Goal: Communication & Community: Ask a question

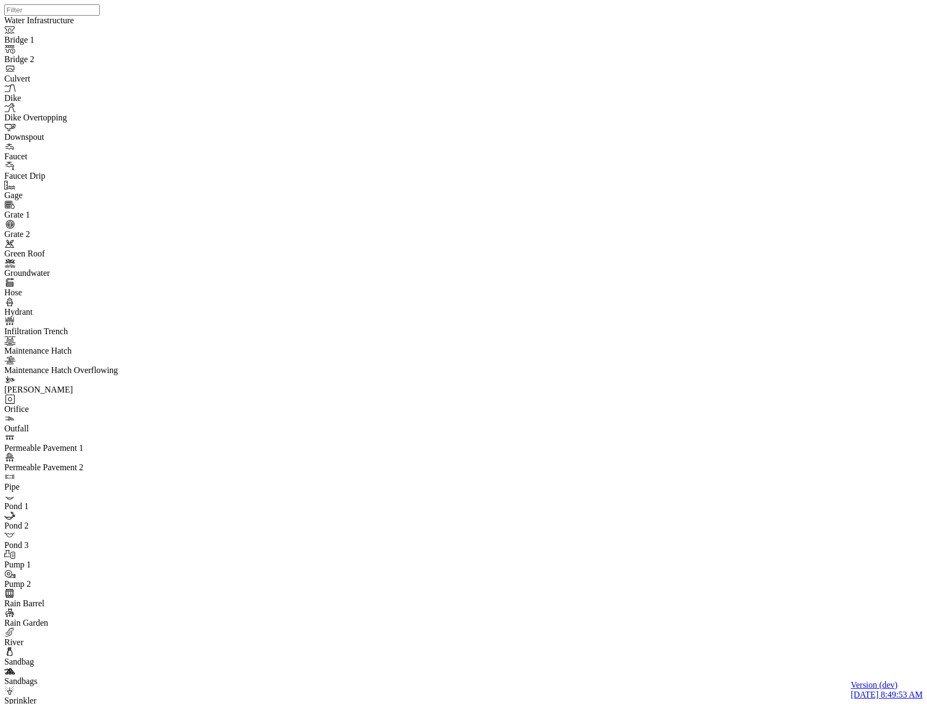
drag, startPoint x: 333, startPoint y: 213, endPoint x: 344, endPoint y: 211, distance: 11.0
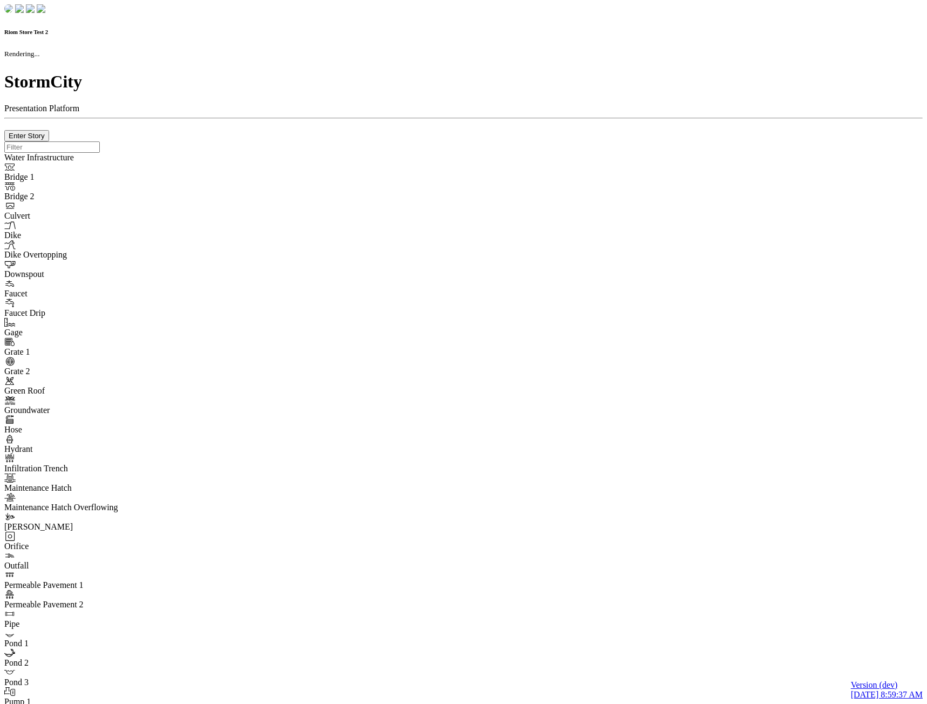
checkbox input "true"
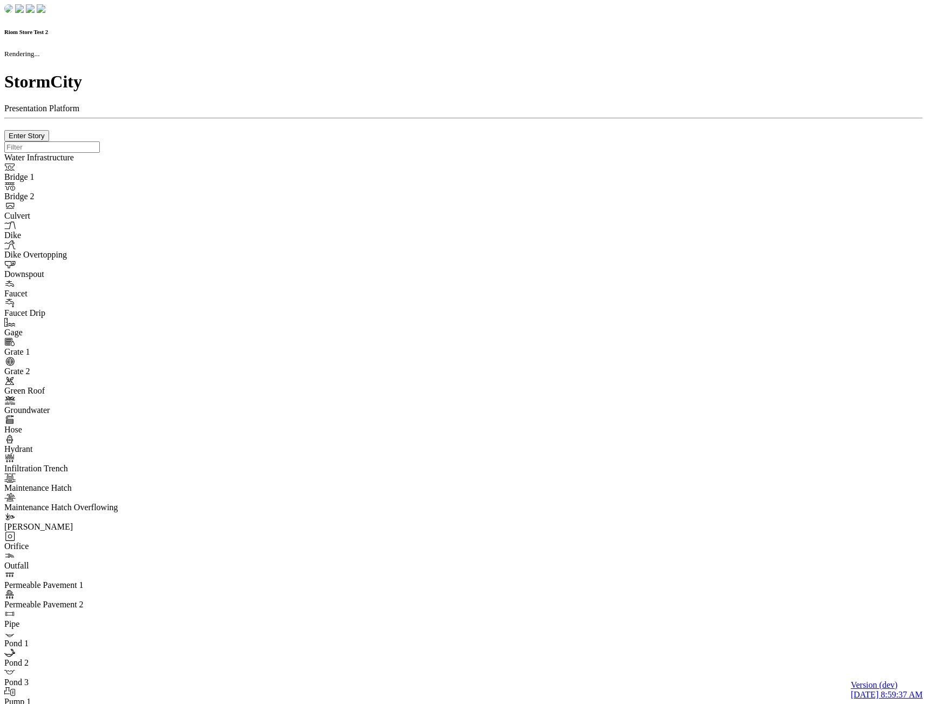
type input "0m"
type textarea "Depth = 0"
checkbox input "true"
select select "CIRCLE"
type input "7"
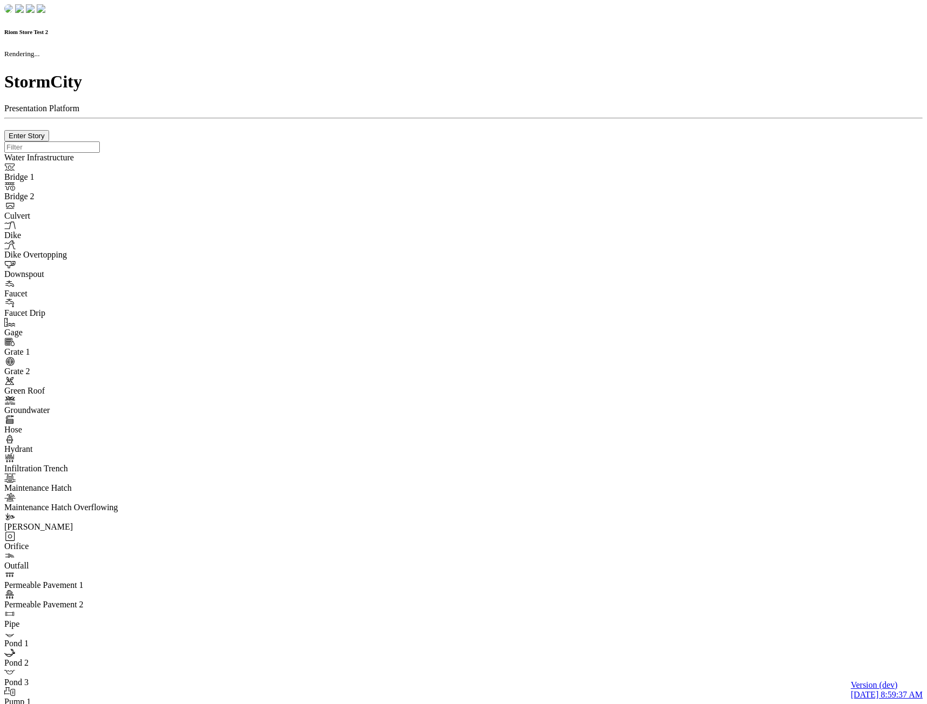
checkbox input "true"
type input "0"
type textarea "<i class="far fa-building"></i>"
select select "None"
type input "7"
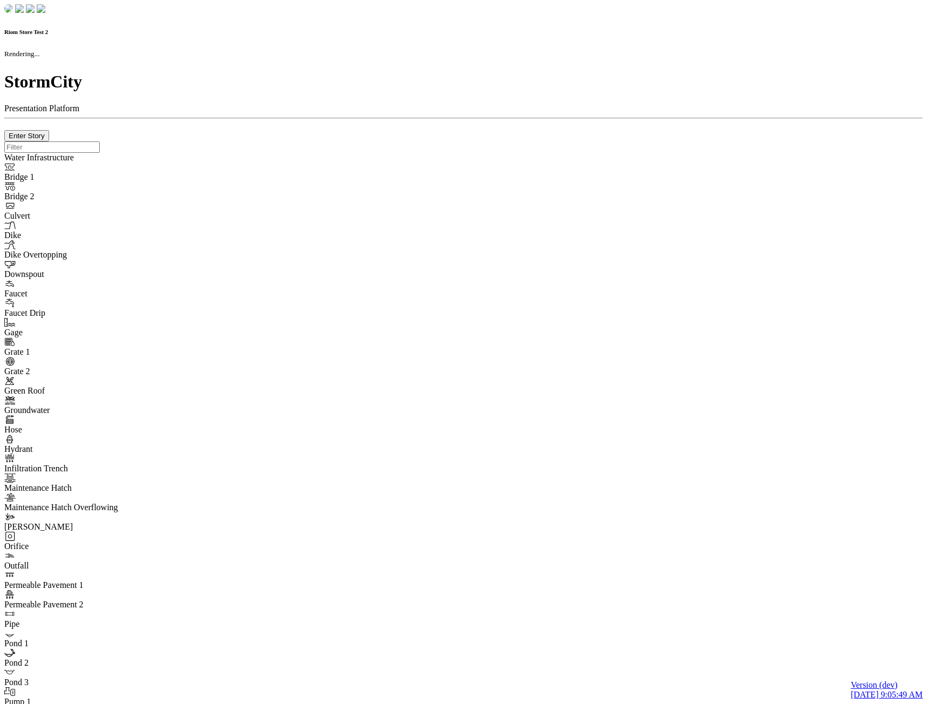
checkbox input "true"
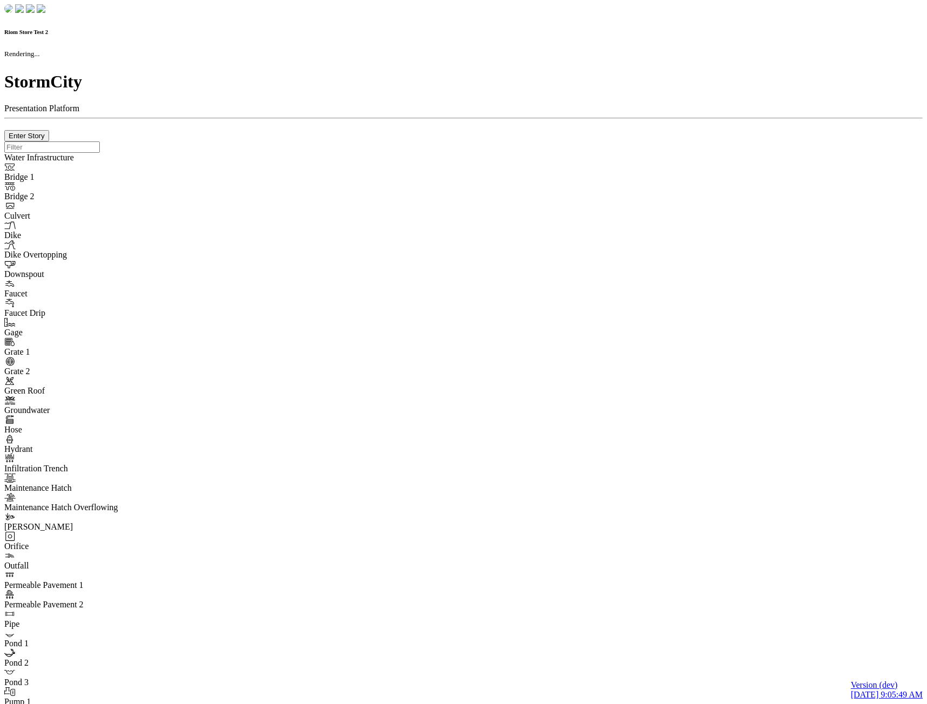
type input "0m"
type textarea "Depth = 0"
checkbox input "true"
select select "CIRCLE"
type input "7"
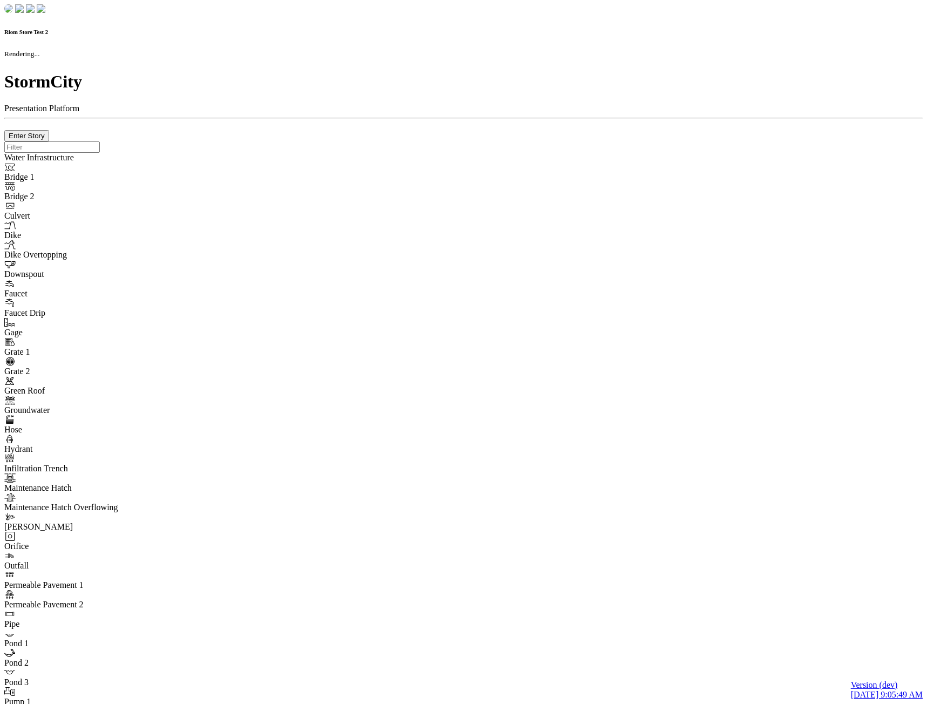
checkbox input "true"
type input "0"
type textarea "<i class="far fa-building"></i>"
select select "None"
type input "7"
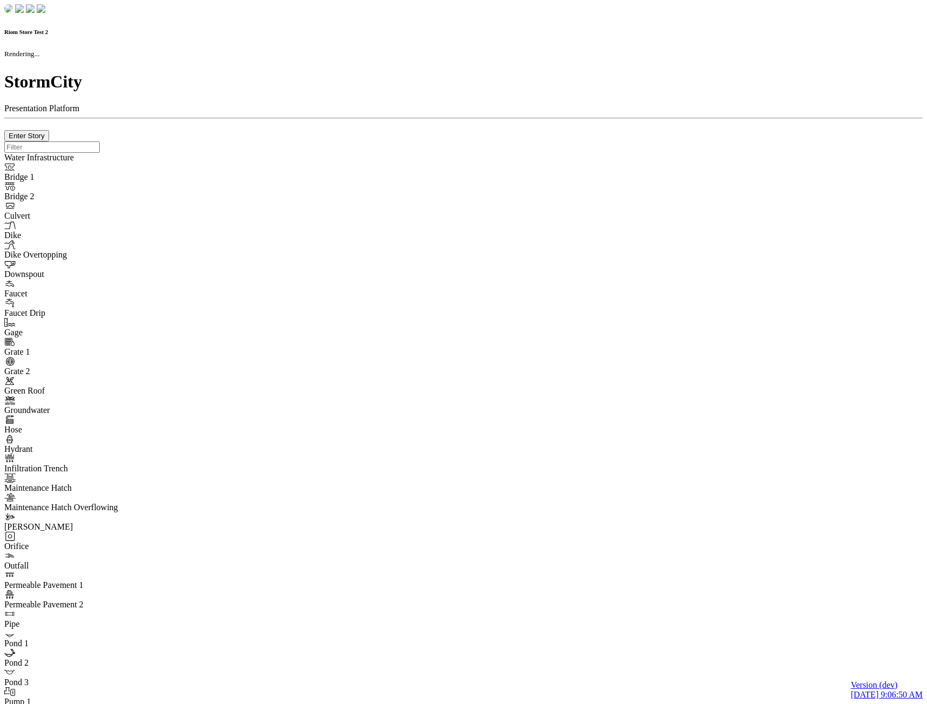
checkbox input "true"
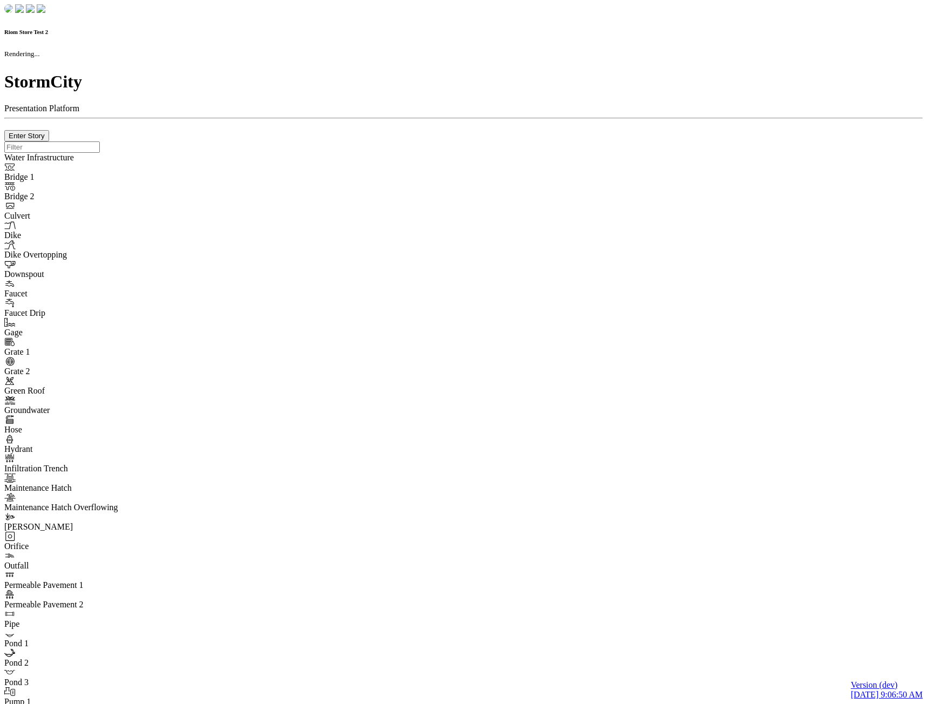
type input "0m"
type textarea "Depth = 0"
checkbox input "true"
select select "CIRCLE"
type input "7"
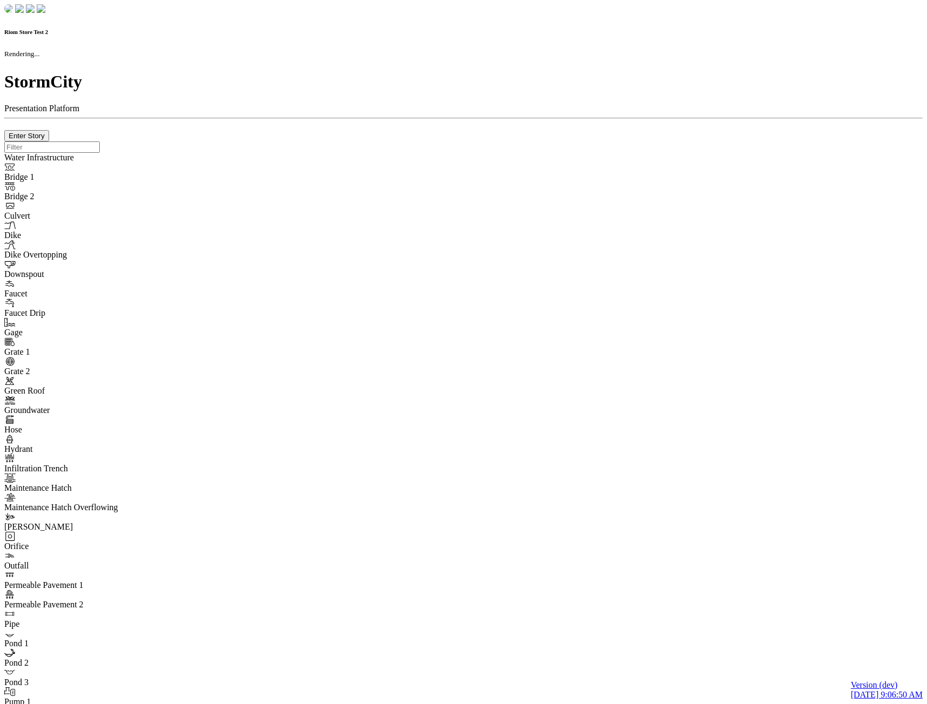
checkbox input "true"
type input "0"
type textarea "<i class="far fa-building"></i>"
select select "None"
type input "7"
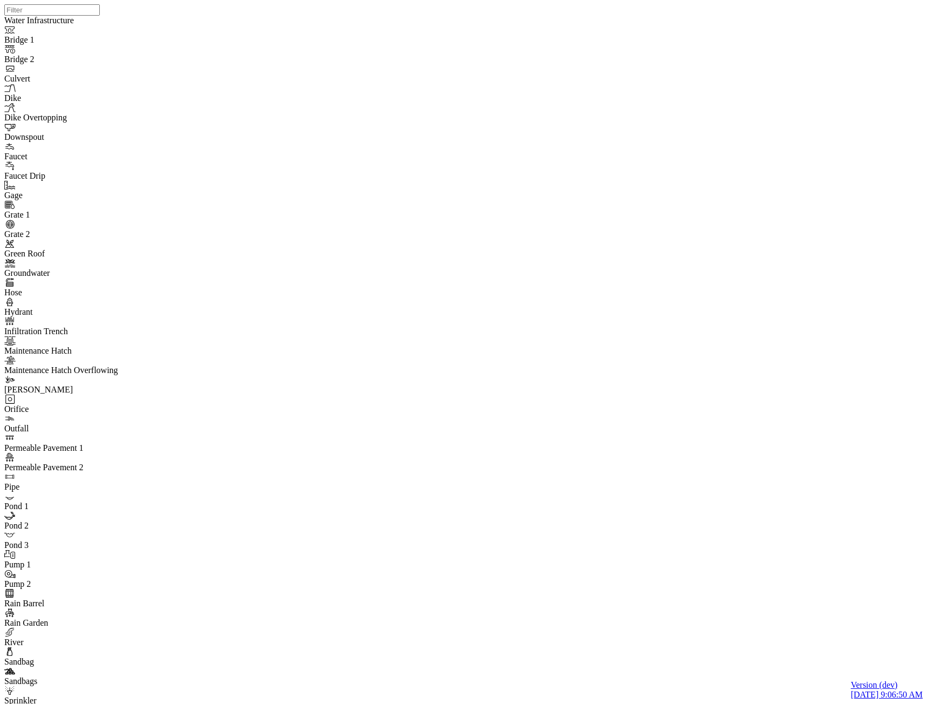
drag, startPoint x: 308, startPoint y: 275, endPoint x: 313, endPoint y: 260, distance: 16.2
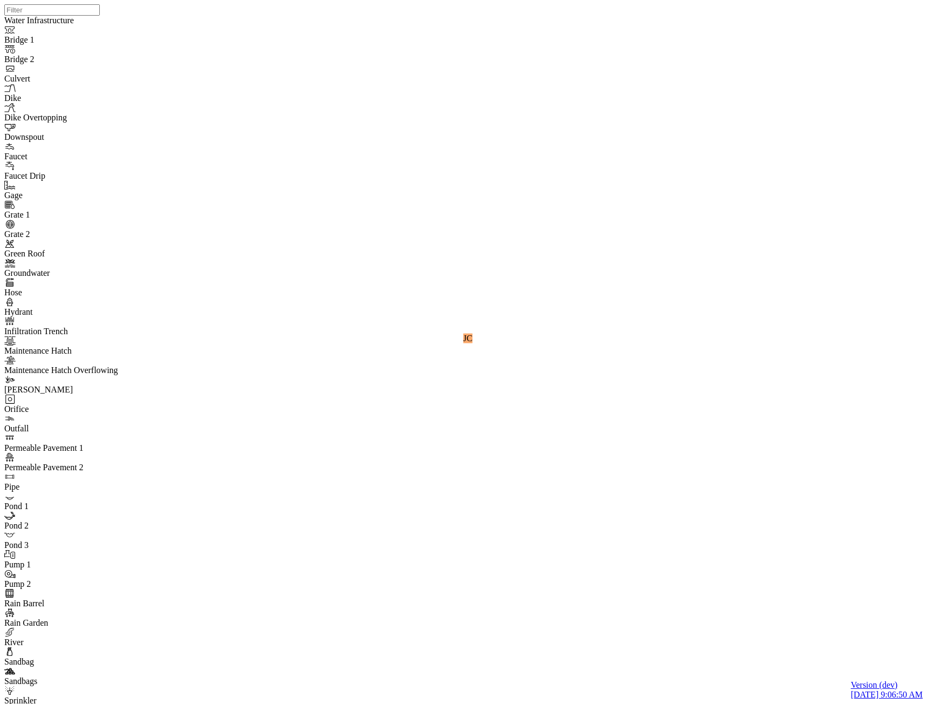
drag, startPoint x: 222, startPoint y: 85, endPoint x: 222, endPoint y: 100, distance: 14.6
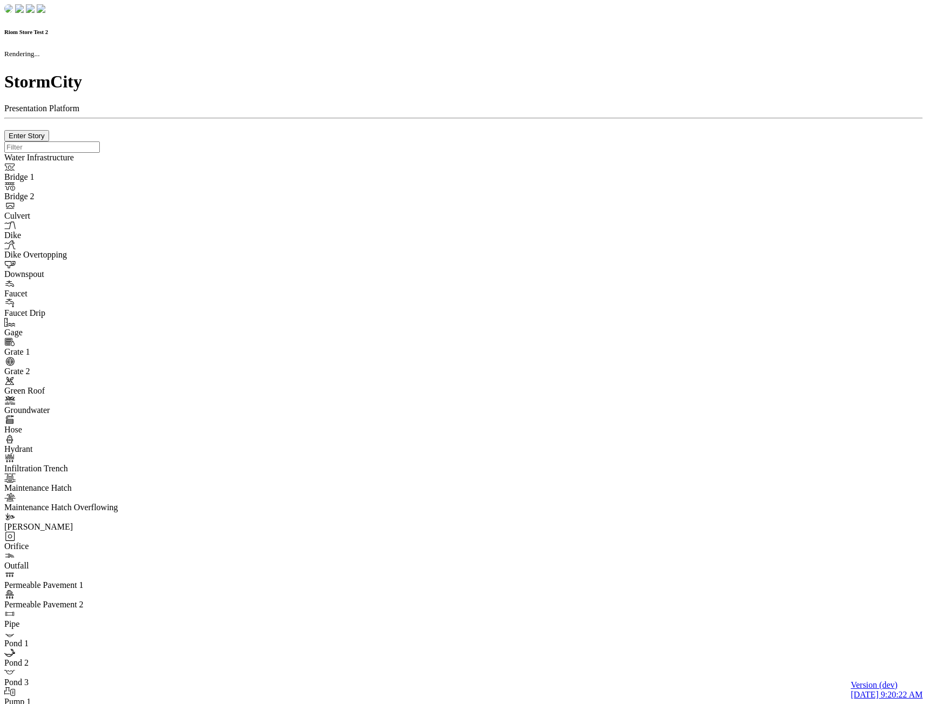
checkbox input "true"
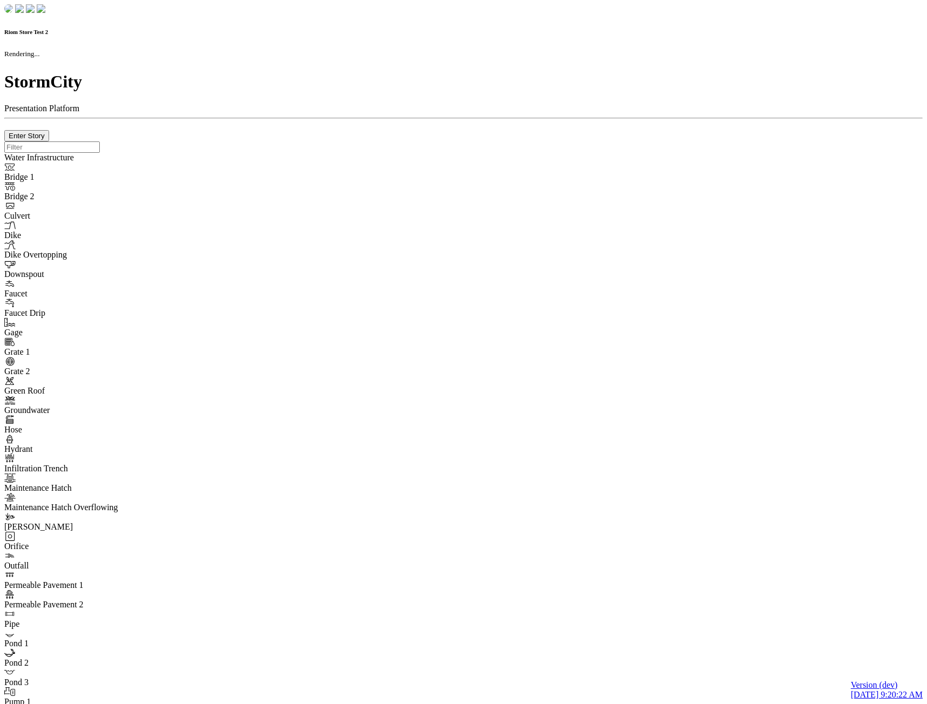
type input "0m"
type textarea "Depth = 0"
checkbox input "true"
select select "CIRCLE"
type input "7"
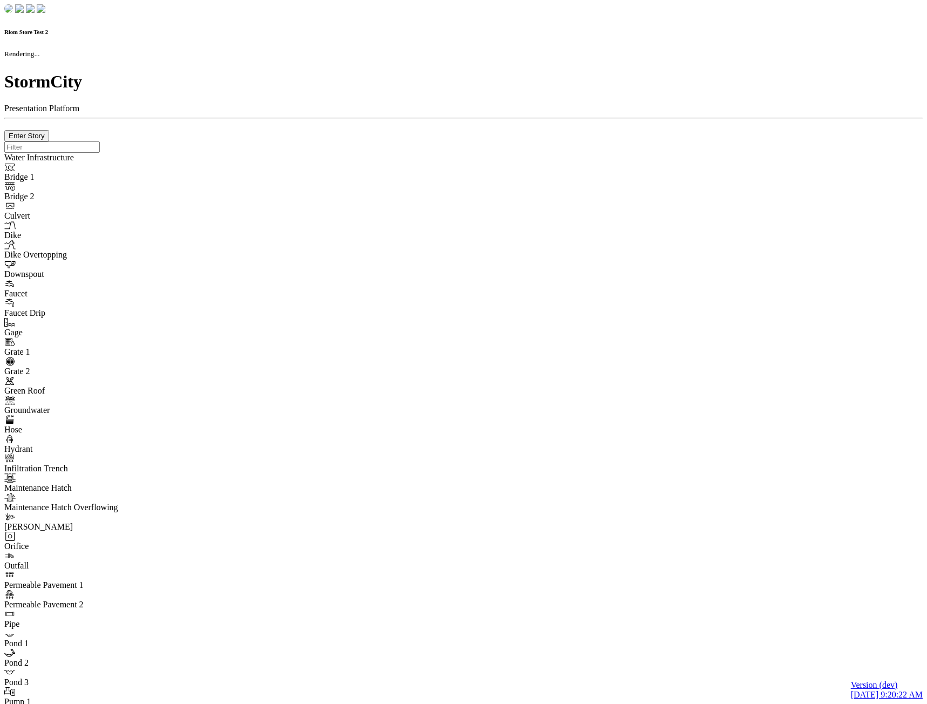
checkbox input "true"
type input "0"
type textarea "<i class="far fa-building"></i>"
type input "7"
select select "None"
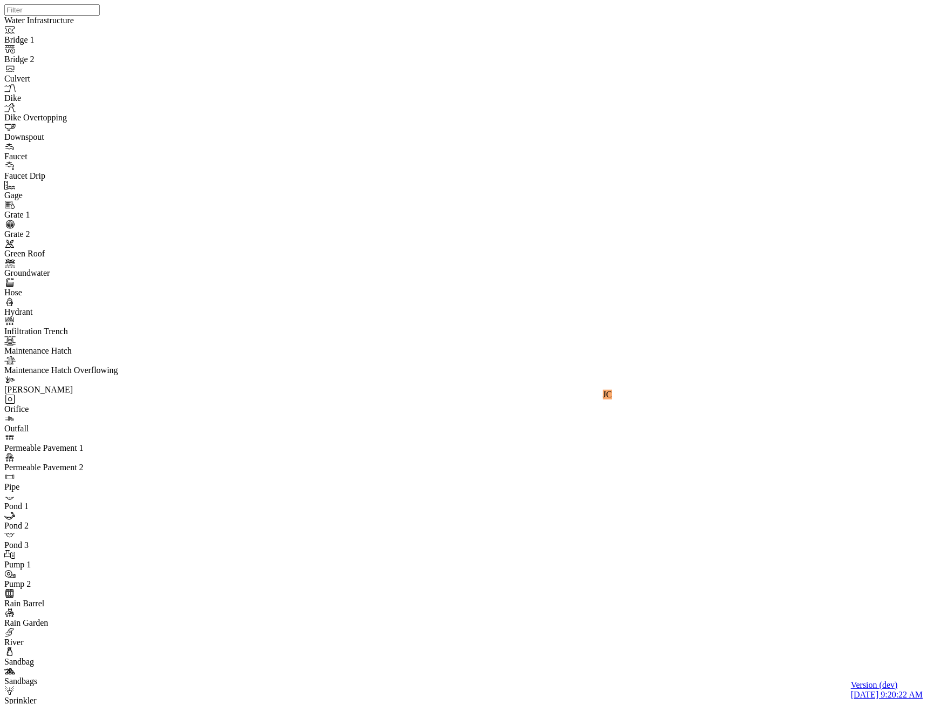
click at [194, 168] on div "JC" at bounding box center [467, 338] width 927 height 676
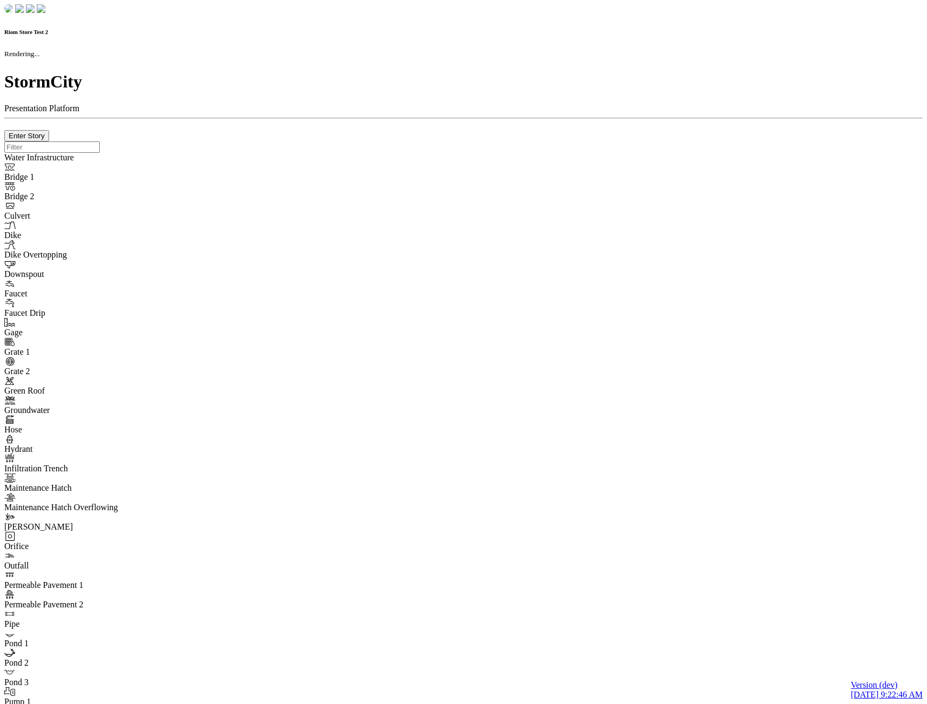
checkbox input "true"
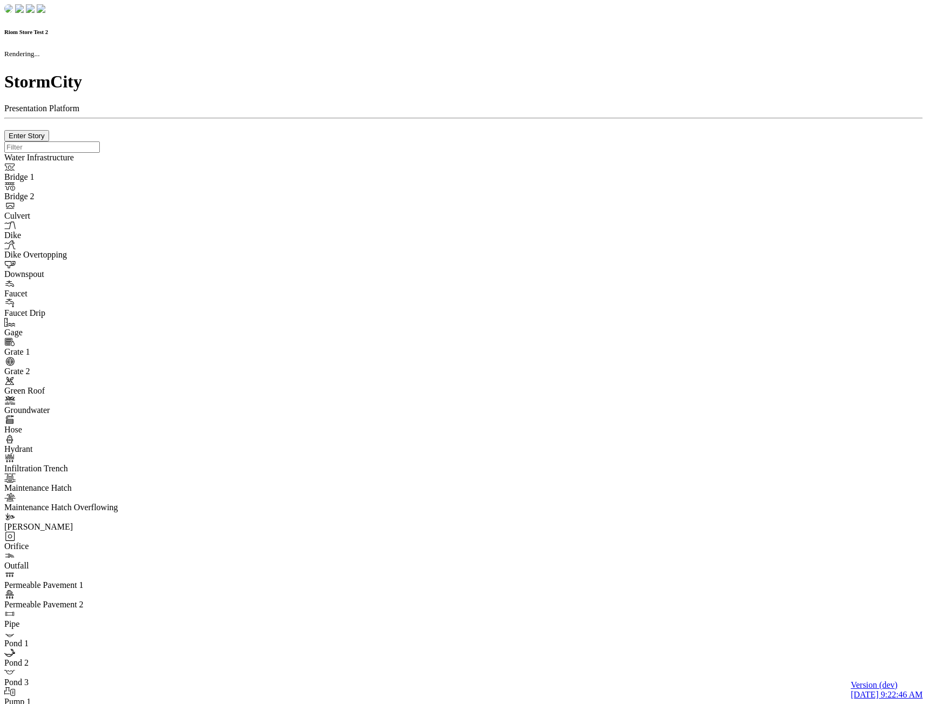
type input "0m"
type textarea "Depth = 0"
checkbox input "true"
select select "CIRCLE"
type input "7"
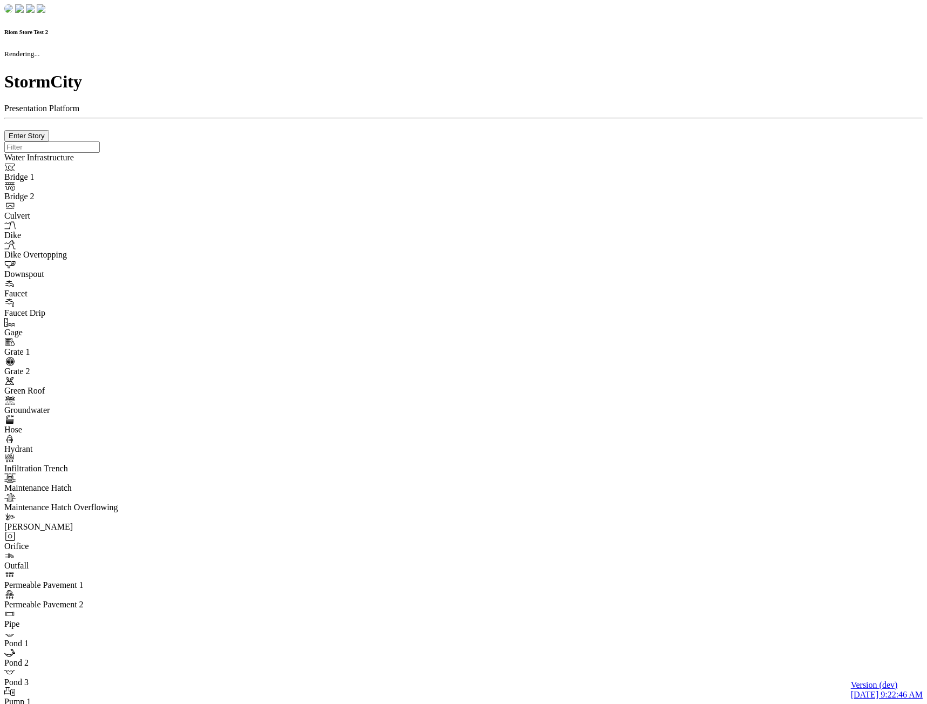
checkbox input "true"
type input "0"
type textarea "<i class="far fa-building"></i>"
select select "None"
type input "7"
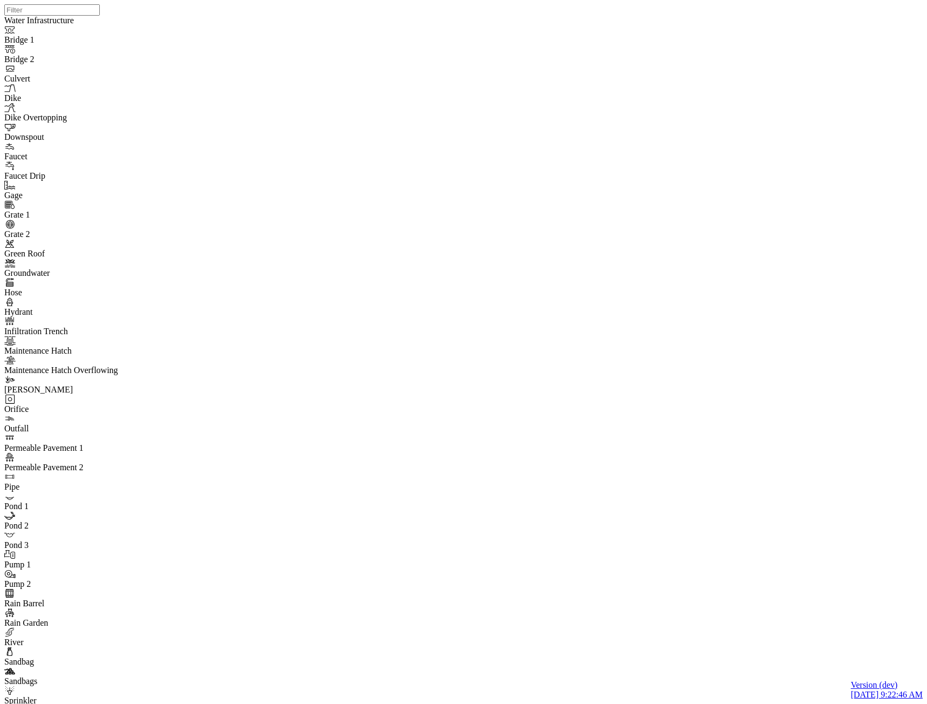
drag, startPoint x: 84, startPoint y: 529, endPoint x: 163, endPoint y: 429, distance: 127.4
drag, startPoint x: 140, startPoint y: 103, endPoint x: 160, endPoint y: 71, distance: 38.0
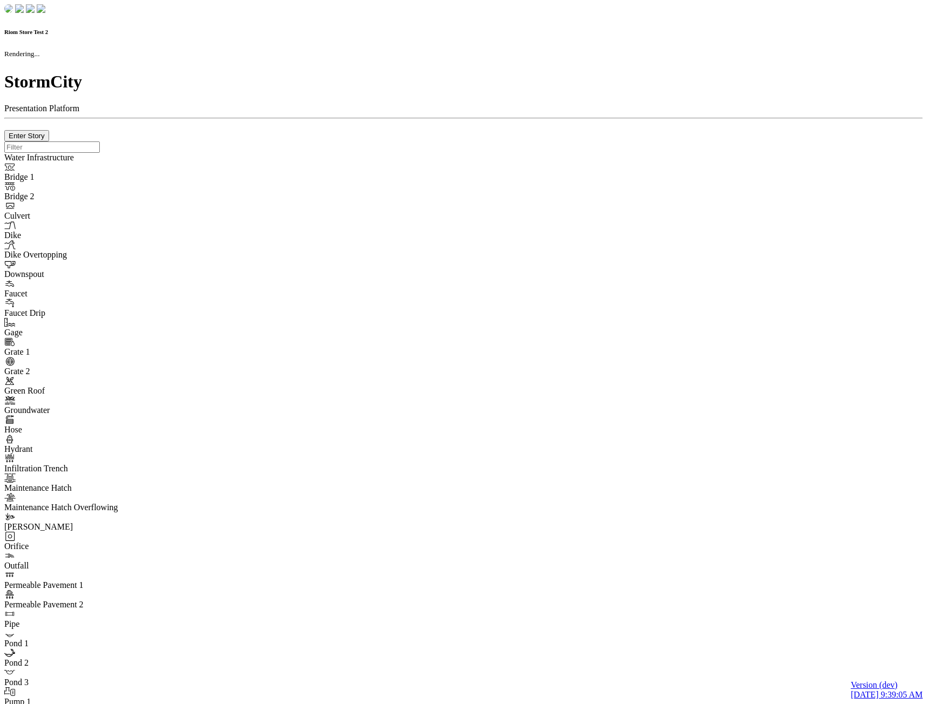
checkbox input "true"
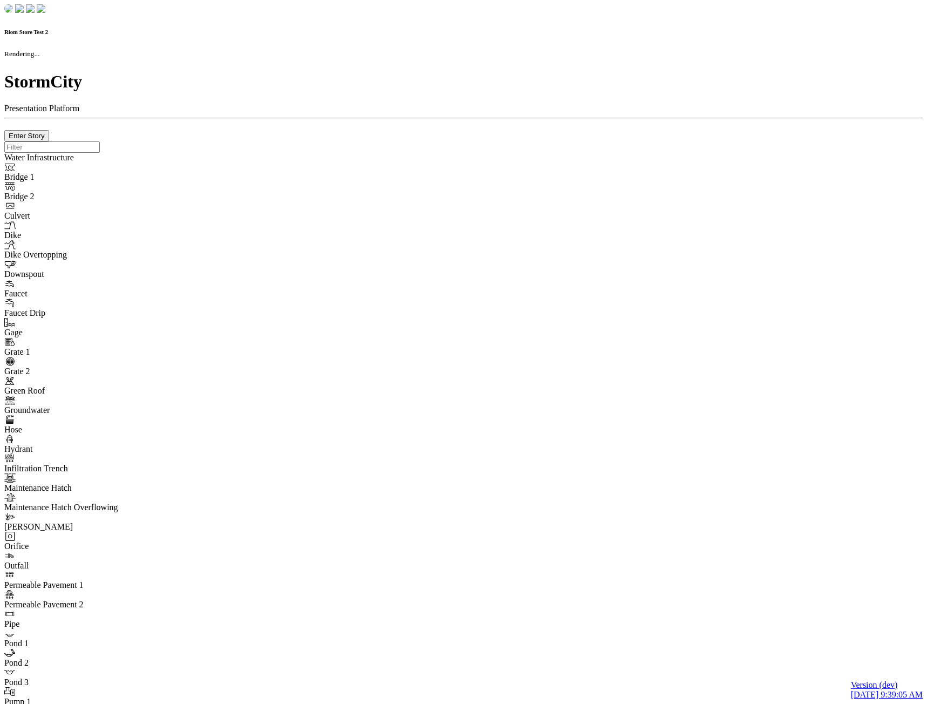
type input "0m"
type textarea "Depth = 0"
checkbox input "true"
select select "CIRCLE"
type input "7"
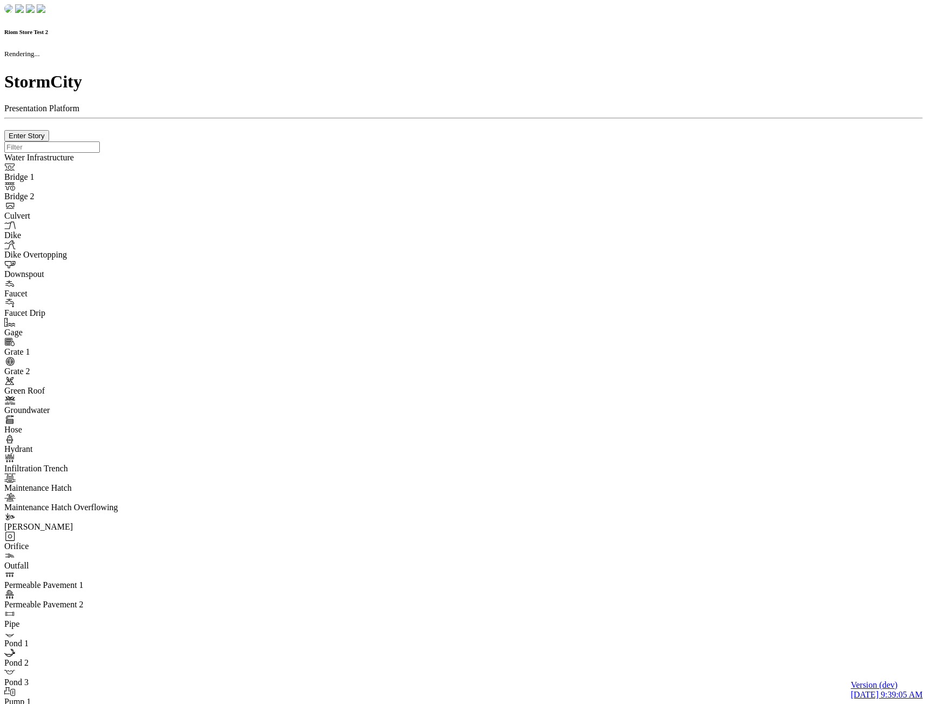
checkbox input "true"
type input "0"
type textarea "<i class="far fa-building"></i>"
type input "7"
select select "None"
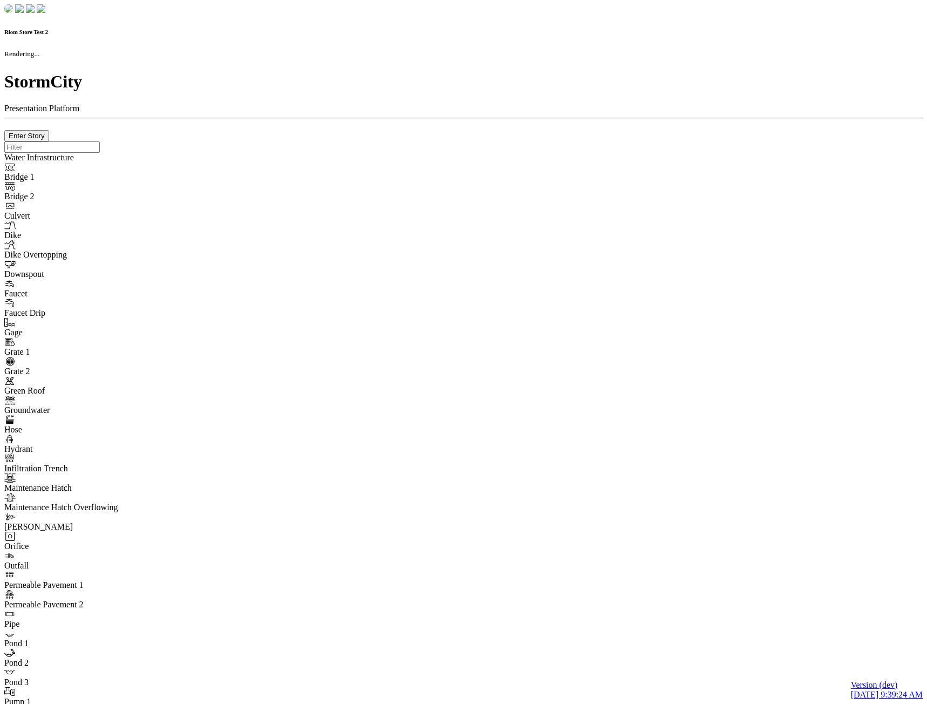
checkbox input "true"
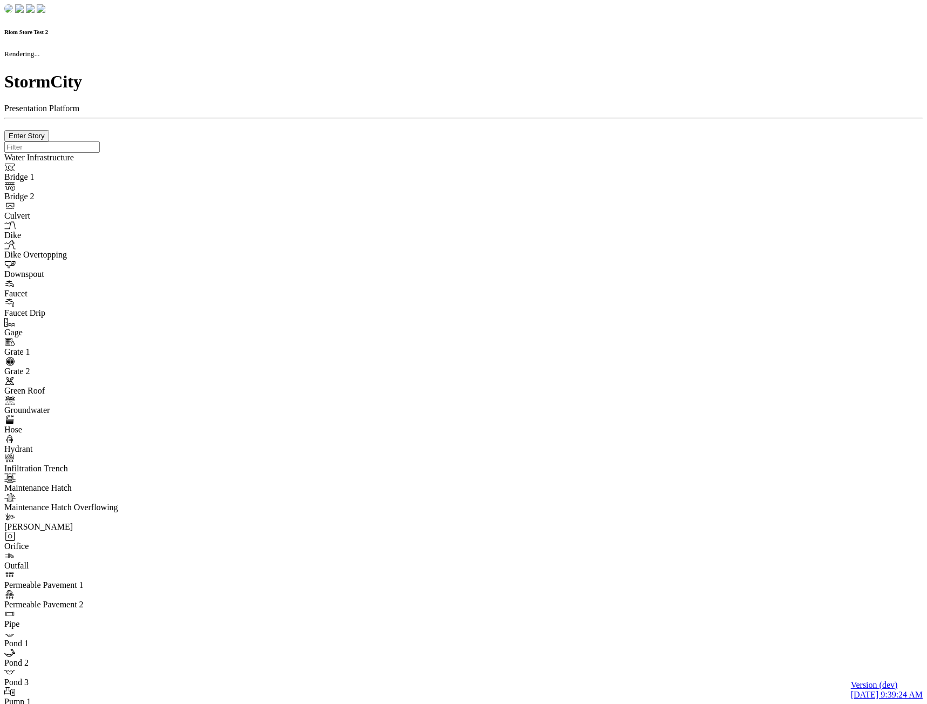
type input "0m"
type textarea "Depth = 0"
checkbox input "true"
select select "CIRCLE"
type input "7"
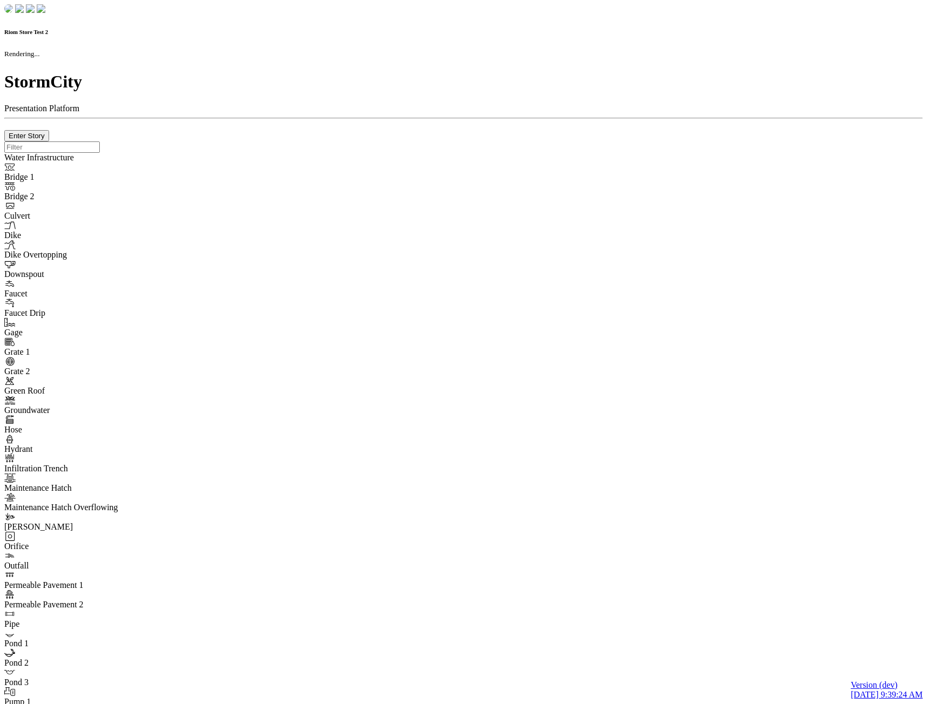
checkbox input "true"
type input "0"
type textarea "<i class="far fa-building"></i>"
type input "7"
select select "None"
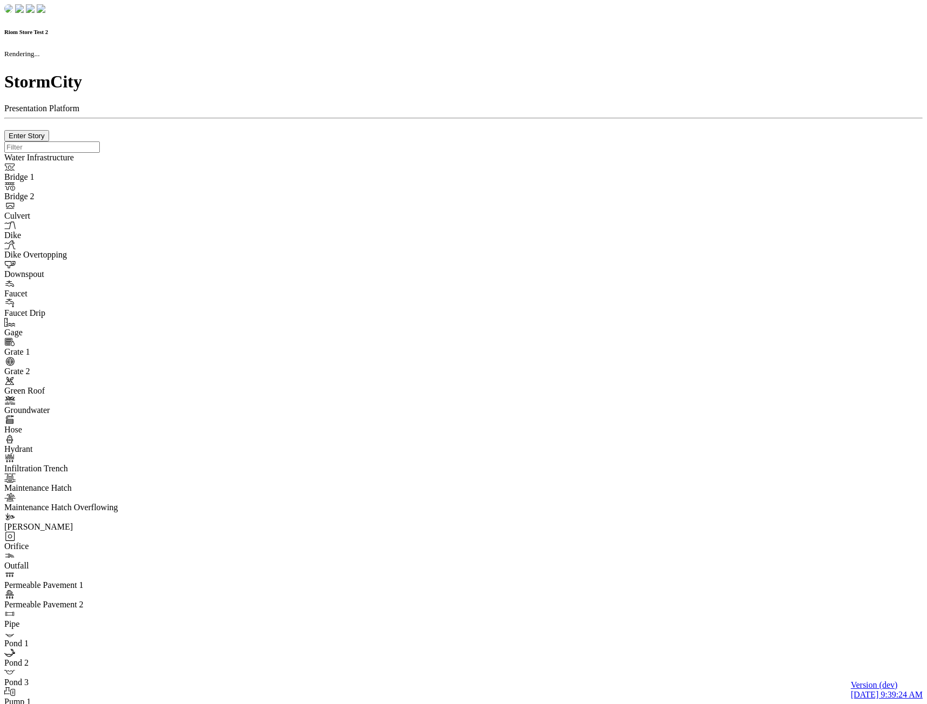
click at [354, 141] on div at bounding box center [463, 141] width 918 height 0
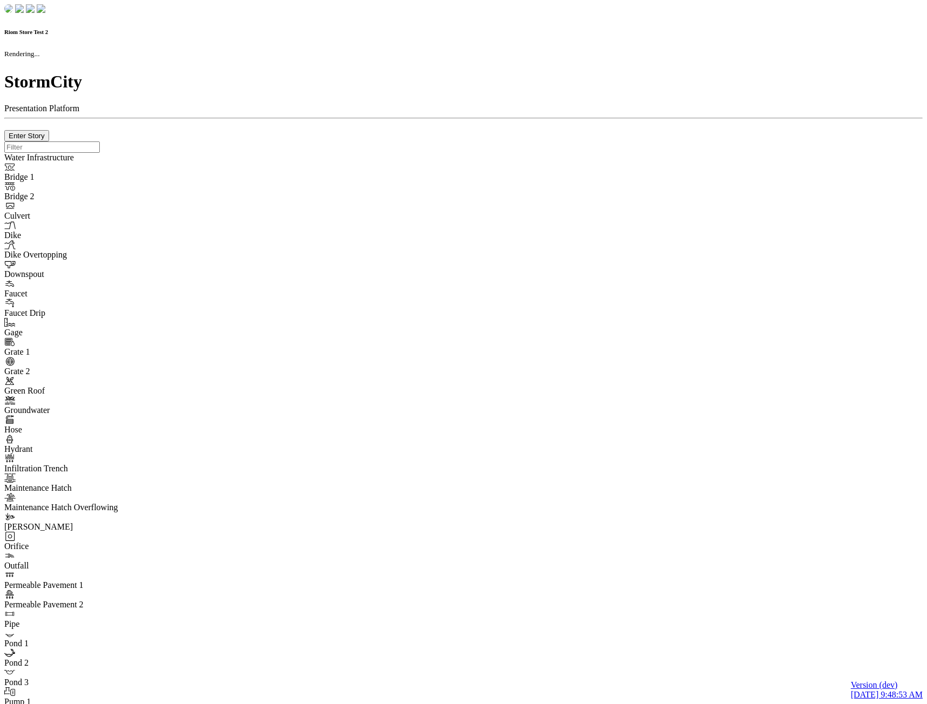
checkbox input "true"
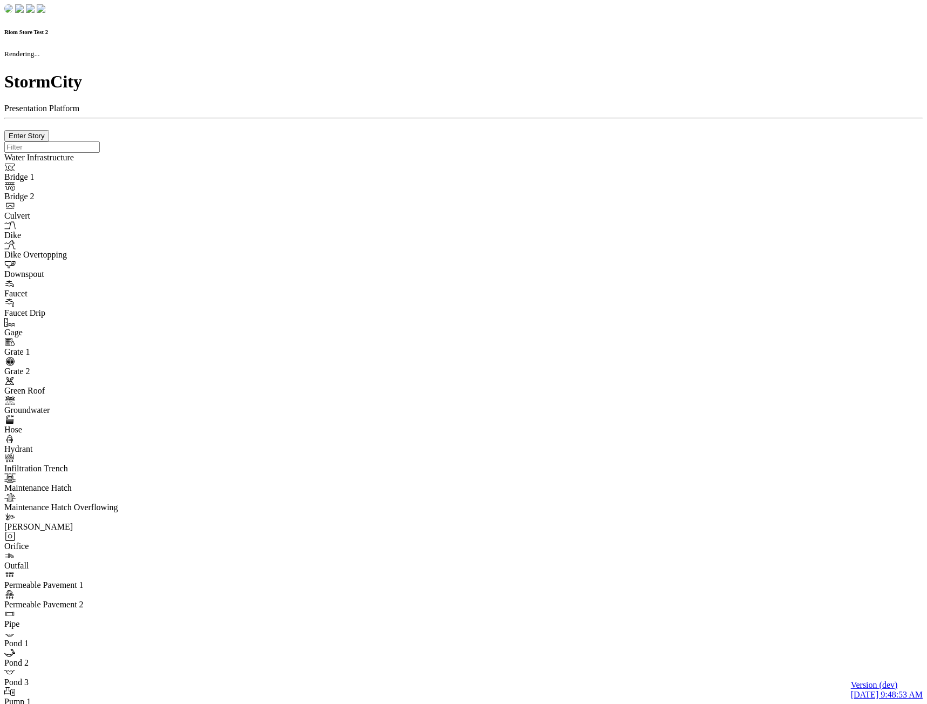
type input "0m"
type textarea "Depth = 0"
checkbox input "true"
select select "CIRCLE"
type input "7"
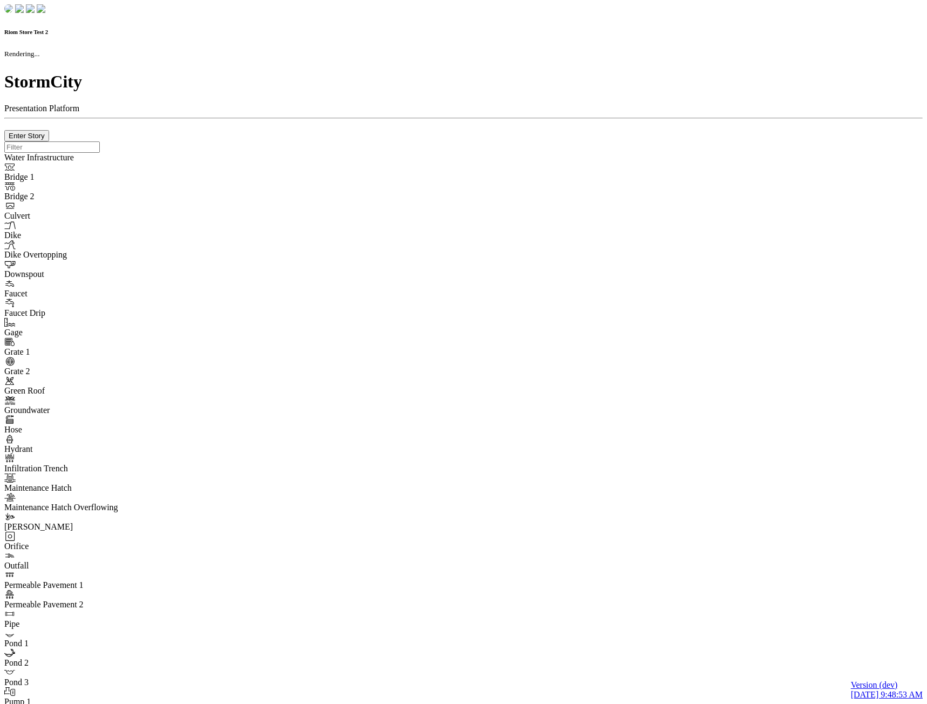
checkbox input "true"
type input "0"
type textarea "<i class="far fa-building"></i>"
type input "7"
select select "None"
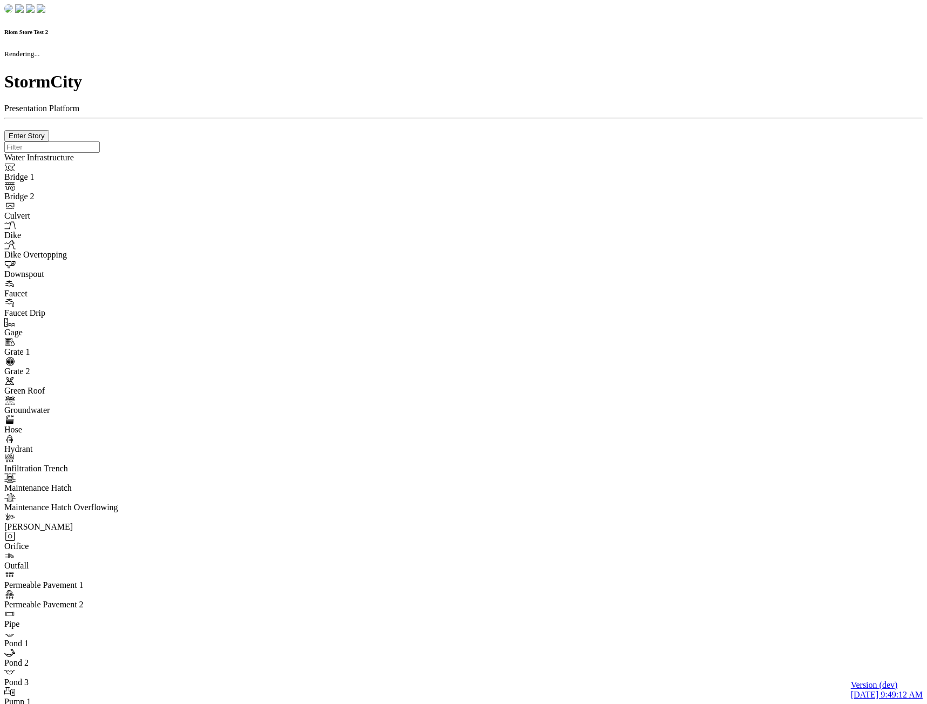
checkbox input "true"
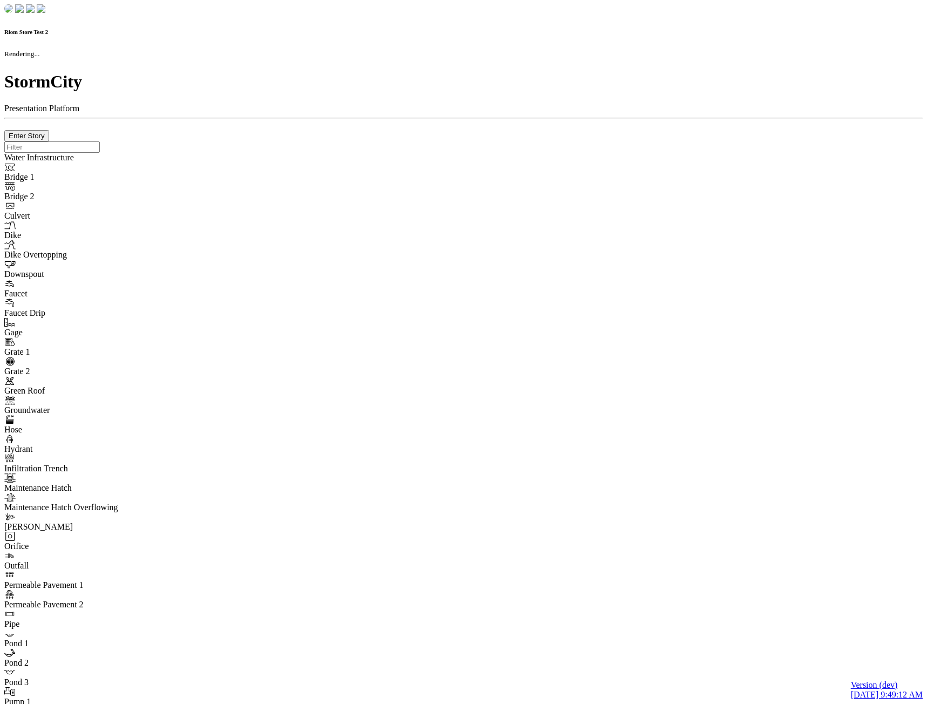
type input "0m"
type textarea "Depth = 0"
checkbox input "true"
select select "CIRCLE"
type input "7"
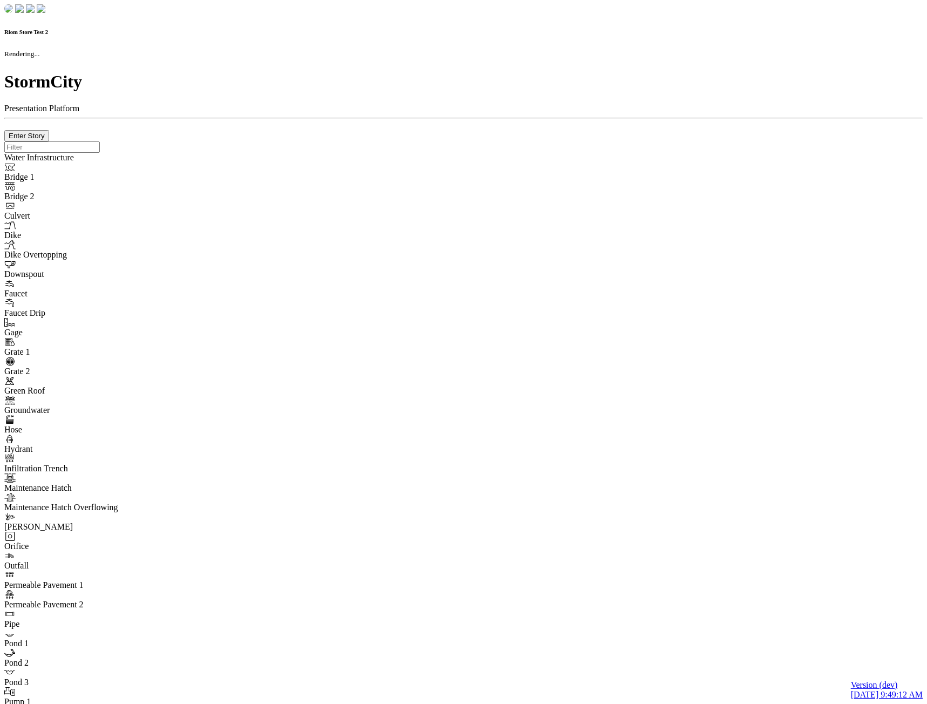
checkbox input "true"
type input "0"
type textarea "<i class="far fa-building"></i>"
type input "7"
select select "None"
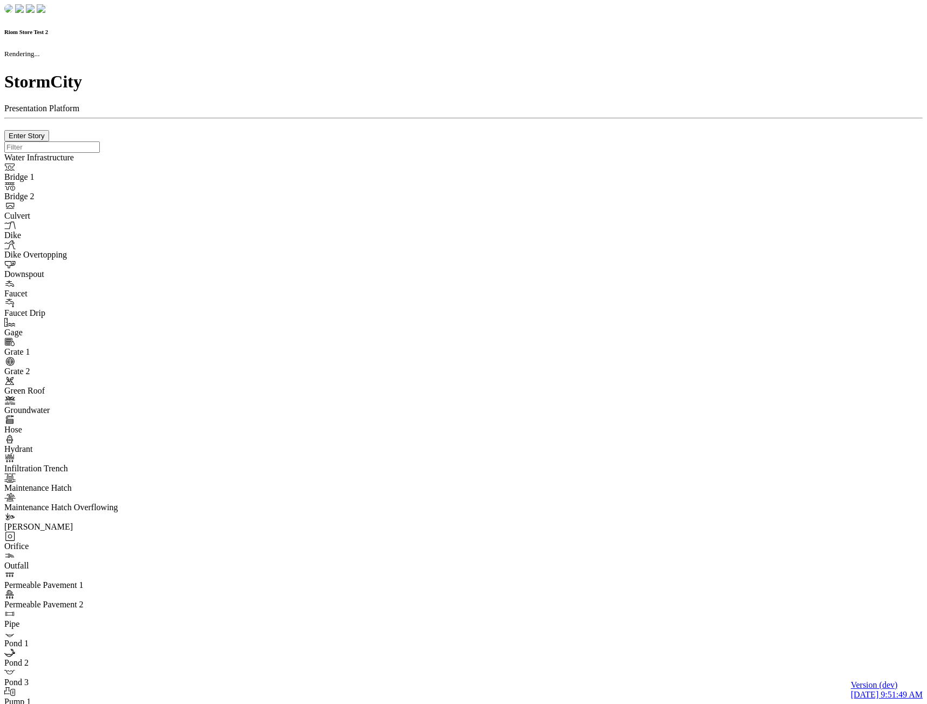
checkbox input "true"
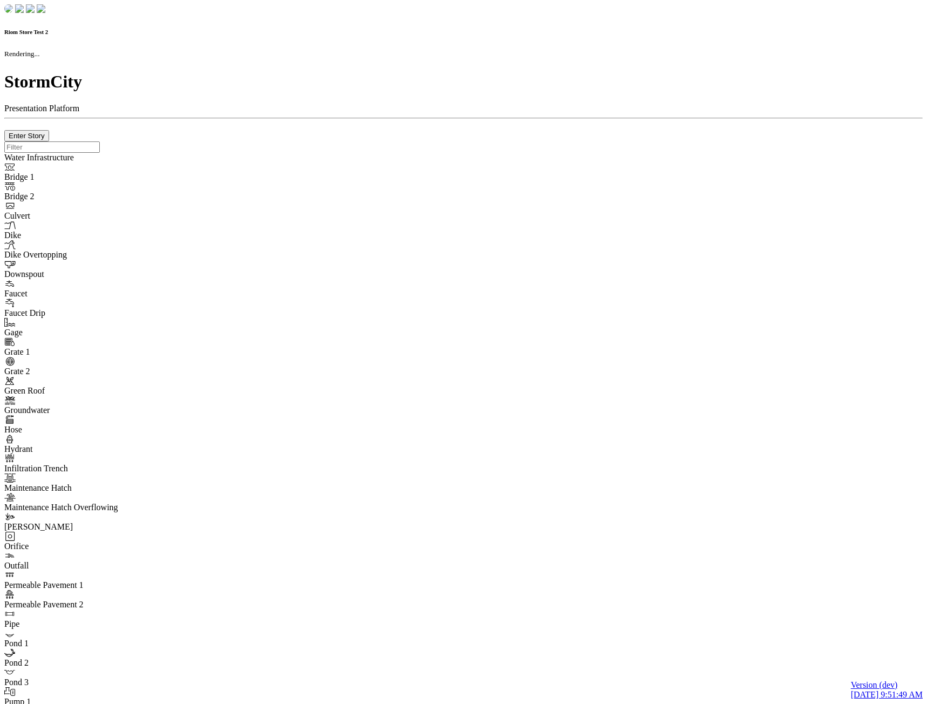
type input "0m"
type textarea "Depth = 0"
checkbox input "true"
select select "CIRCLE"
type input "7"
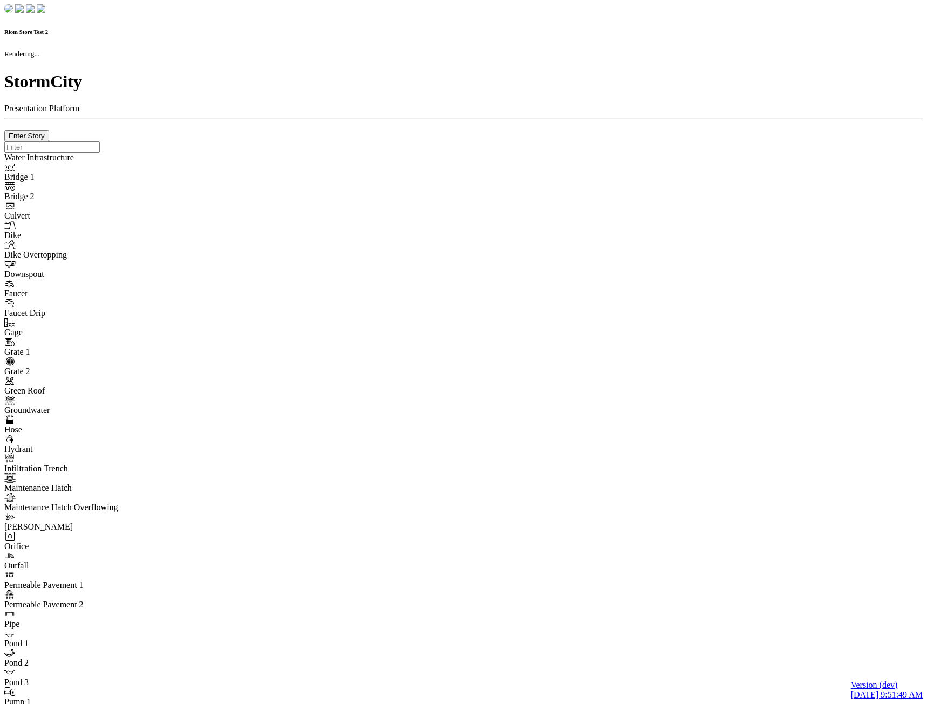
checkbox input "true"
type input "0"
type textarea "<i class="far fa-building"></i>"
select select "None"
type input "7"
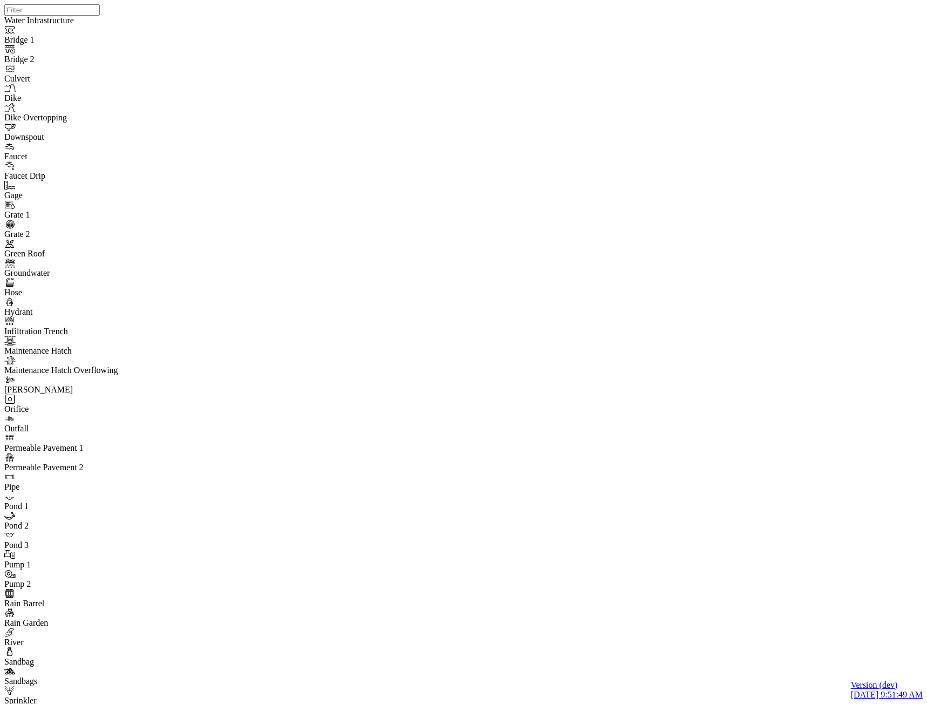
drag, startPoint x: 170, startPoint y: 77, endPoint x: 182, endPoint y: 176, distance: 100.0
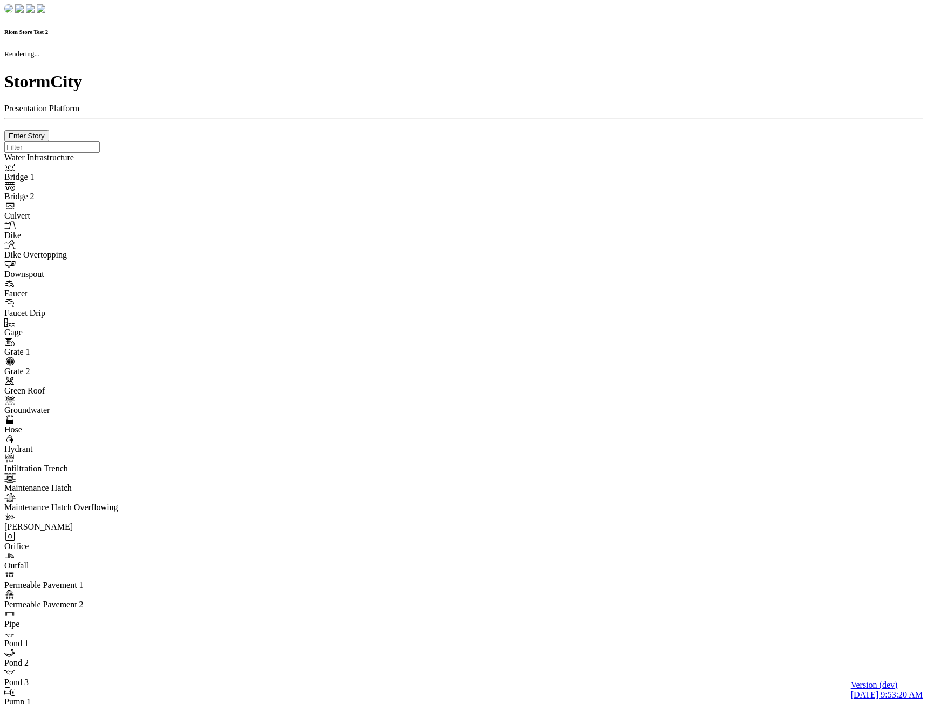
checkbox input "true"
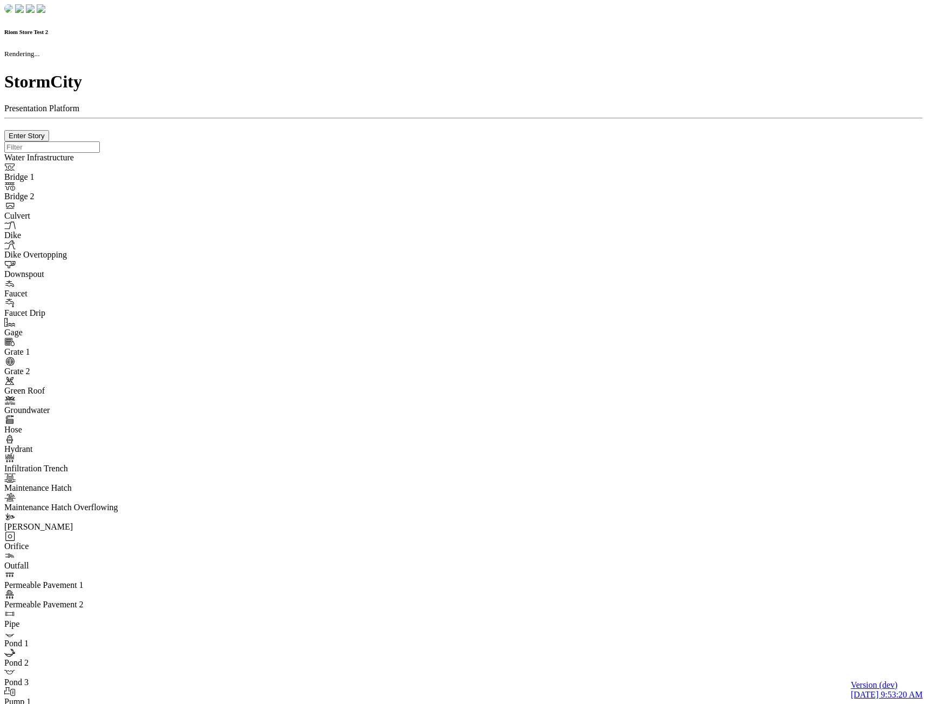
type input "0m"
type textarea "Depth = 0"
checkbox input "true"
select select "CIRCLE"
type input "7"
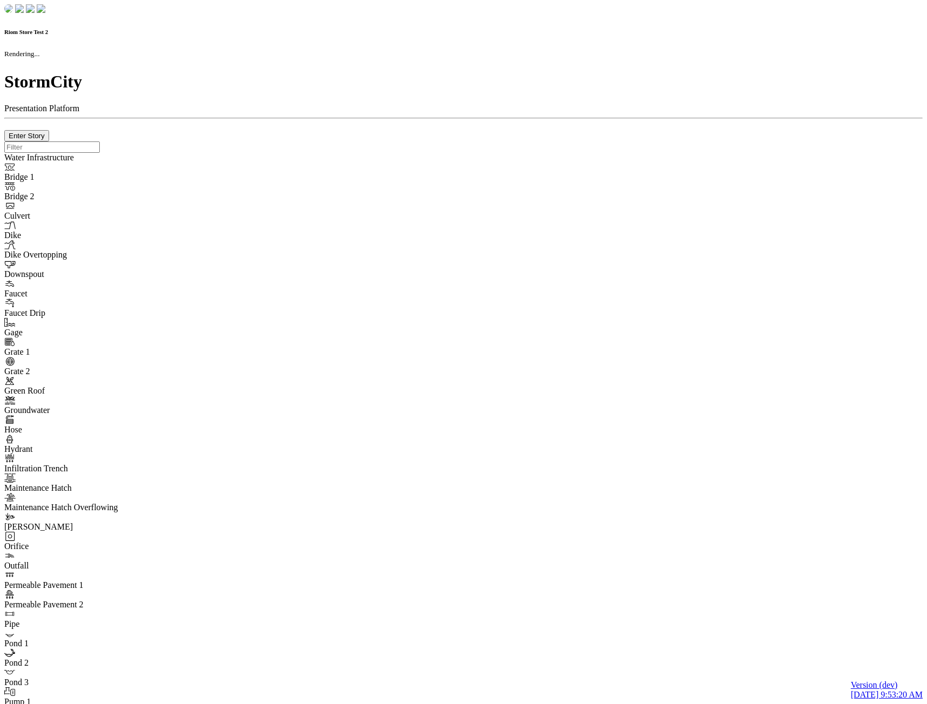
checkbox input "true"
type input "0"
type textarea "<i class="far fa-building"></i>"
type input "7"
select select "None"
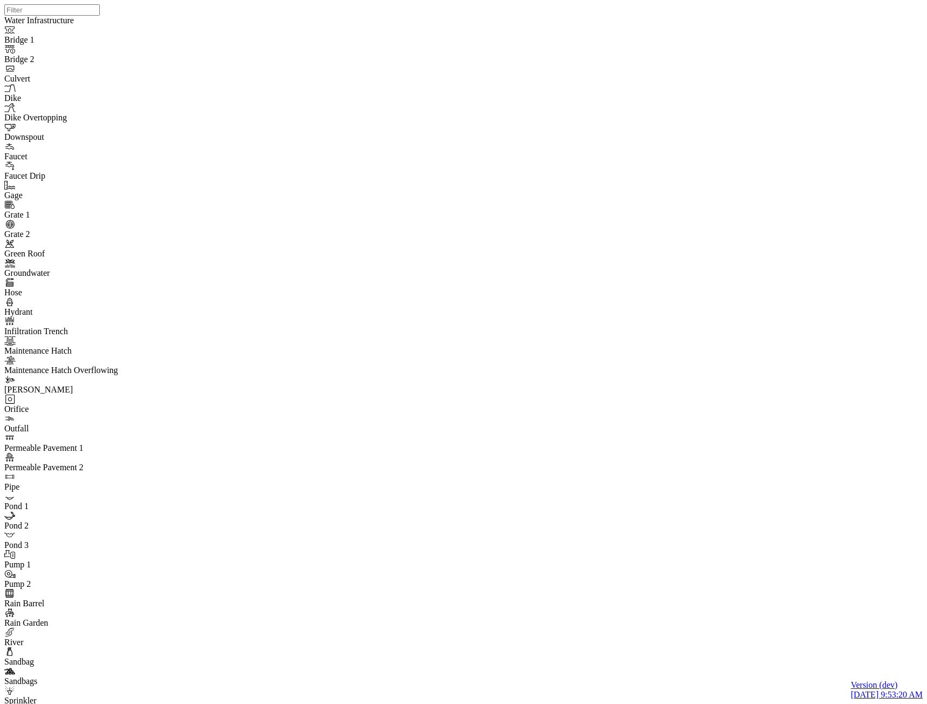
drag, startPoint x: 129, startPoint y: 102, endPoint x: 173, endPoint y: 75, distance: 51.4
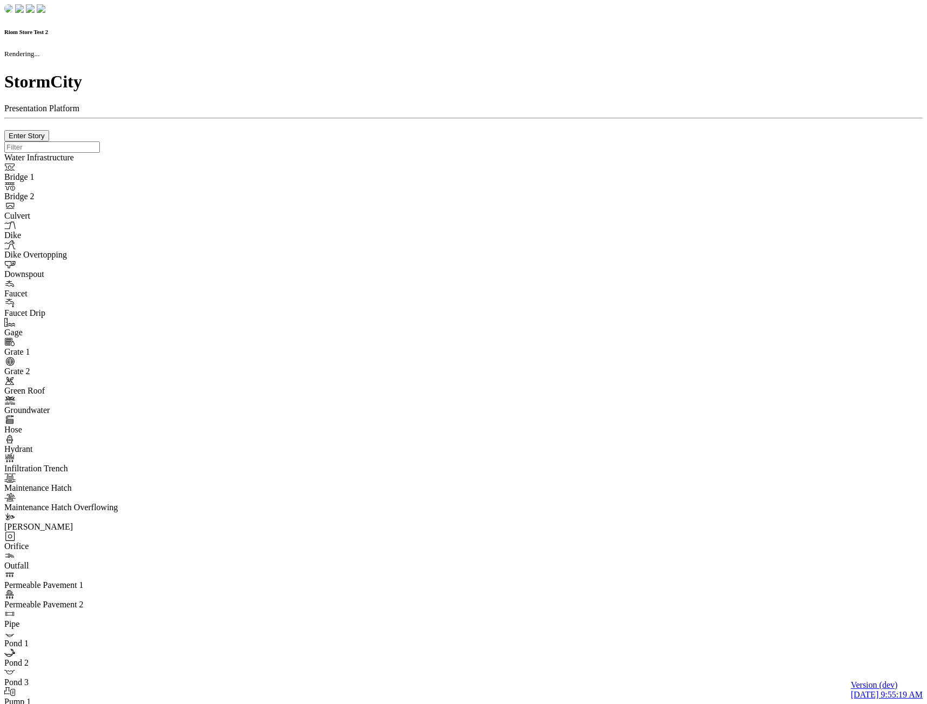
checkbox input "true"
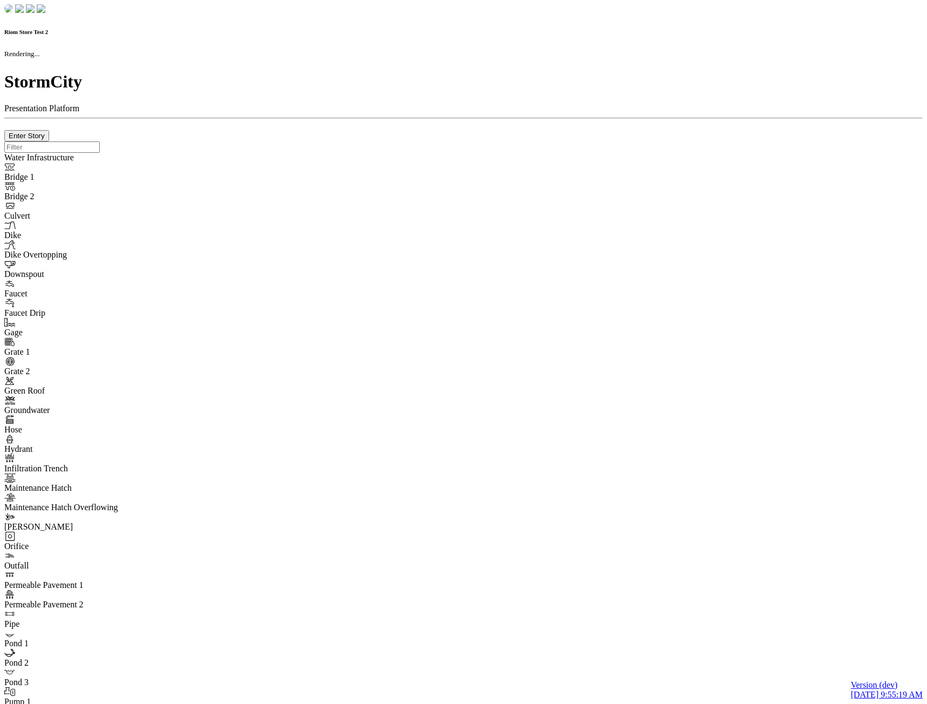
type input "0m"
type textarea "Depth = 0"
checkbox input "true"
select select "CIRCLE"
type input "7"
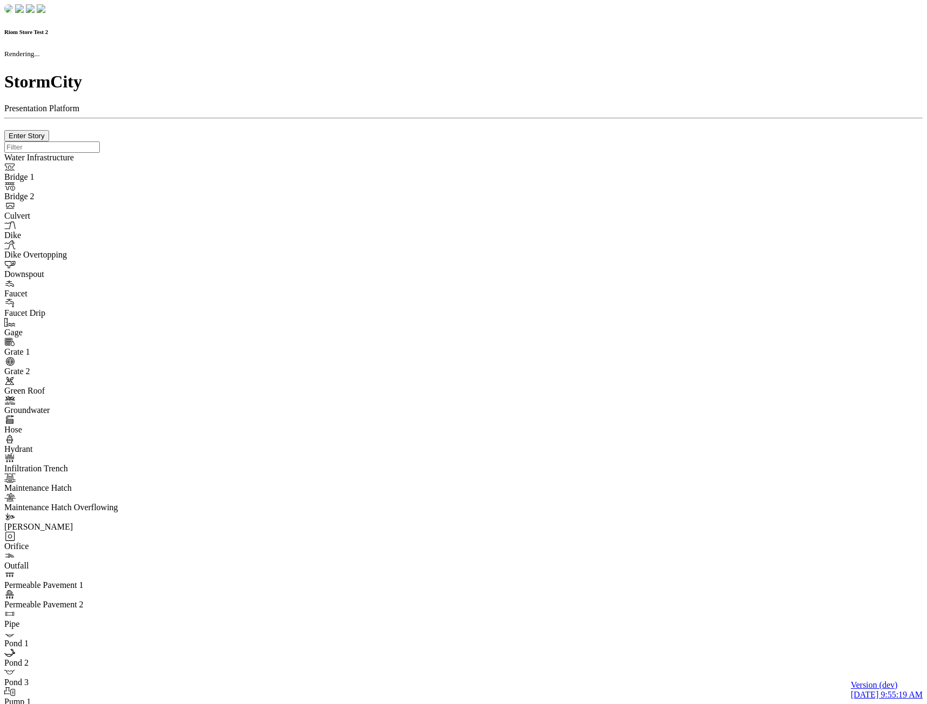
checkbox input "true"
type input "0"
type textarea "<i class="far fa-building"></i>"
select select "None"
type input "7"
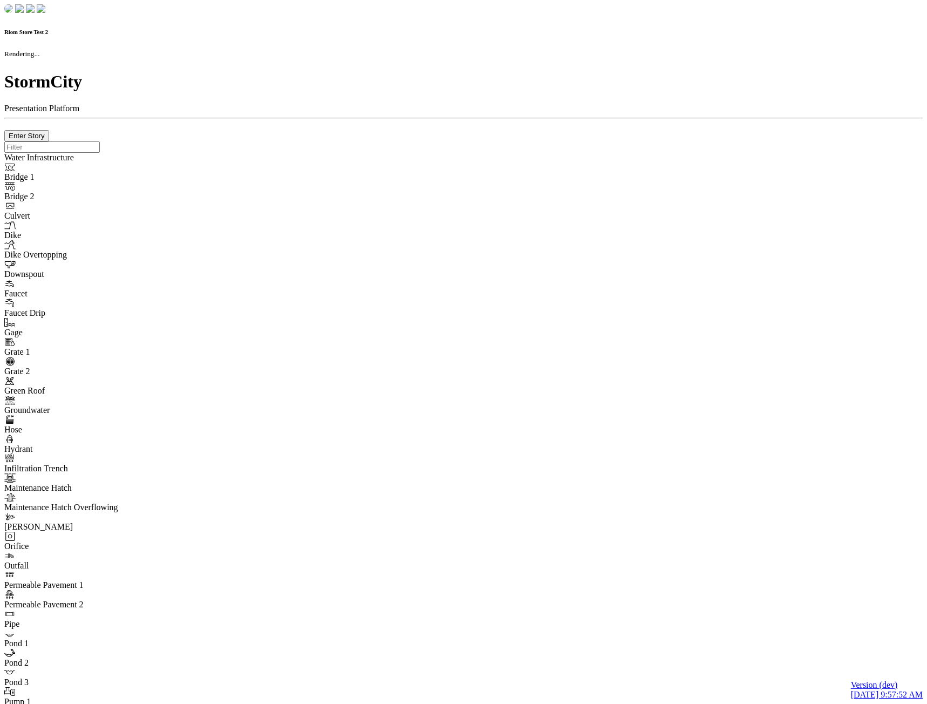
checkbox input "true"
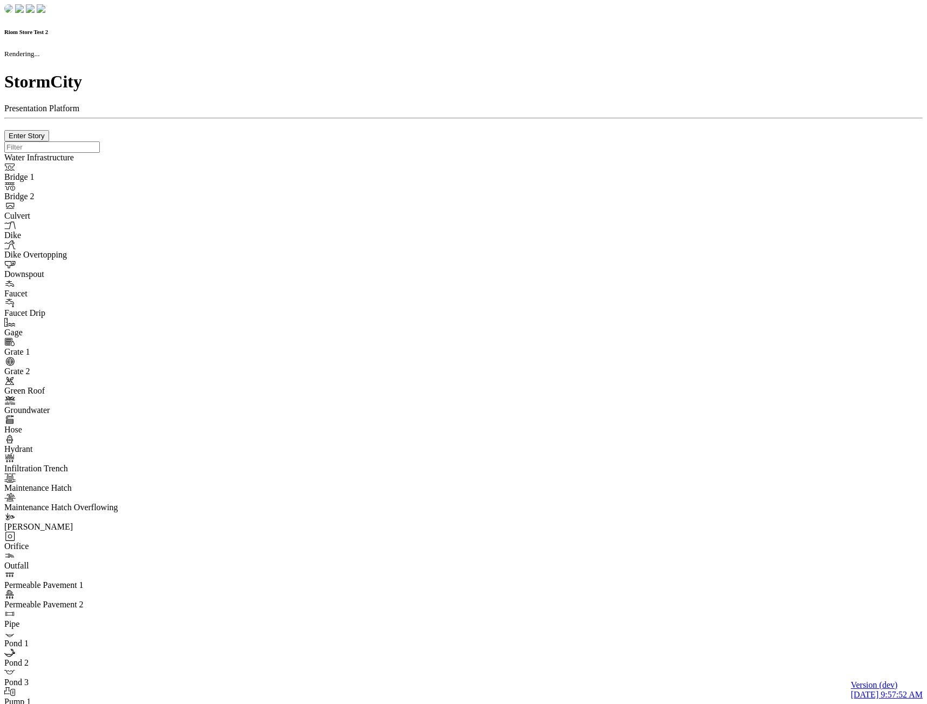
type input "0m"
type textarea "Depth = 0"
checkbox input "true"
select select "CIRCLE"
type input "7"
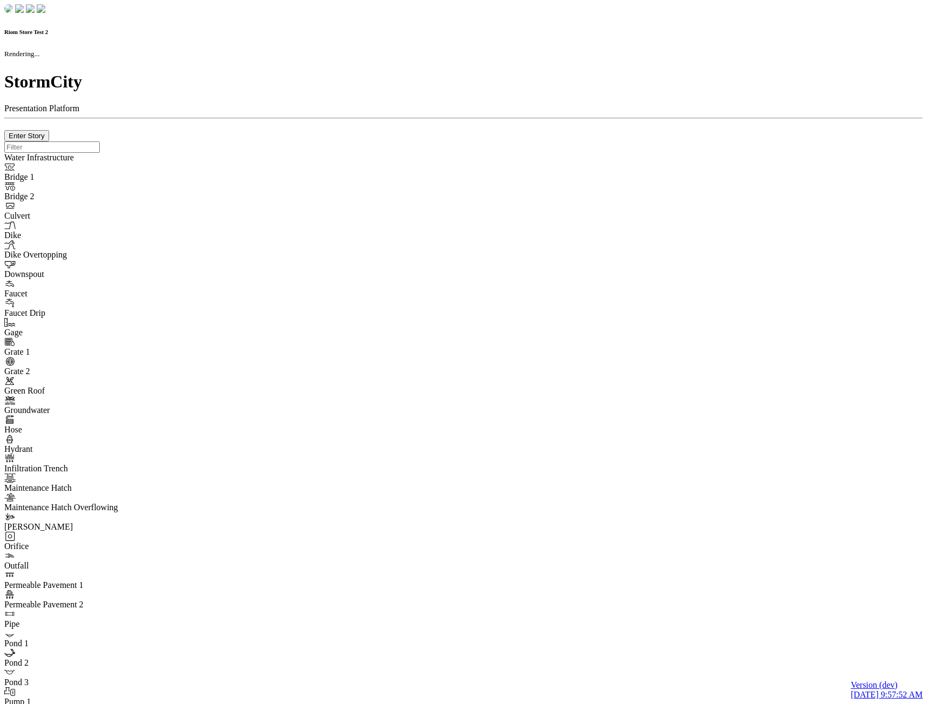
checkbox input "true"
type input "0"
type textarea "<i class="far fa-building"></i>"
type input "7"
select select "None"
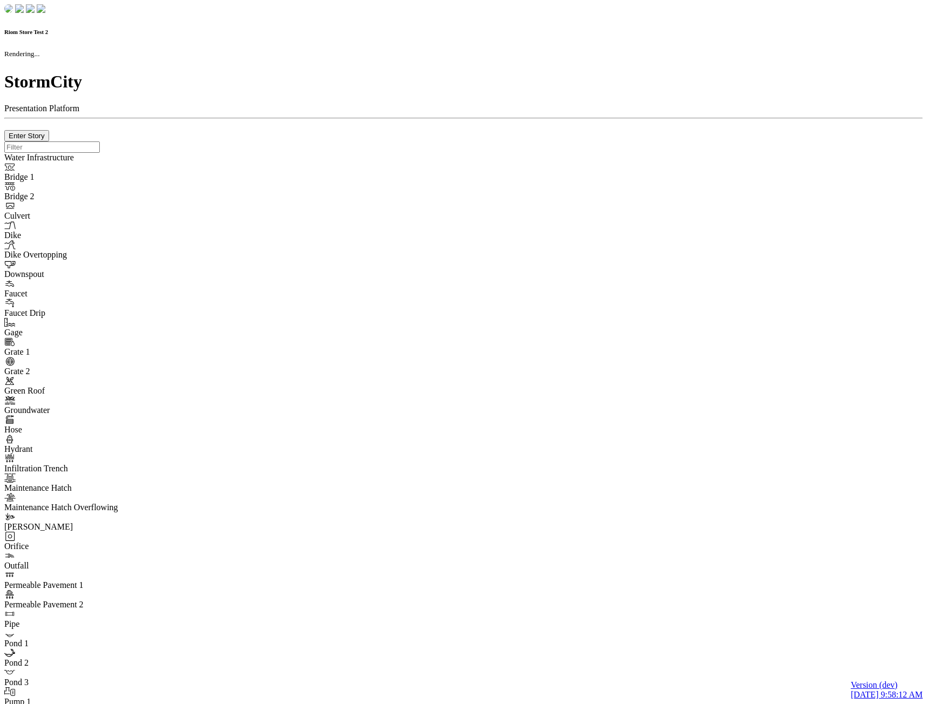
checkbox input "true"
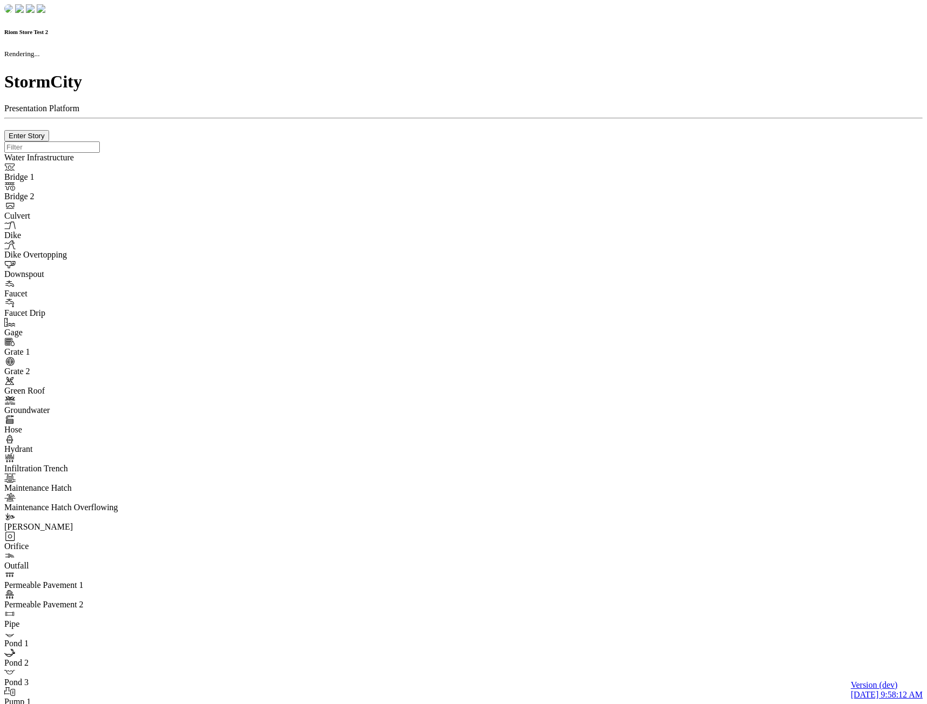
type input "0m"
type textarea "Depth = 0"
checkbox input "true"
select select "CIRCLE"
type input "7"
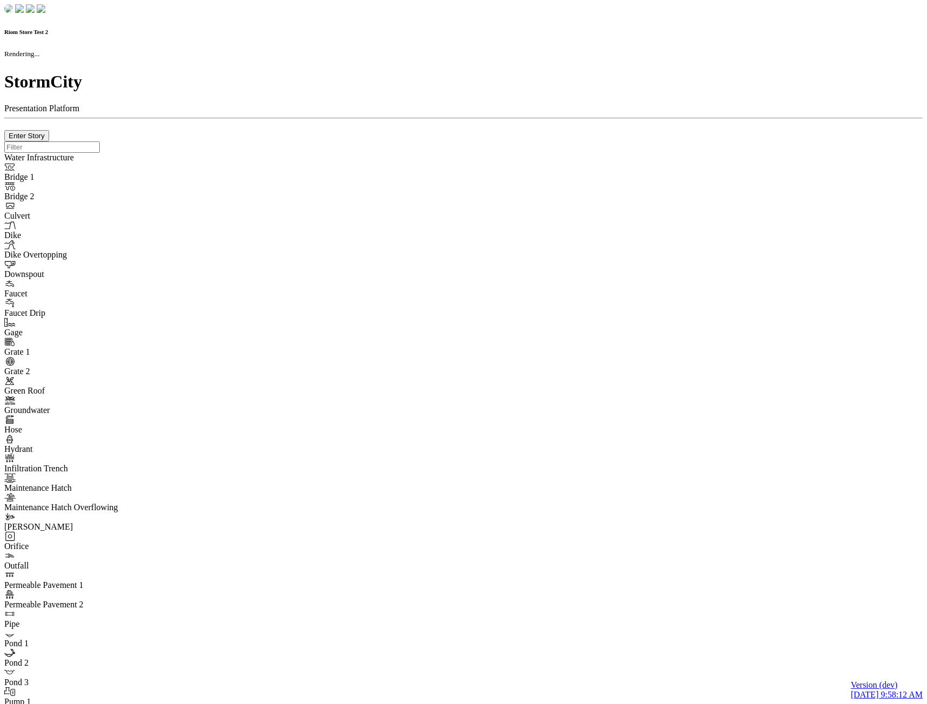
checkbox input "true"
type input "0"
type textarea "<i class="far fa-building"></i>"
type input "7"
select select "None"
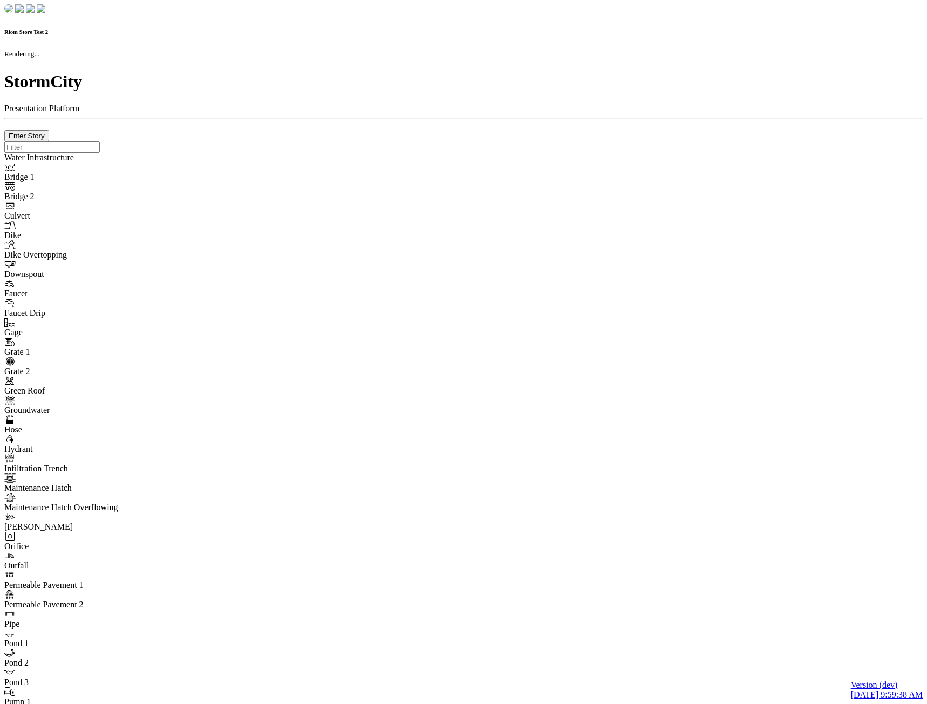
checkbox input "true"
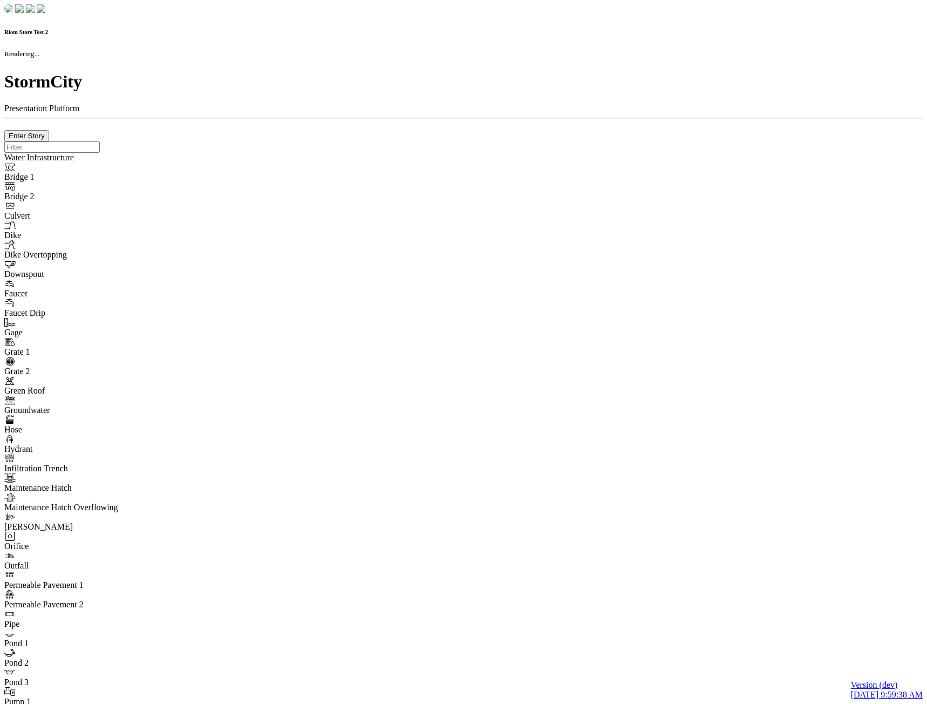
type input "0m"
type textarea "Depth = 0"
checkbox input "true"
select select "CIRCLE"
type input "7"
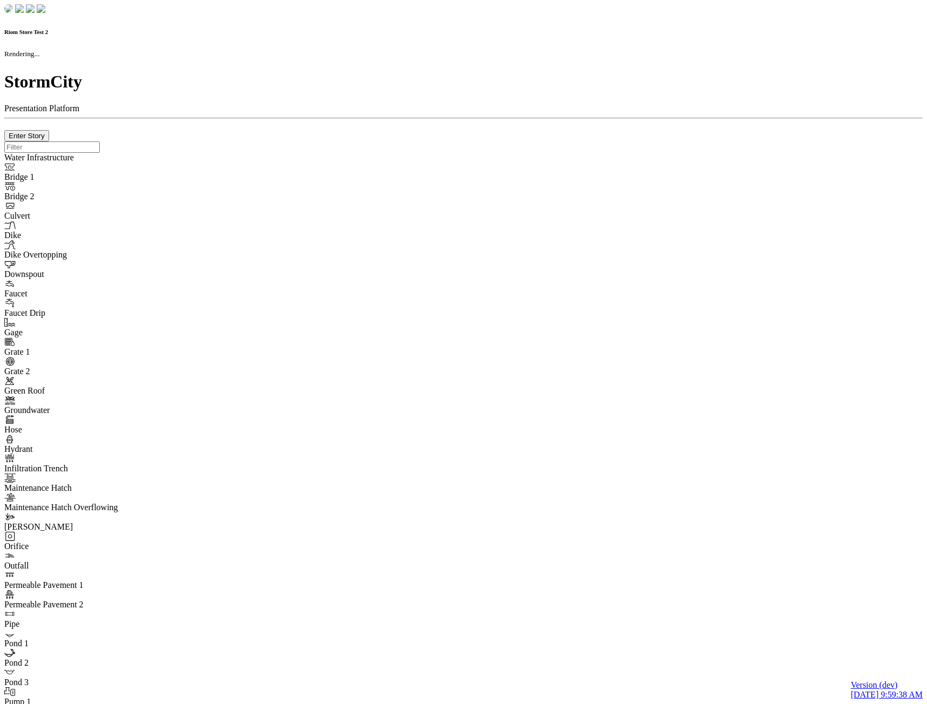
checkbox input "true"
type input "0"
type textarea "<i class="far fa-building"></i>"
type input "7"
select select "None"
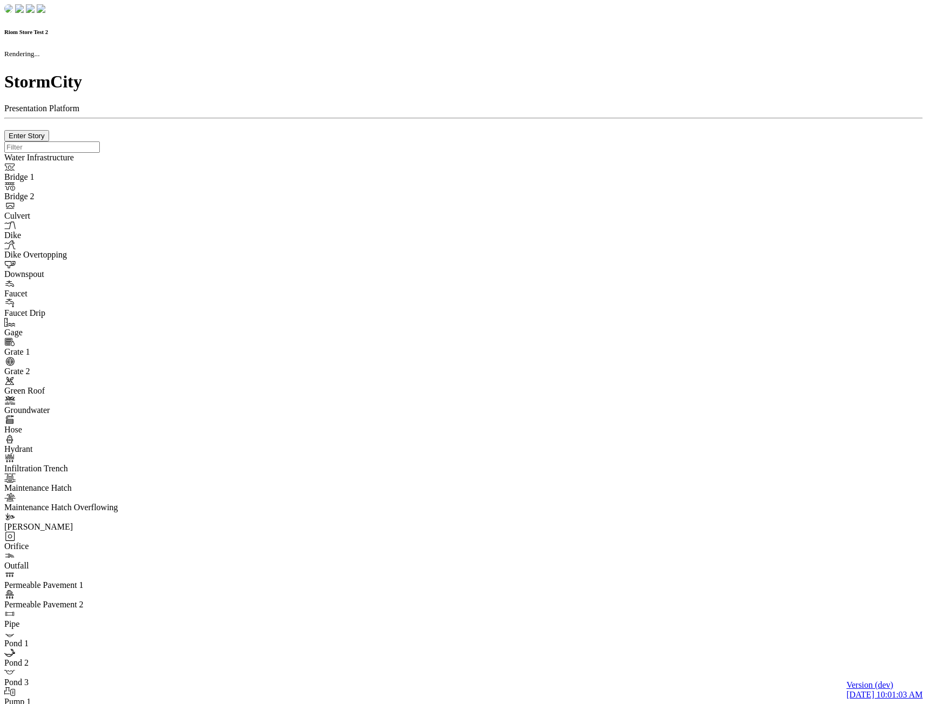
checkbox input "true"
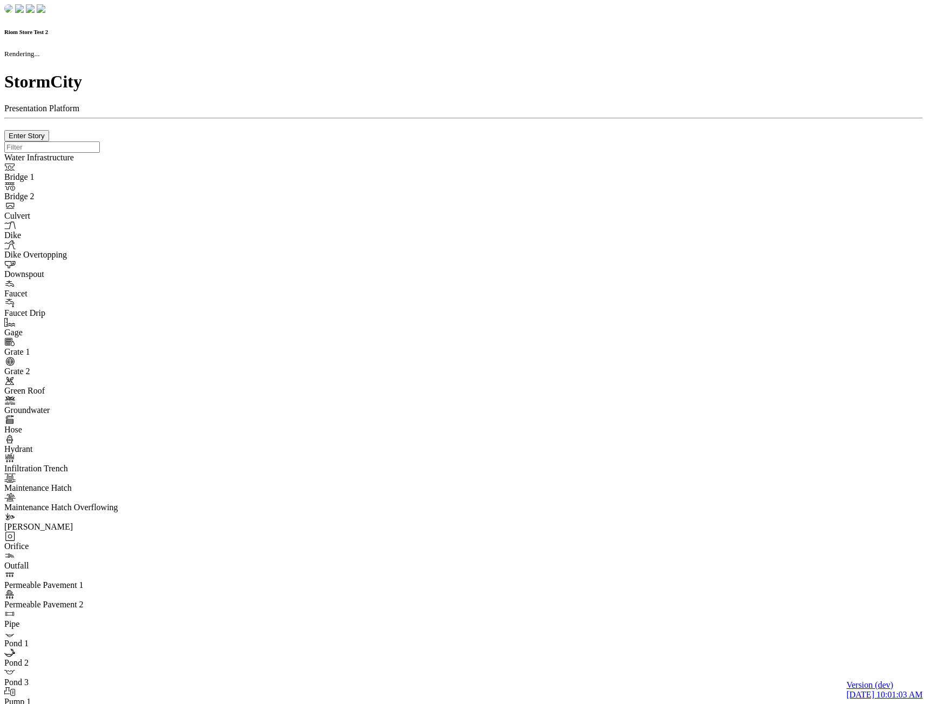
type input "0m"
type textarea "Depth = 0"
checkbox input "true"
select select "CIRCLE"
type input "7"
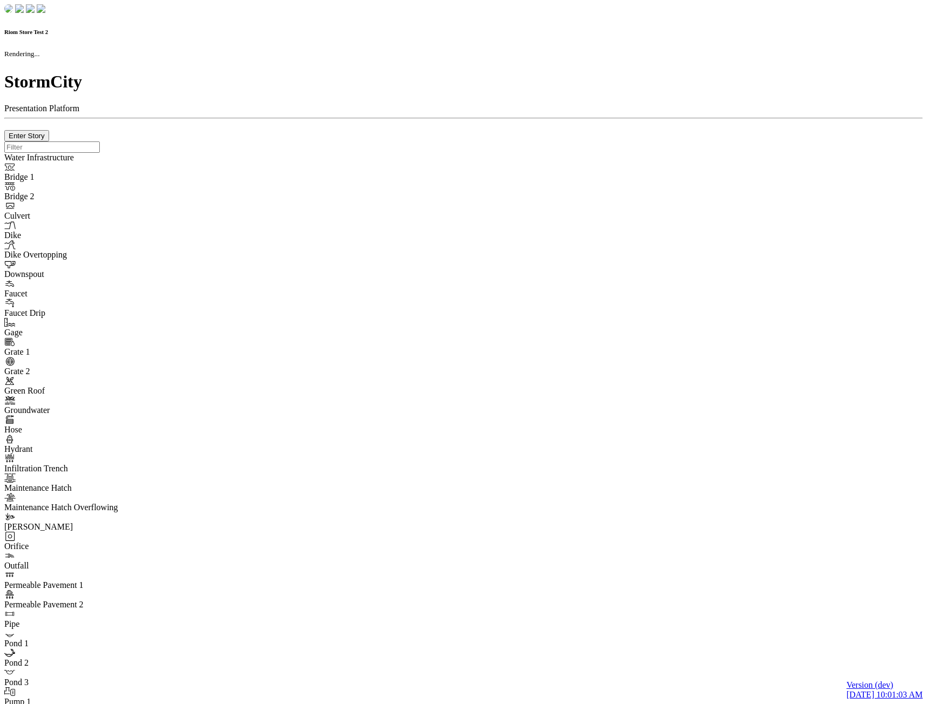
checkbox input "true"
type input "0"
type textarea "<i class="far fa-building"></i>"
type input "7"
select select "None"
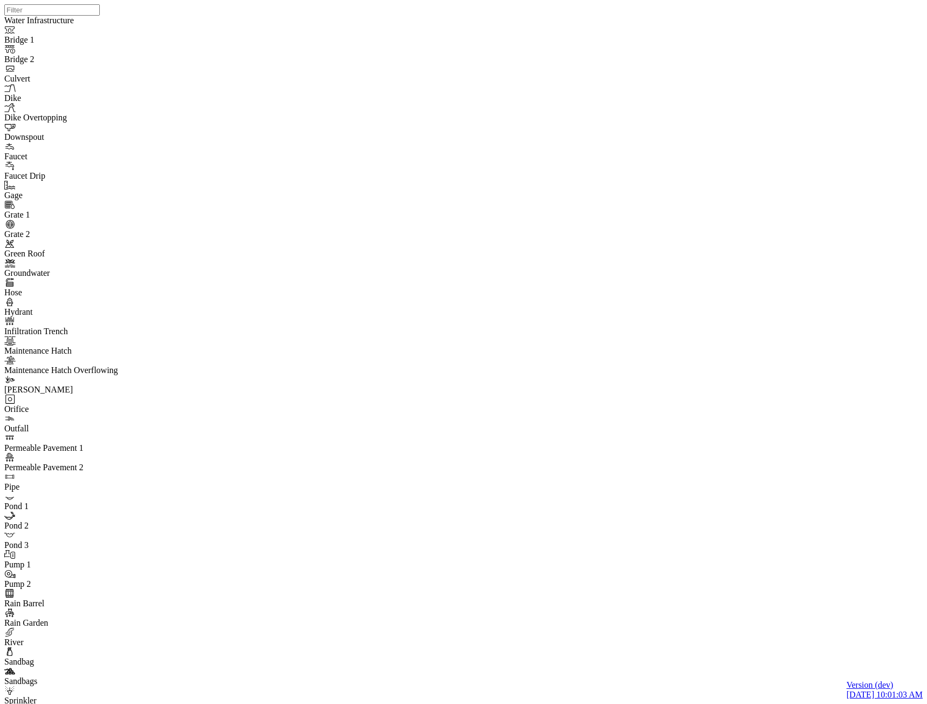
drag, startPoint x: 119, startPoint y: 99, endPoint x: 152, endPoint y: 45, distance: 63.4
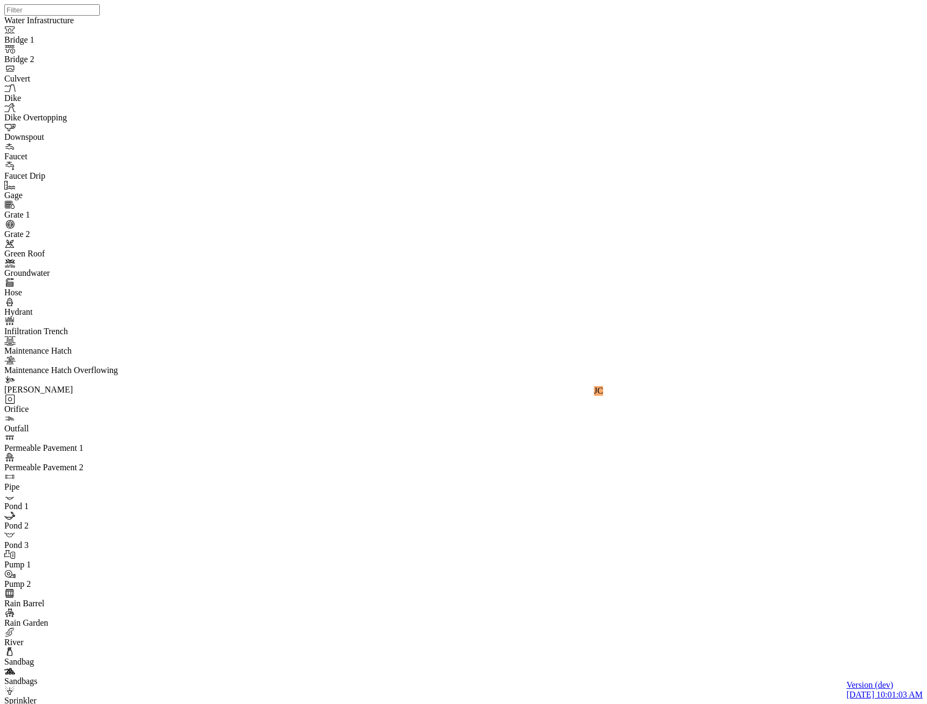
drag, startPoint x: 221, startPoint y: 87, endPoint x: 160, endPoint y: 189, distance: 118.8
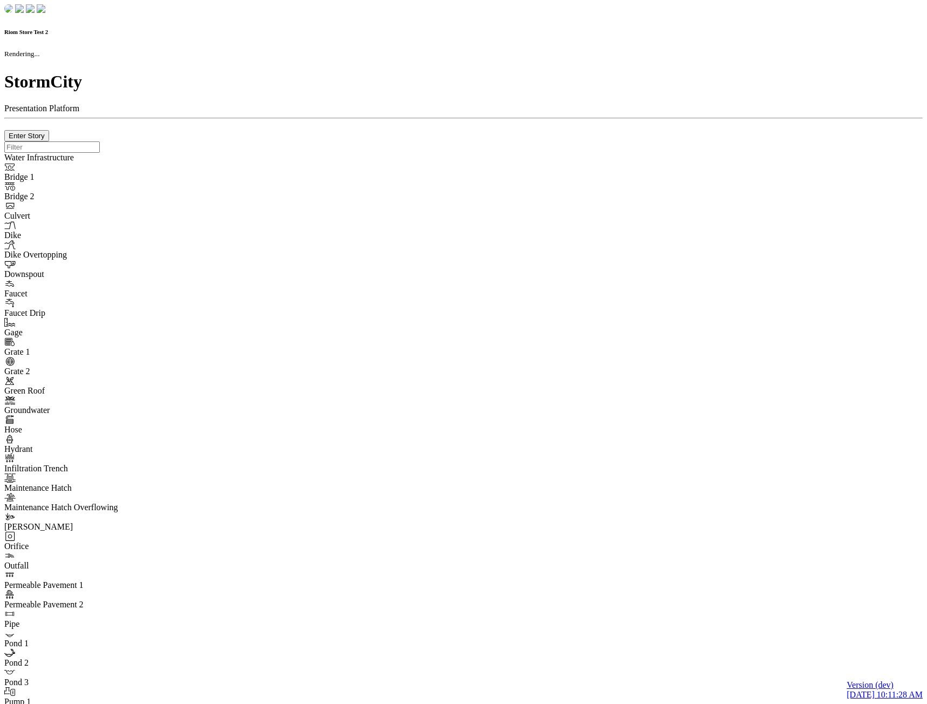
checkbox input "true"
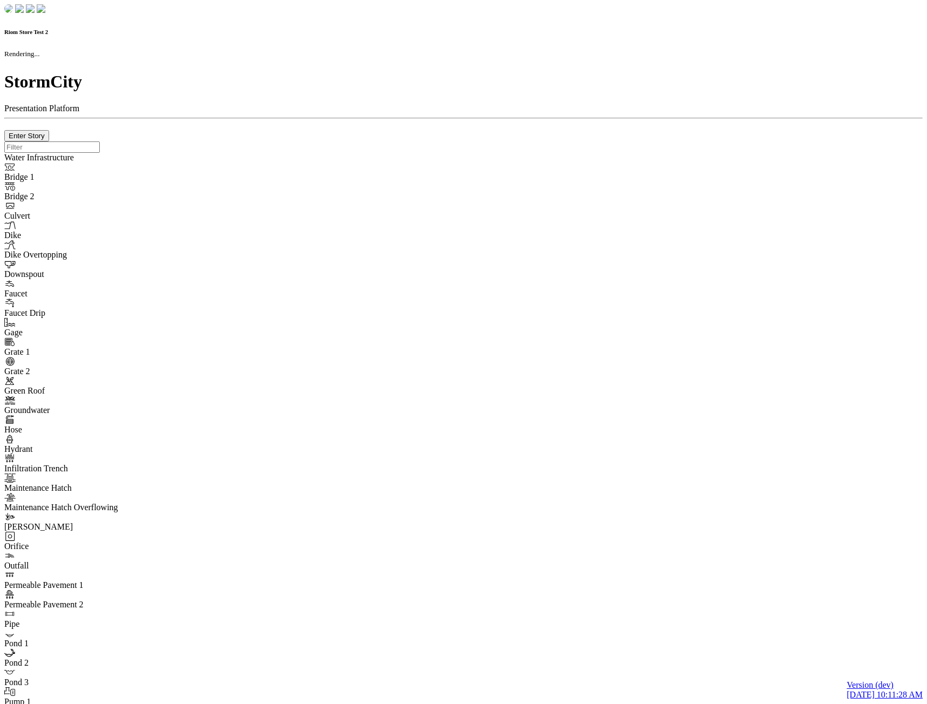
type input "0m"
type textarea "Depth = 0"
checkbox input "true"
select select "CIRCLE"
type input "7"
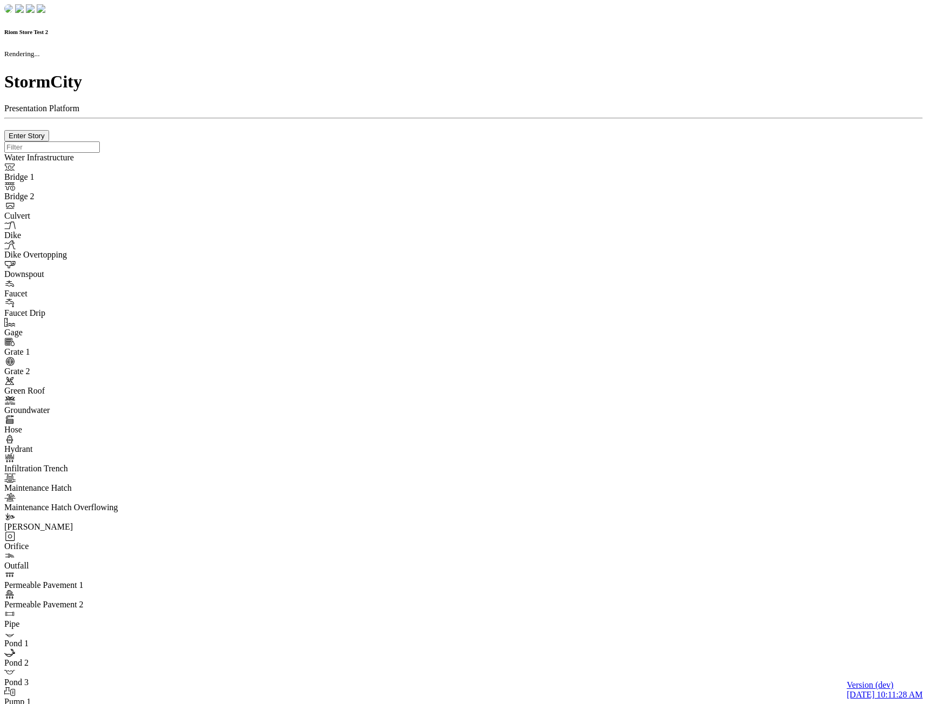
checkbox input "true"
type input "0"
type textarea "<i class="far fa-building"></i>"
type input "7"
select select "None"
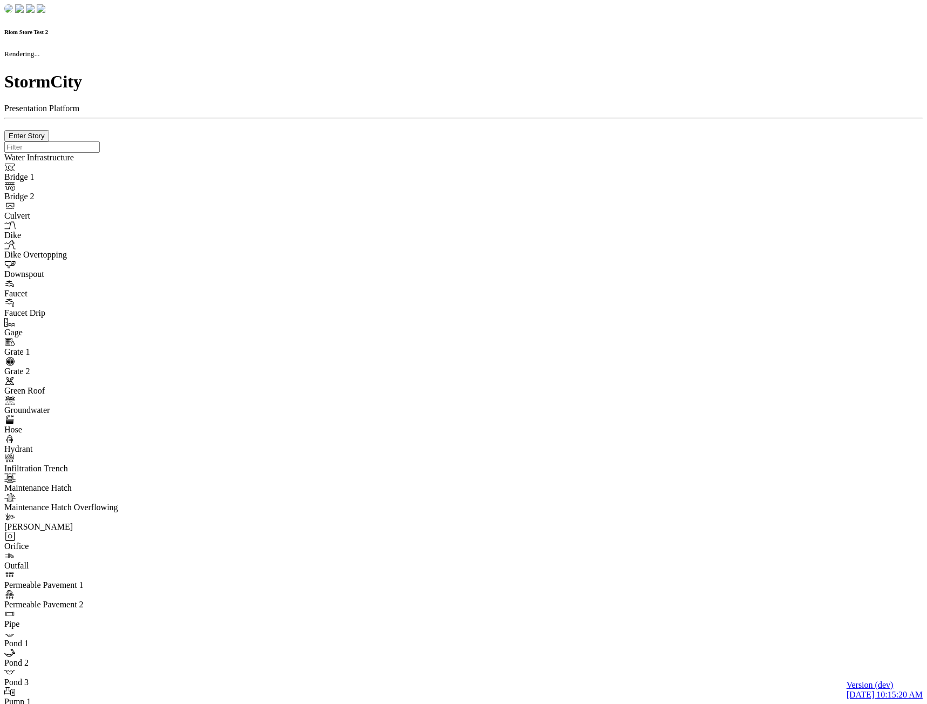
checkbox input "true"
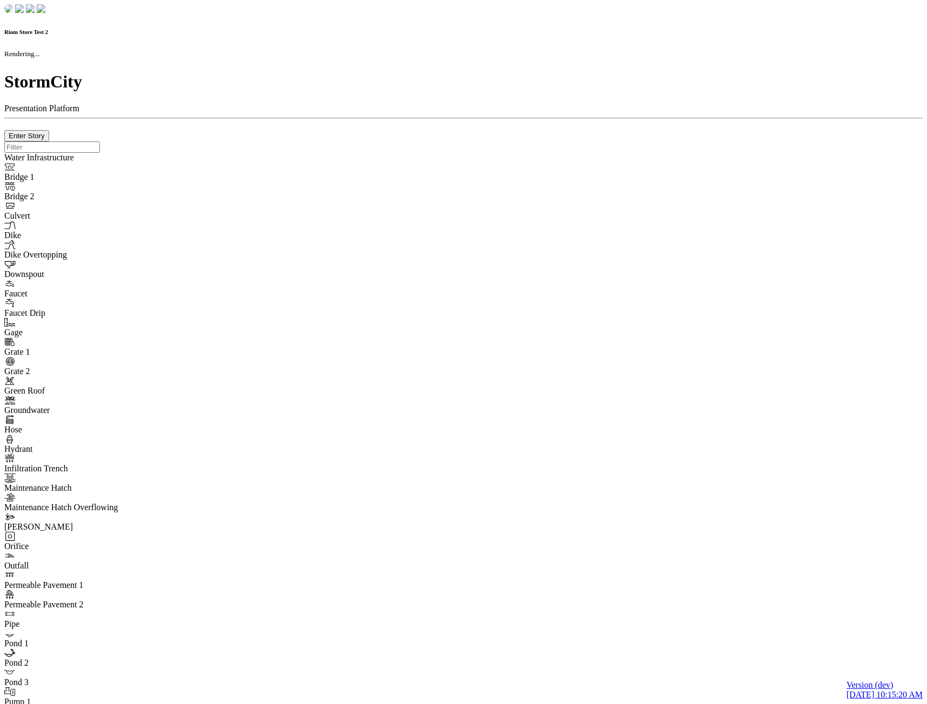
type input "0m"
type textarea "Depth = 0"
checkbox input "true"
select select "CIRCLE"
type input "7"
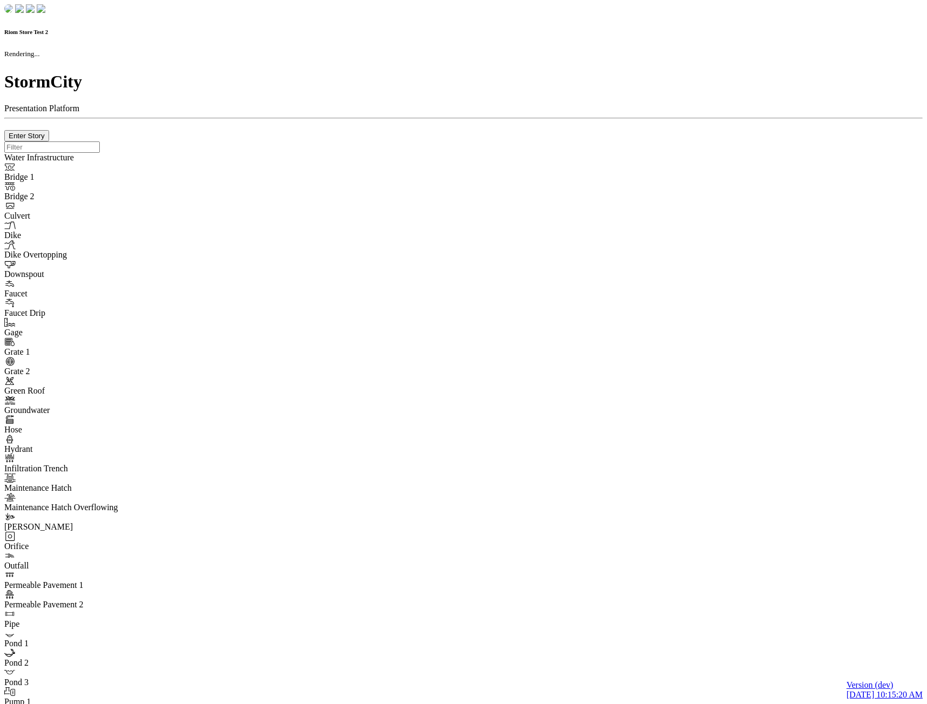
checkbox input "true"
type input "0"
type textarea "<i class="far fa-building"></i>"
type input "7"
select select "None"
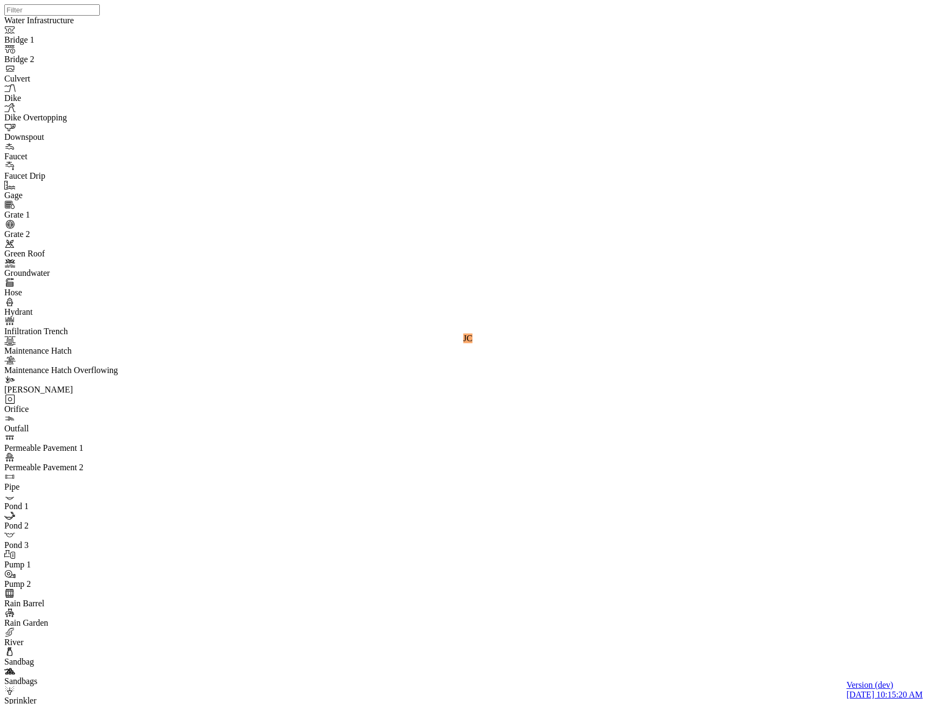
drag, startPoint x: 178, startPoint y: 21, endPoint x: 172, endPoint y: 27, distance: 8.4
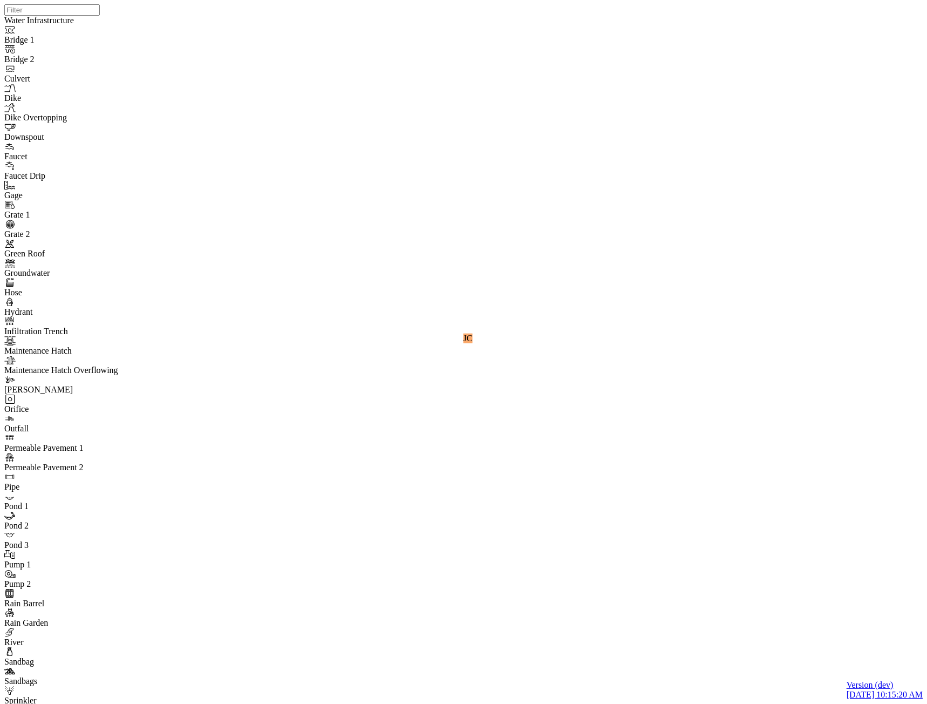
drag, startPoint x: 92, startPoint y: 217, endPoint x: 427, endPoint y: 201, distance: 334.9
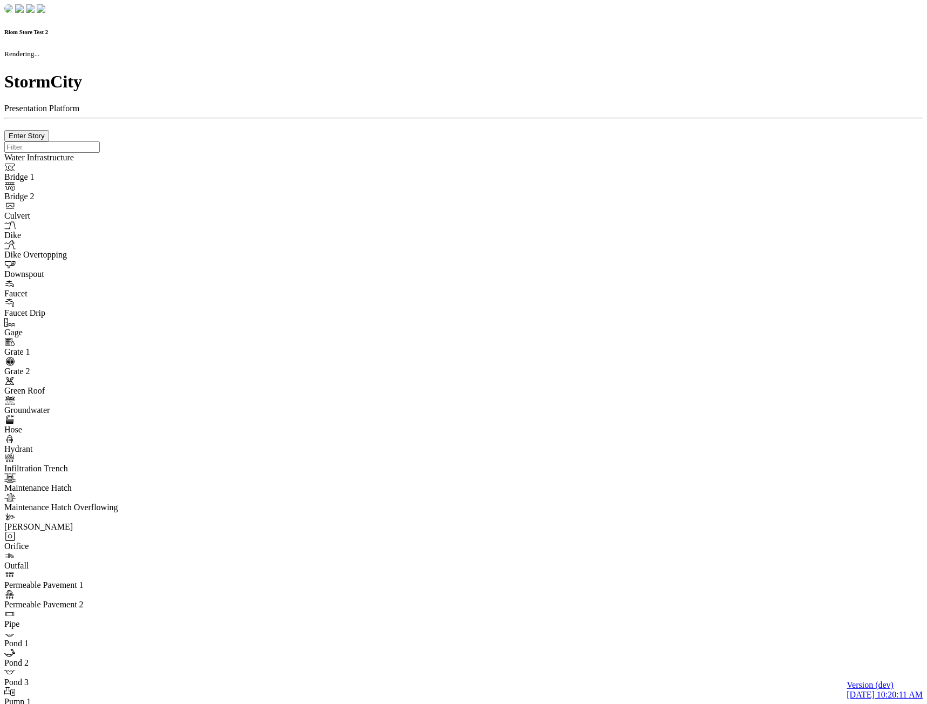
checkbox input "true"
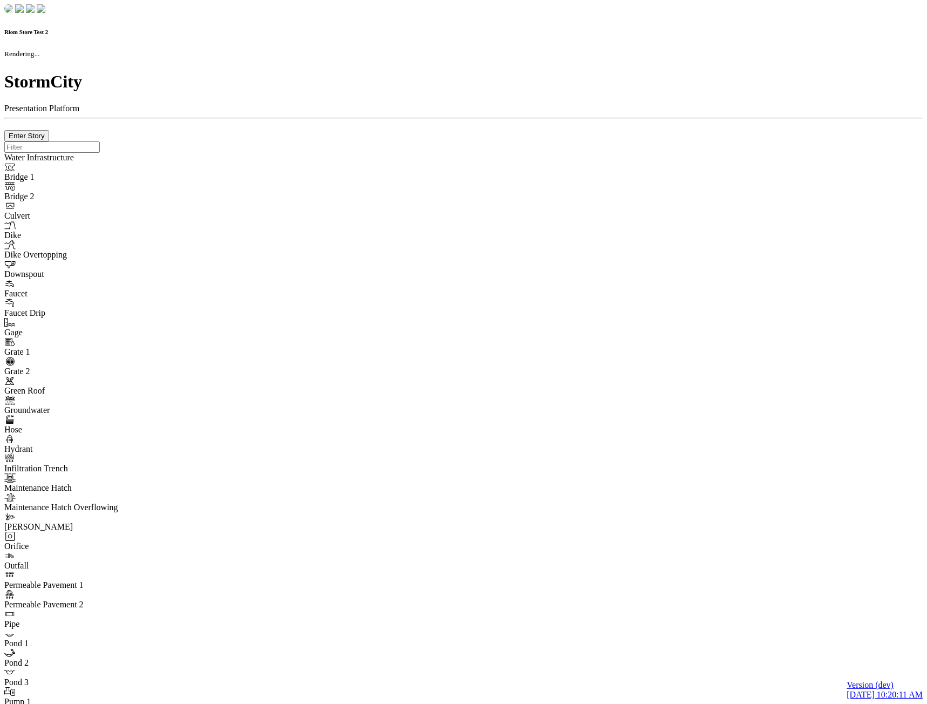
type input "0m"
type textarea "Depth = 0"
checkbox input "true"
select select "CIRCLE"
type input "7"
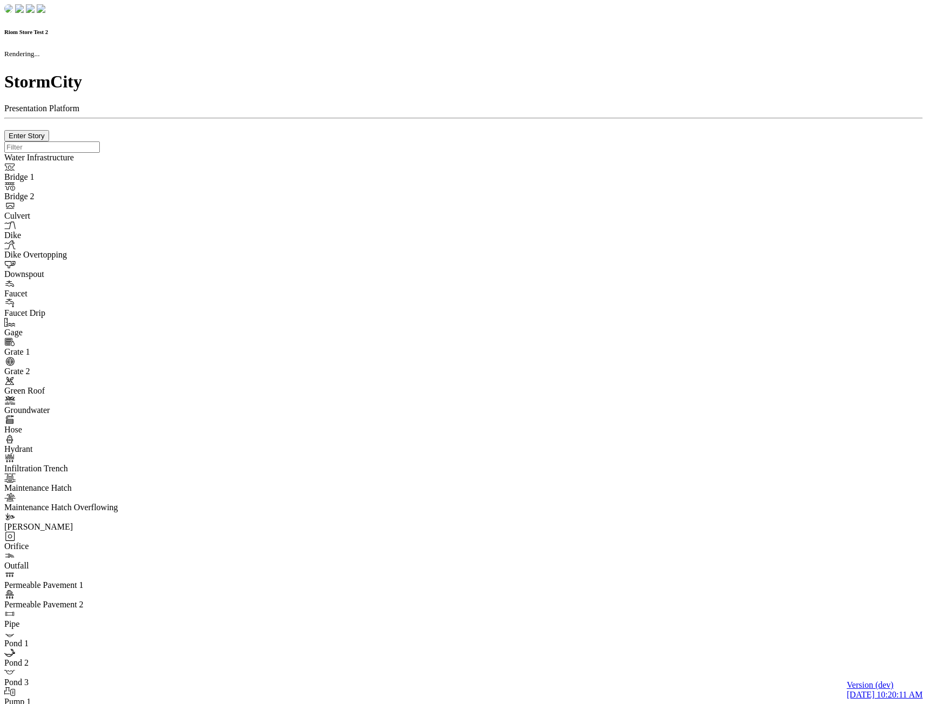
checkbox input "true"
type input "0"
type textarea "<i class="far fa-building"></i>"
type input "7"
select select "None"
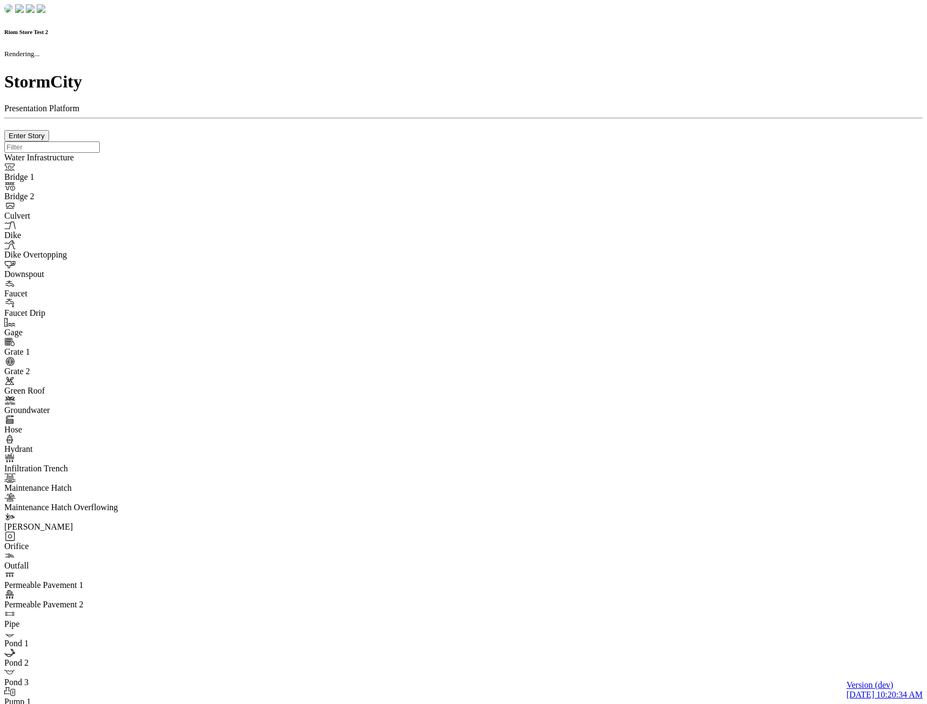
checkbox input "true"
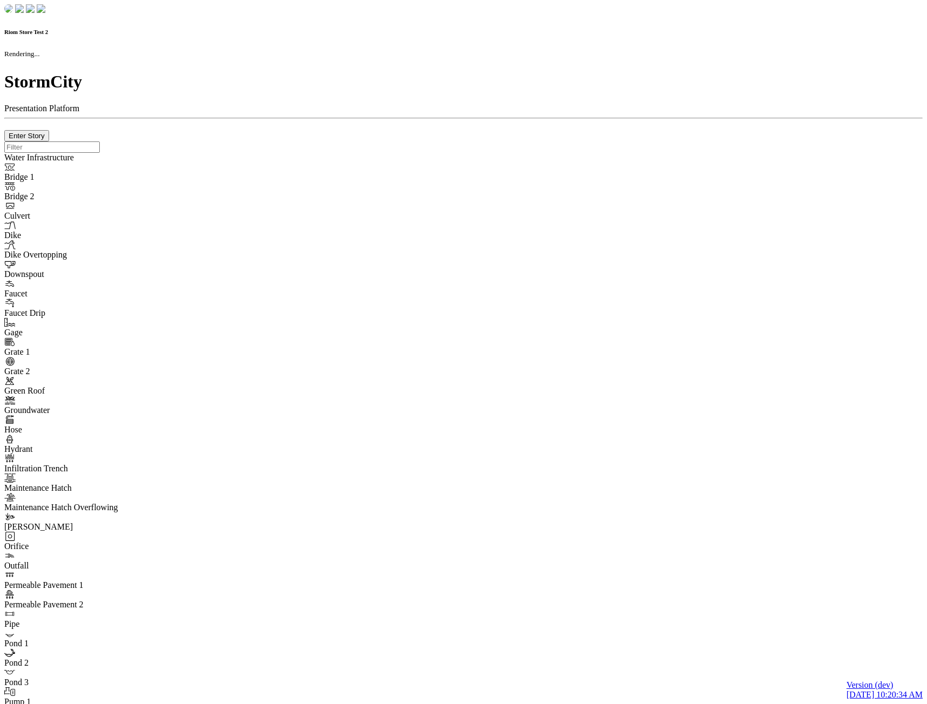
type input "0m"
type textarea "Depth = 0"
checkbox input "true"
select select "CIRCLE"
type input "7"
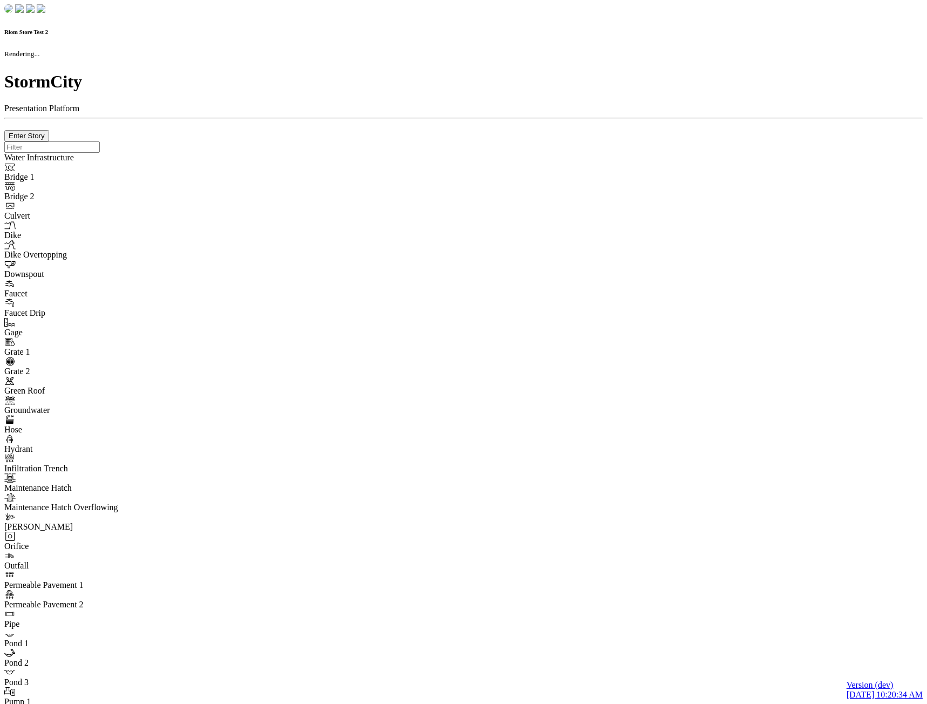
checkbox input "true"
type input "0"
select select "None"
type textarea "<i class="far fa-building"></i>"
type input "7"
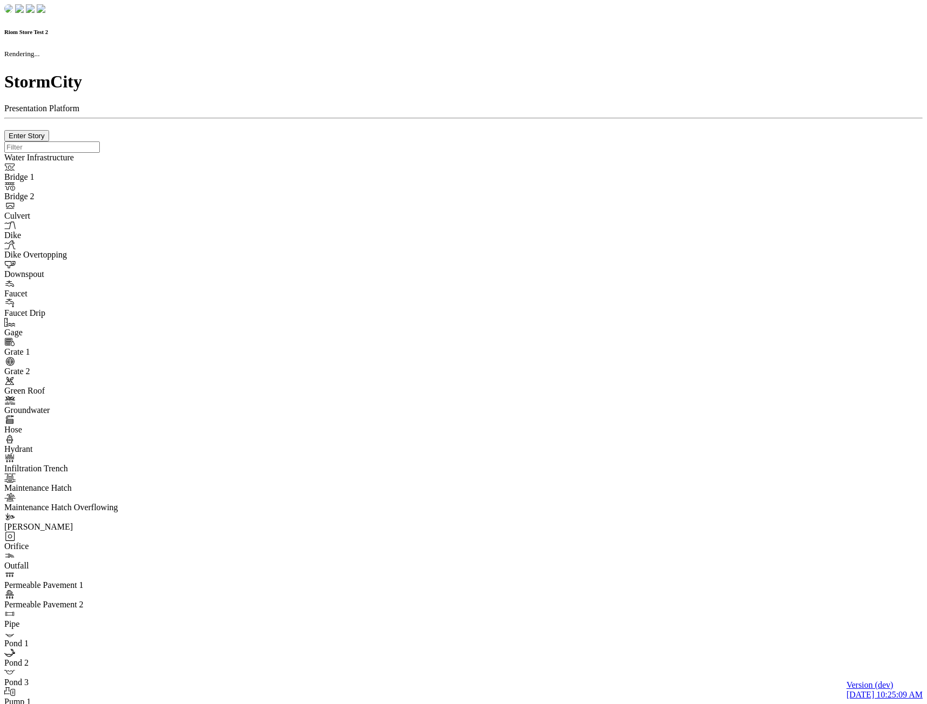
checkbox input "true"
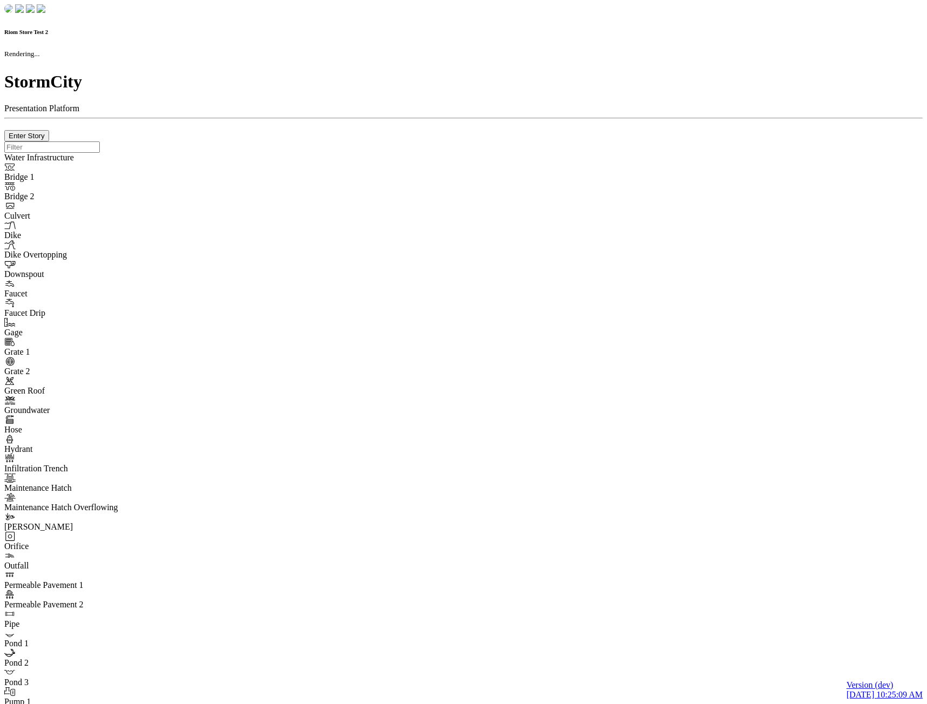
type input "0m"
type textarea "Depth = 0"
checkbox input "true"
select select "CIRCLE"
type input "7"
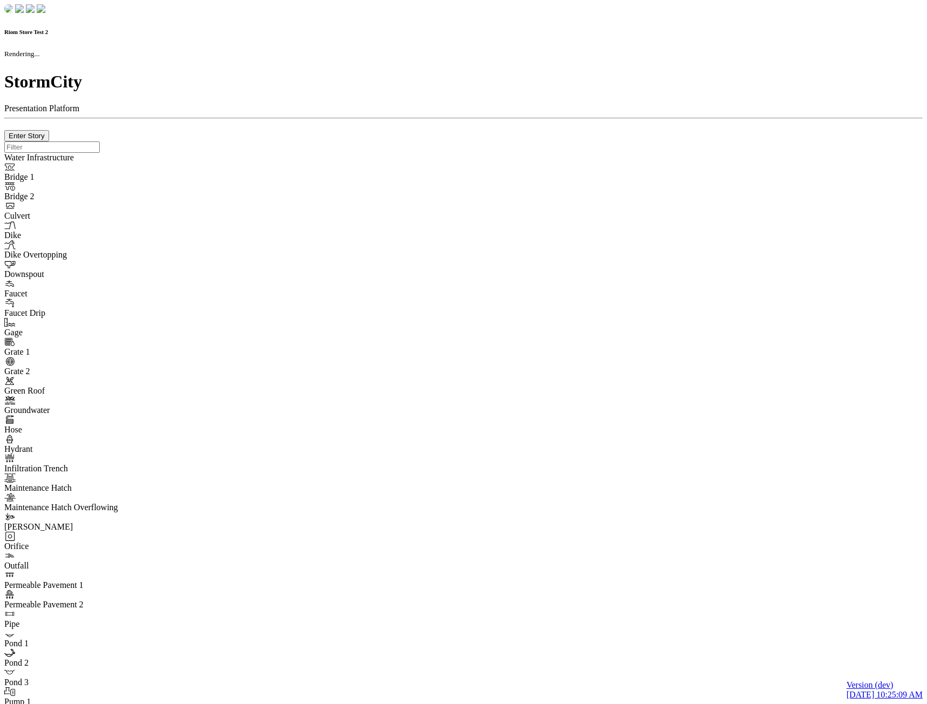
checkbox input "true"
type input "0"
type textarea "<i class="far fa-building"></i>"
type input "7"
select select "None"
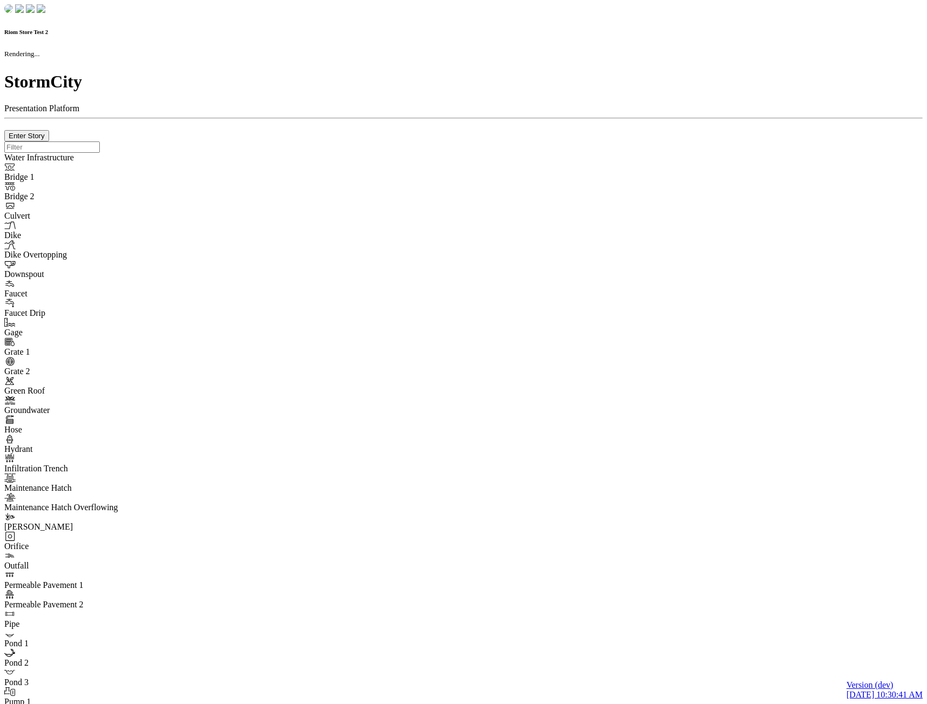
checkbox input "true"
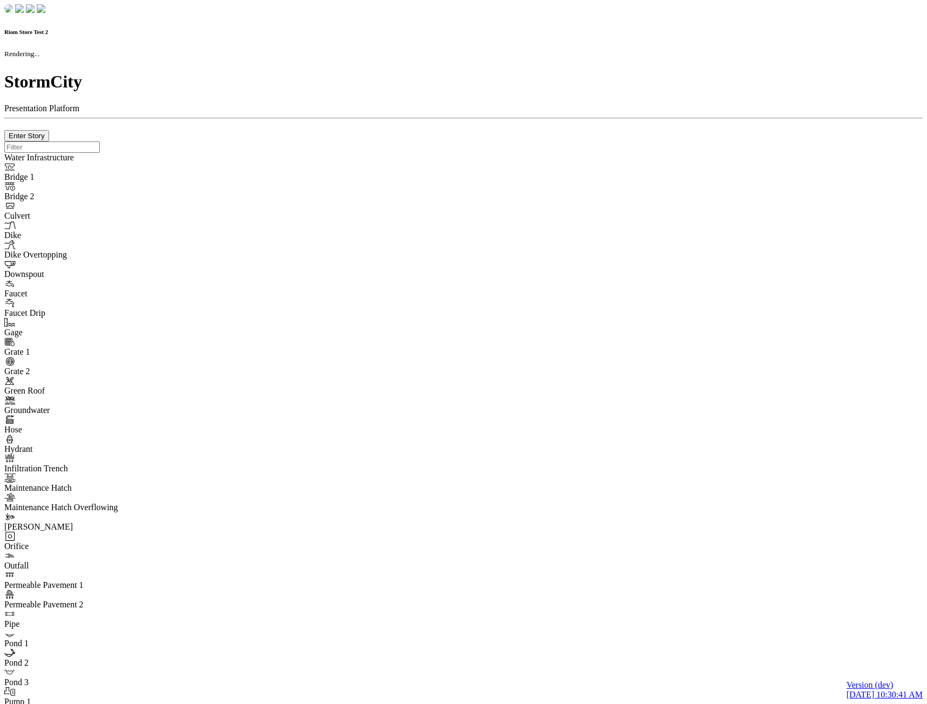
type input "0m"
type textarea "Depth = 0"
checkbox input "true"
select select "CIRCLE"
type input "7"
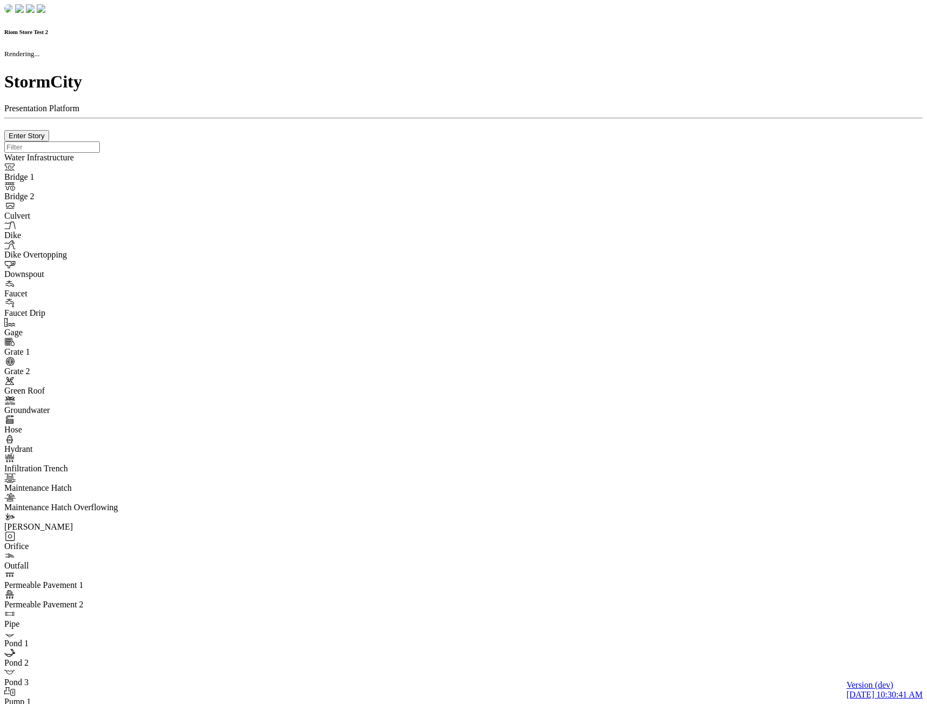
checkbox input "true"
type input "0"
type textarea "<i class="far fa-building"></i>"
type input "7"
select select "None"
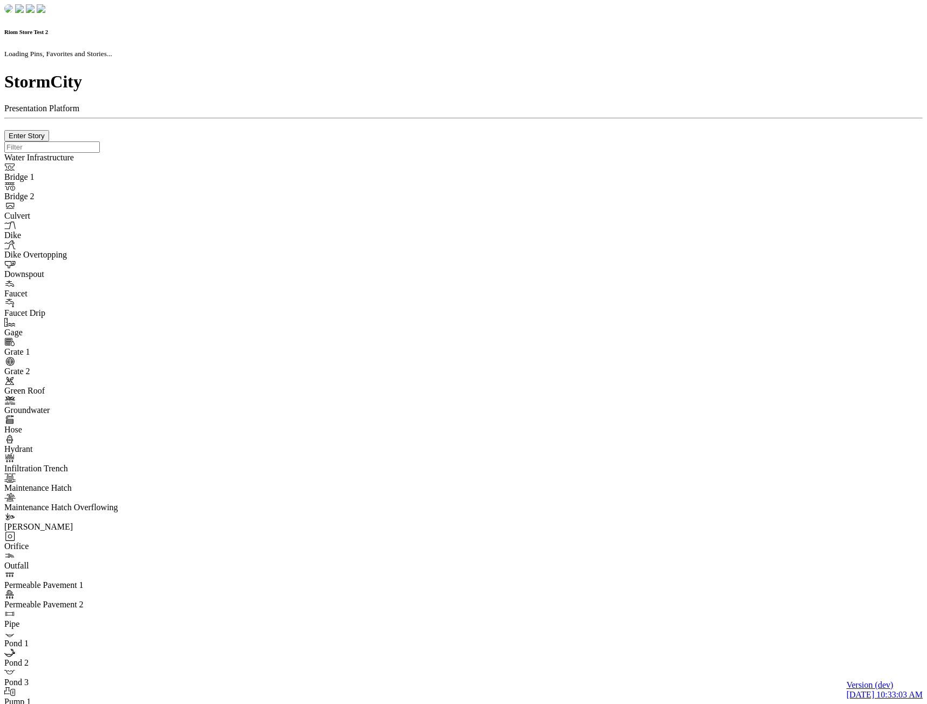
select select "CIRCLE"
checkbox input "true"
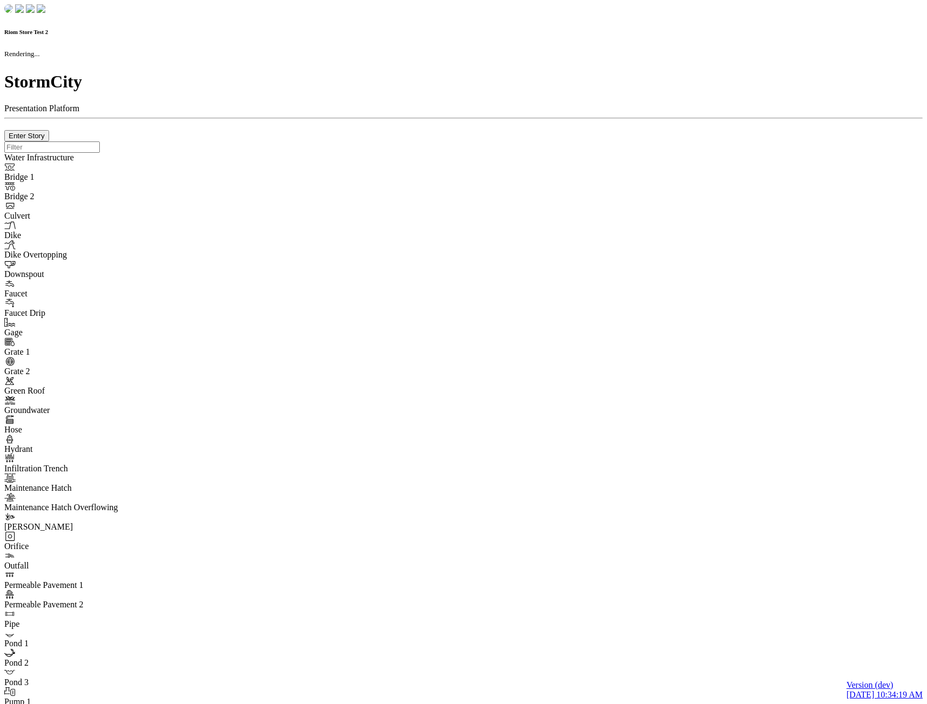
checkbox input "true"
type input "0m"
type textarea "Depth = 0"
checkbox input "true"
select select "CIRCLE"
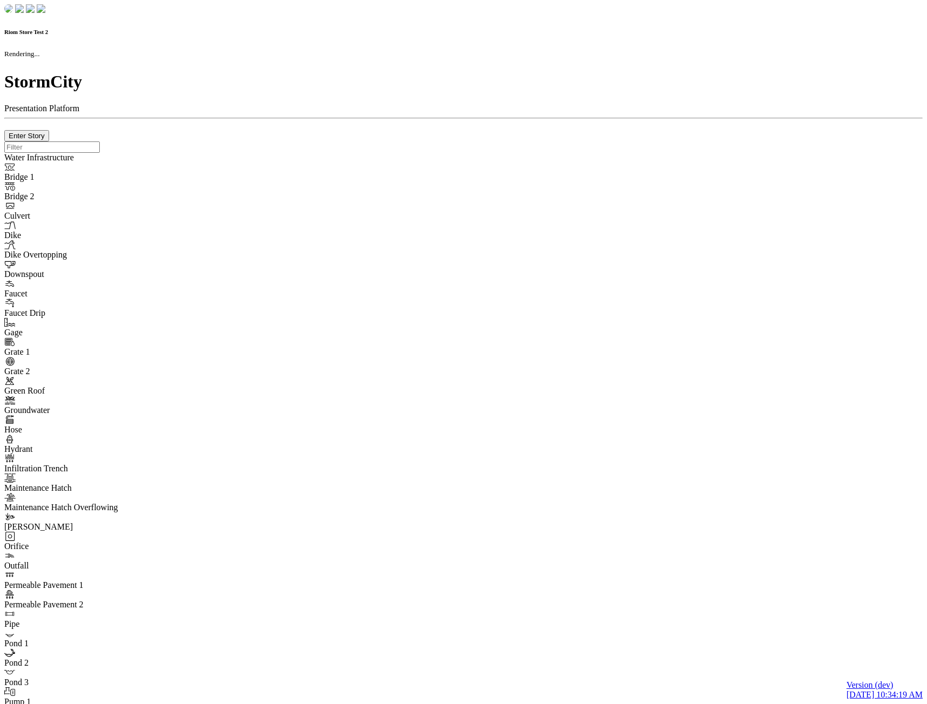
type input "7"
checkbox input "true"
type input "0"
type textarea "<i class="far fa-building"></i>"
select select "None"
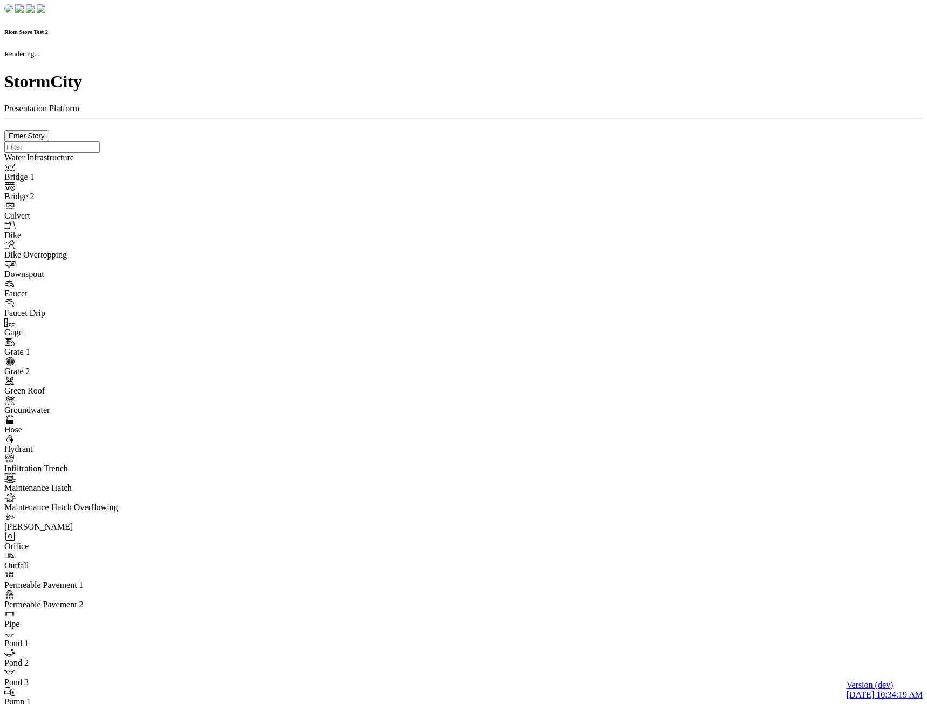
type input "7"
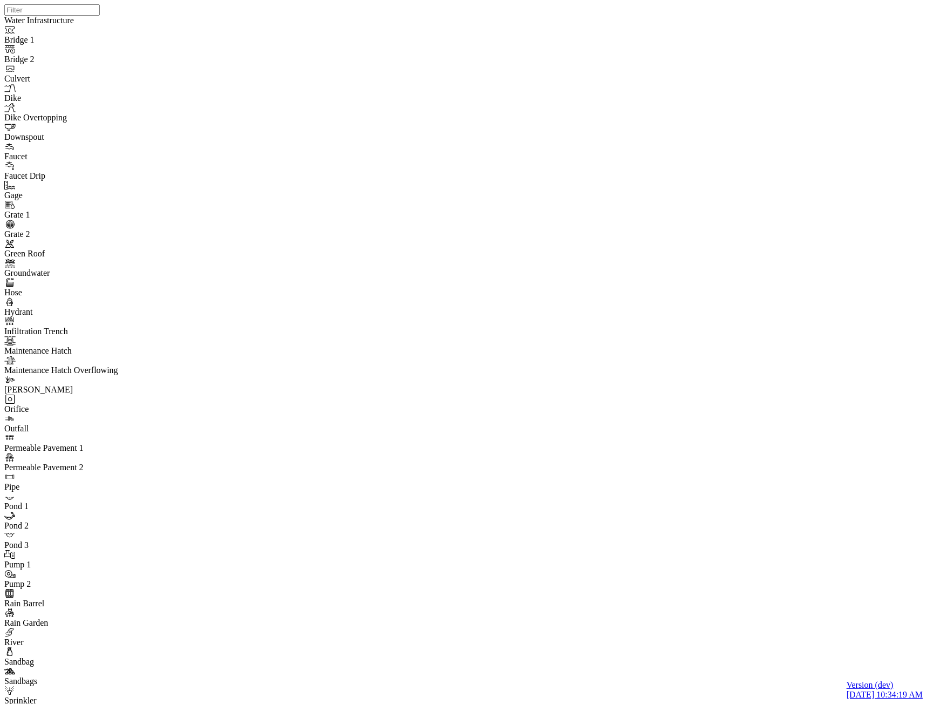
drag, startPoint x: 530, startPoint y: 81, endPoint x: 412, endPoint y: 201, distance: 168.2
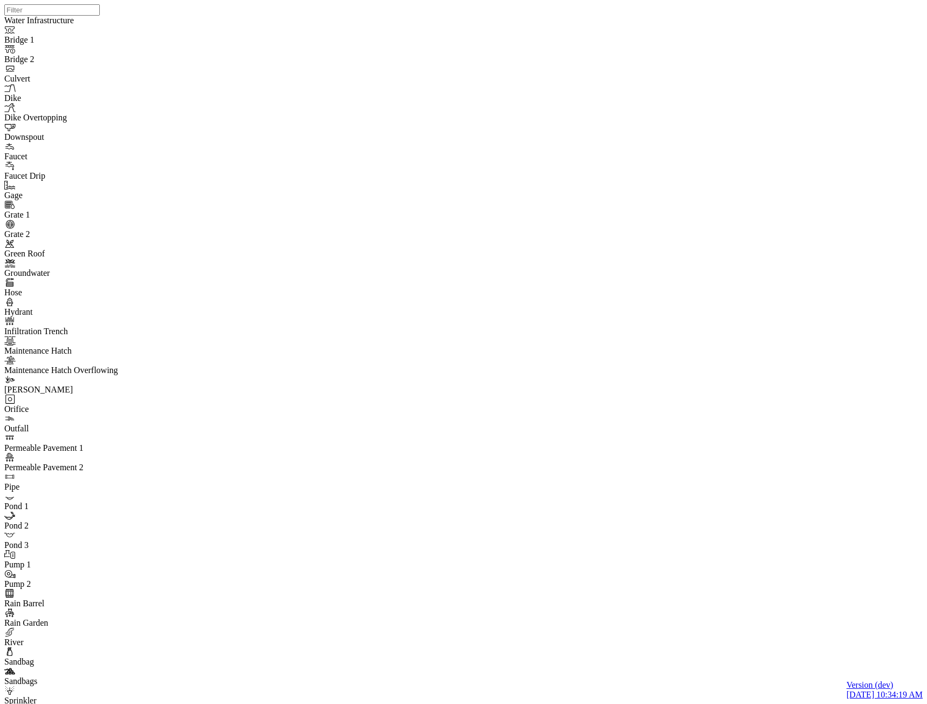
click at [210, 153] on div at bounding box center [467, 338] width 927 height 676
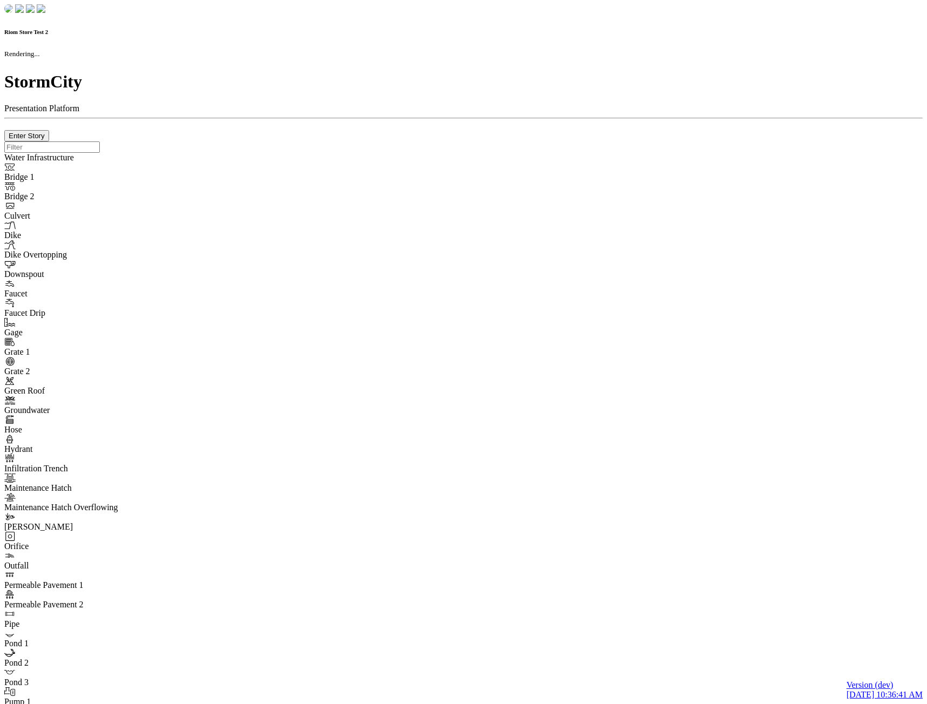
checkbox input "true"
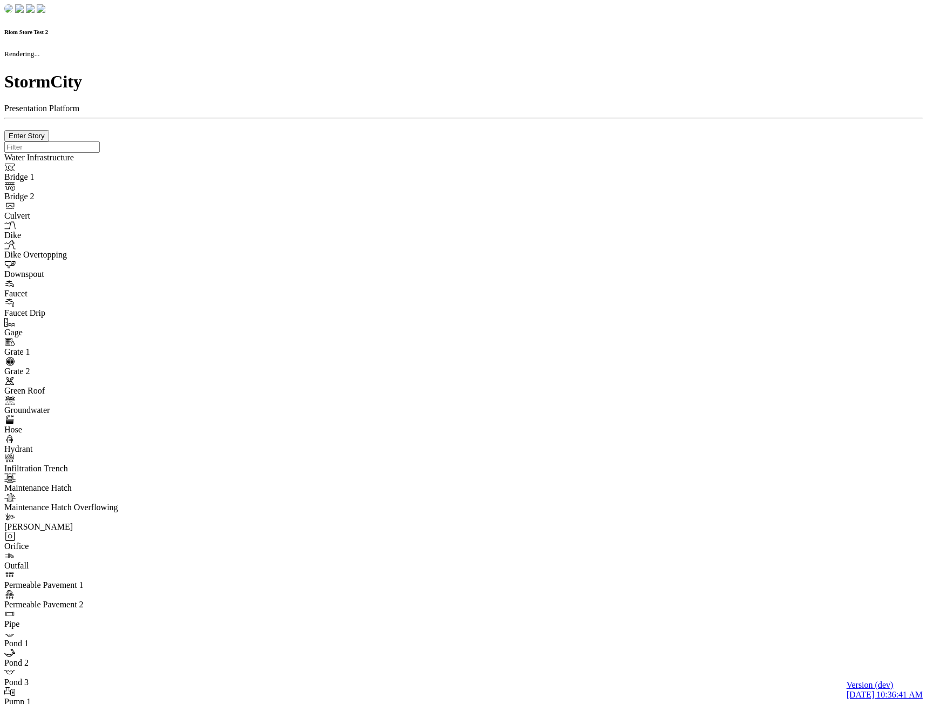
type input "0m"
type textarea "Depth = 0"
checkbox input "true"
select select "CIRCLE"
type input "7"
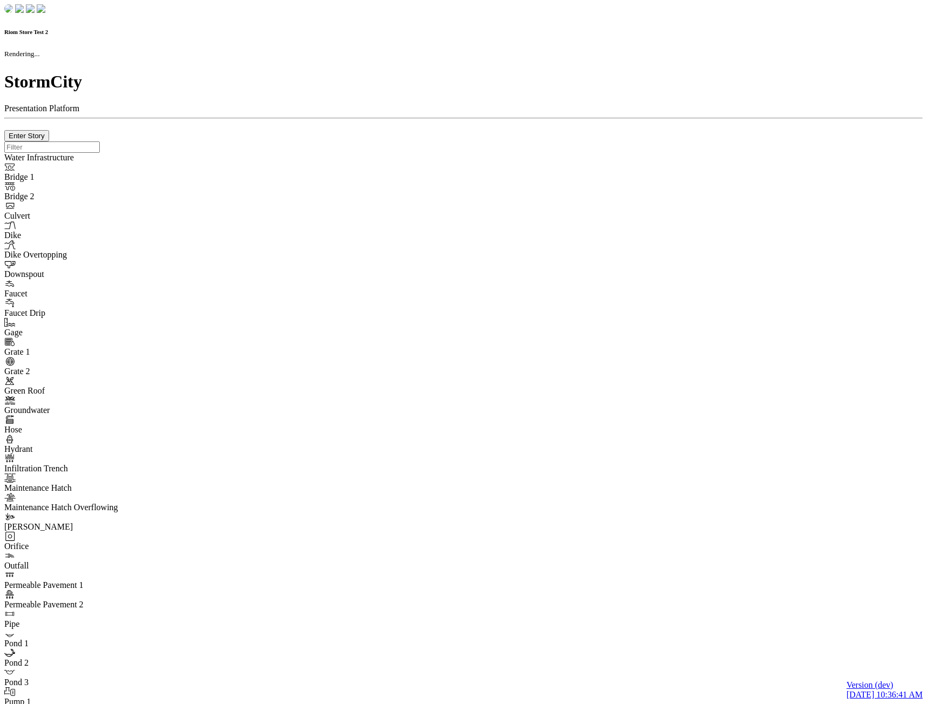
checkbox input "true"
type input "0"
type textarea "<i class="far fa-building"></i>"
type input "7"
select select "None"
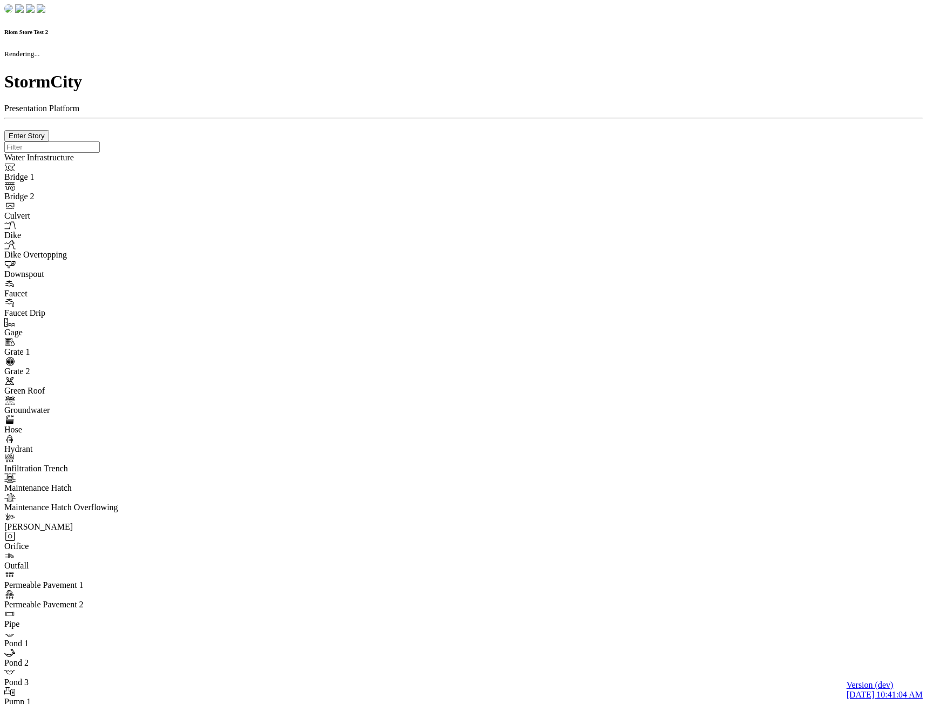
checkbox input "true"
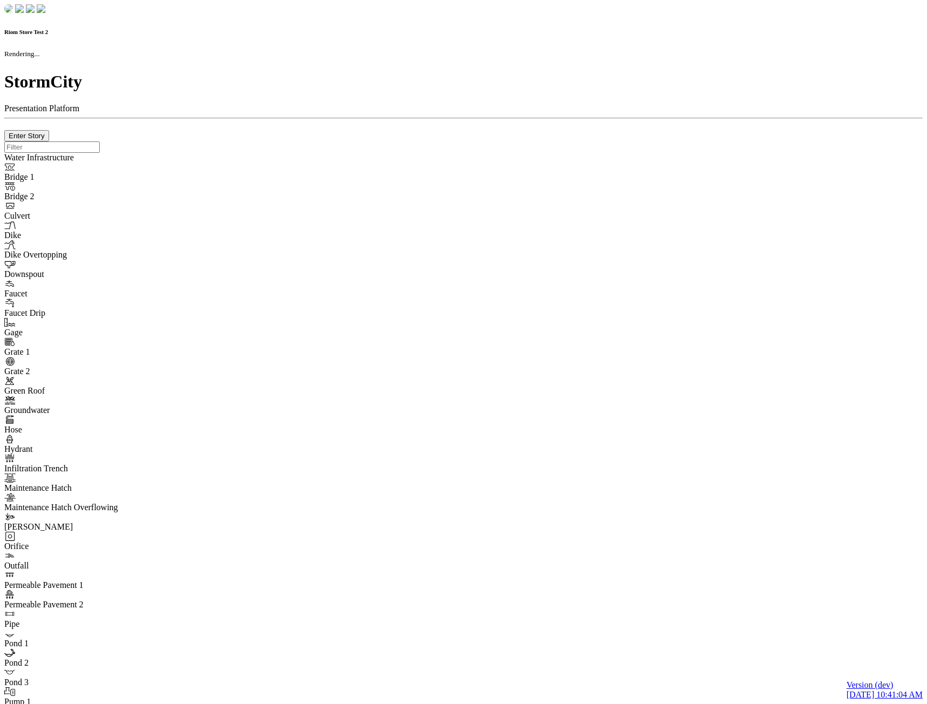
type input "0m"
type textarea "Depth = 0"
checkbox input "true"
select select "CIRCLE"
type input "7"
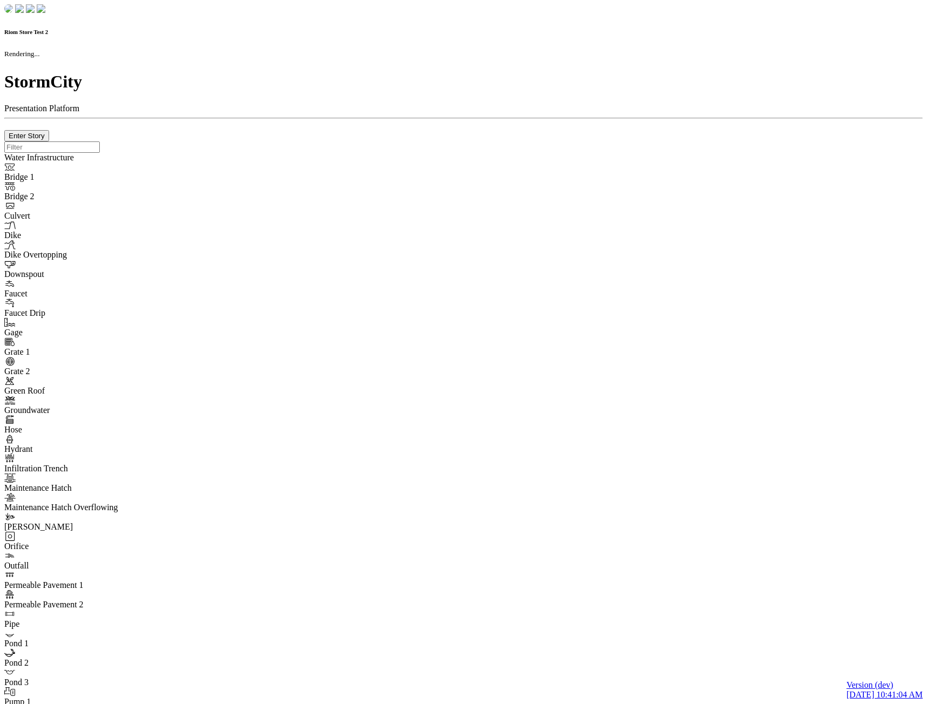
checkbox input "true"
type input "0"
type textarea "<i class="far fa-building"></i>"
select select "None"
type input "7"
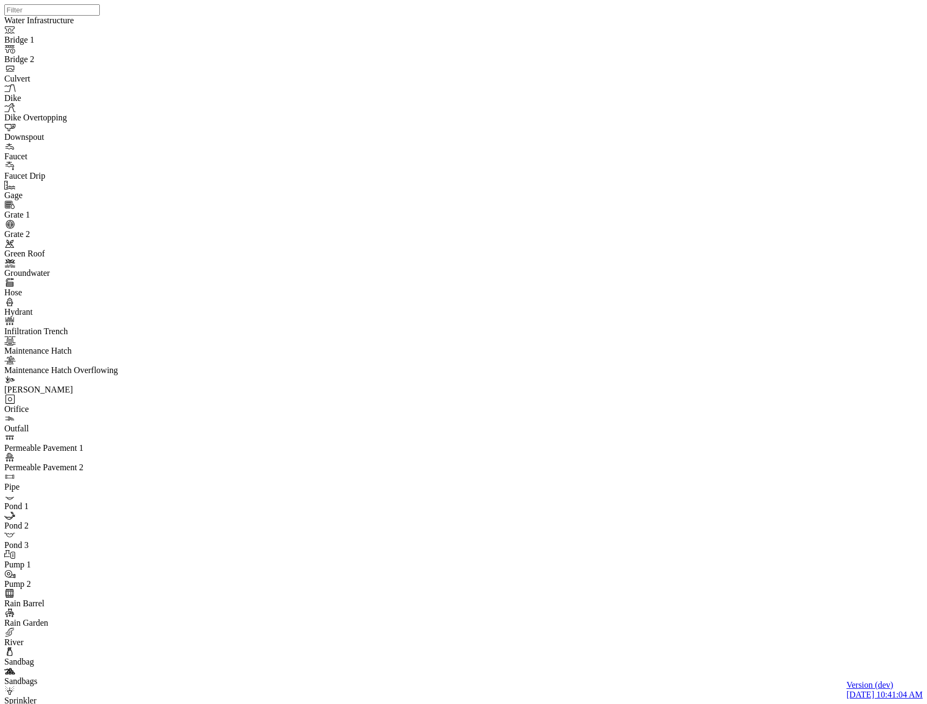
drag, startPoint x: 168, startPoint y: 100, endPoint x: 166, endPoint y: 57, distance: 43.8
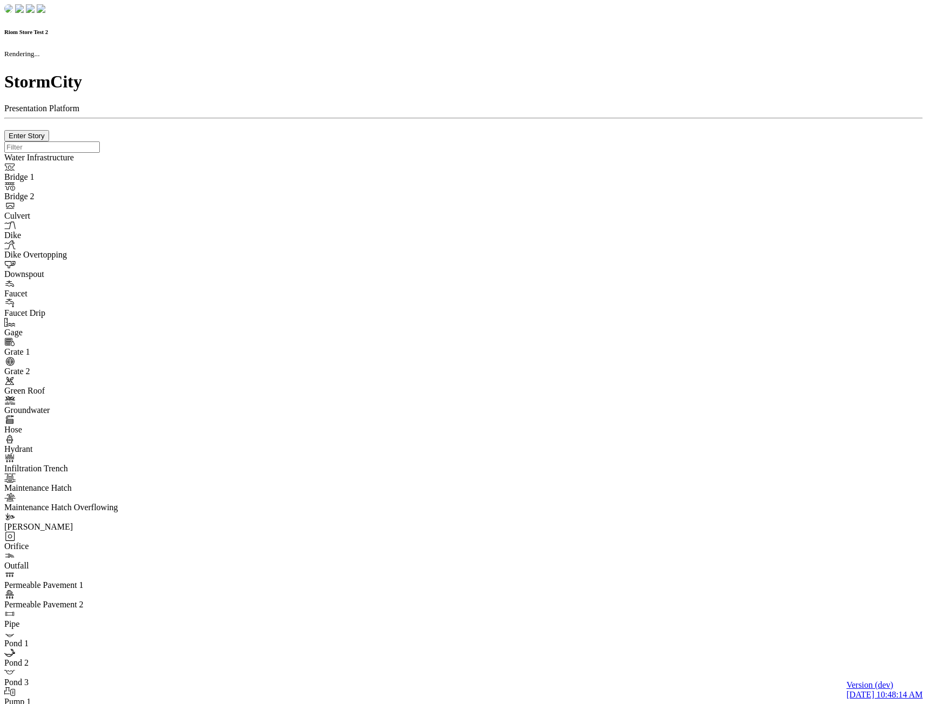
select select "CIRCLE"
checkbox input "true"
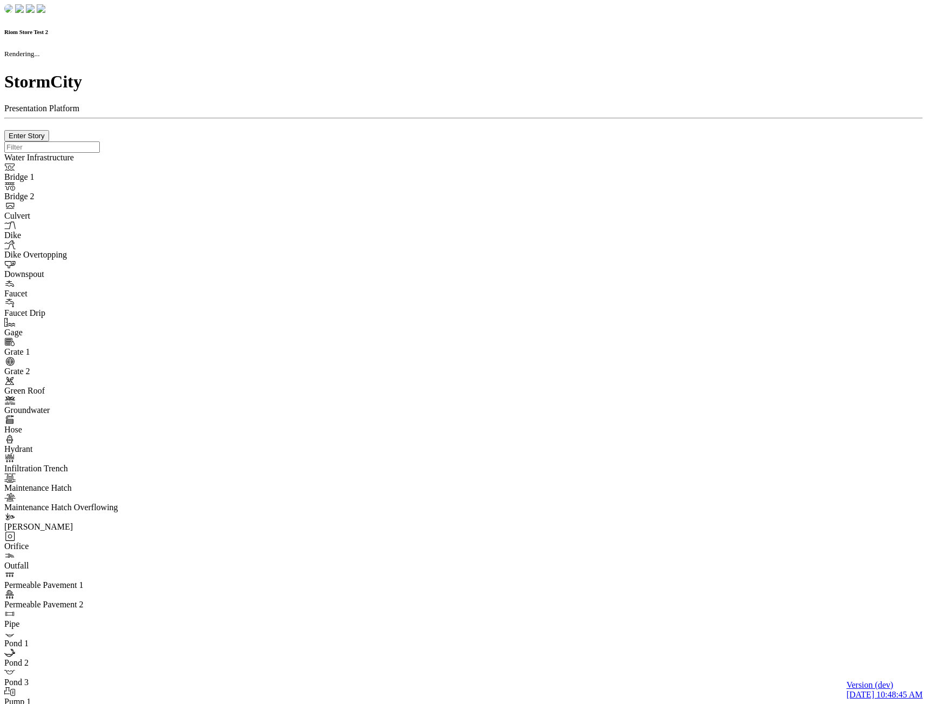
checkbox input "true"
type input "0m"
type textarea "Depth = 0"
checkbox input "true"
select select "CIRCLE"
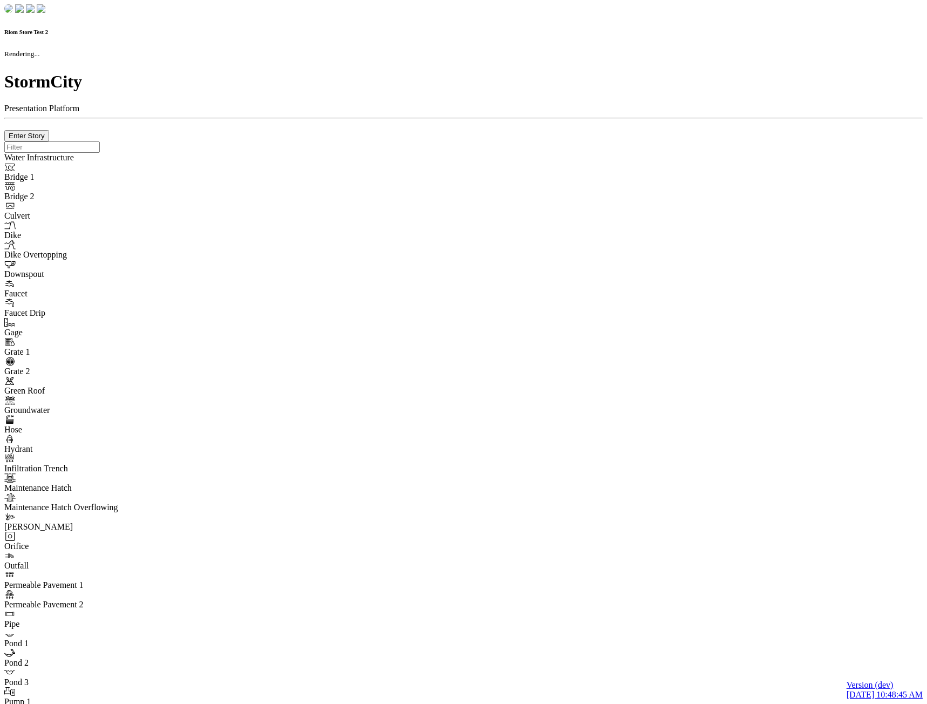
type input "7"
checkbox input "true"
type input "0"
type textarea "<i class="far fa-building"></i>"
type input "7"
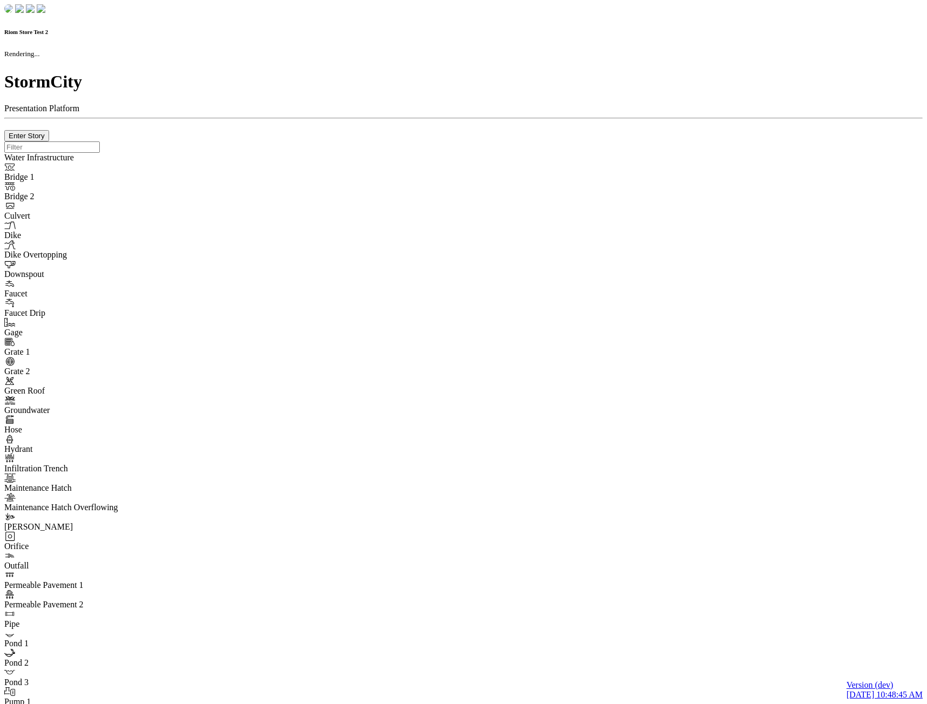
select select "None"
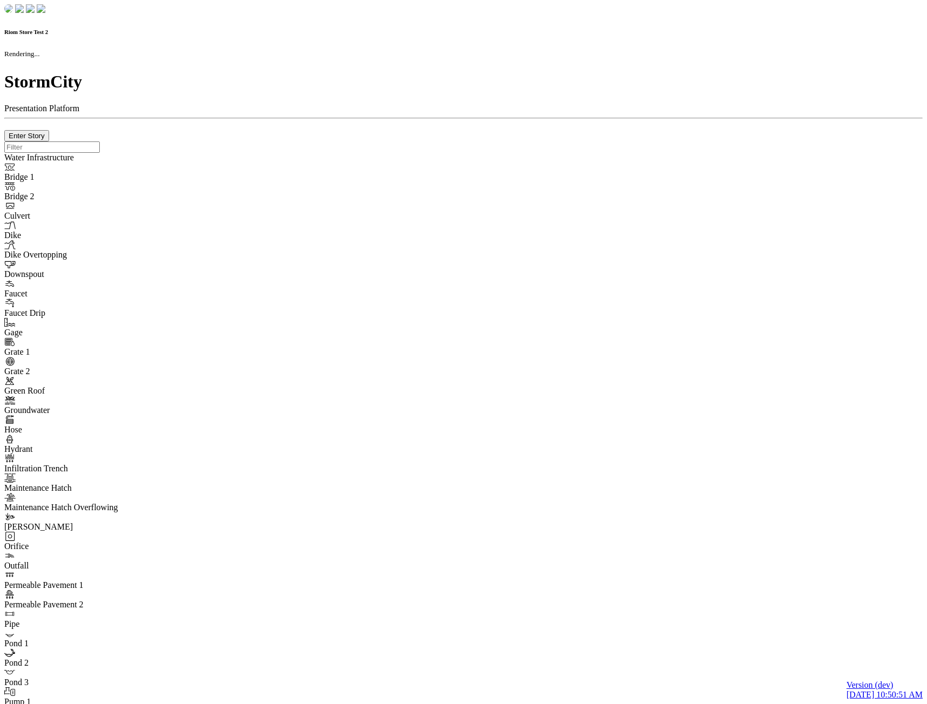
checkbox input "true"
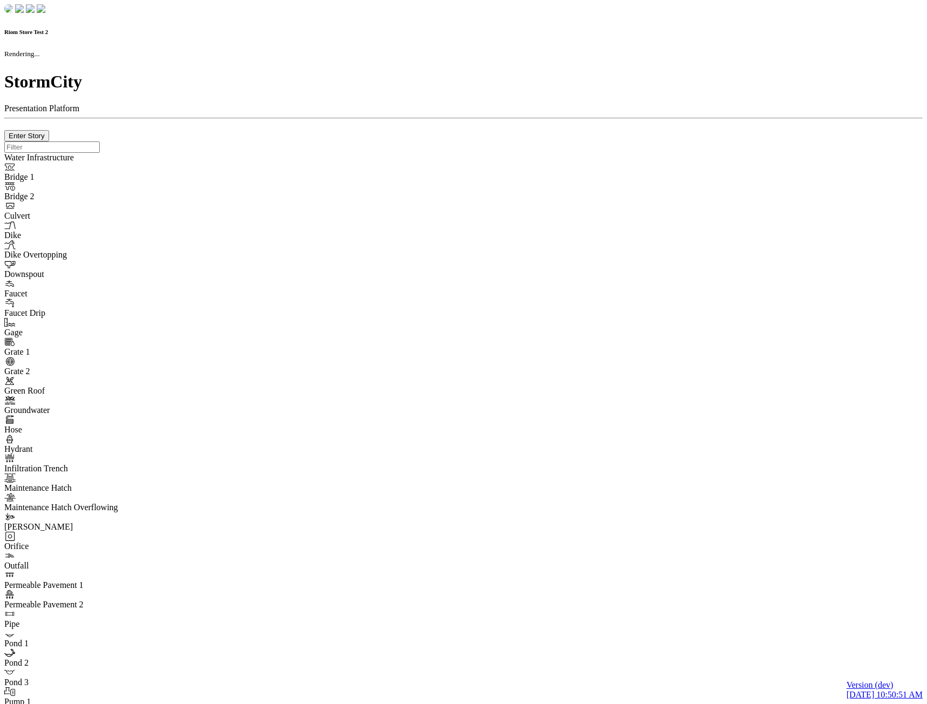
type input "0m"
type textarea "Depth = 0"
checkbox input "true"
select select "CIRCLE"
type input "7"
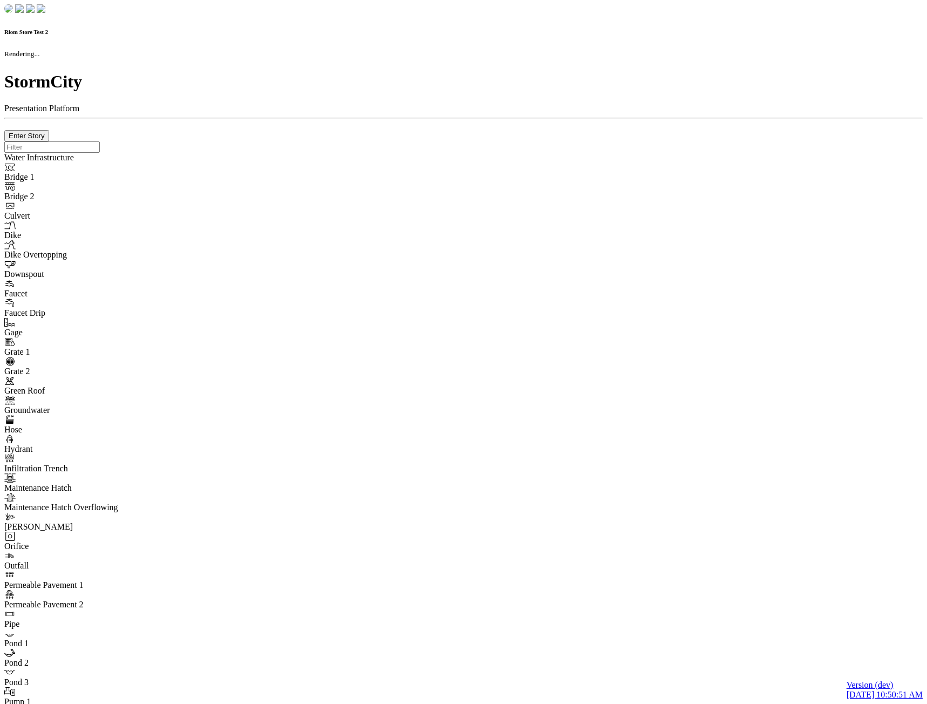
checkbox input "true"
type input "0"
type textarea "<i class="far fa-building"></i>"
type input "7"
select select "None"
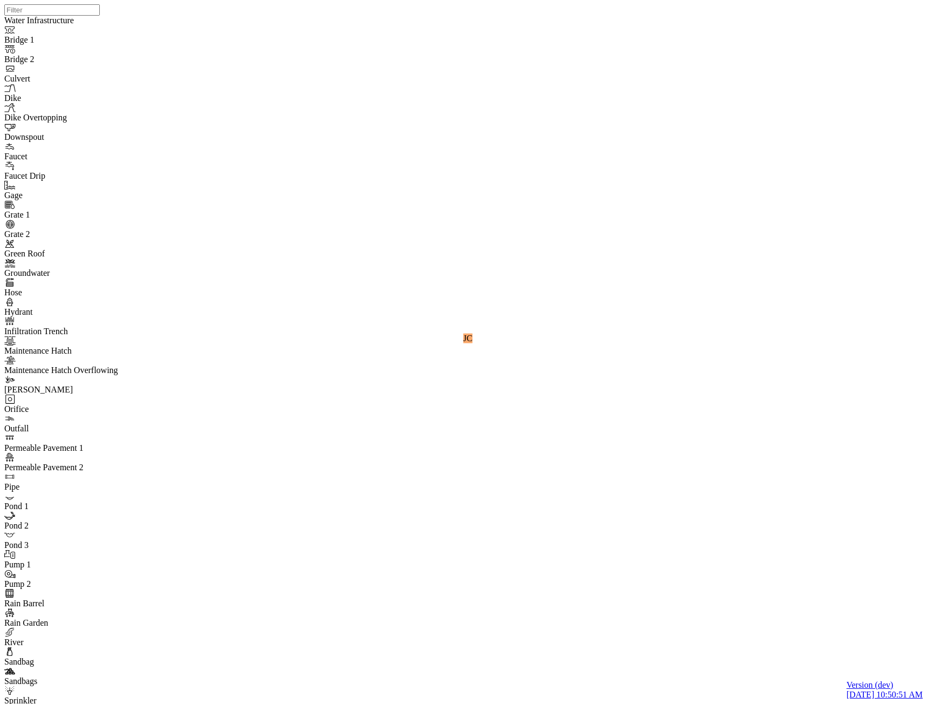
type input "A task made from a comment"
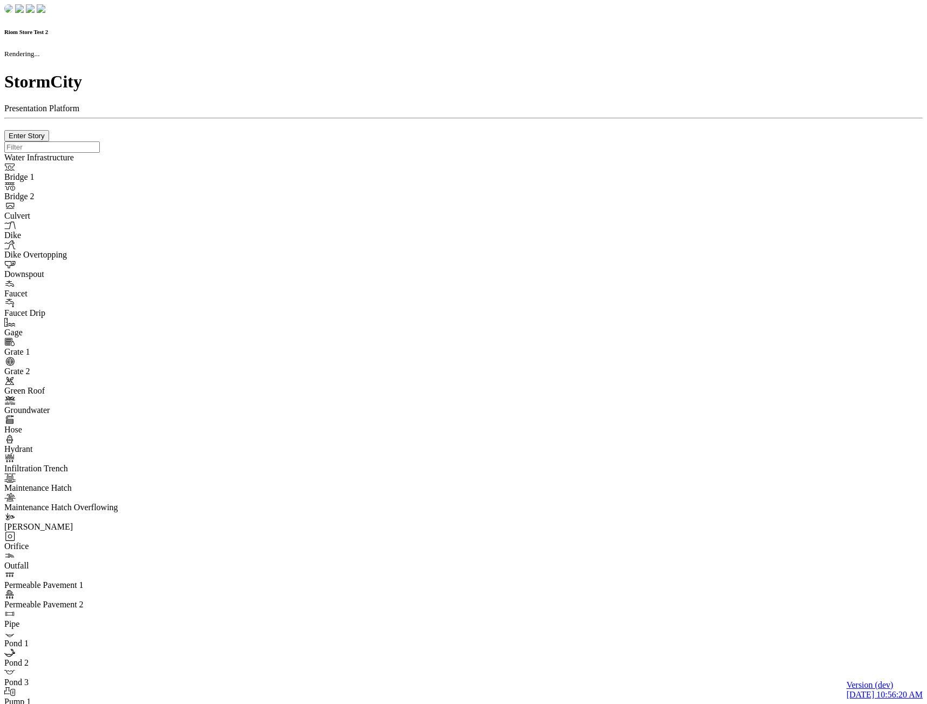
checkbox input "true"
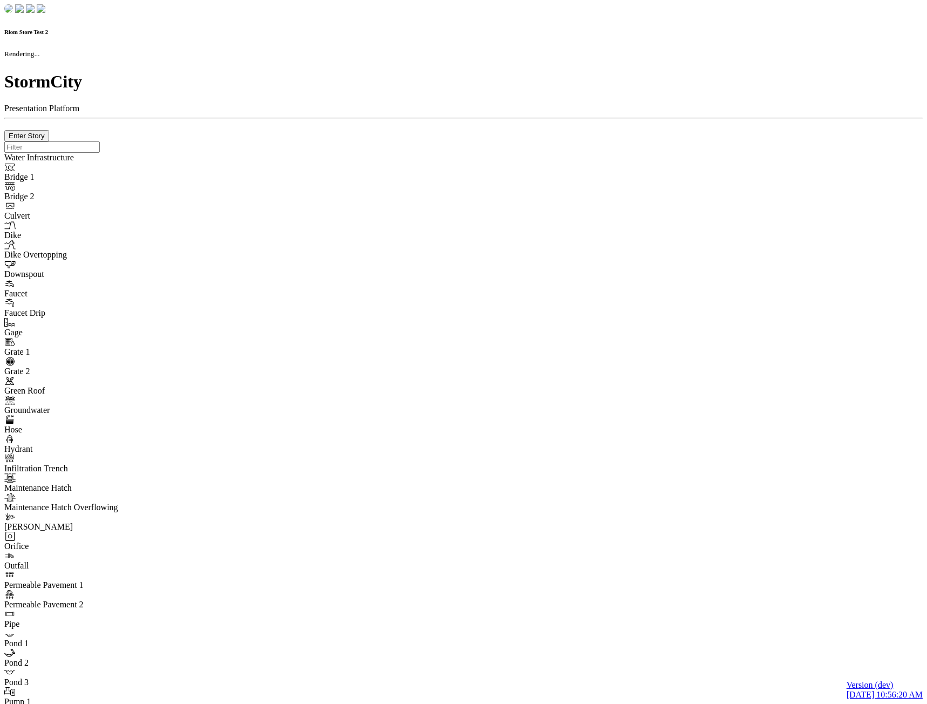
type input "0m"
type textarea "Depth = 0"
checkbox input "true"
select select "CIRCLE"
type input "7"
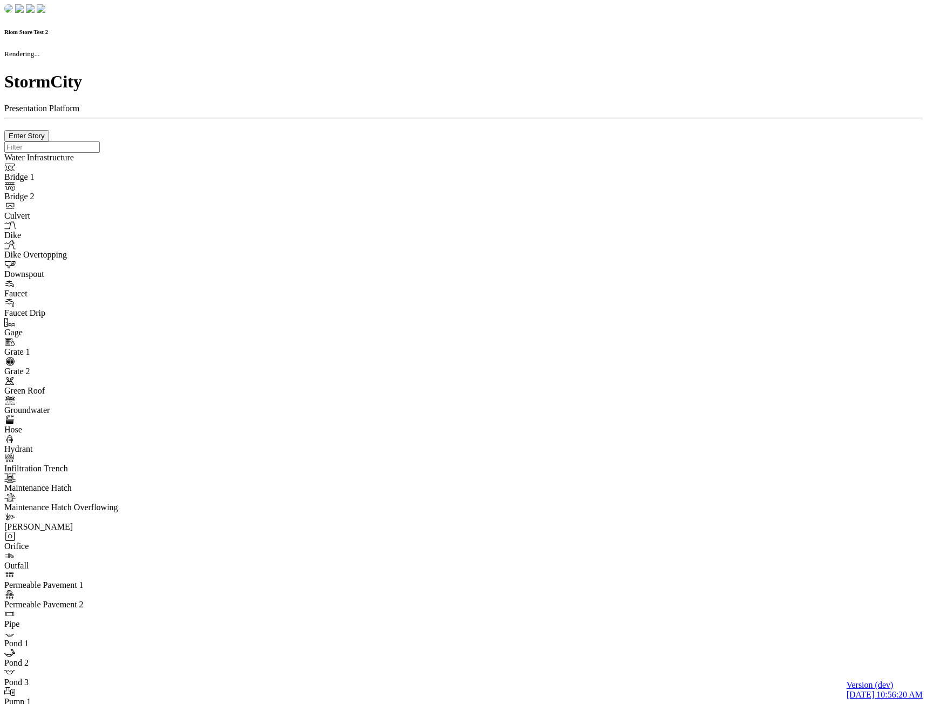
checkbox input "true"
type input "0"
type textarea "<i class="far fa-building"></i>"
type input "7"
select select "None"
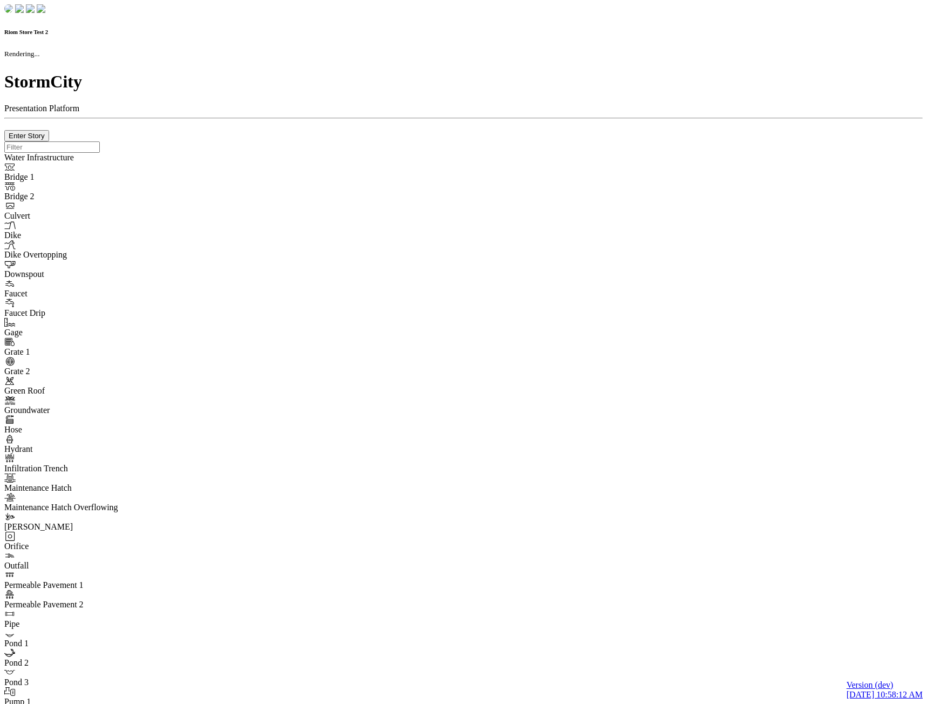
checkbox input "true"
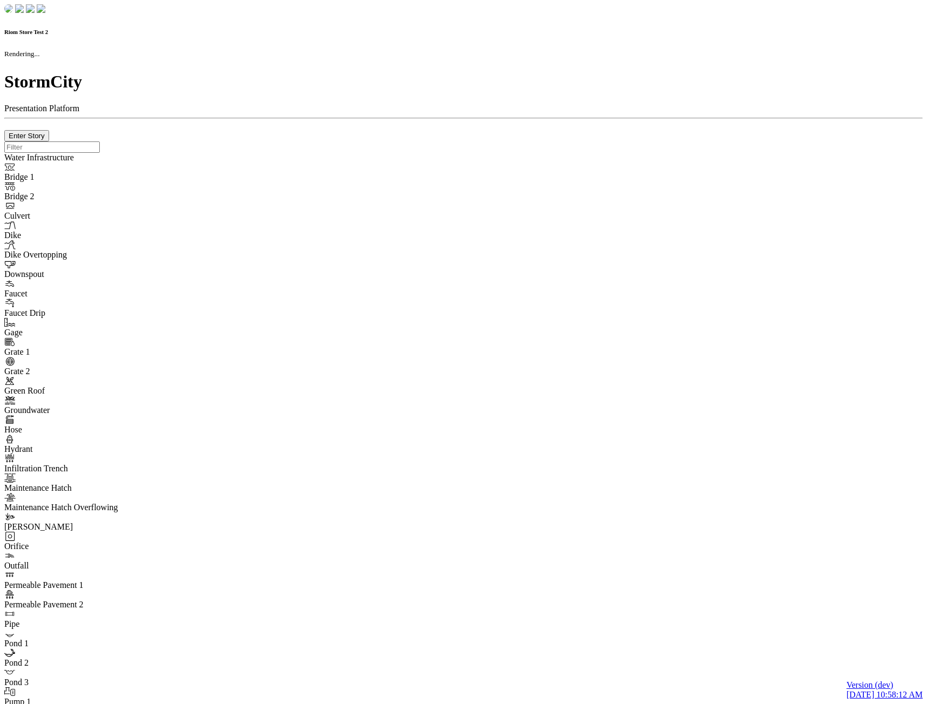
type input "0m"
type textarea "Depth = 0"
checkbox input "true"
select select "CIRCLE"
type input "7"
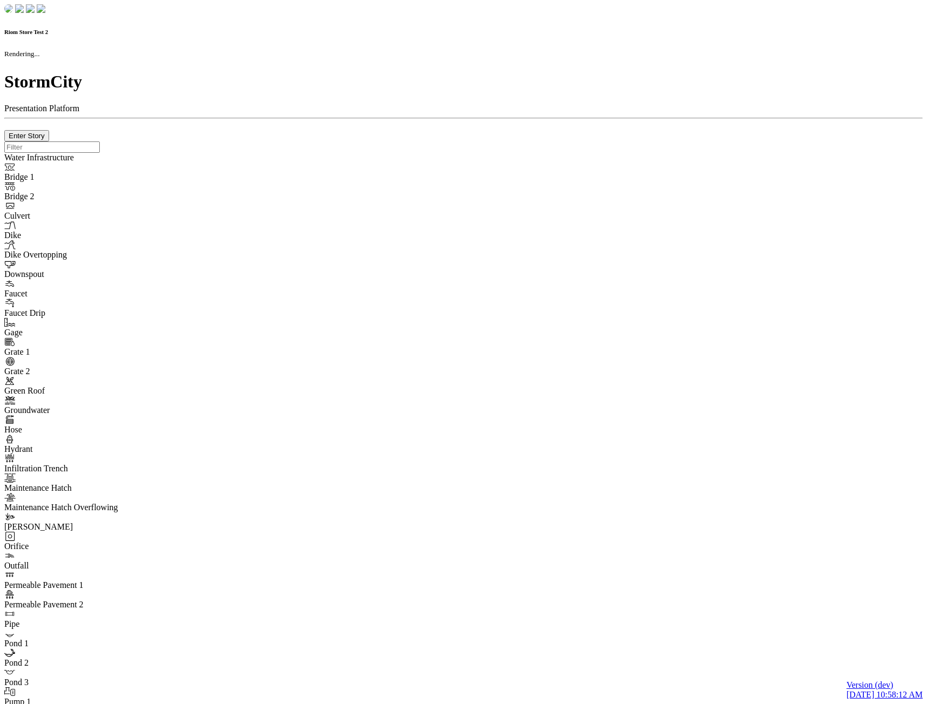
checkbox input "true"
type input "0"
type textarea "<i class="far fa-building"></i>"
type input "7"
select select "None"
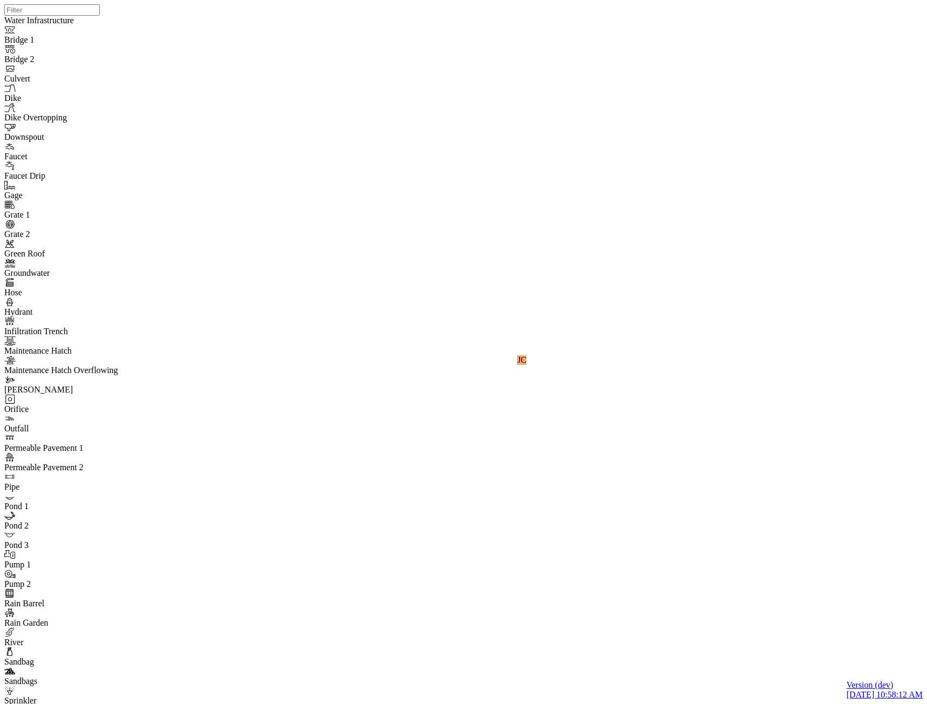
type input "Comment from [PERSON_NAME]"
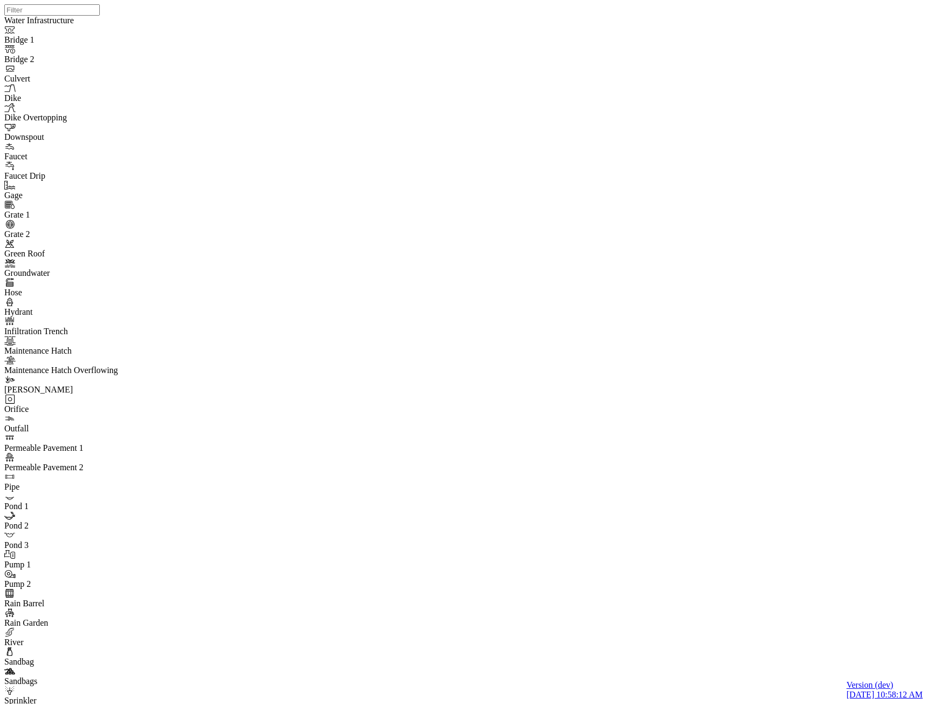
drag, startPoint x: 203, startPoint y: 154, endPoint x: 180, endPoint y: 154, distance: 23.2
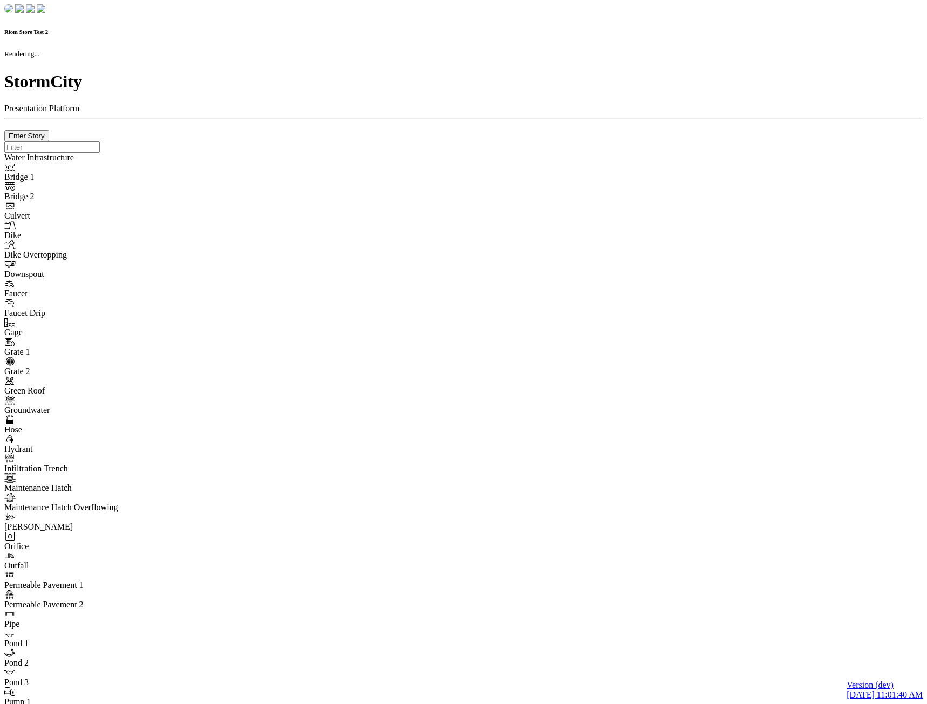
checkbox input "true"
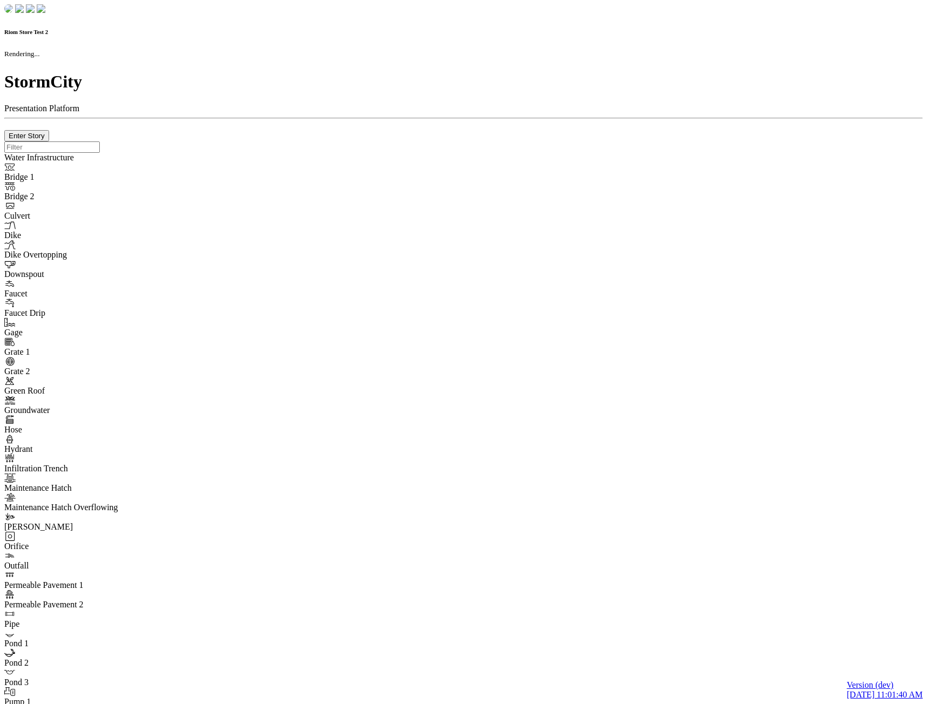
type input "0m"
type textarea "Depth = 0"
checkbox input "true"
select select "CIRCLE"
type input "7"
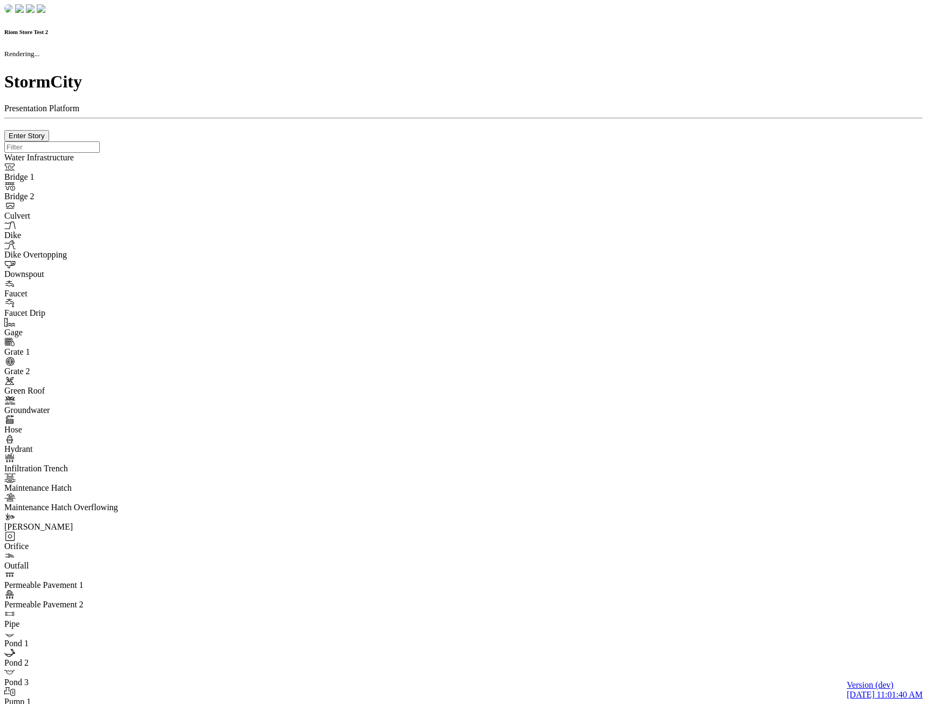
checkbox input "true"
type input "0"
type textarea "<i class="far fa-building"></i>"
type input "7"
select select "None"
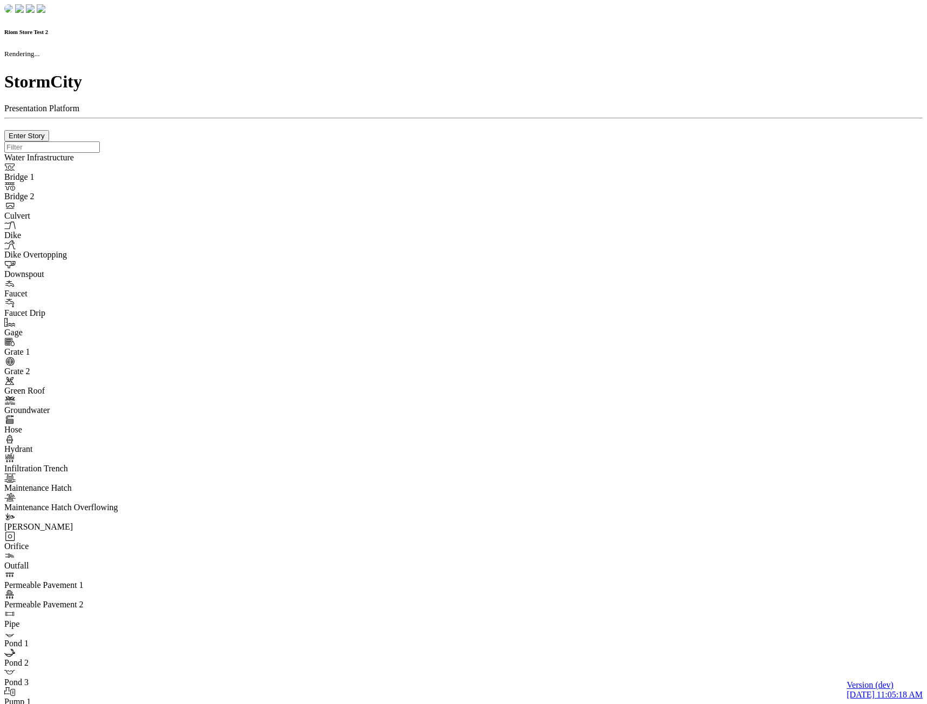
checkbox input "true"
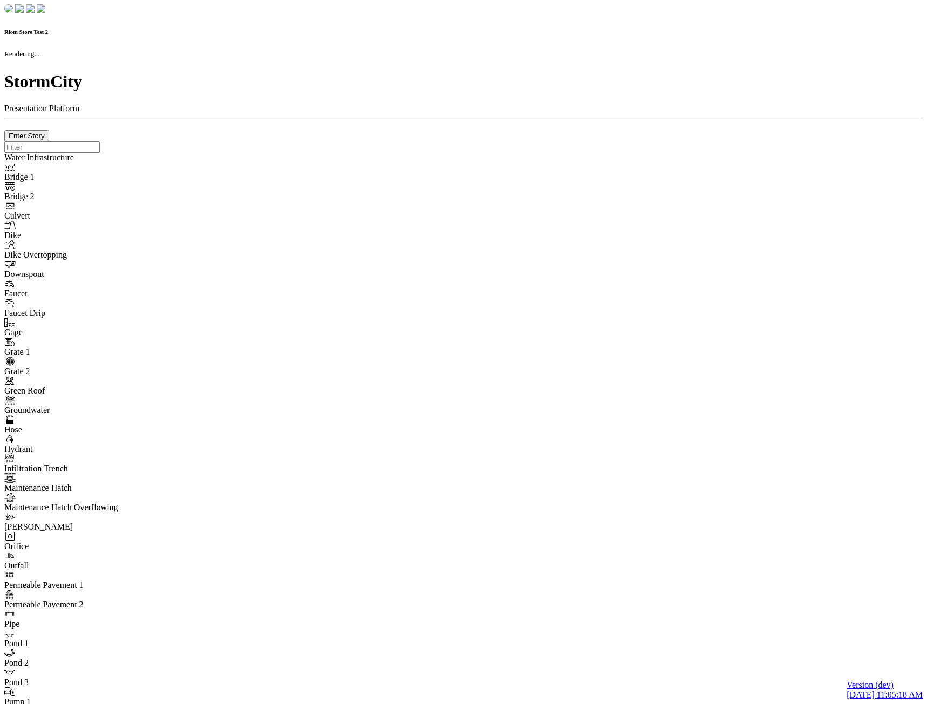
type input "0m"
type textarea "Depth = 0"
checkbox input "true"
select select "CIRCLE"
type input "7"
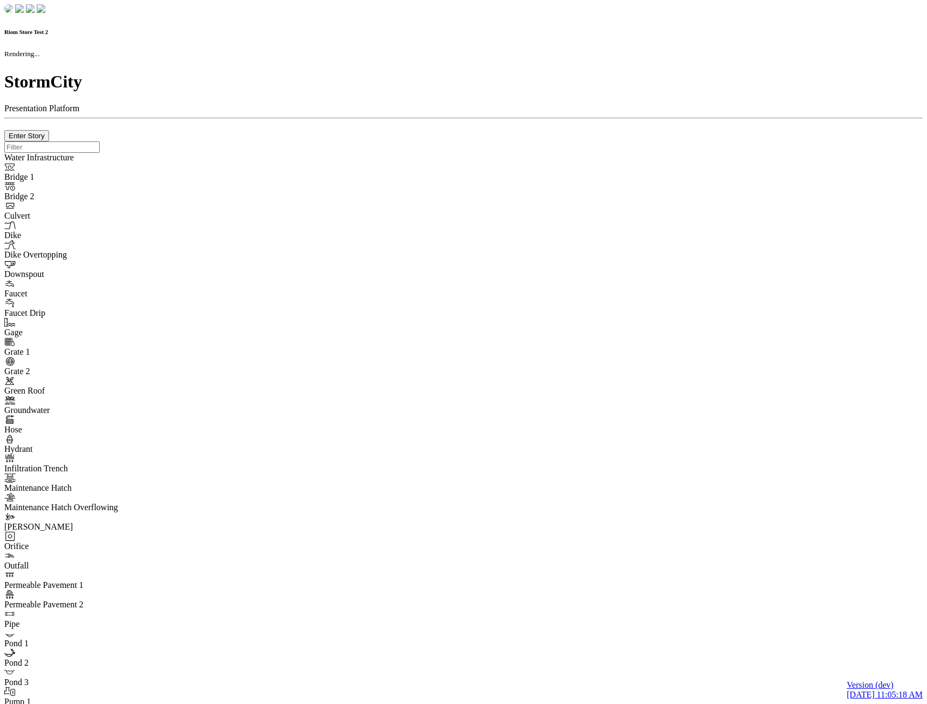
checkbox input "true"
type input "0"
type textarea "<i class="far fa-building"></i>"
select select "None"
type input "7"
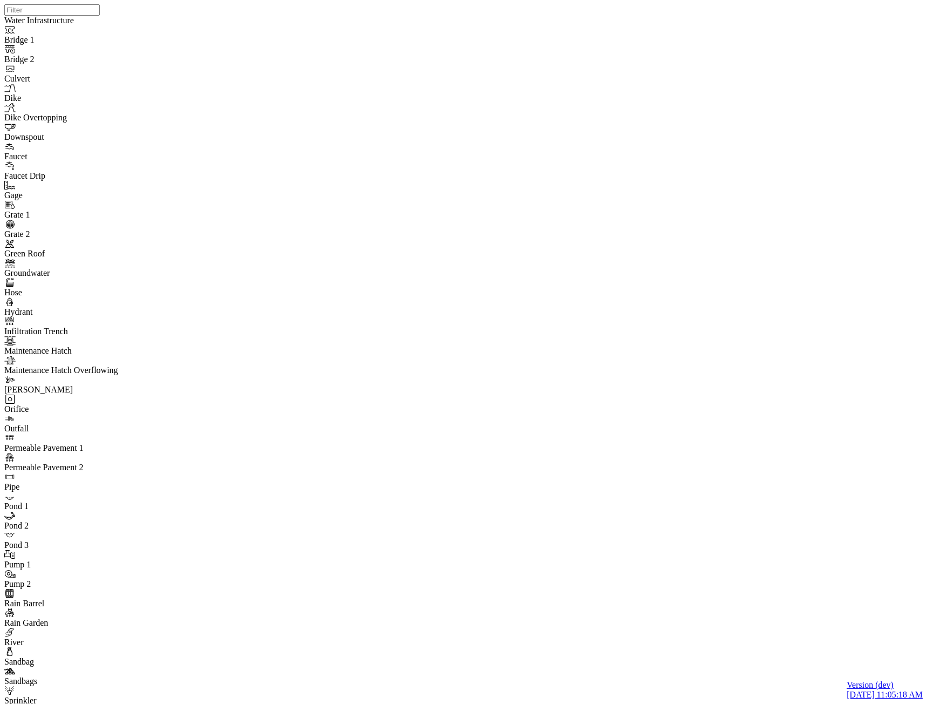
drag, startPoint x: 141, startPoint y: 94, endPoint x: 145, endPoint y: 83, distance: 11.9
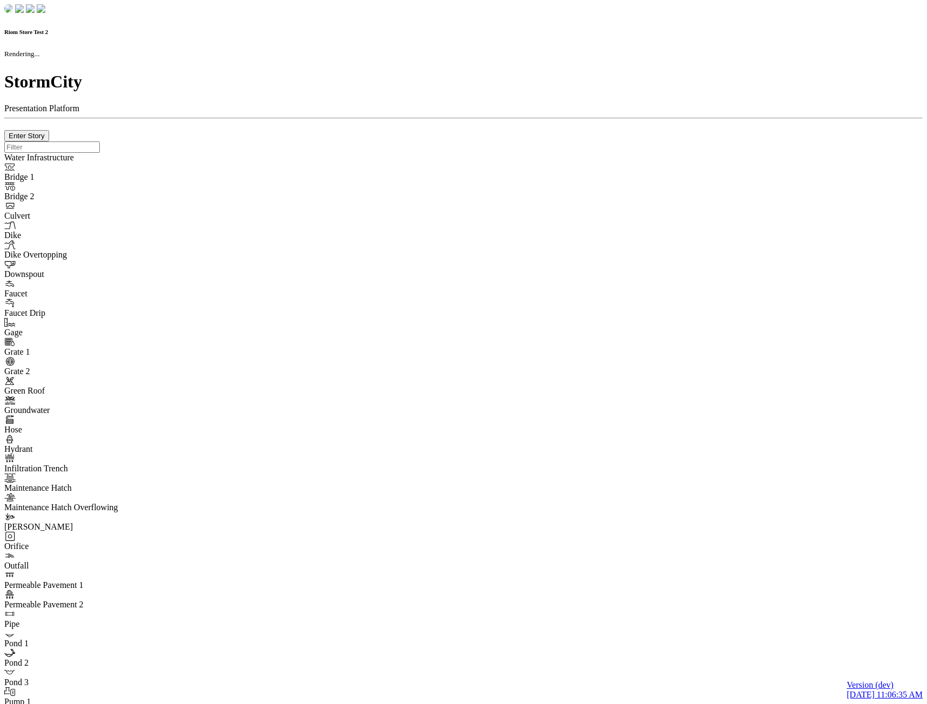
checkbox input "true"
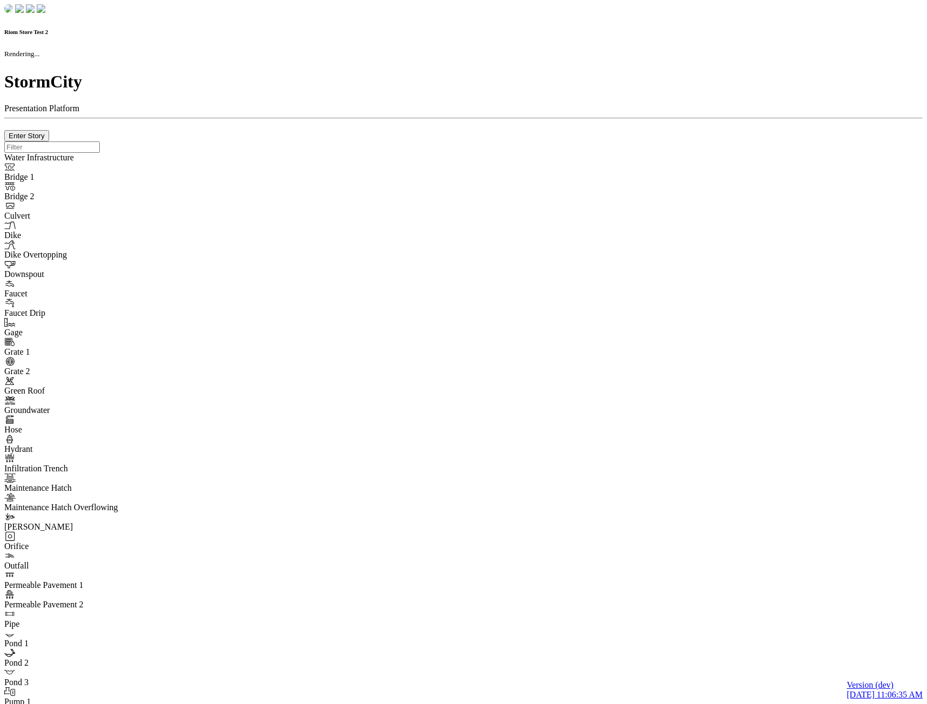
type input "0m"
type textarea "Depth = 0"
checkbox input "true"
select select "CIRCLE"
type input "7"
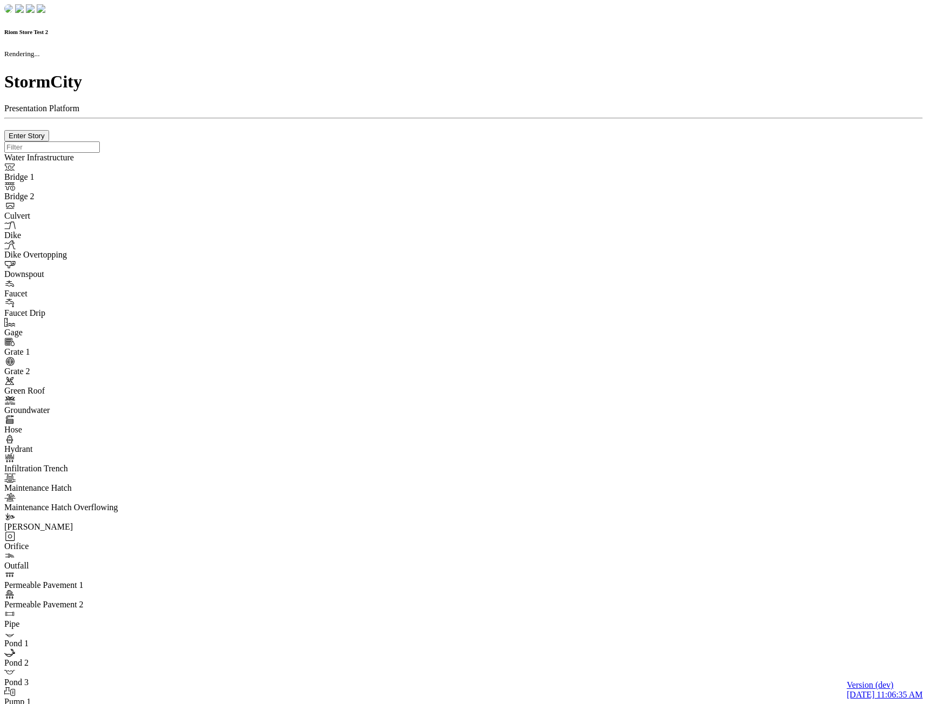
checkbox input "true"
type input "0"
type textarea "<i class="far fa-building"></i>"
select select "None"
type input "7"
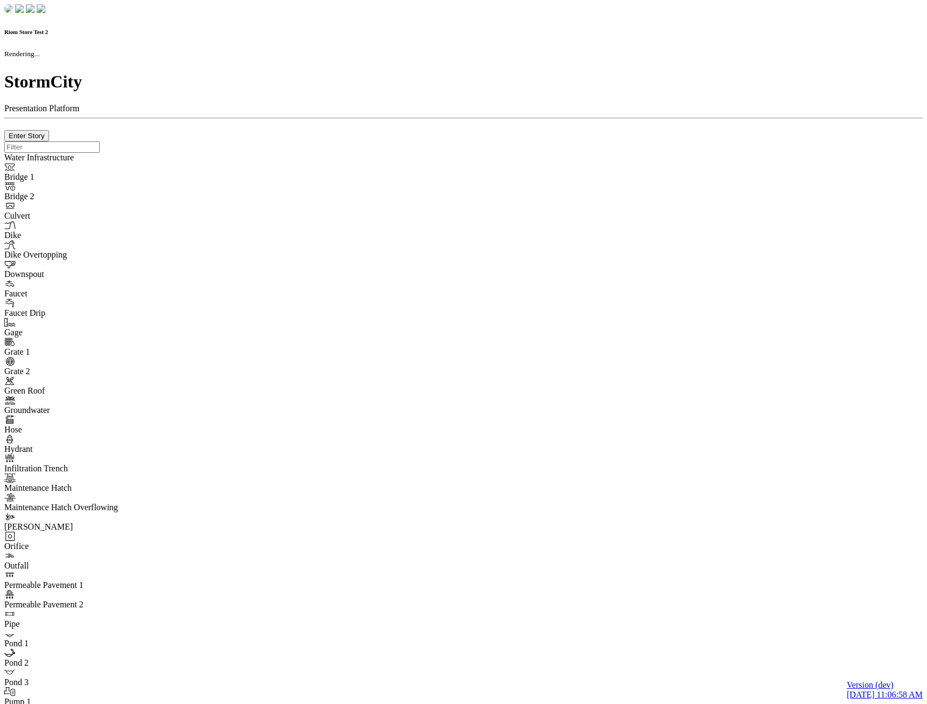
checkbox input "true"
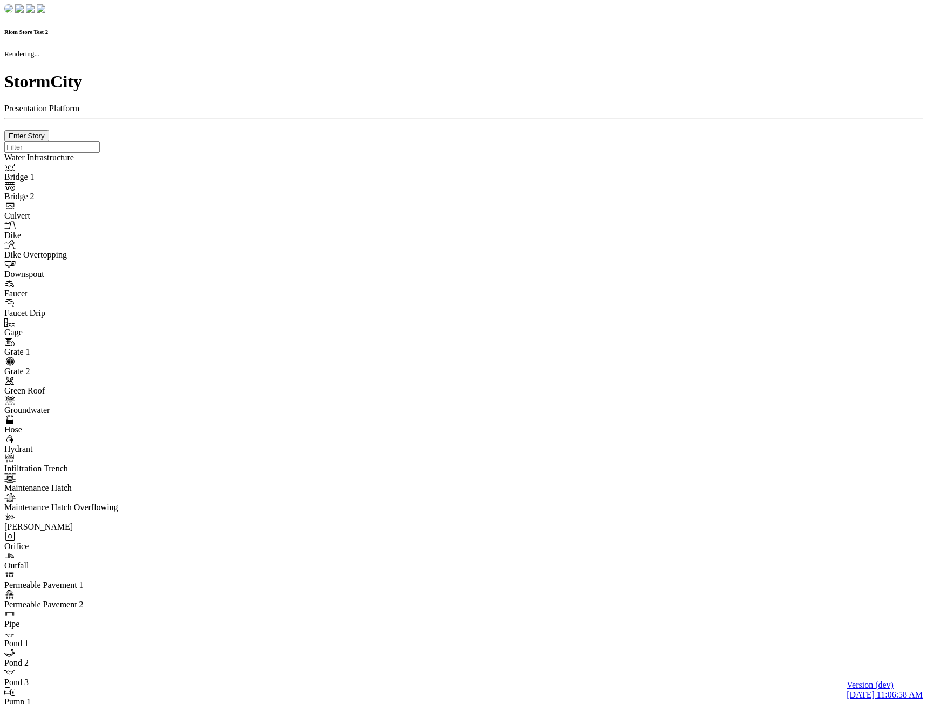
type input "0m"
type textarea "Depth = 0"
checkbox input "true"
select select "CIRCLE"
type input "7"
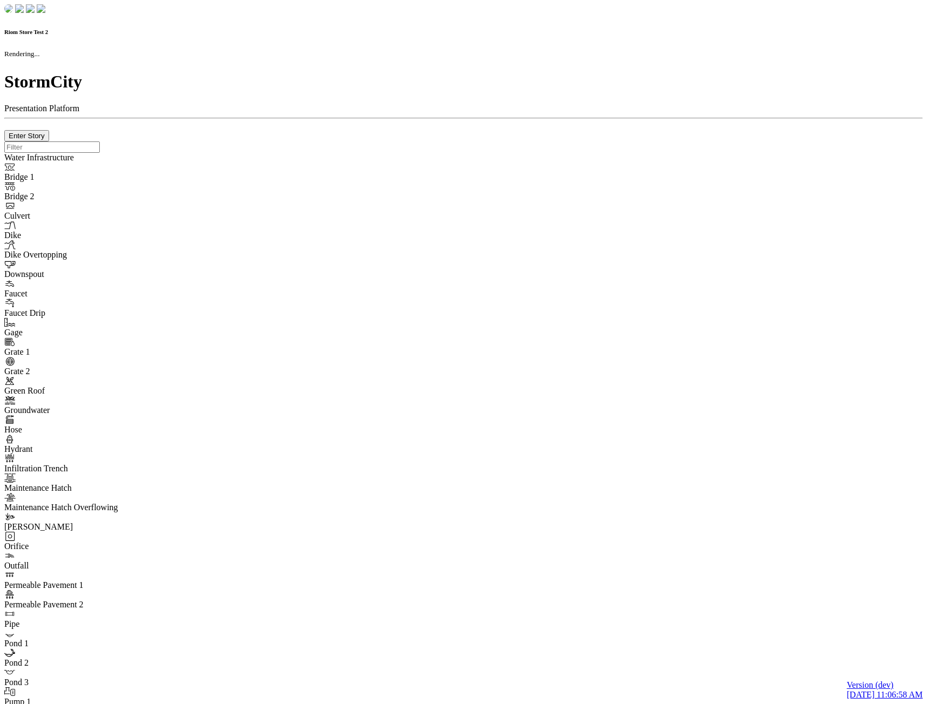
checkbox input "true"
type input "0"
select select "None"
type textarea "<i class="far fa-building"></i>"
type input "7"
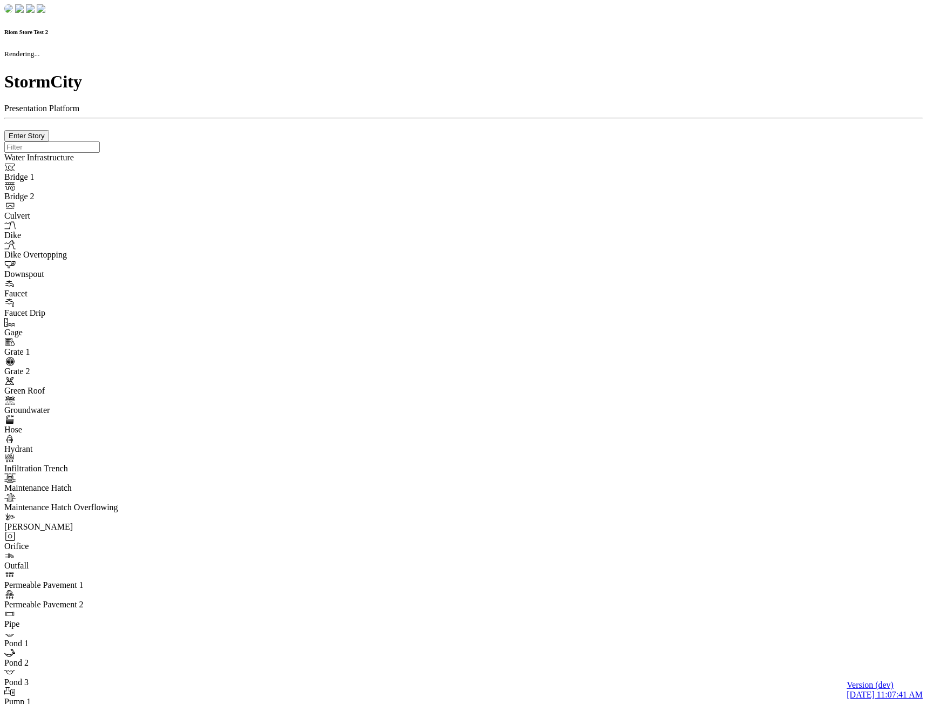
checkbox input "true"
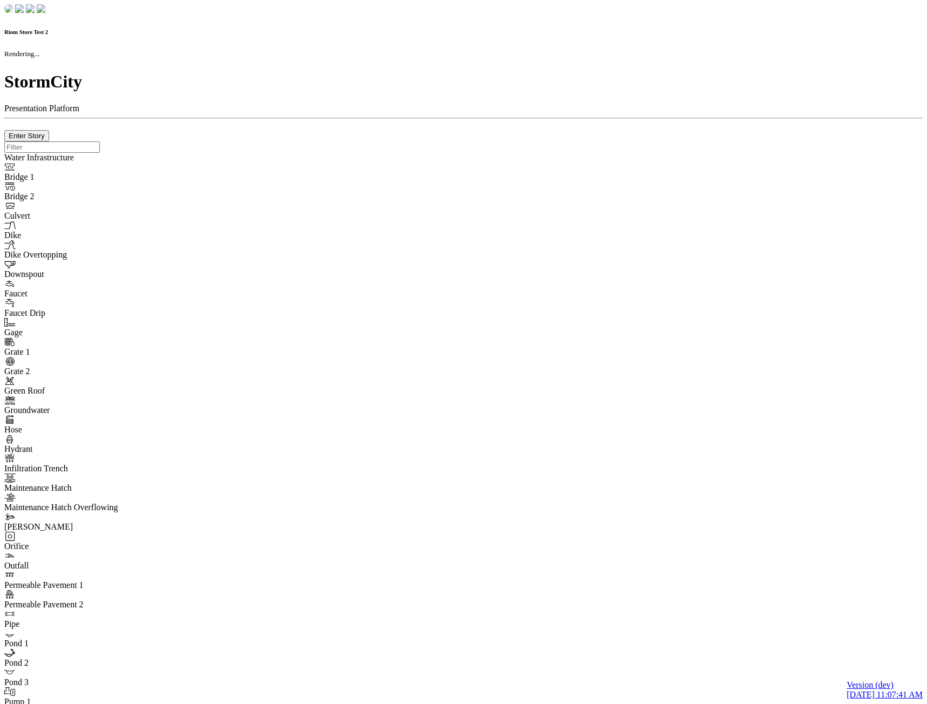
type input "0m"
type textarea "Depth = 0"
checkbox input "true"
select select "CIRCLE"
type input "7"
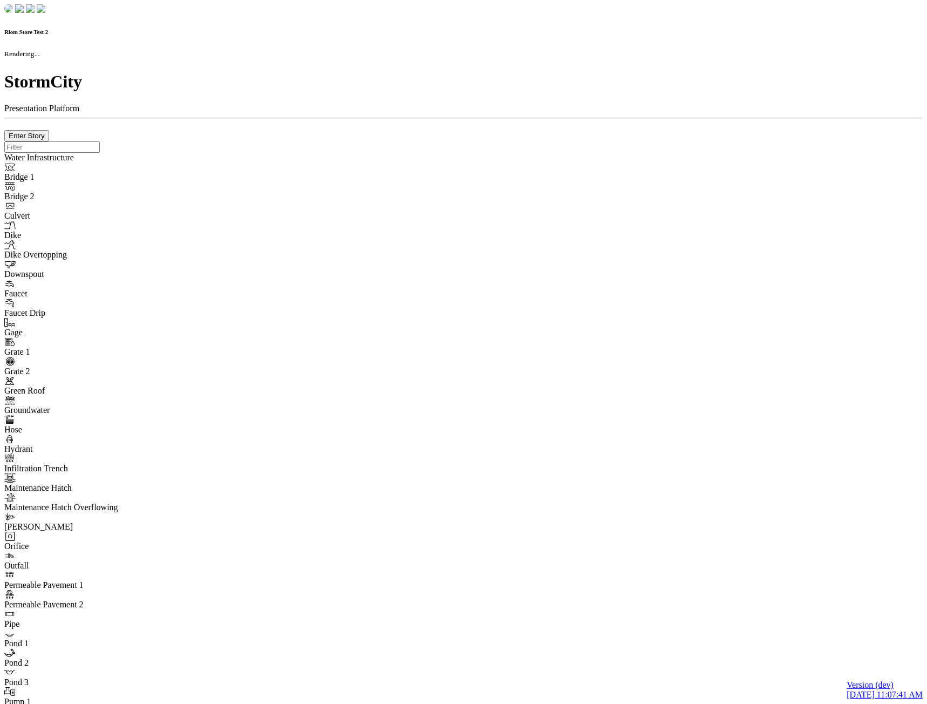
checkbox input "true"
type input "0"
type textarea "<i class="far fa-building"></i>"
type input "7"
select select "None"
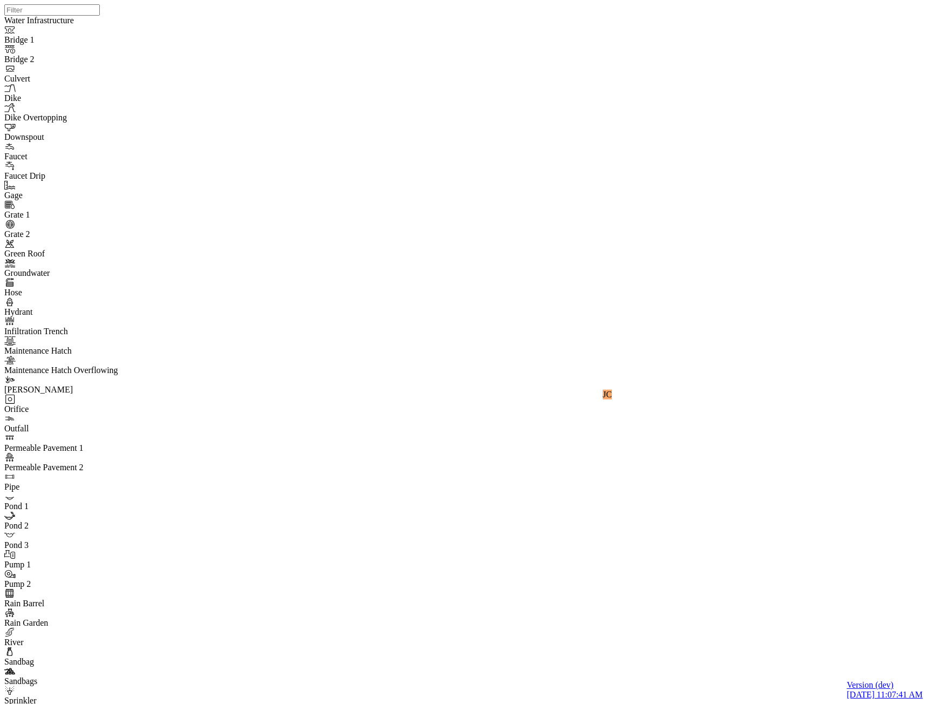
drag, startPoint x: 170, startPoint y: 225, endPoint x: 148, endPoint y: 271, distance: 50.9
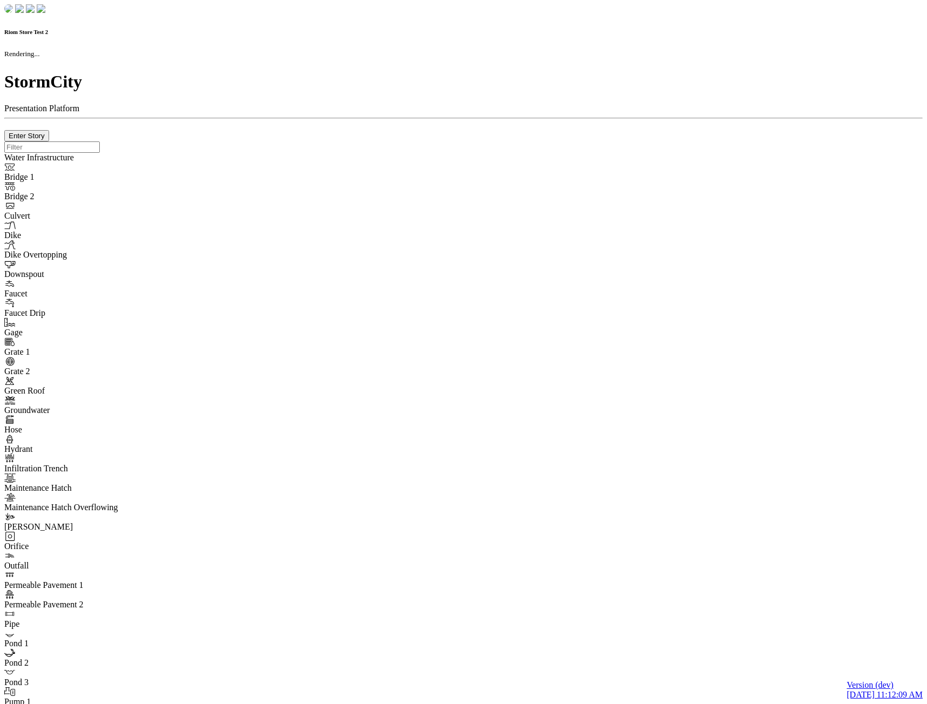
checkbox input "true"
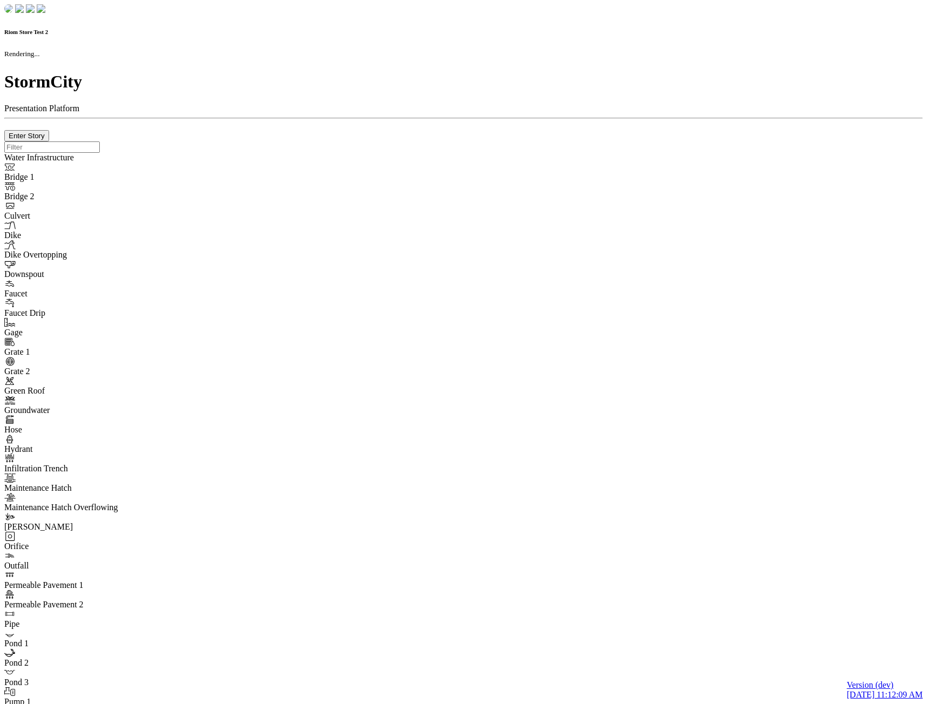
type input "0m"
type textarea "Depth = 0"
checkbox input "true"
select select "CIRCLE"
type input "7"
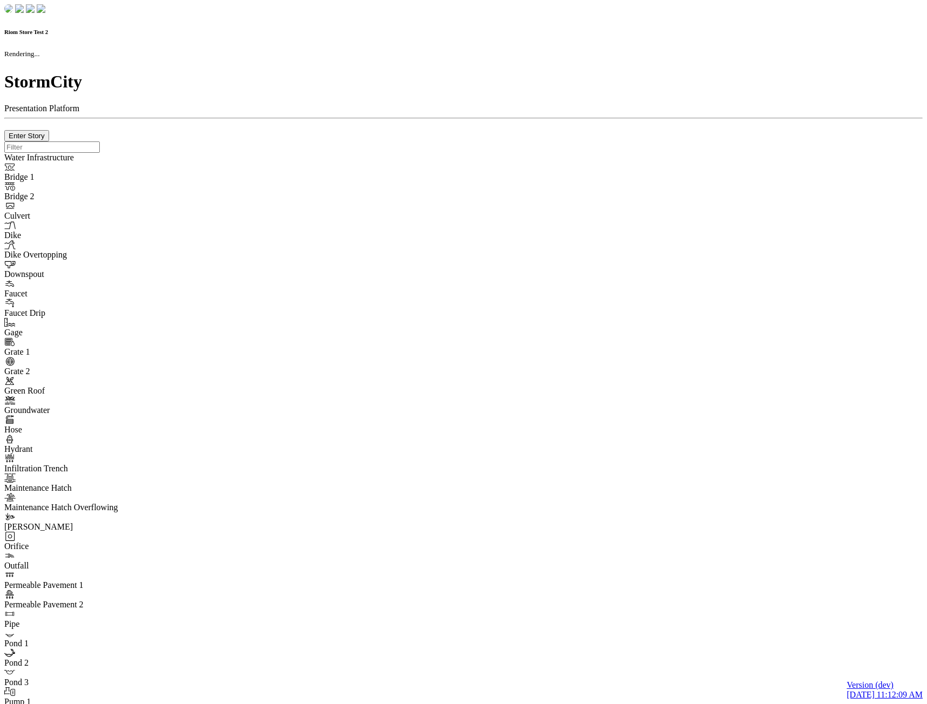
checkbox input "true"
type input "0"
type textarea "<i class="far fa-building"></i>"
type input "7"
select select "None"
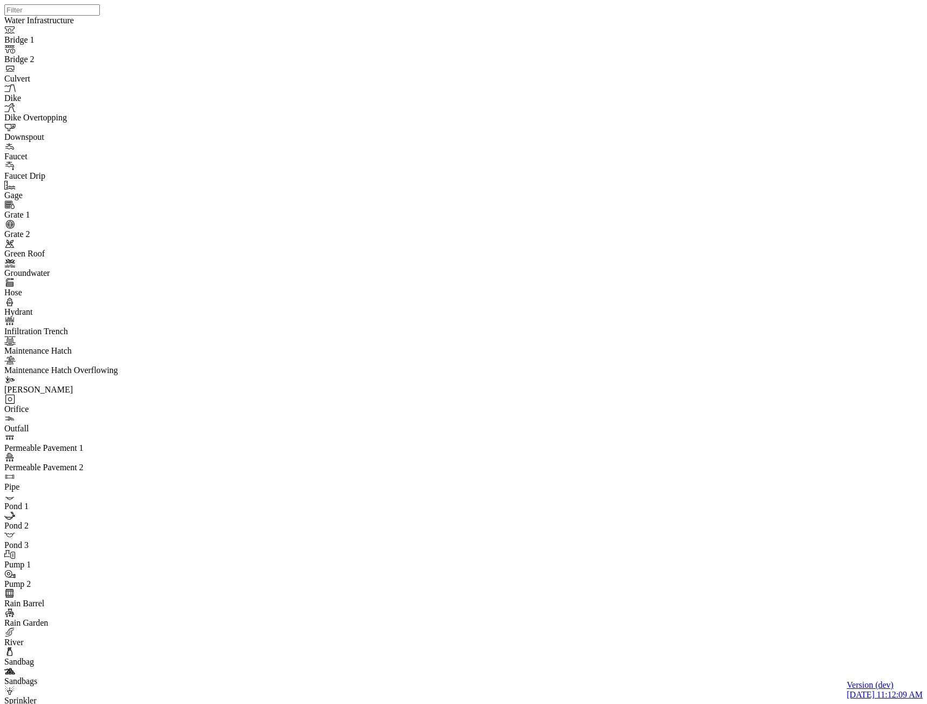
drag, startPoint x: 160, startPoint y: 107, endPoint x: 162, endPoint y: 86, distance: 20.7
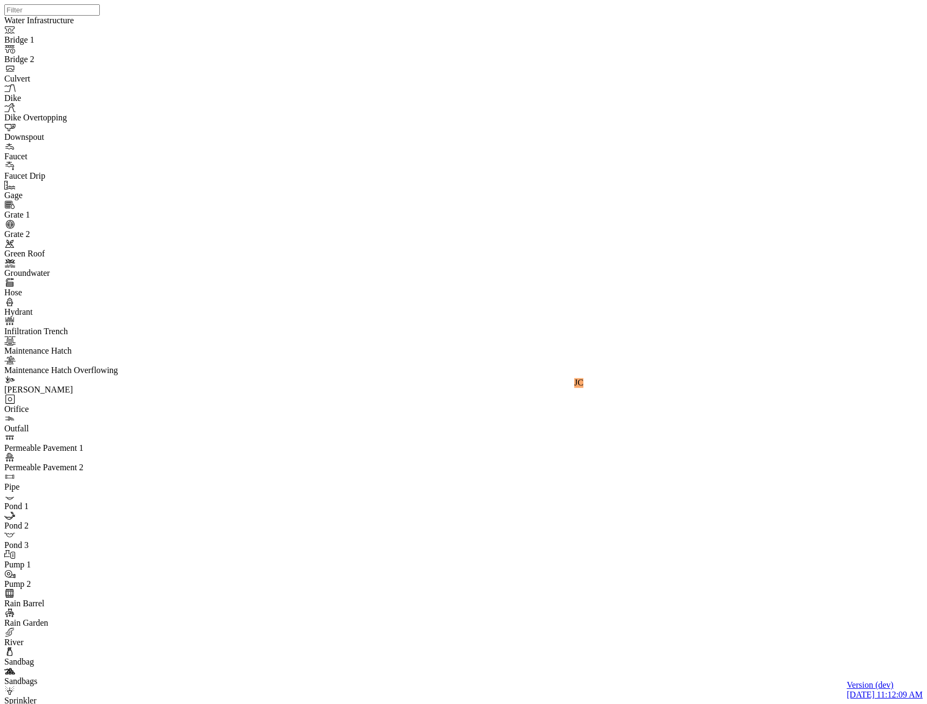
type input "Comment from [PERSON_NAME]"
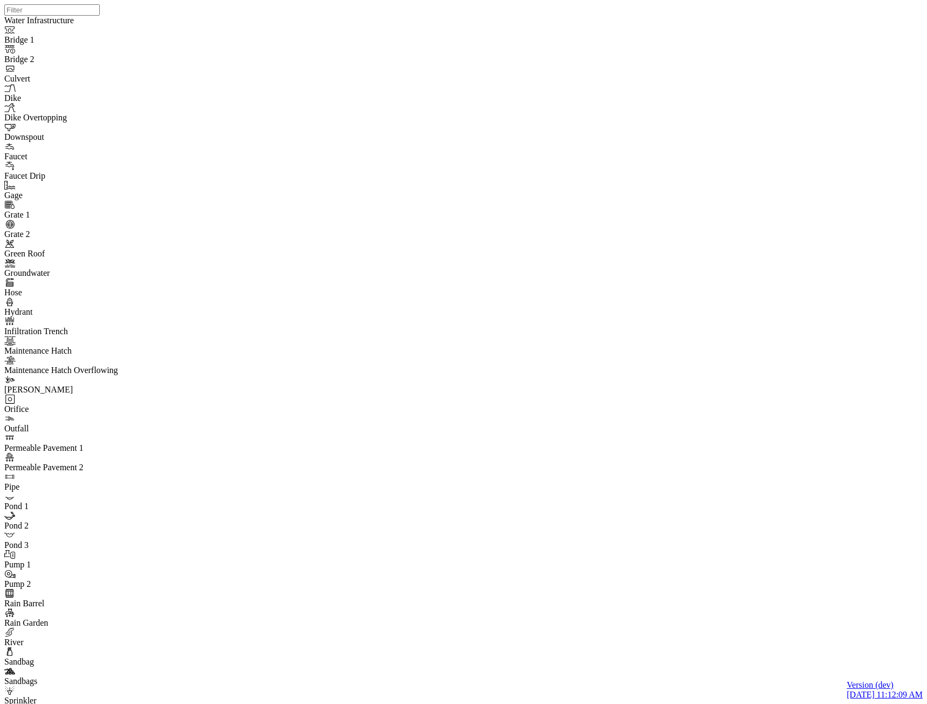
click at [906, 298] on div "JC" at bounding box center [467, 338] width 927 height 676
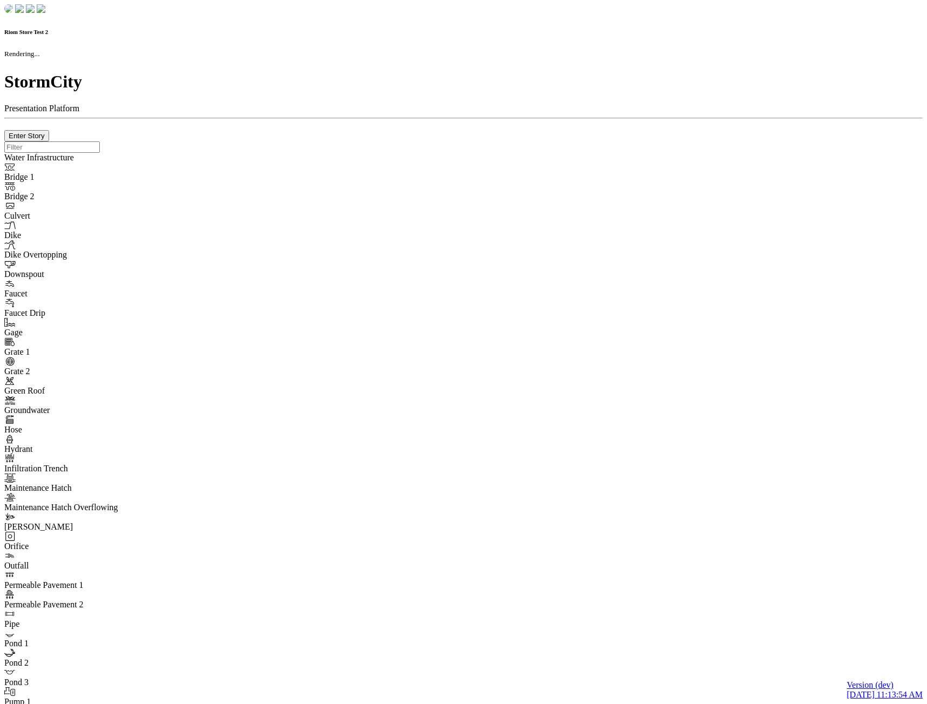
checkbox input "true"
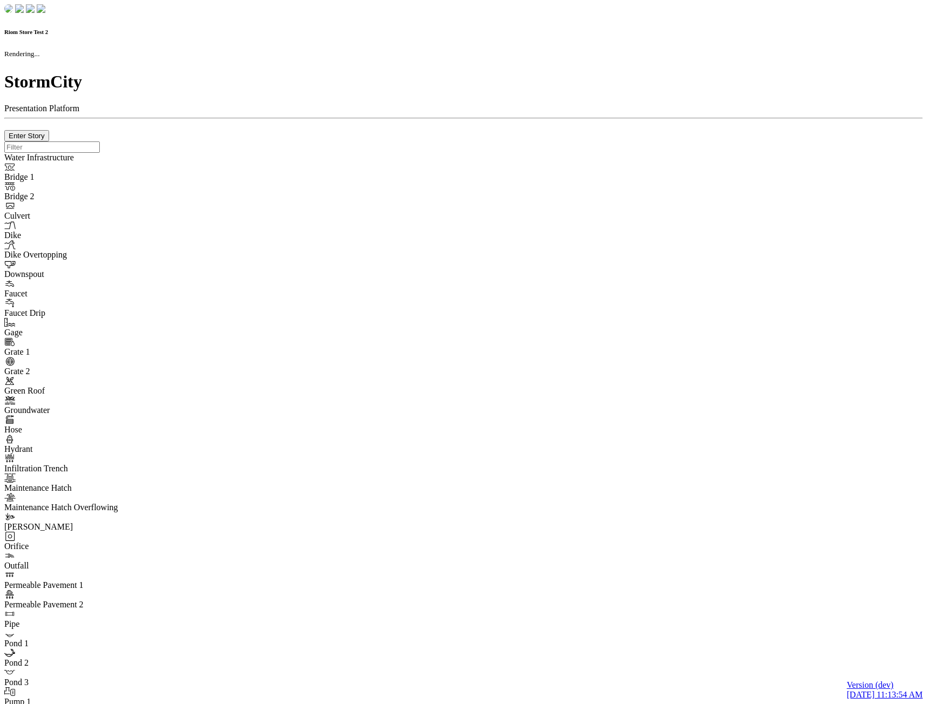
type input "0m"
type textarea "Depth = 0"
checkbox input "true"
select select "CIRCLE"
type input "7"
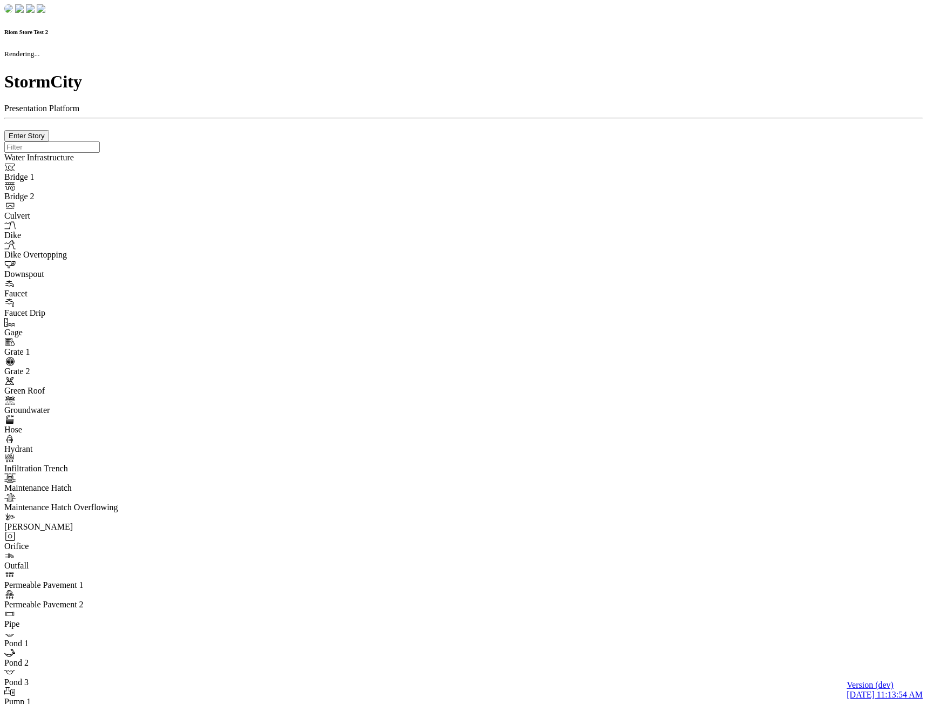
checkbox input "true"
type input "0"
type textarea "<i class="far fa-building"></i>"
type input "7"
select select "None"
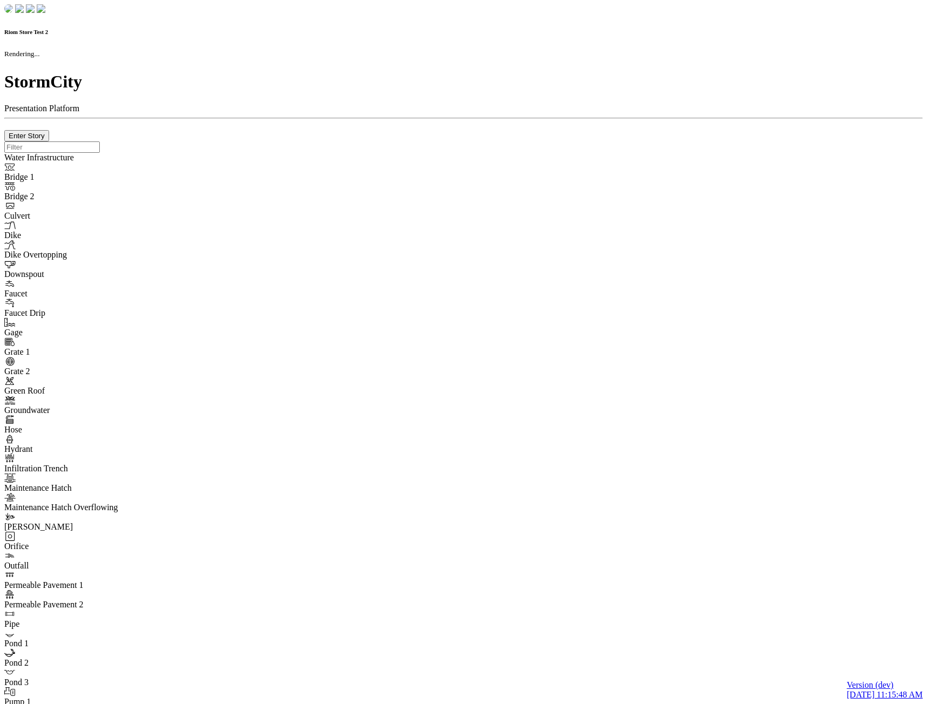
checkbox input "true"
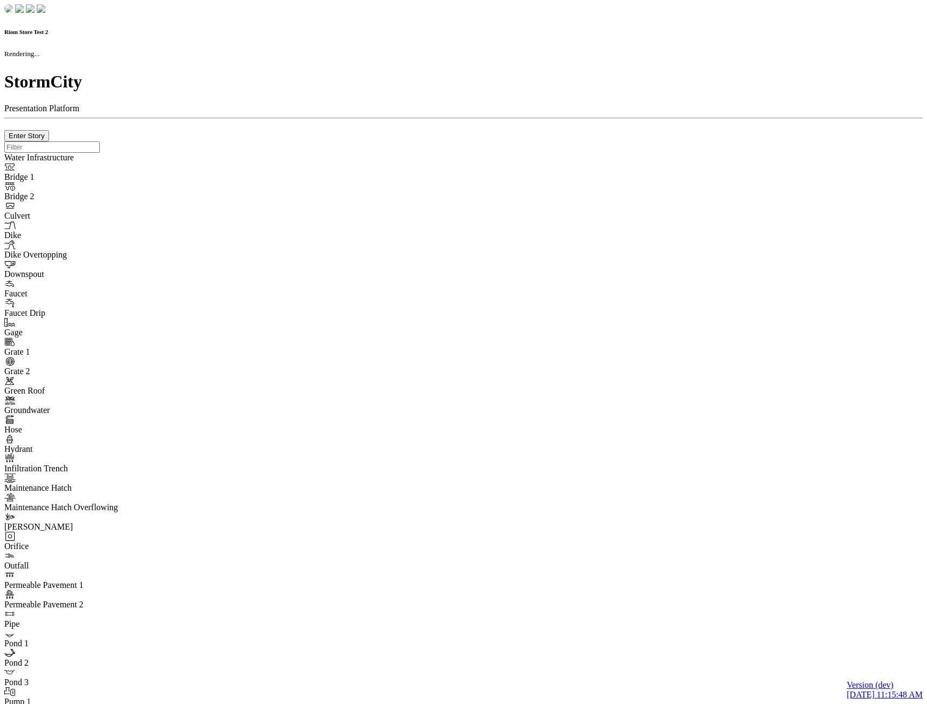
type input "0m"
type textarea "Depth = 0"
checkbox input "true"
select select "CIRCLE"
type input "7"
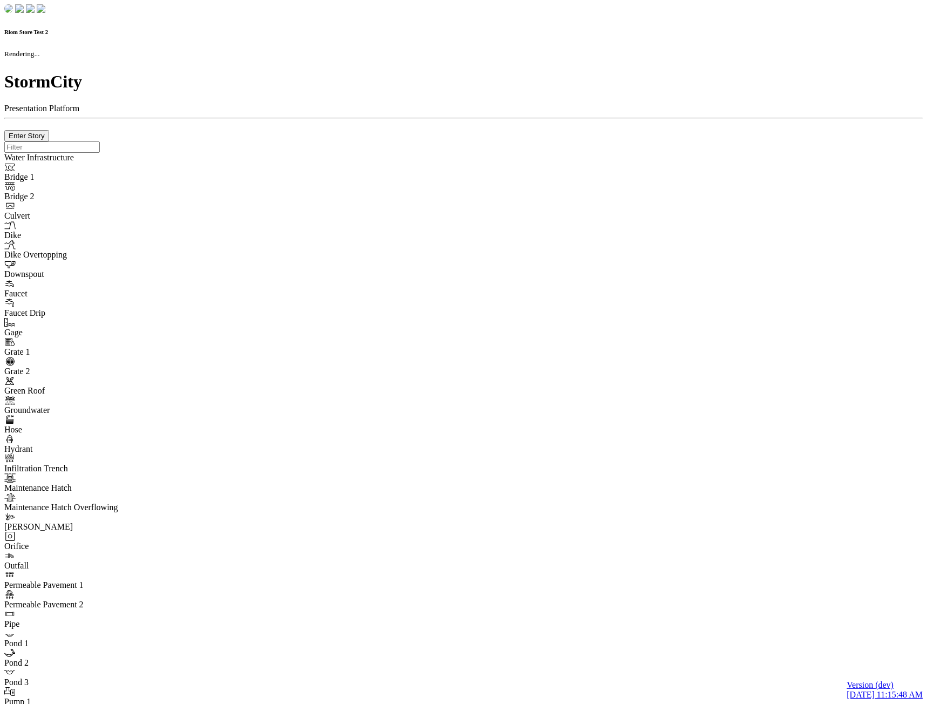
checkbox input "true"
type input "0"
type textarea "<i class="far fa-building"></i>"
type input "7"
select select "None"
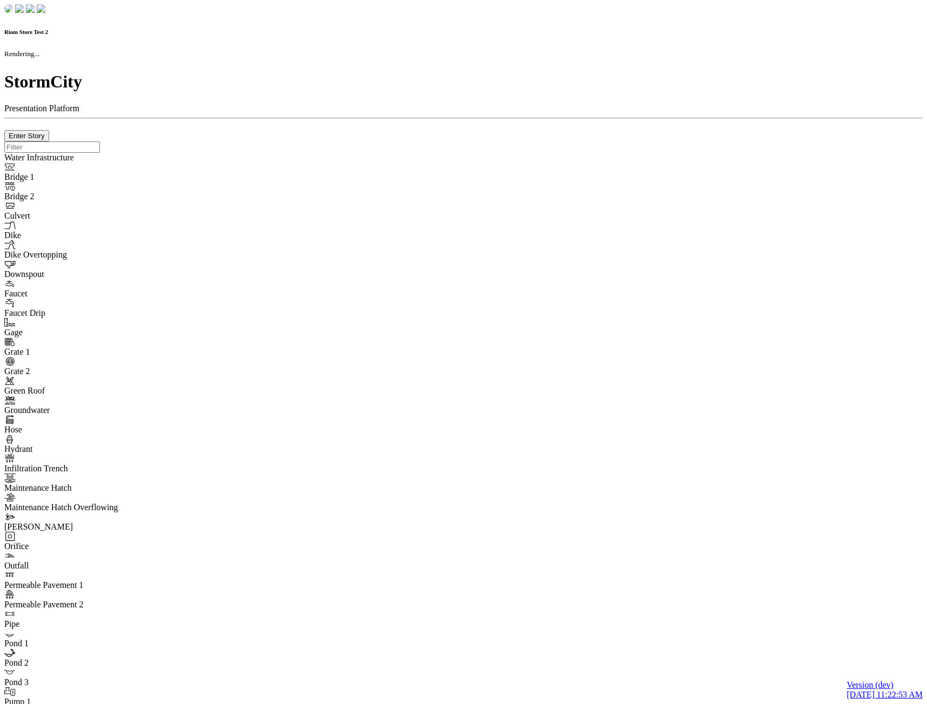
checkbox input "true"
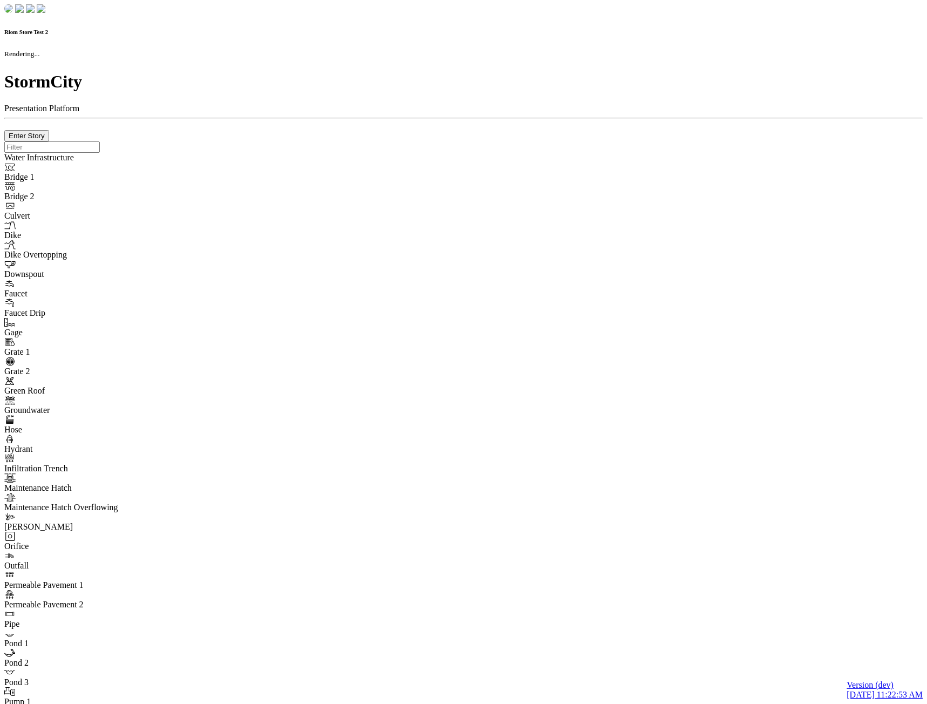
type input "0m"
type textarea "Depth = 0"
checkbox input "true"
select select "CIRCLE"
type input "7"
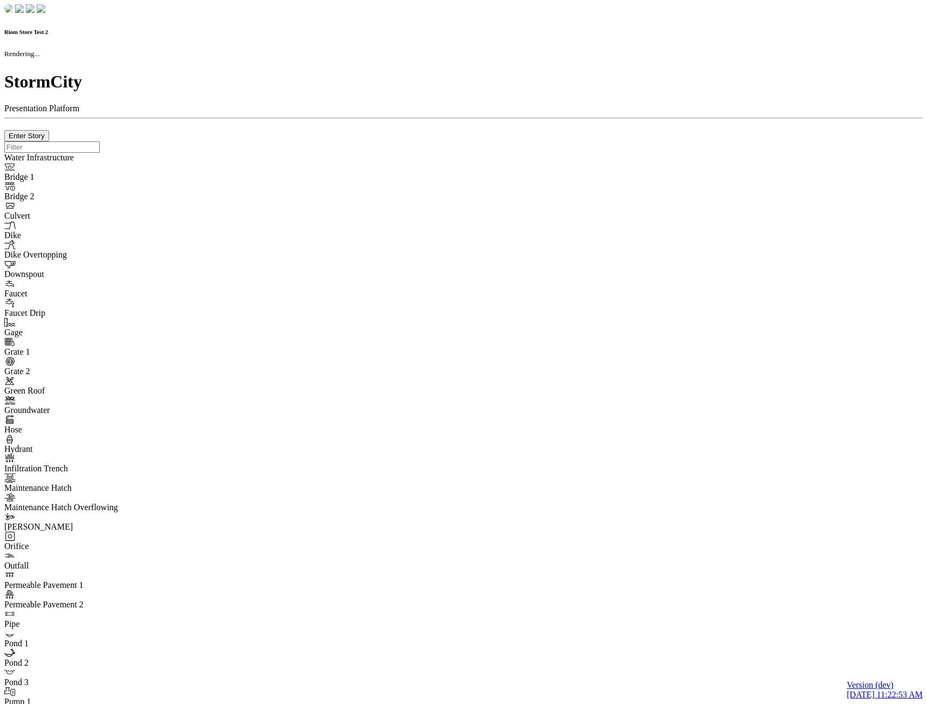
checkbox input "true"
type input "0"
type textarea "<i class="far fa-building"></i>"
type input "7"
select select "None"
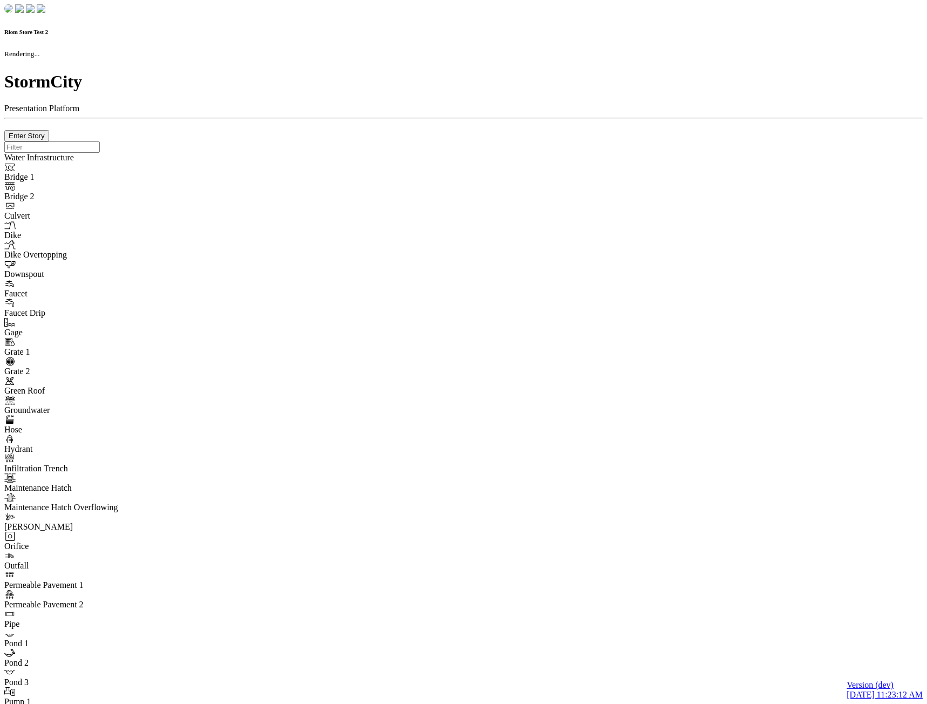
checkbox input "true"
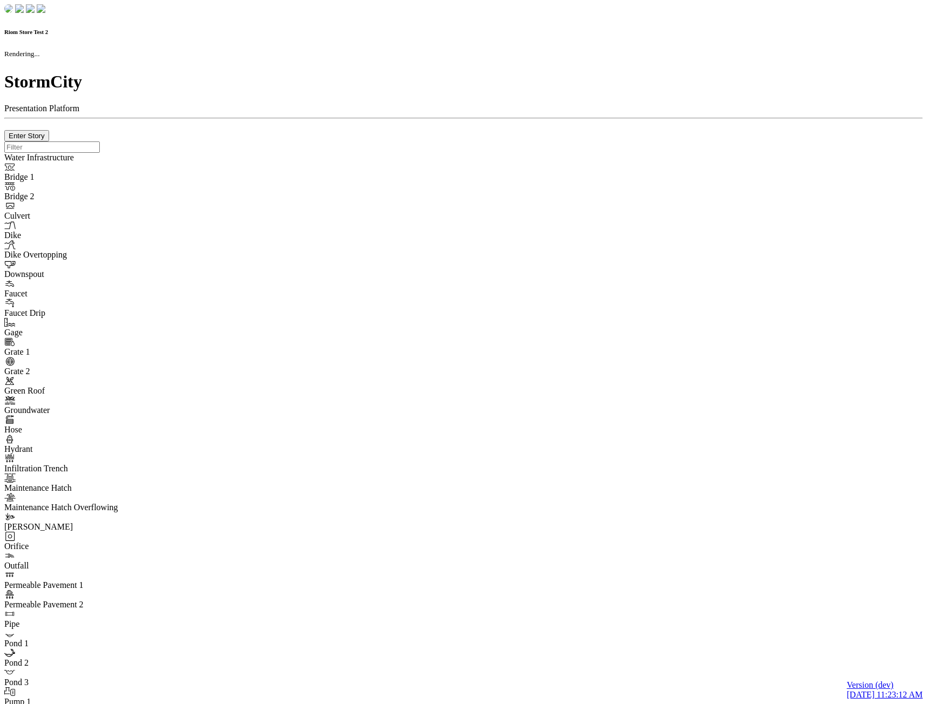
type input "0m"
type textarea "Depth = 0"
checkbox input "true"
select select "CIRCLE"
type input "7"
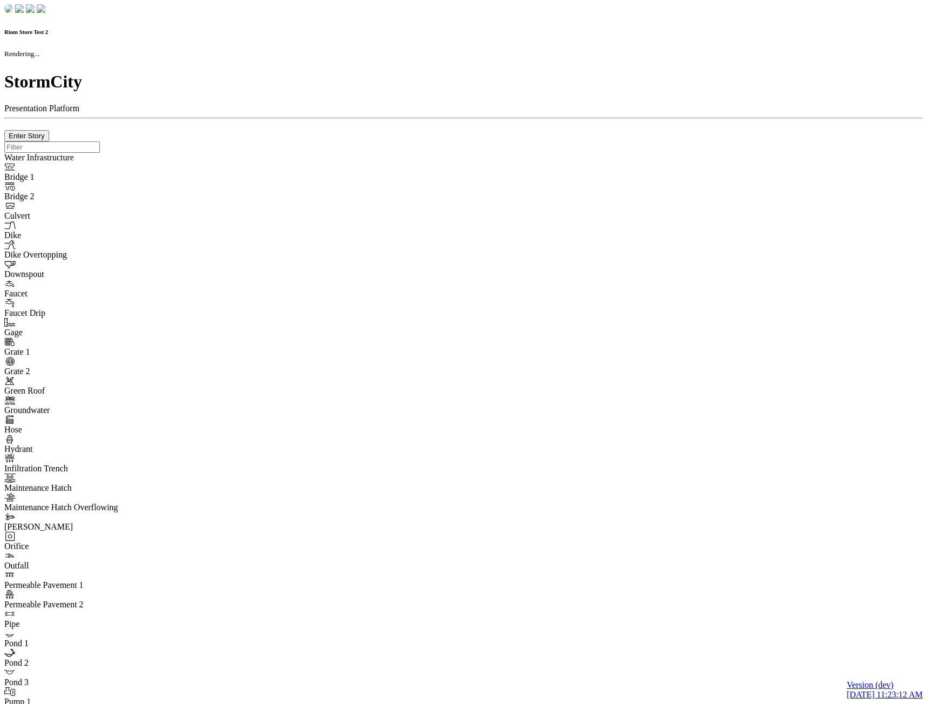
checkbox input "true"
type input "0"
type textarea "<i class="far fa-building"></i>"
type input "7"
select select "None"
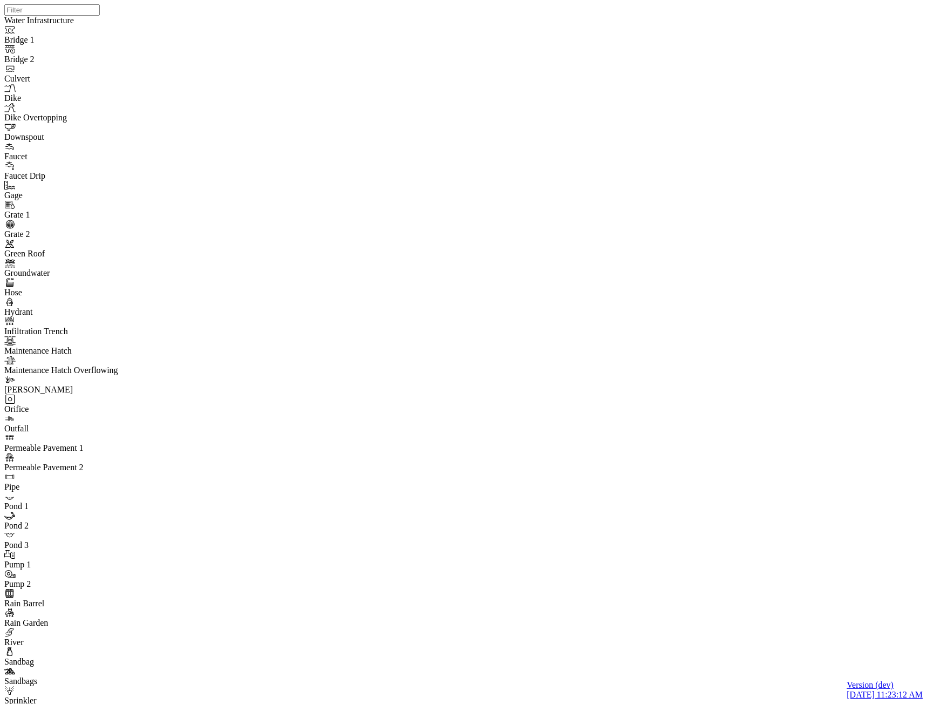
drag, startPoint x: 12, startPoint y: 73, endPoint x: 21, endPoint y: 83, distance: 13.8
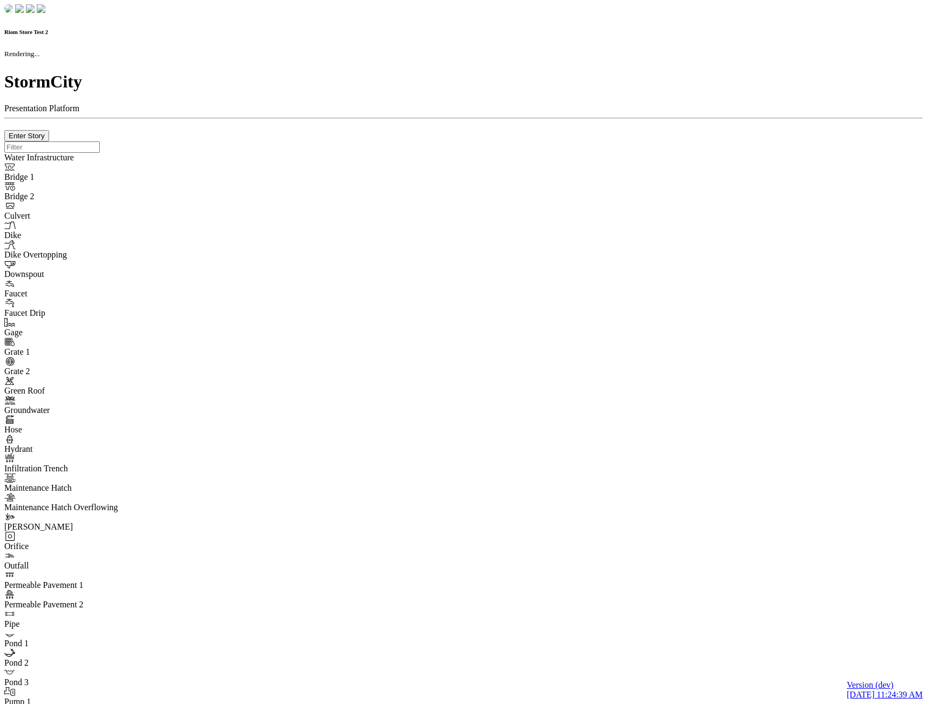
checkbox input "true"
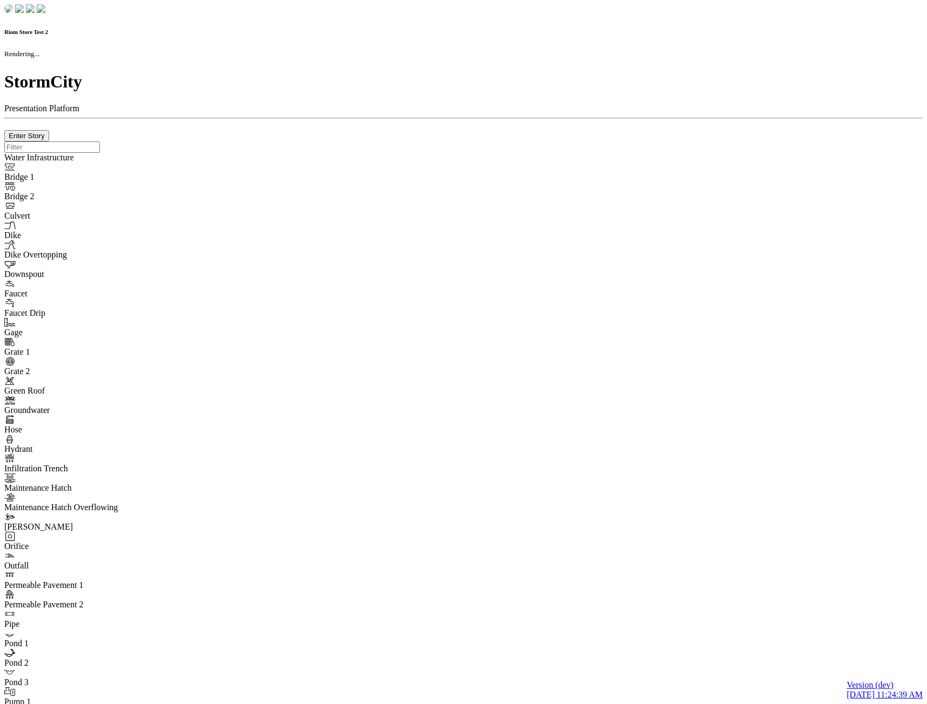
type input "0m"
type textarea "Depth = 0"
checkbox input "true"
select select "CIRCLE"
type input "7"
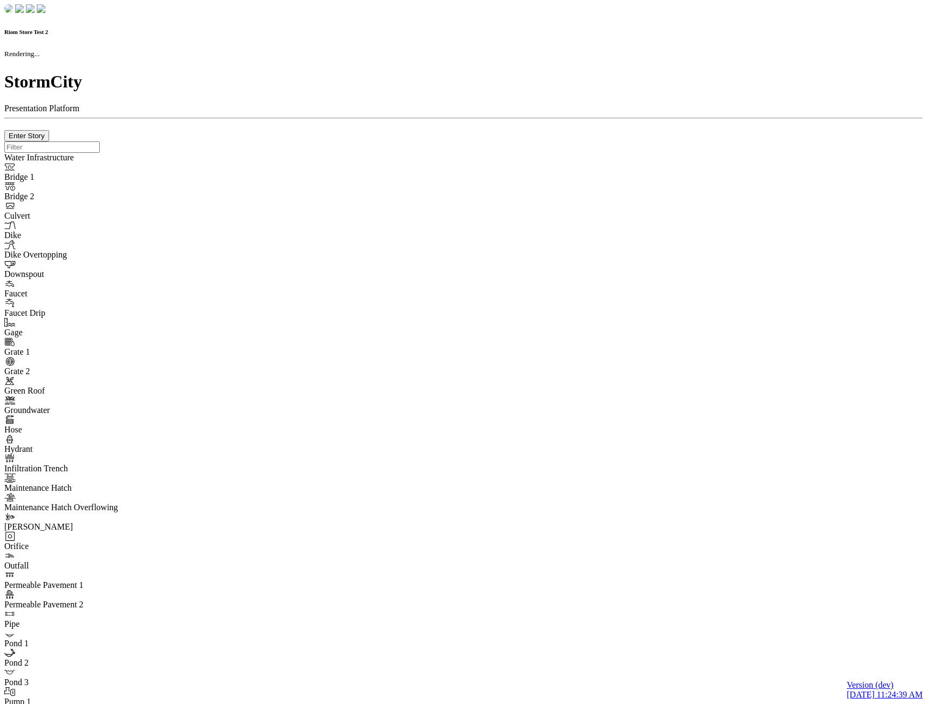
checkbox input "true"
type input "0"
type textarea "<i class="far fa-building"></i>"
type input "7"
select select "None"
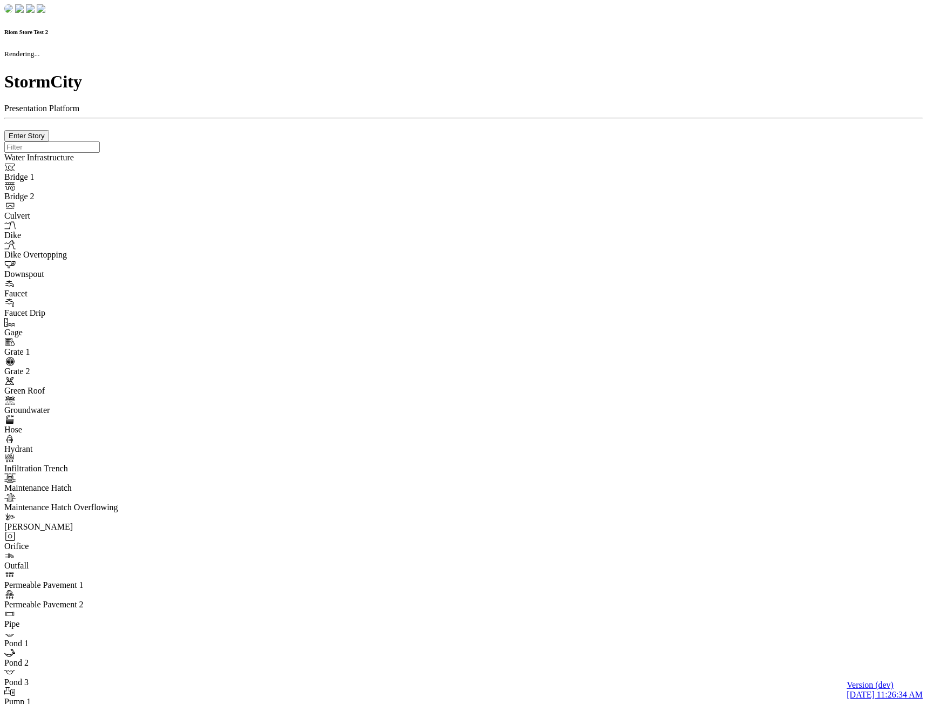
checkbox input "true"
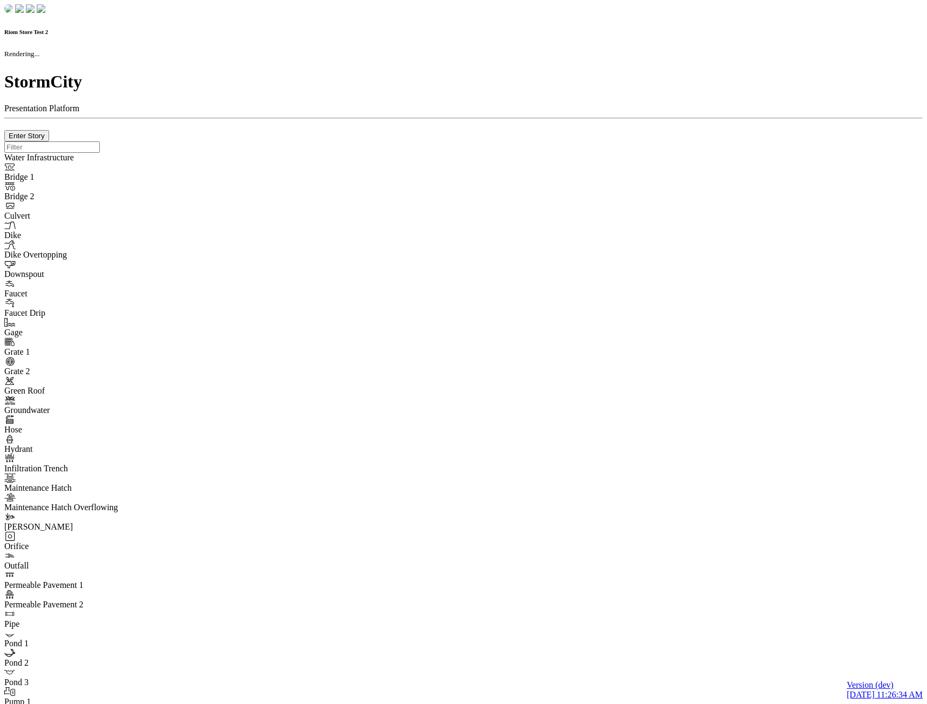
type input "0m"
type textarea "Depth = 0"
checkbox input "true"
select select "CIRCLE"
type input "7"
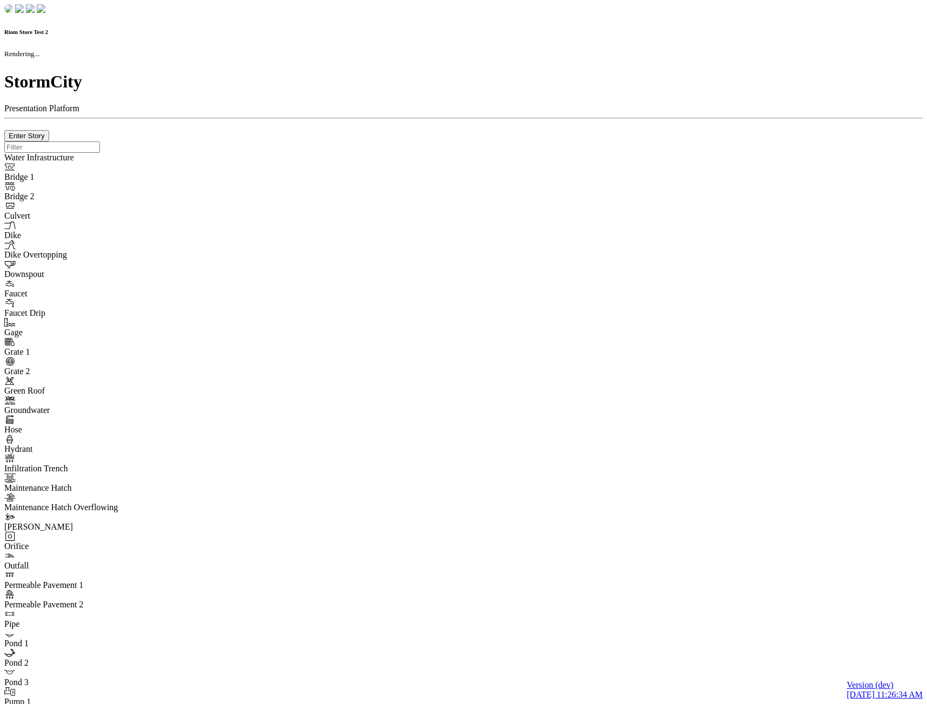
checkbox input "true"
type input "0"
type textarea "<i class="far fa-building"></i>"
select select "None"
type input "7"
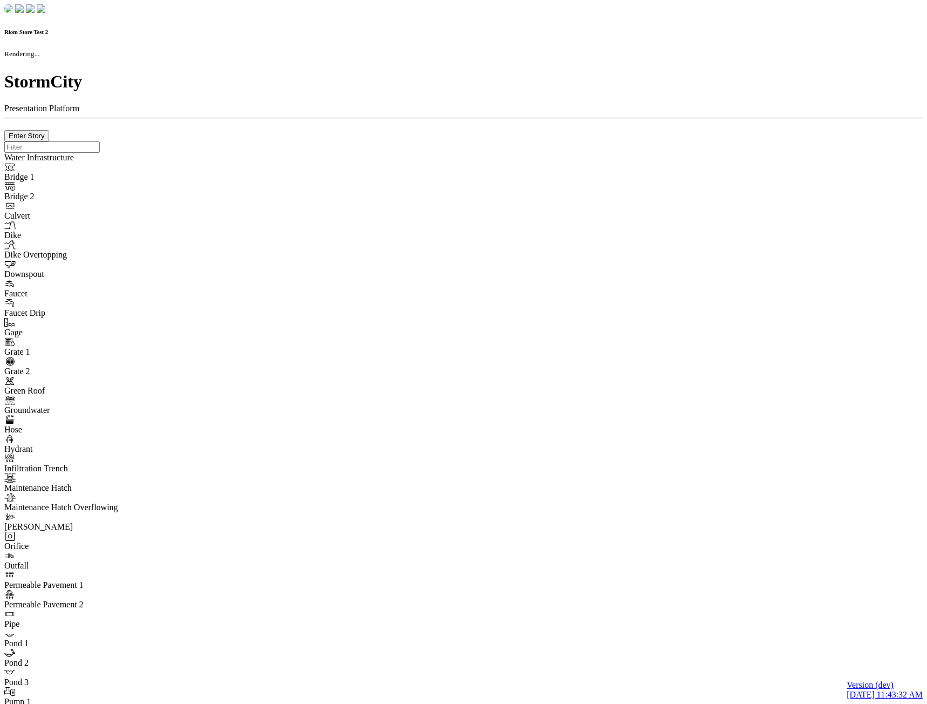
checkbox input "true"
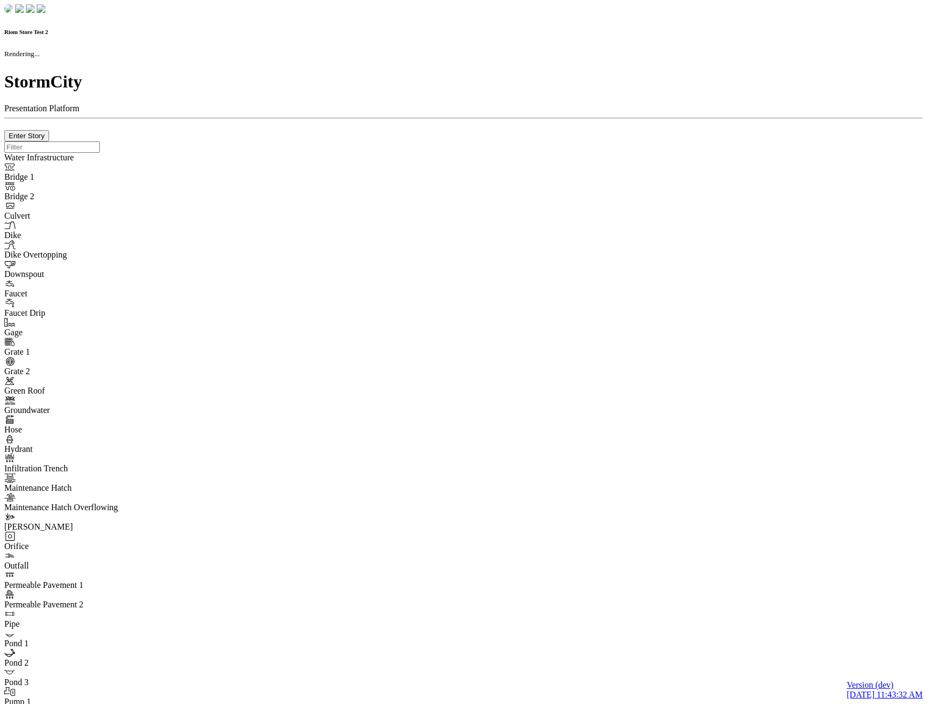
type input "0m"
type textarea "Depth = 0"
checkbox input "true"
select select "CIRCLE"
type input "7"
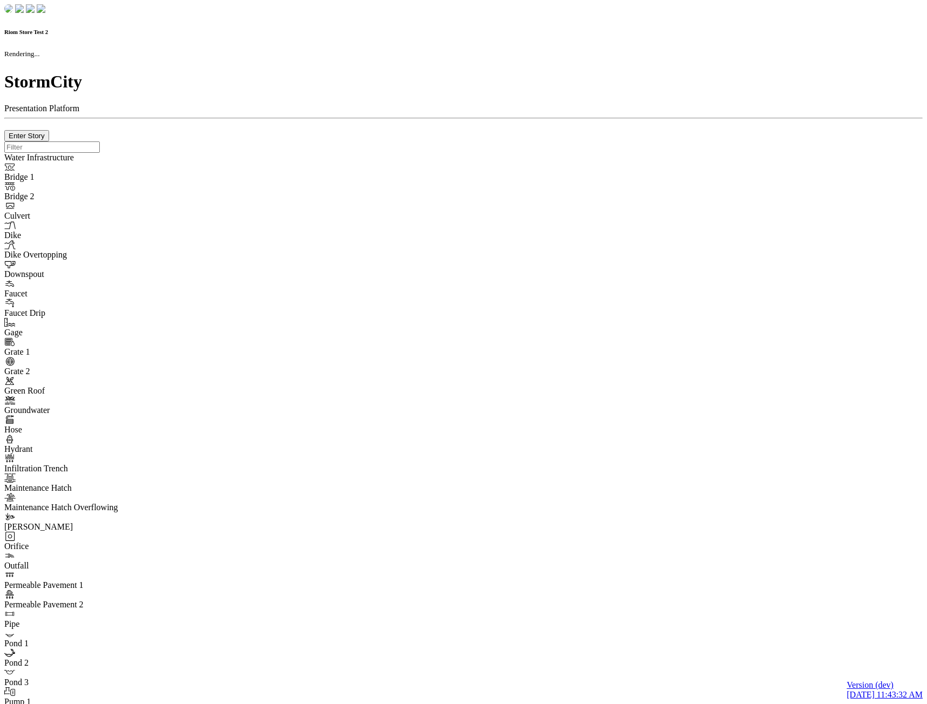
checkbox input "true"
type input "0"
type textarea "<i class="far fa-building"></i>"
select select "None"
type input "7"
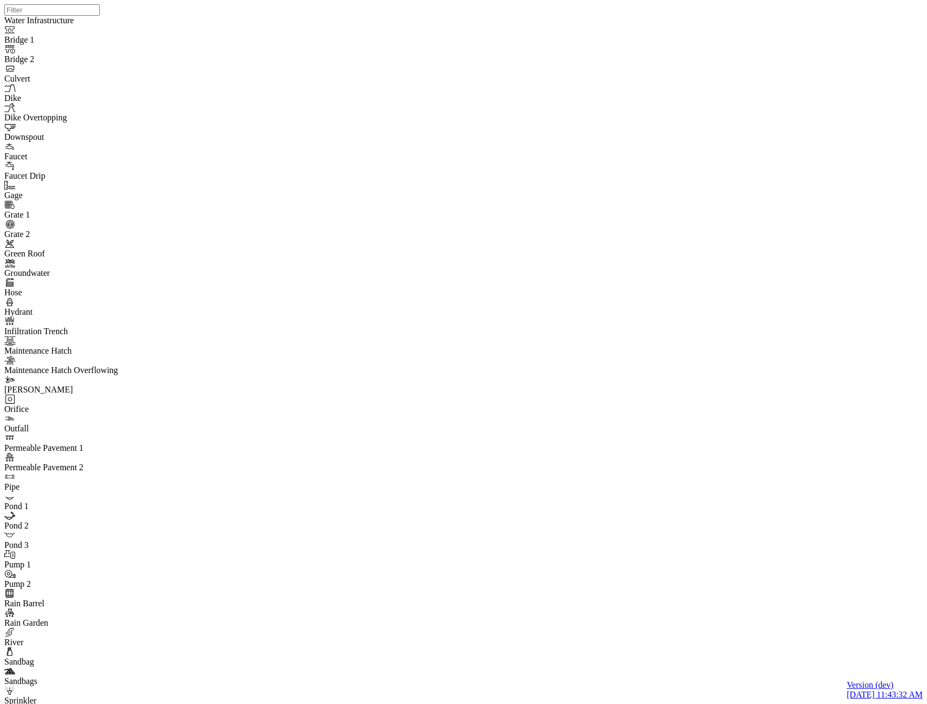
click at [521, 335] on div at bounding box center [467, 338] width 927 height 676
drag, startPoint x: 159, startPoint y: 44, endPoint x: 156, endPoint y: 80, distance: 36.8
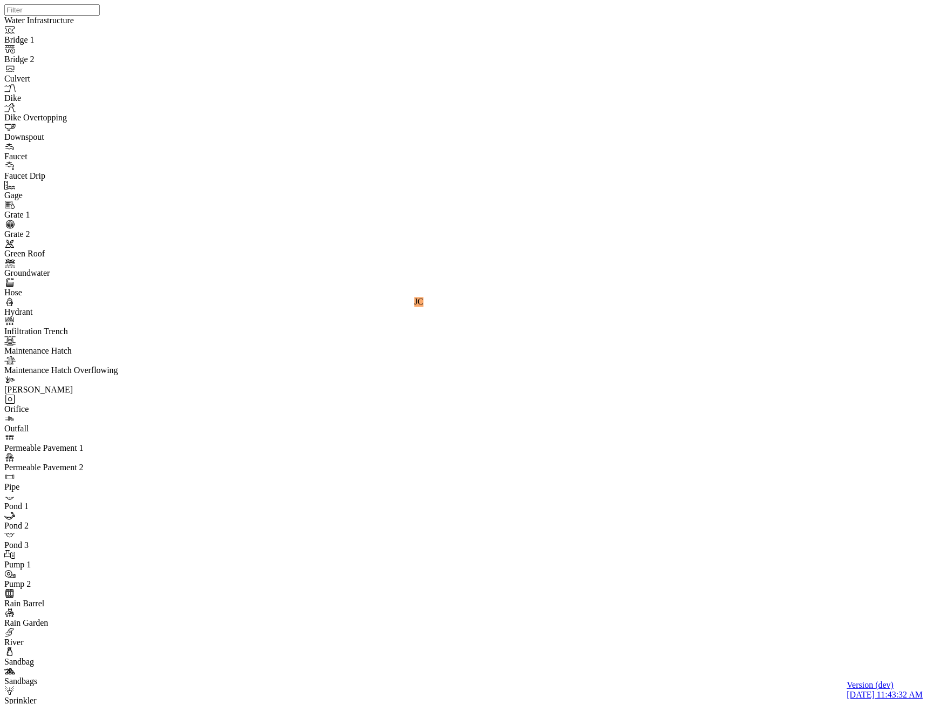
type input "Comment from [PERSON_NAME]"
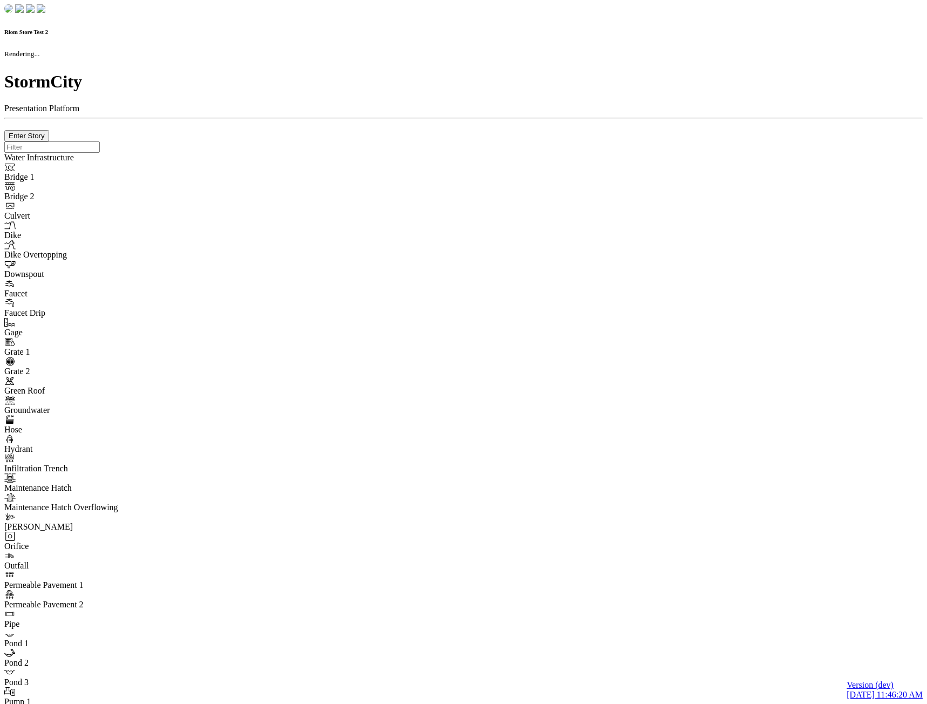
checkbox input "true"
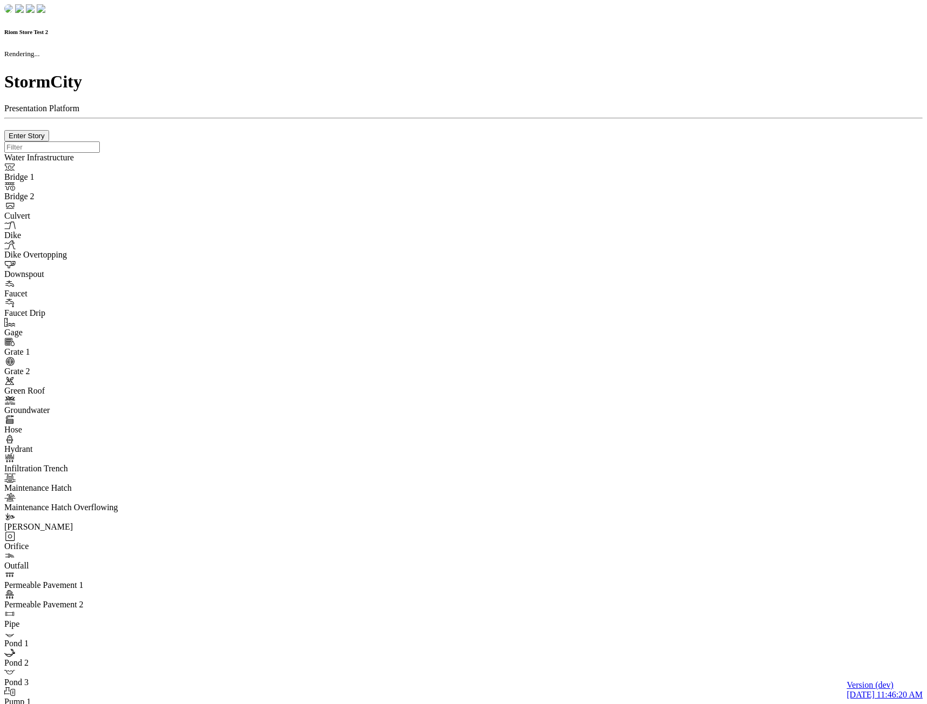
type input "0m"
type textarea "Depth = 0"
checkbox input "true"
select select "CIRCLE"
type input "7"
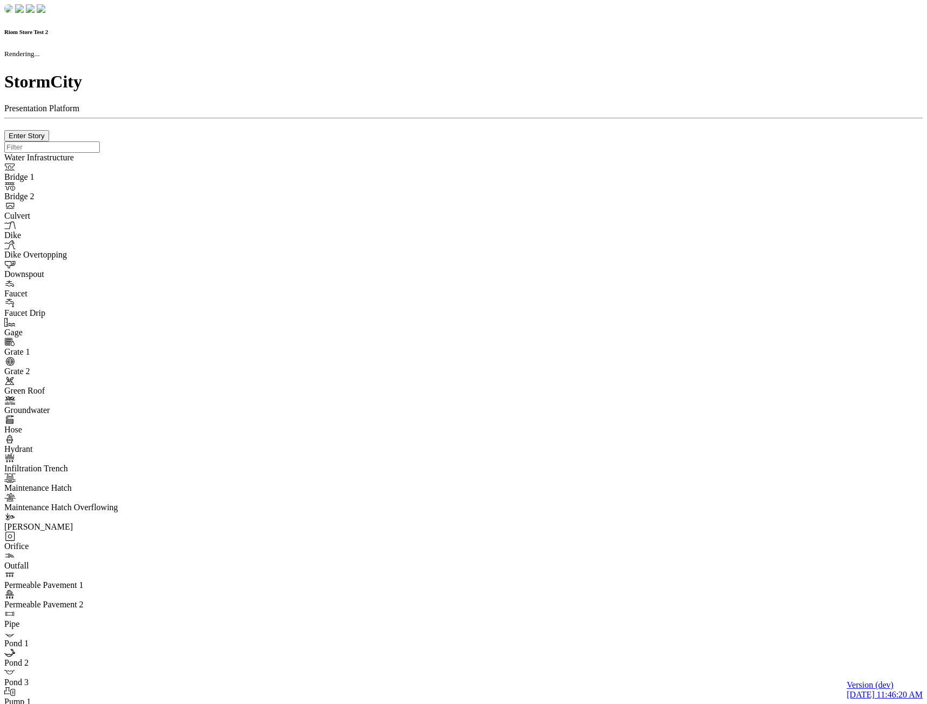
checkbox input "true"
type input "0"
type textarea "<i class="far fa-building"></i>"
type input "7"
select select "None"
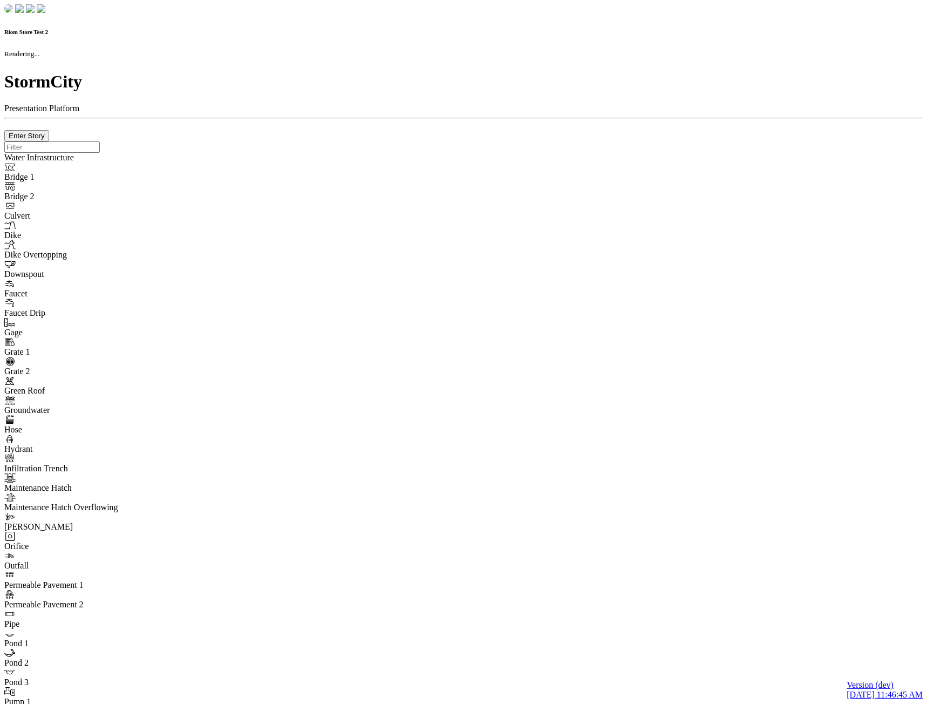
checkbox input "true"
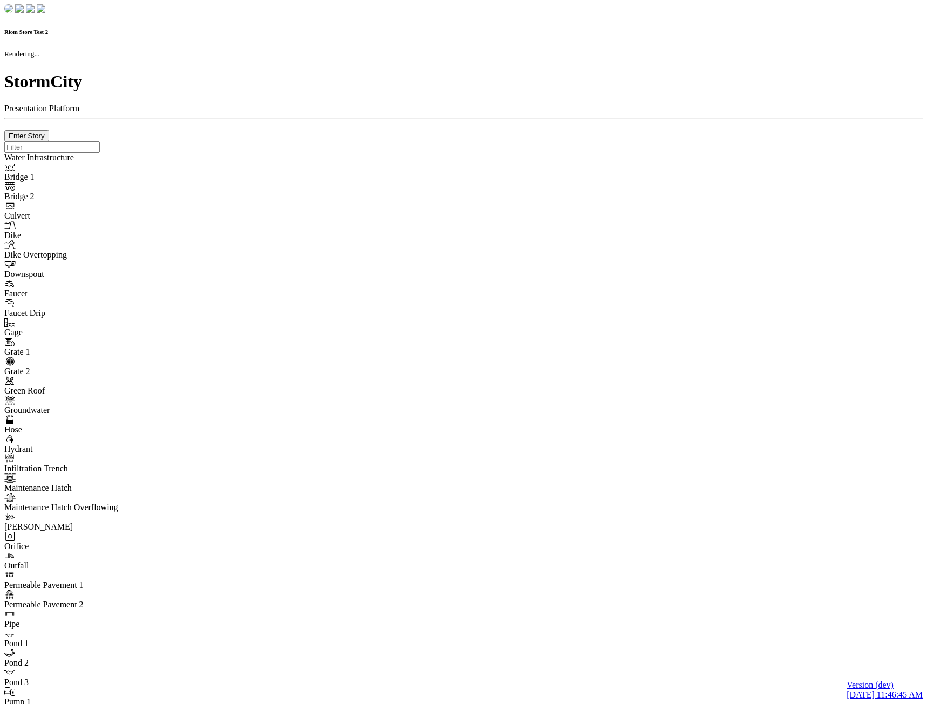
type input "0m"
type textarea "Depth = 0"
checkbox input "true"
select select "CIRCLE"
type input "7"
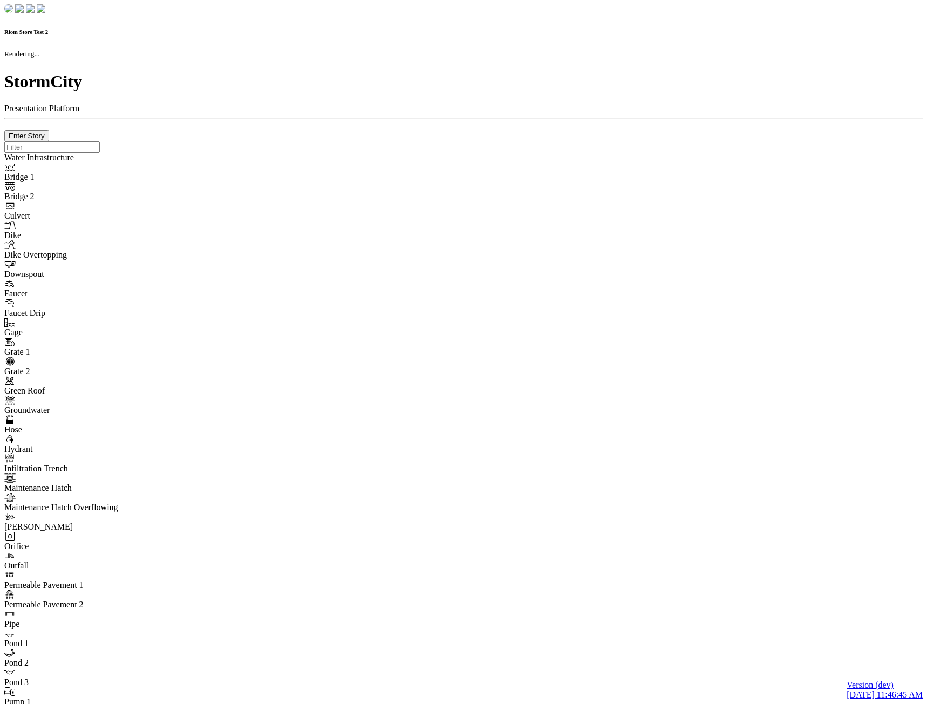
checkbox input "true"
type input "0"
type textarea "<i class="far fa-building"></i>"
type input "7"
select select "None"
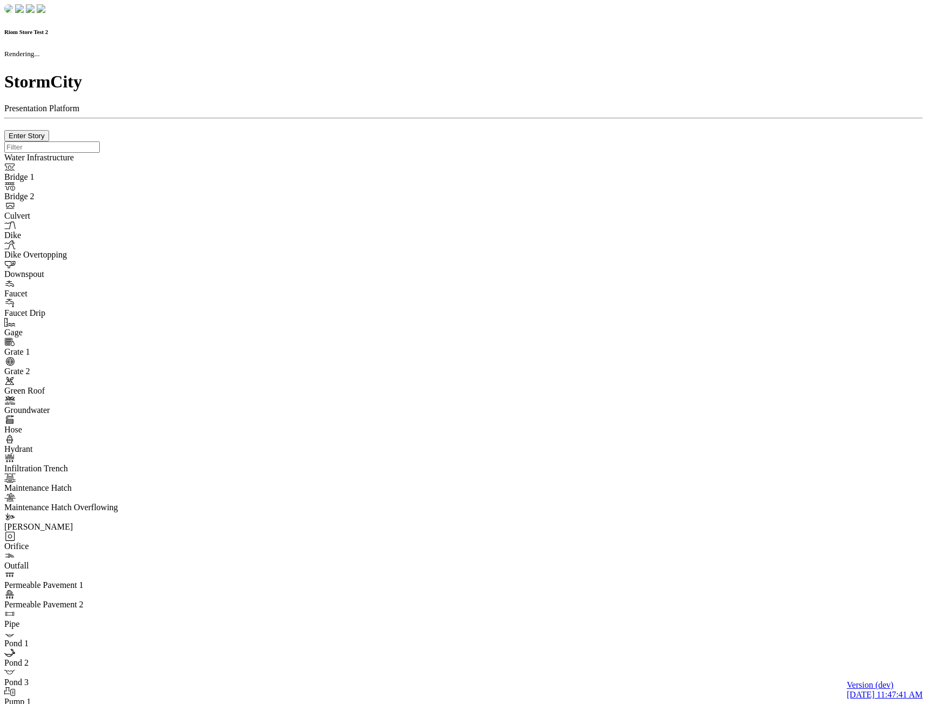
checkbox input "true"
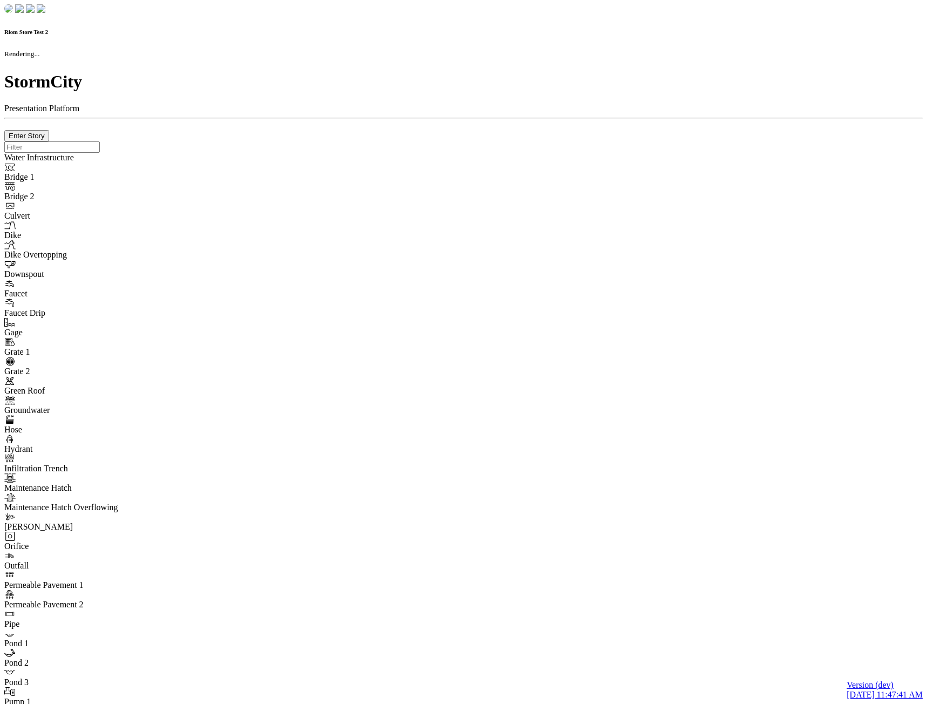
type input "0m"
type textarea "Depth = 0"
checkbox input "true"
select select "CIRCLE"
type input "7"
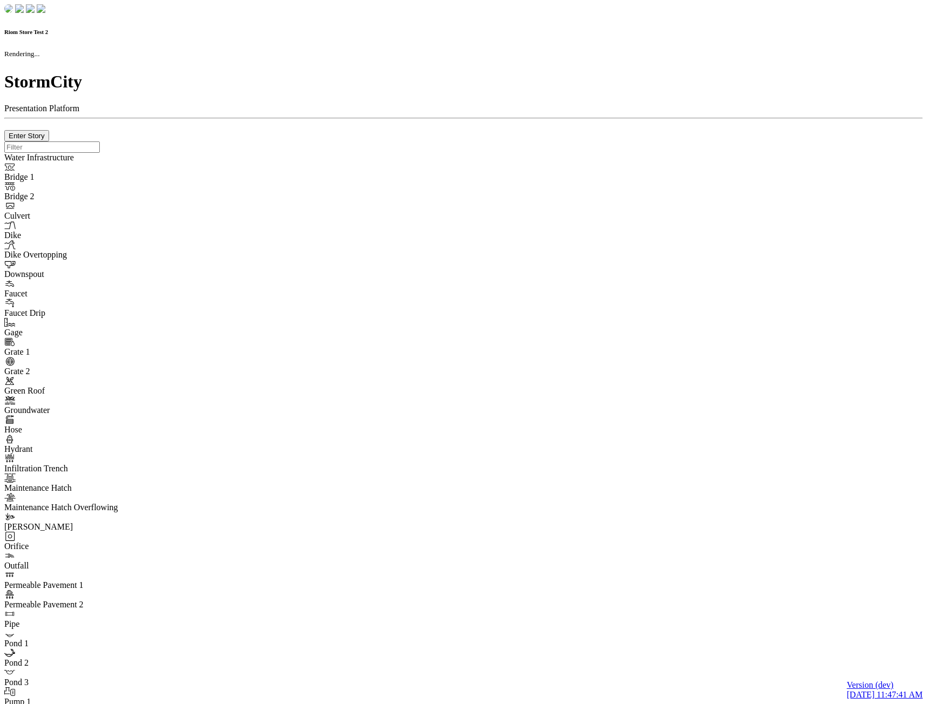
checkbox input "true"
type input "0"
type textarea "<i class="far fa-building"></i>"
type input "7"
select select "None"
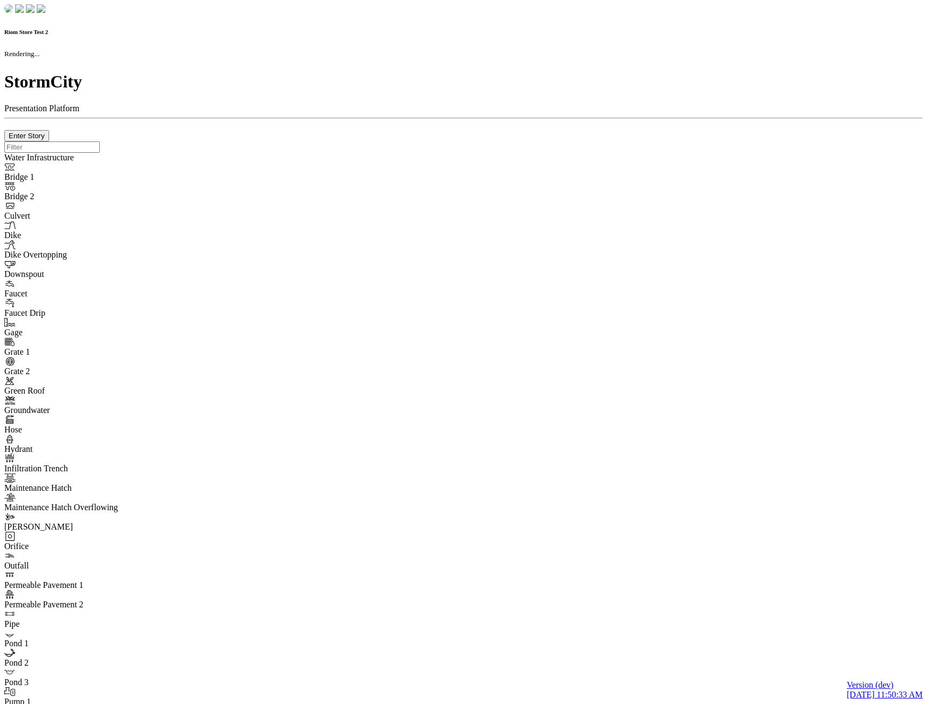
checkbox input "true"
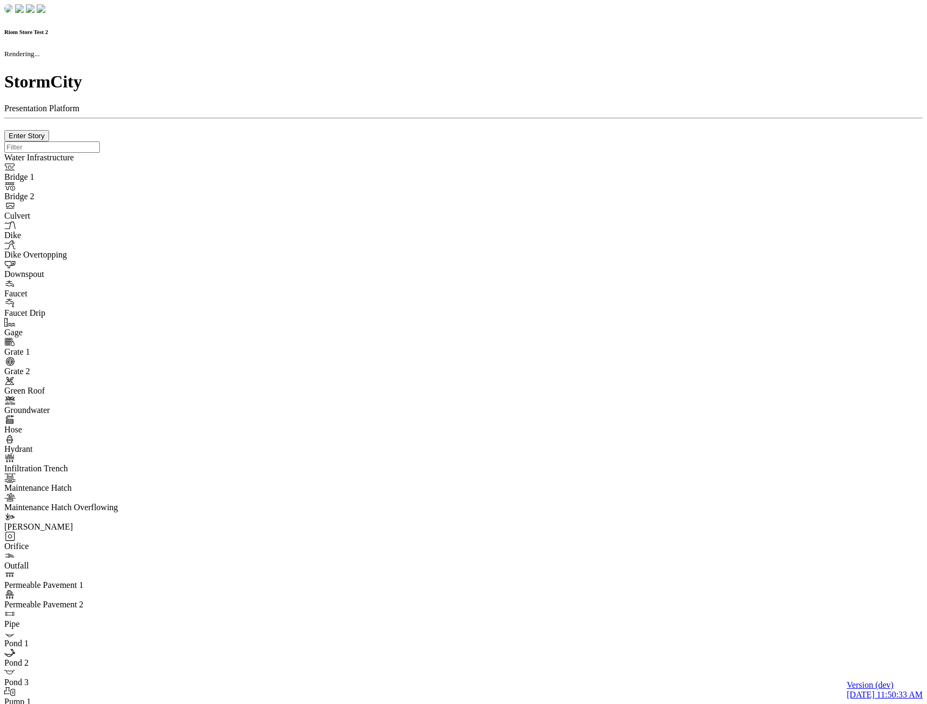
type input "0m"
type textarea "Depth = 0"
checkbox input "true"
select select "CIRCLE"
type input "7"
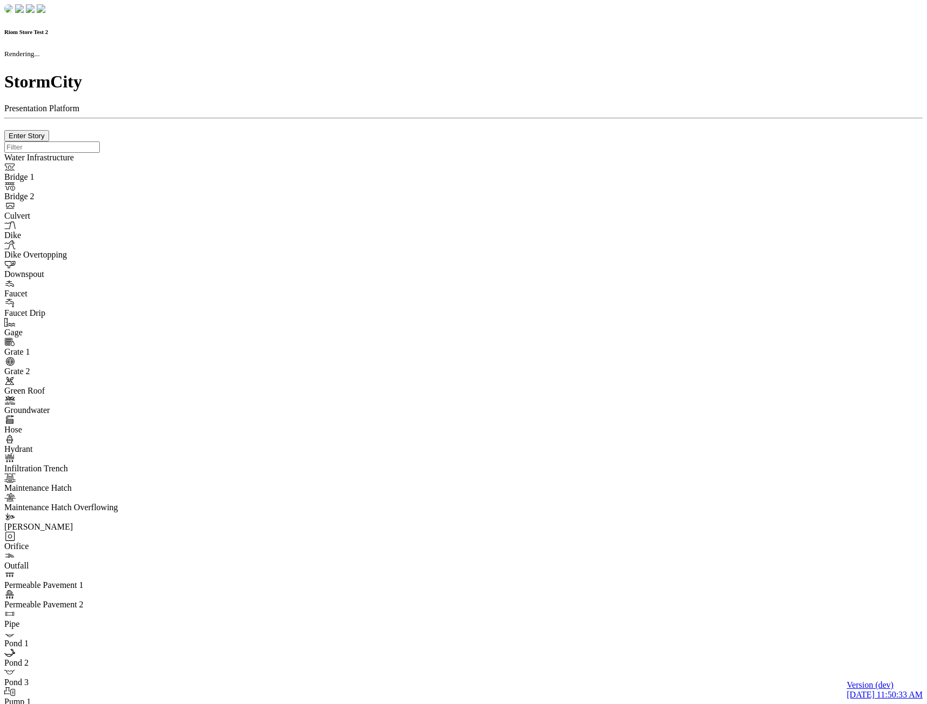
checkbox input "true"
type input "0"
type textarea "<i class="far fa-building"></i>"
select select "None"
type input "7"
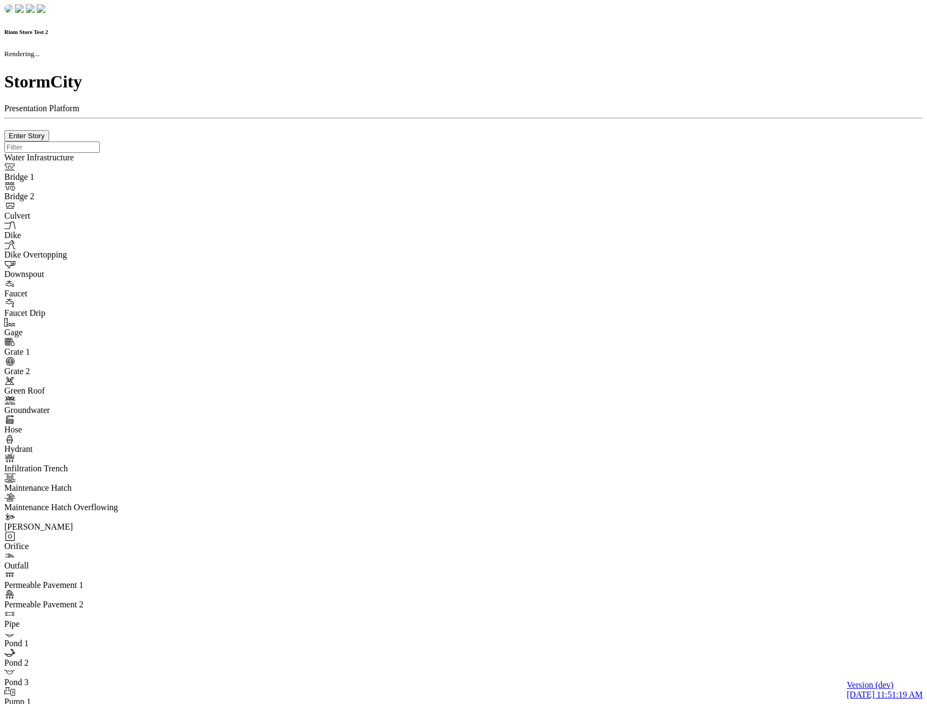
checkbox input "true"
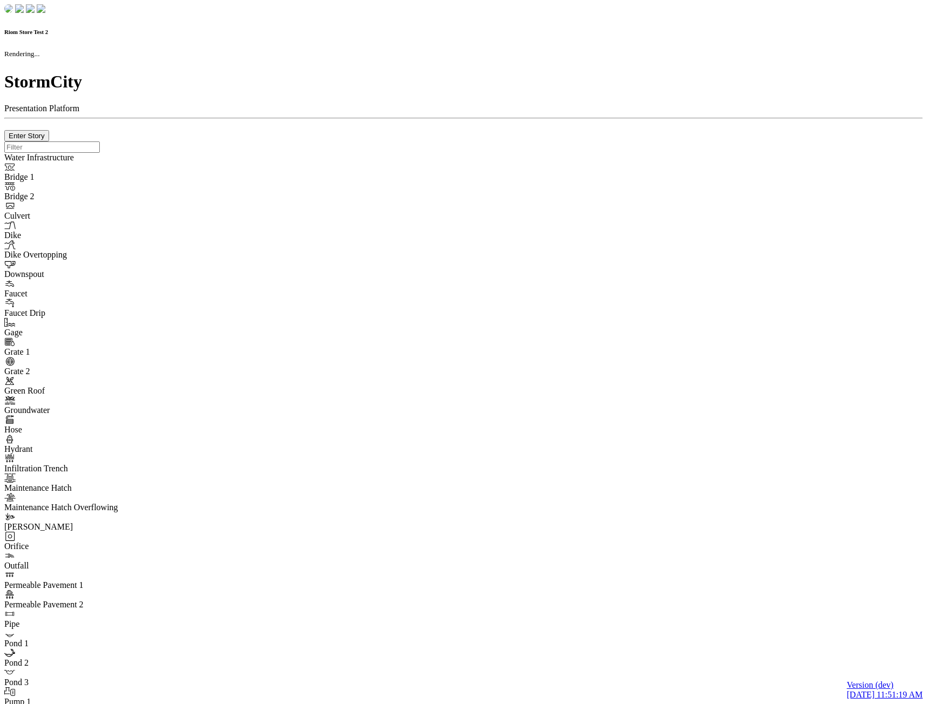
type input "0m"
type textarea "Depth = 0"
checkbox input "true"
select select "CIRCLE"
type input "7"
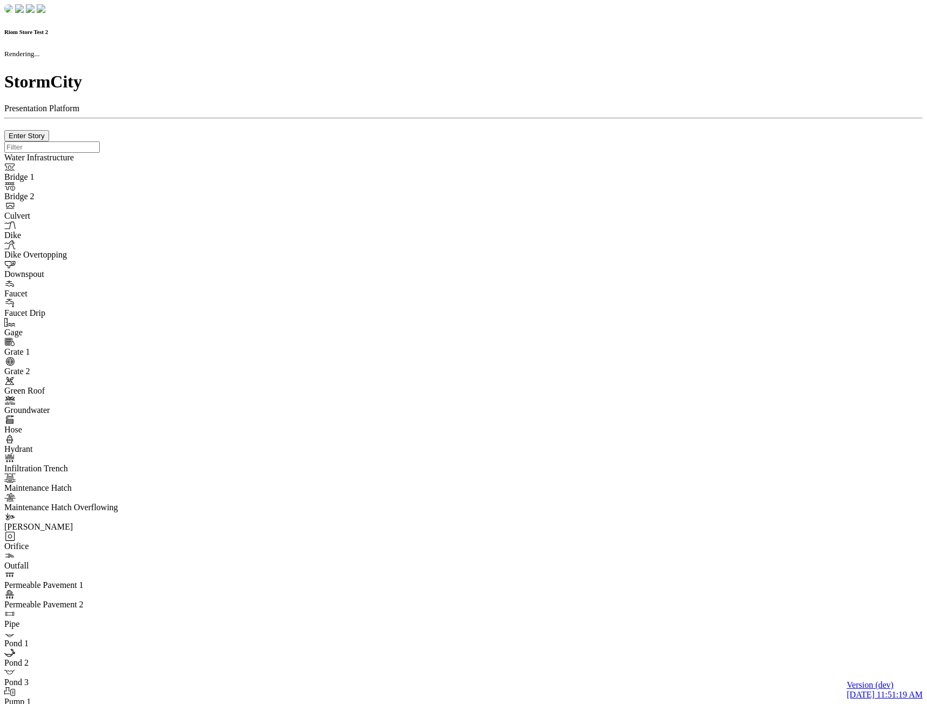
checkbox input "true"
type input "0"
type textarea "<i class="far fa-building"></i>"
type input "7"
select select "None"
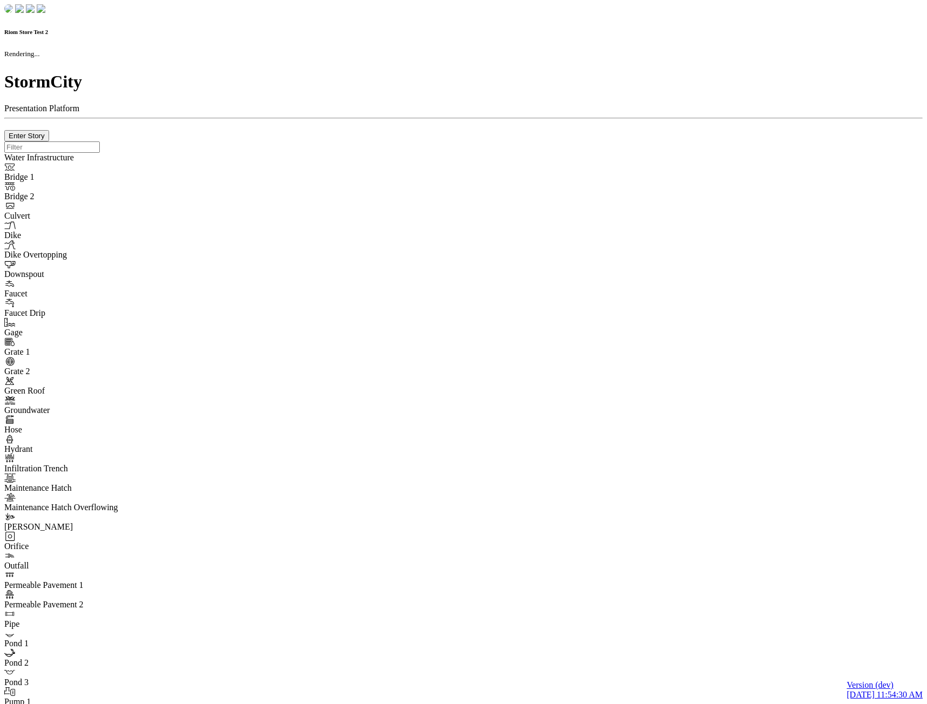
checkbox input "true"
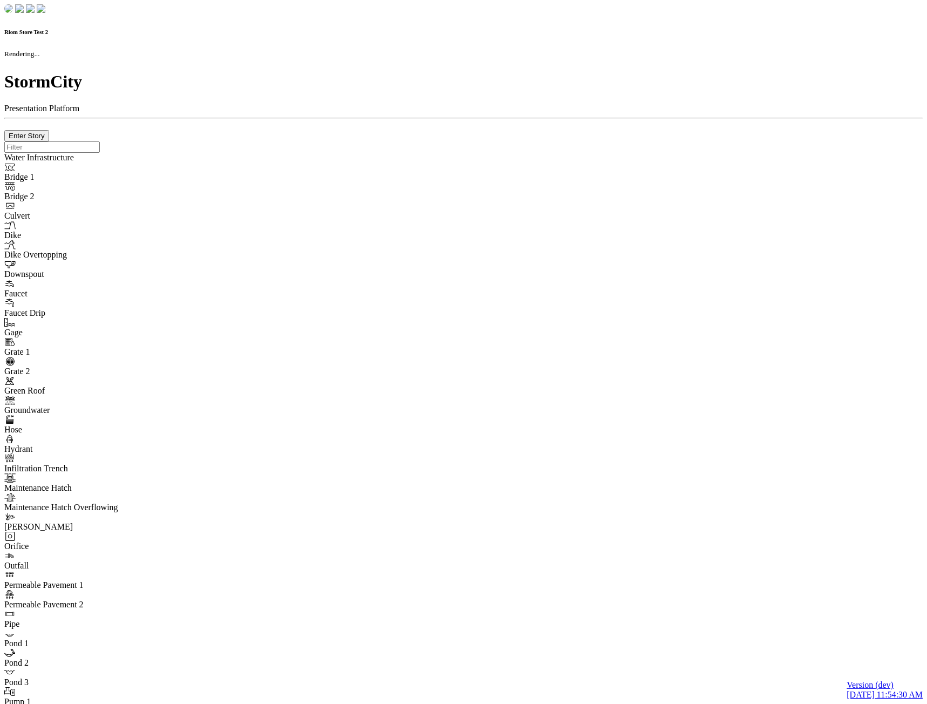
type input "0m"
type textarea "Depth = 0"
checkbox input "true"
select select "CIRCLE"
type input "7"
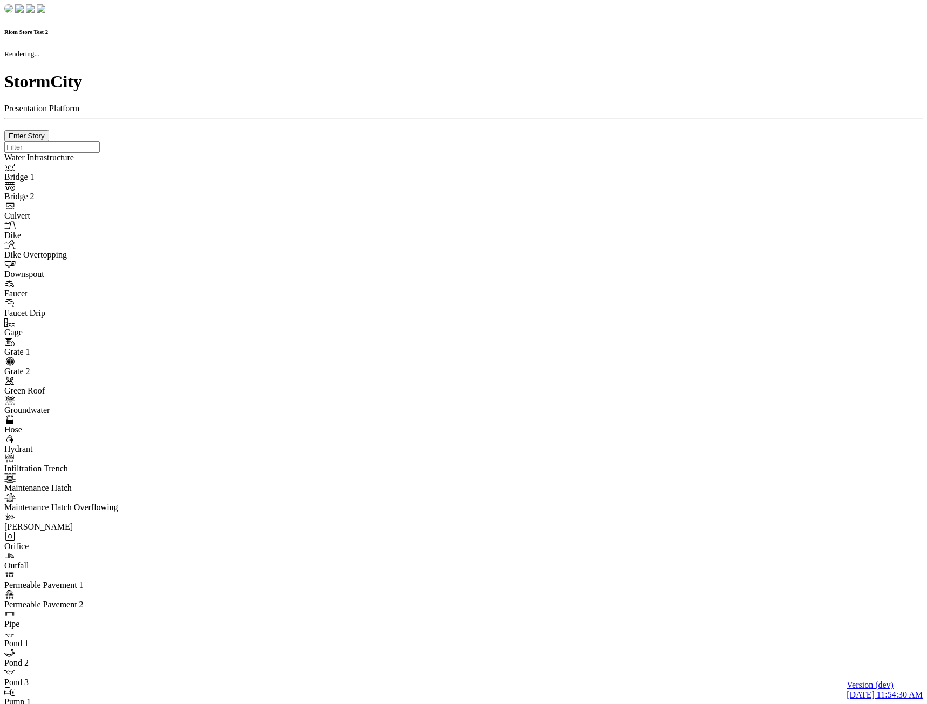
checkbox input "true"
type input "0"
type textarea "<i class="far fa-building"></i>"
select select "None"
type input "7"
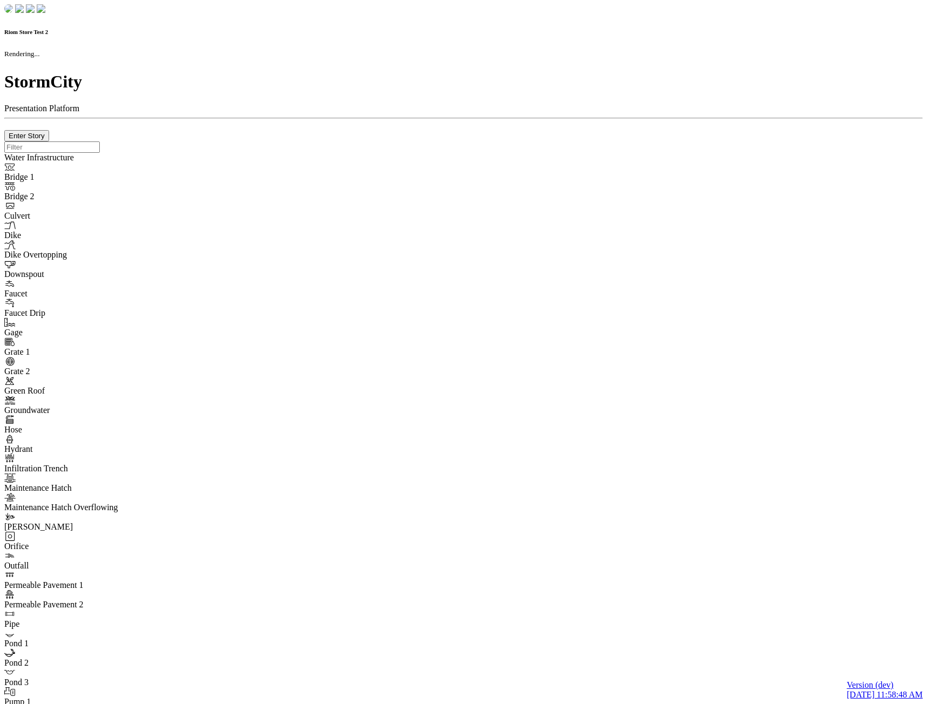
checkbox input "true"
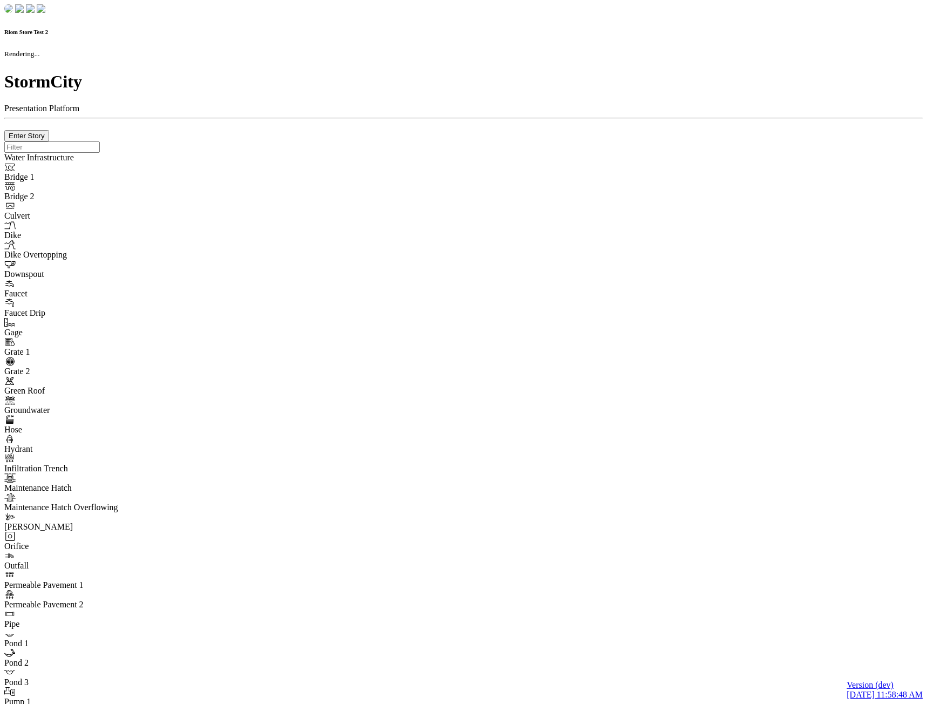
type input "0m"
type textarea "Depth = 0"
checkbox input "true"
select select "CIRCLE"
type input "7"
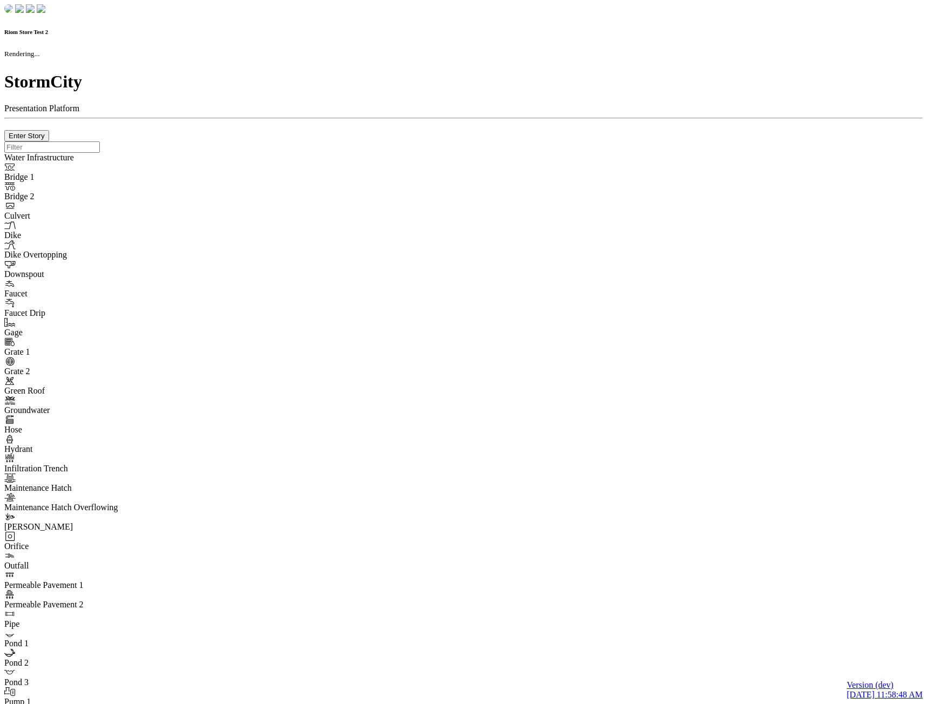
checkbox input "true"
type input "0"
type textarea "<i class="far fa-building"></i>"
type input "7"
select select "None"
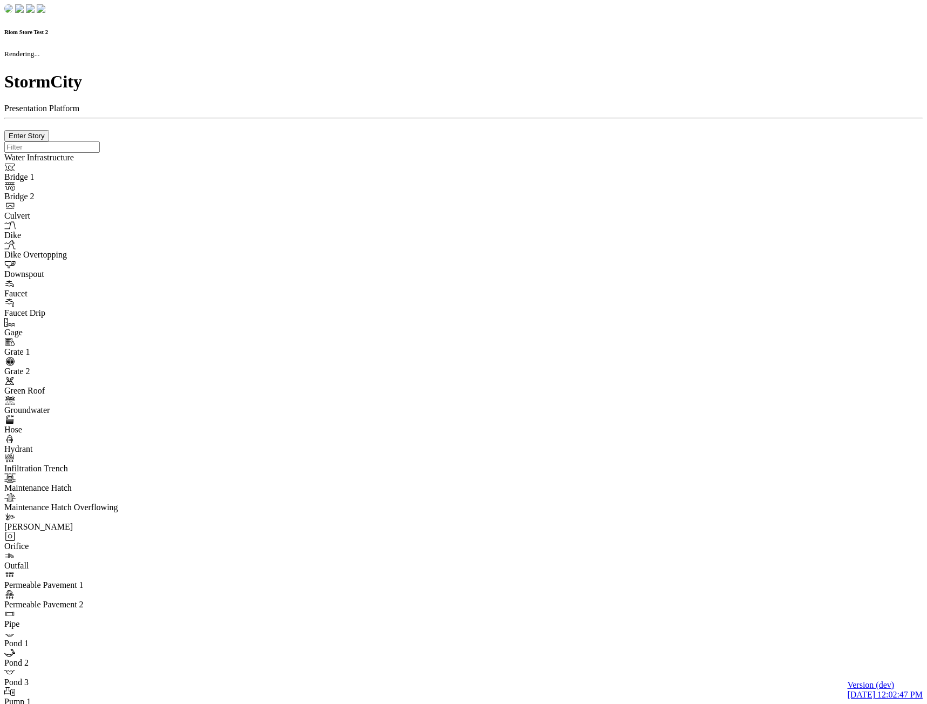
checkbox input "true"
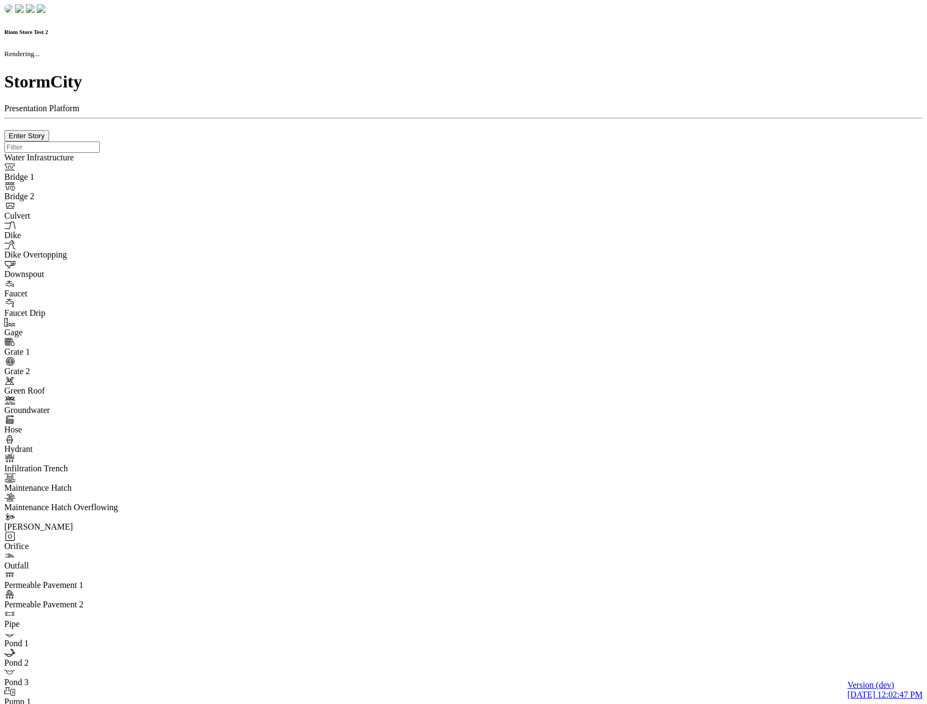
type input "0m"
type textarea "Depth = 0"
checkbox input "true"
select select "CIRCLE"
type input "7"
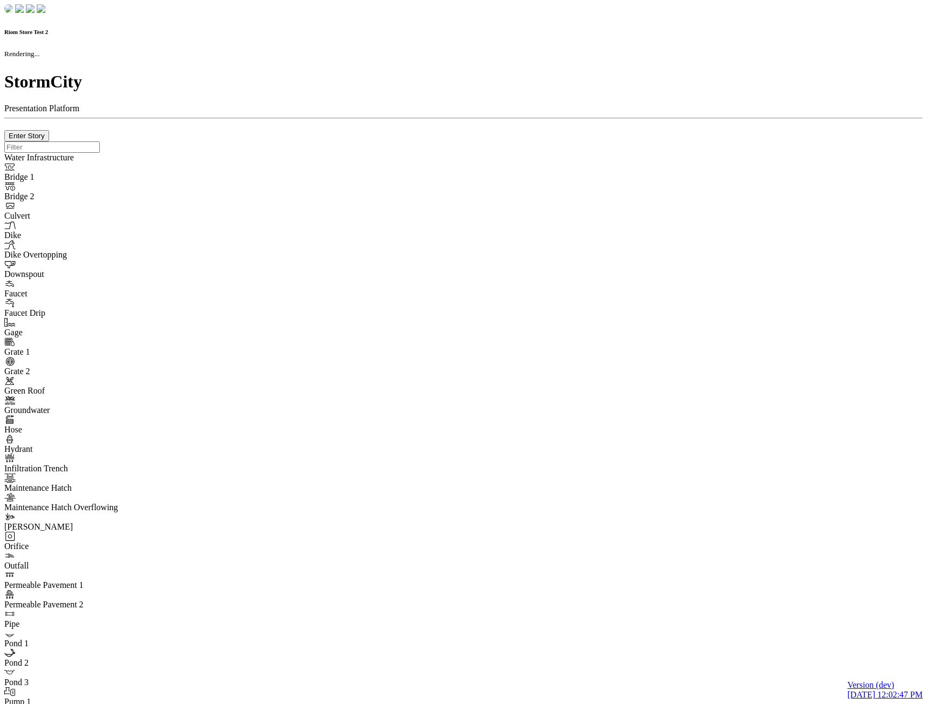
checkbox input "true"
type input "0"
type textarea "<i class="far fa-building"></i>"
type input "7"
select select "None"
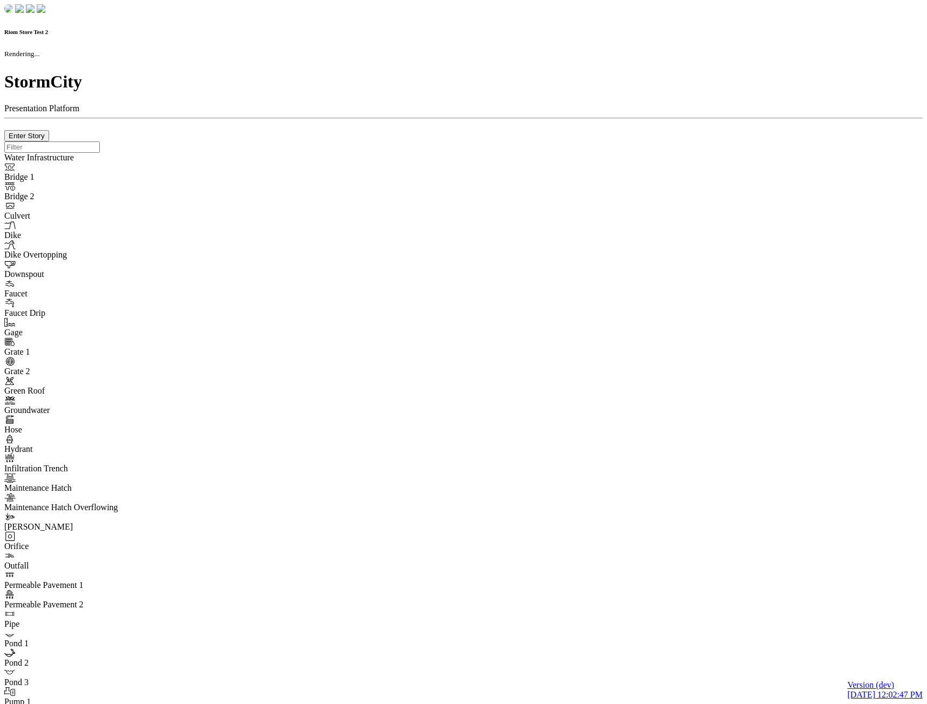
click at [262, 141] on div at bounding box center [463, 141] width 918 height 0
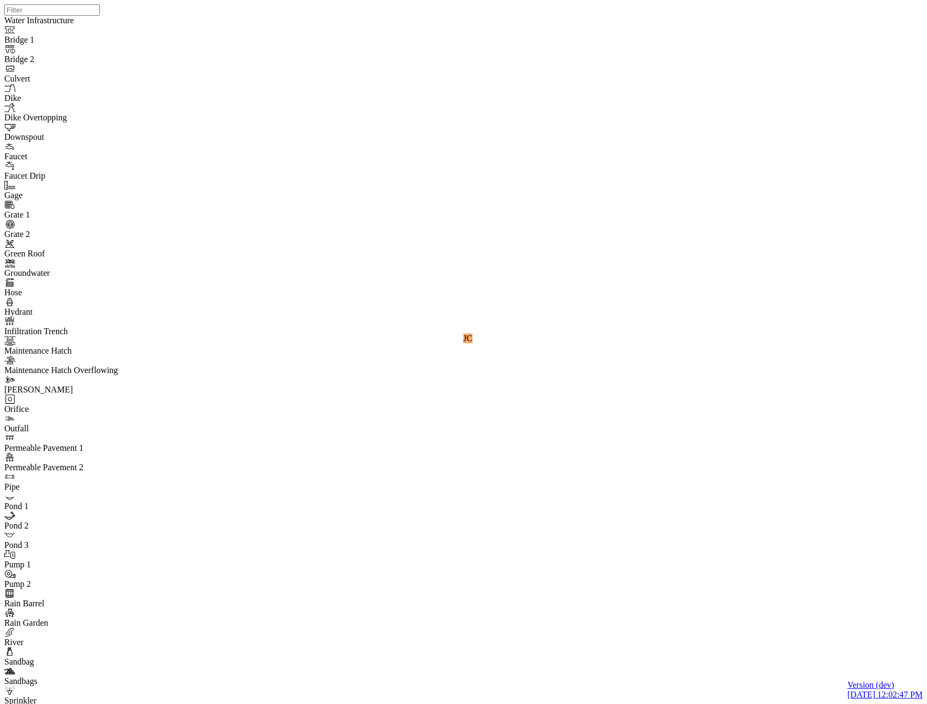
checkbox input "true"
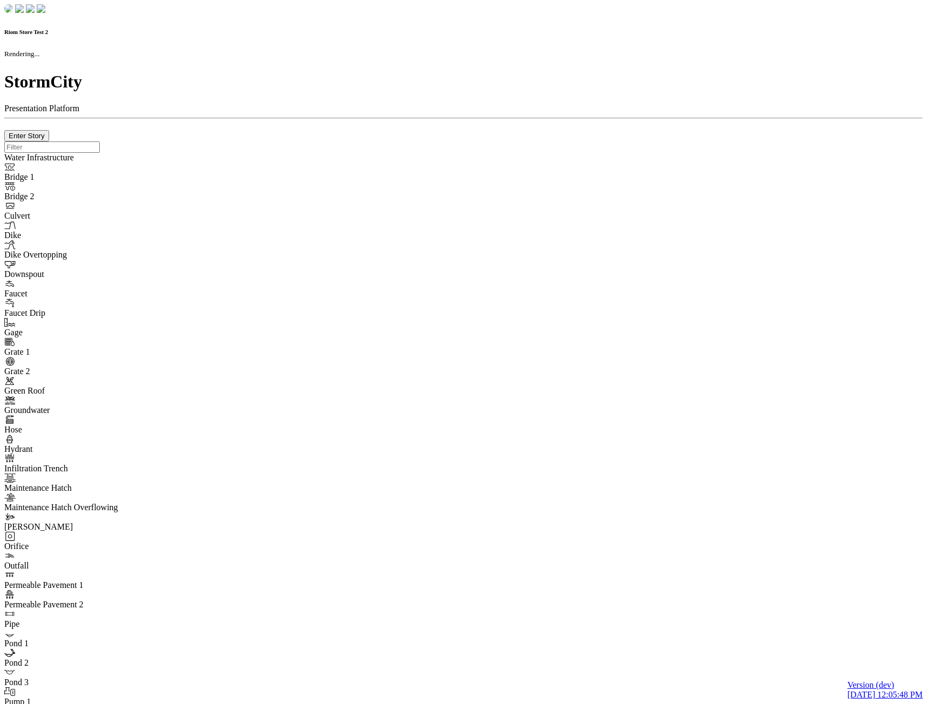
checkbox input "true"
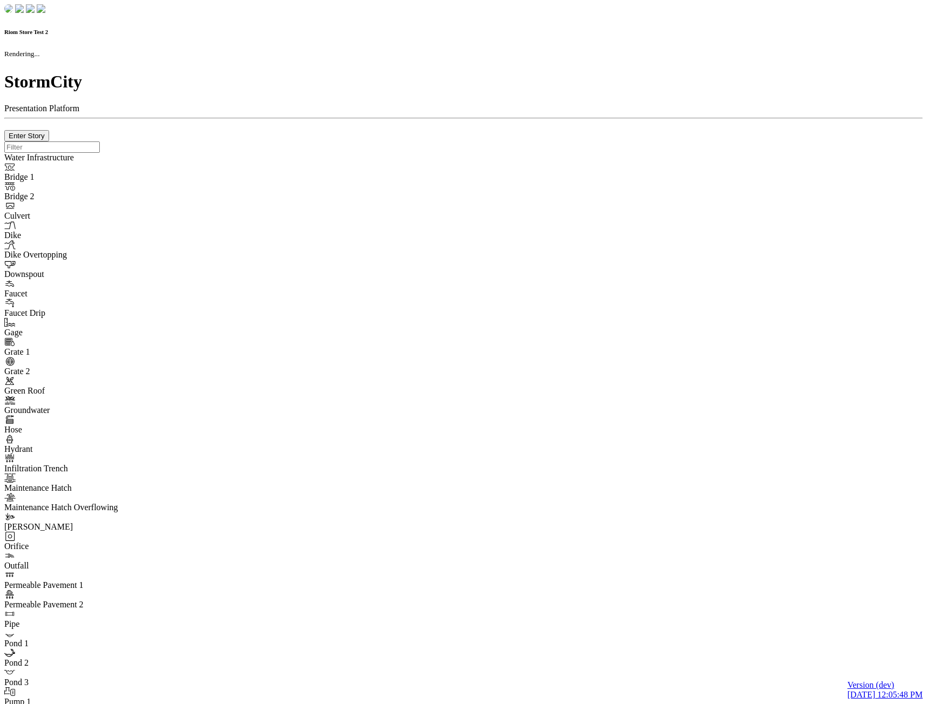
type input "0m"
type textarea "Depth = 0"
checkbox input "true"
select select "CIRCLE"
type input "7"
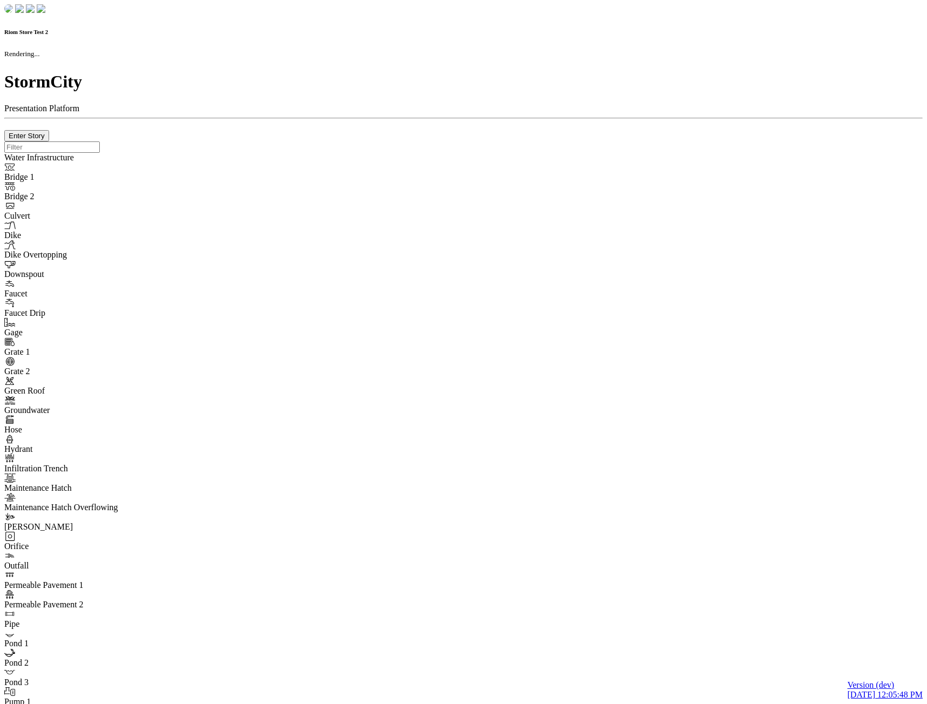
checkbox input "true"
type input "0"
type textarea "<i class="far fa-building"></i>"
type input "7"
select select "None"
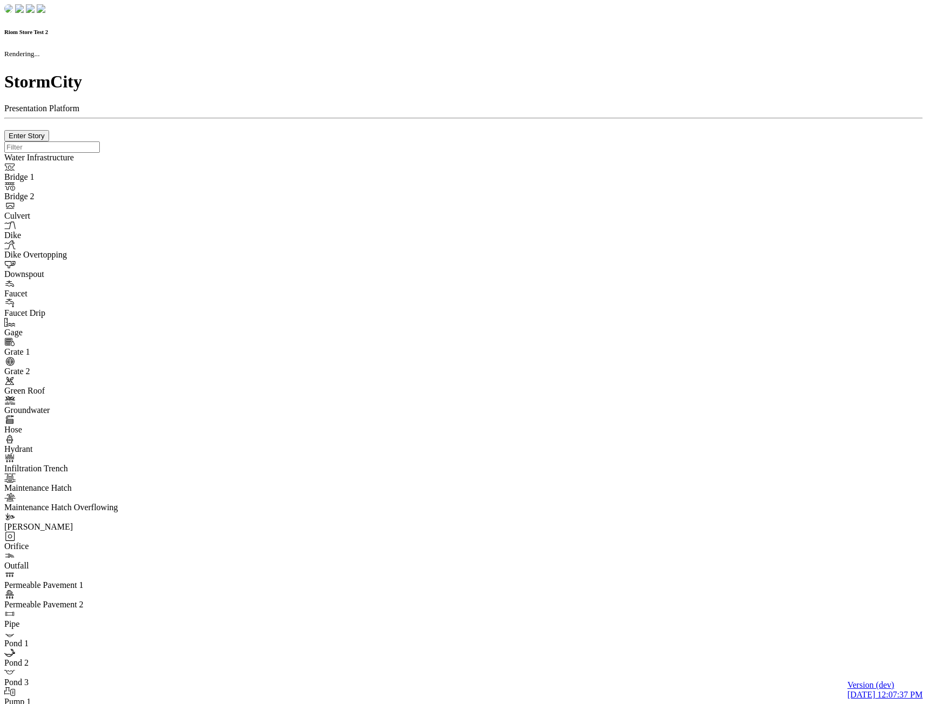
checkbox input "true"
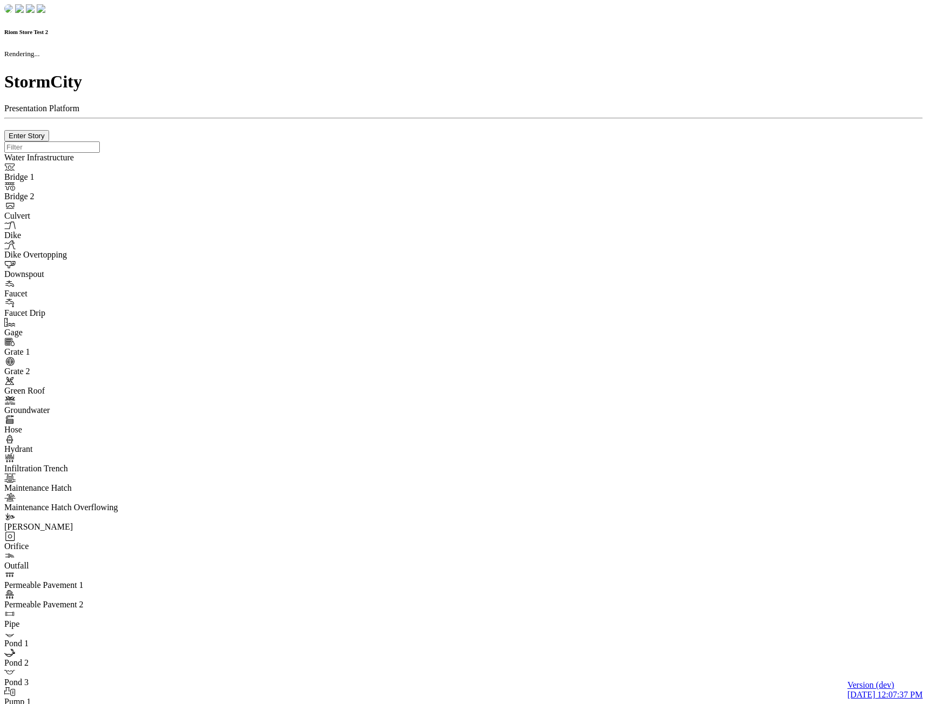
type input "0m"
type textarea "Depth = 0"
checkbox input "true"
select select "CIRCLE"
type input "7"
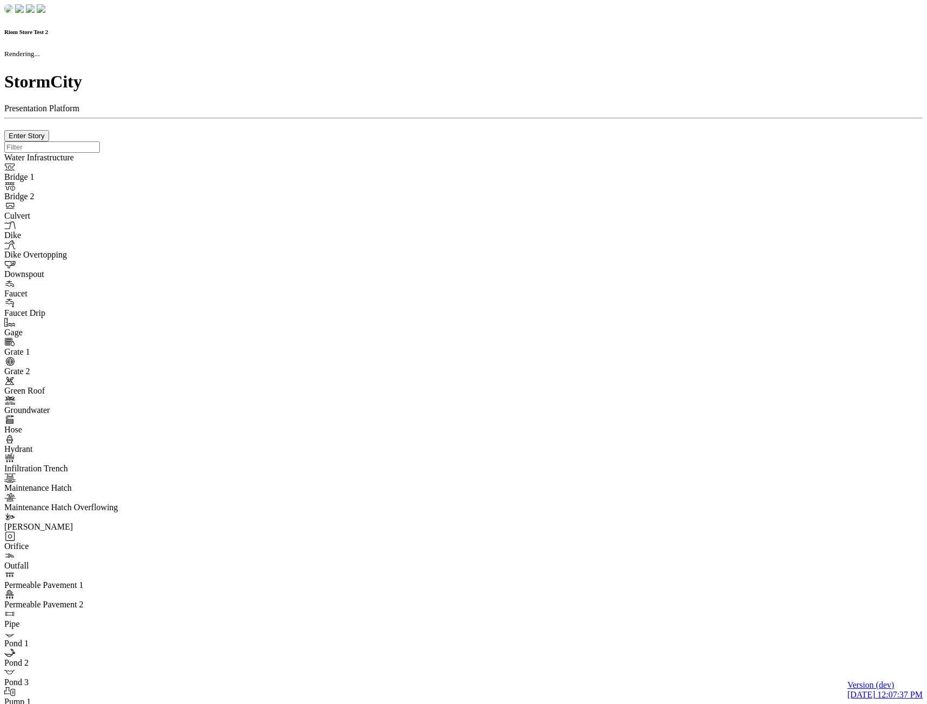
checkbox input "true"
type input "0"
type textarea "<i class="far fa-building"></i>"
type input "7"
select select "None"
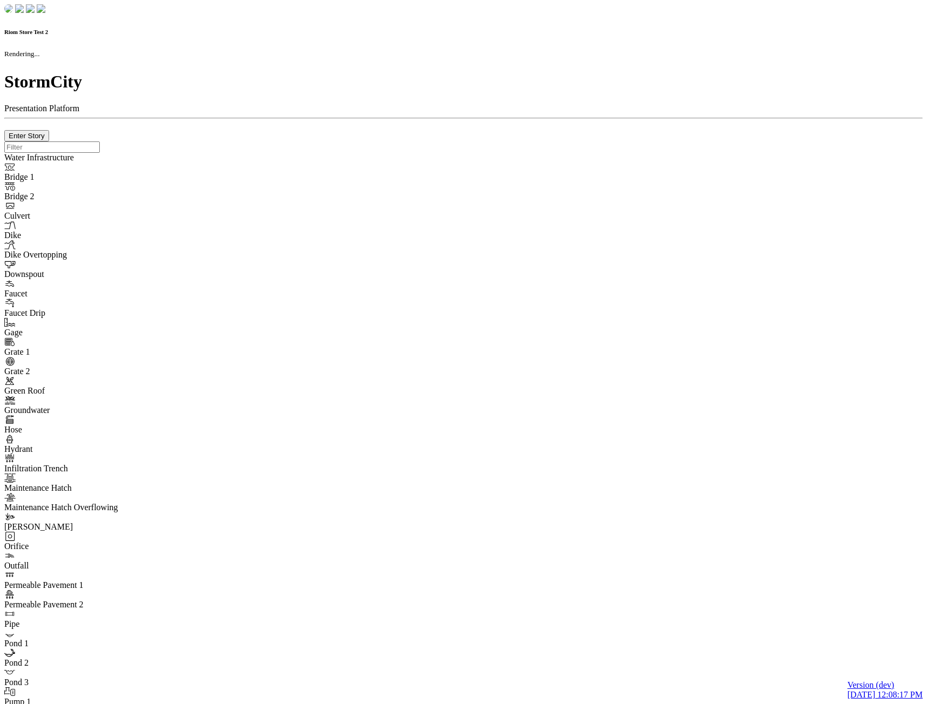
checkbox input "true"
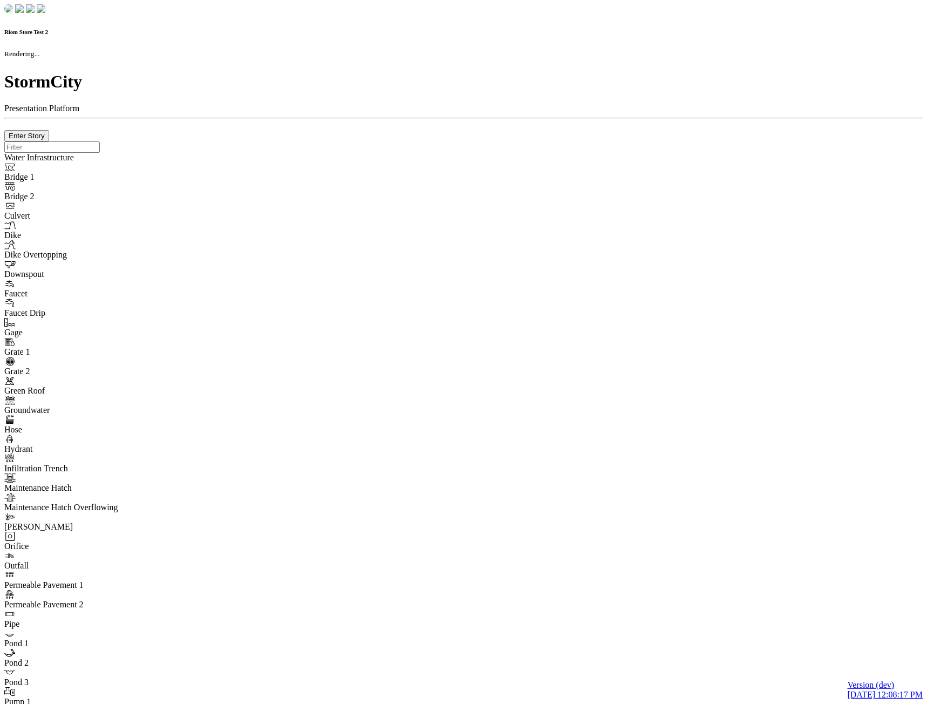
type input "0m"
type textarea "Depth = 0"
checkbox input "true"
select select "CIRCLE"
type input "7"
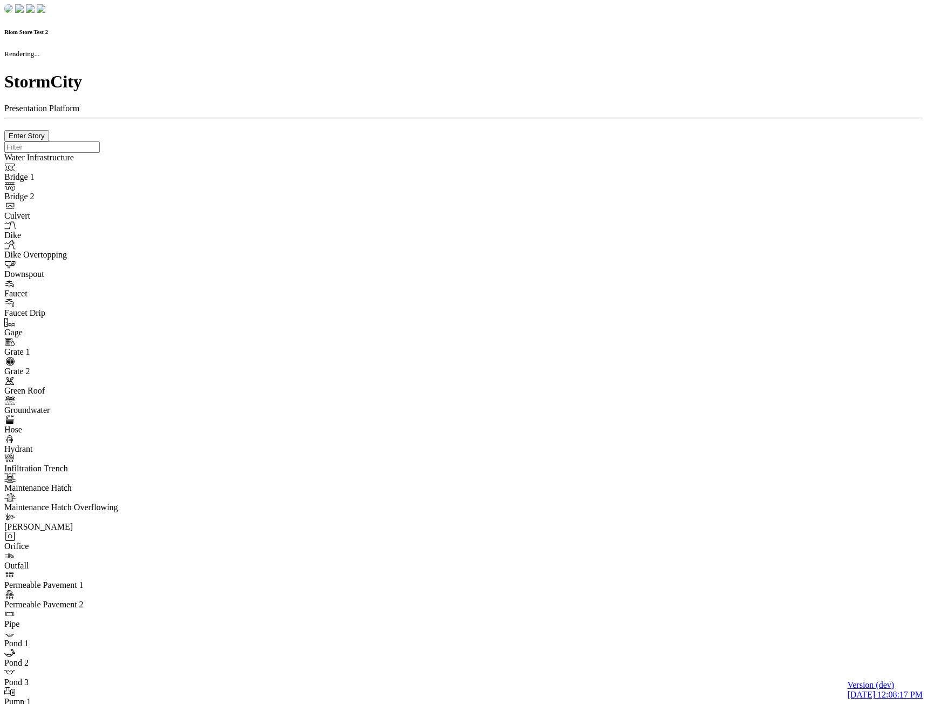
checkbox input "true"
type input "0"
type textarea "<i class="far fa-building"></i>"
select select "None"
type input "7"
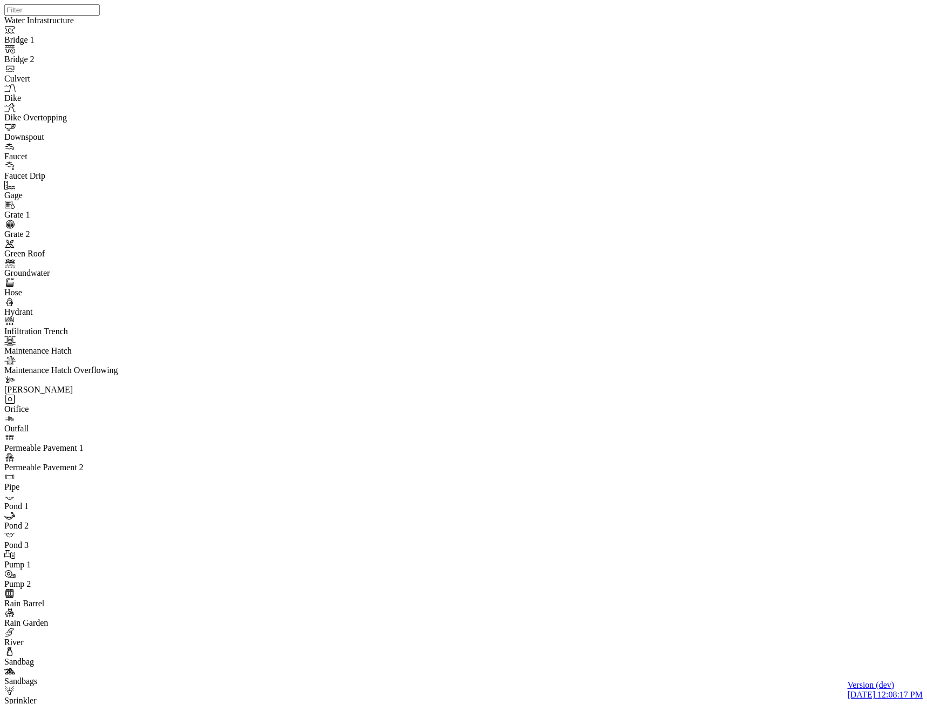
checkbox input "true"
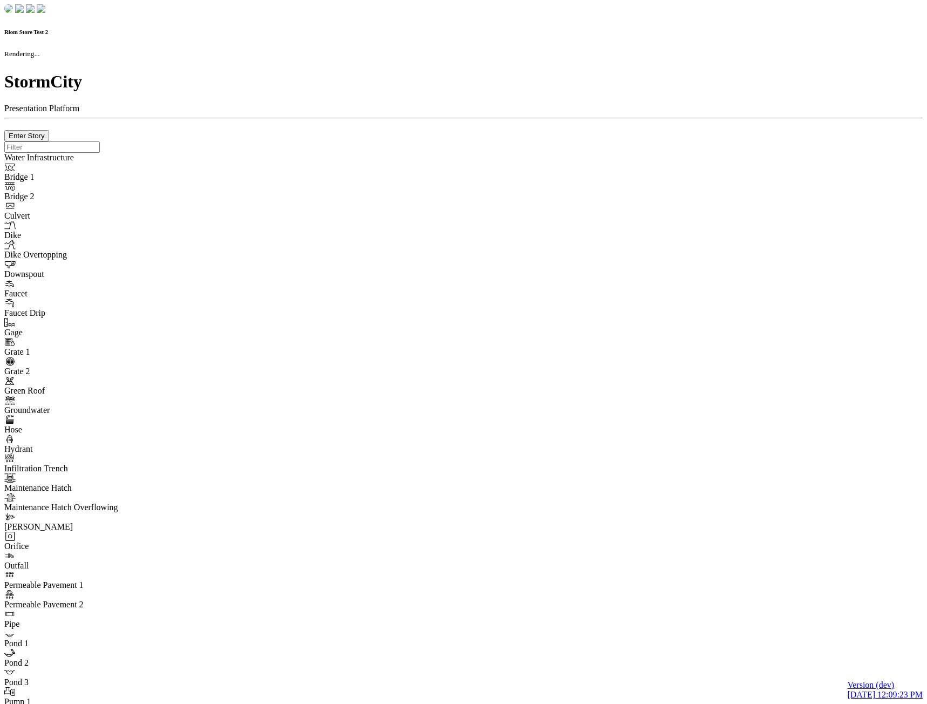
checkbox input "true"
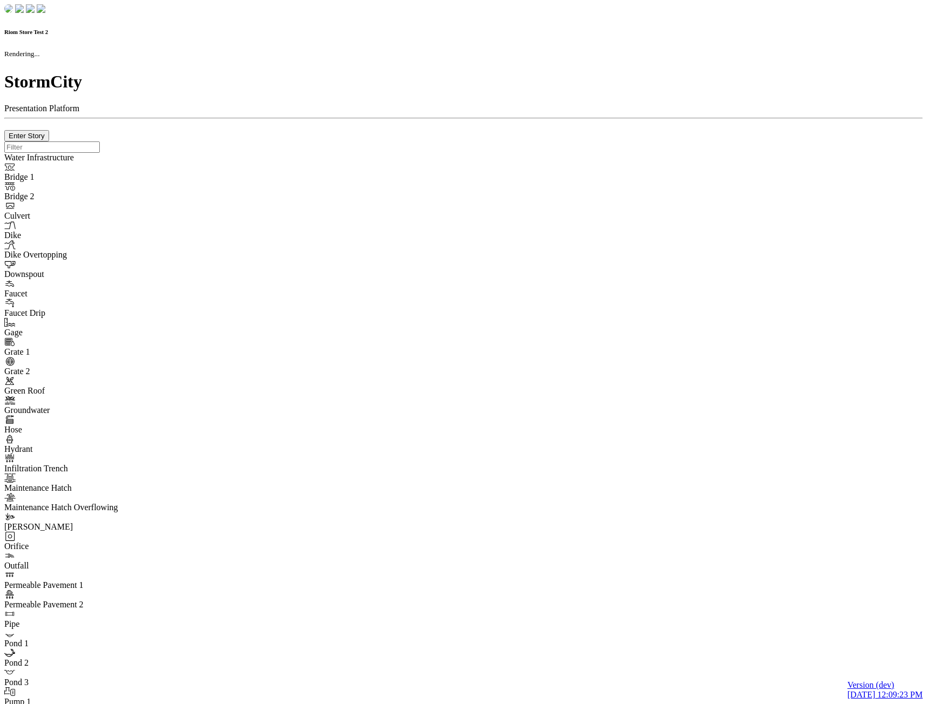
type input "0m"
type textarea "Depth = 0"
checkbox input "true"
select select "CIRCLE"
type input "7"
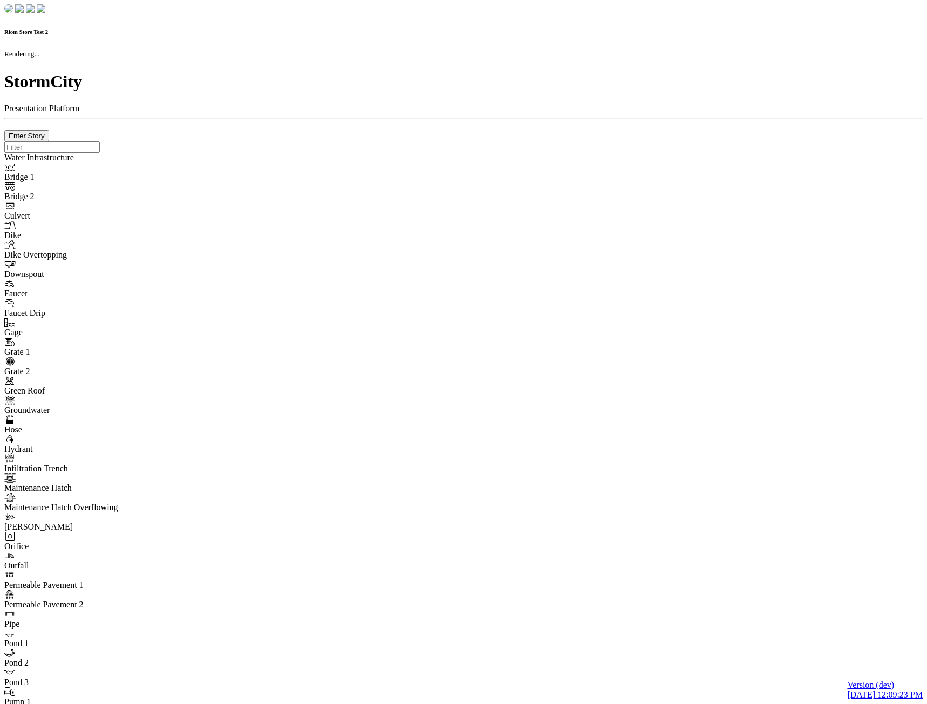
checkbox input "true"
type input "0"
type textarea "<i class="far fa-building"></i>"
type input "7"
select select "None"
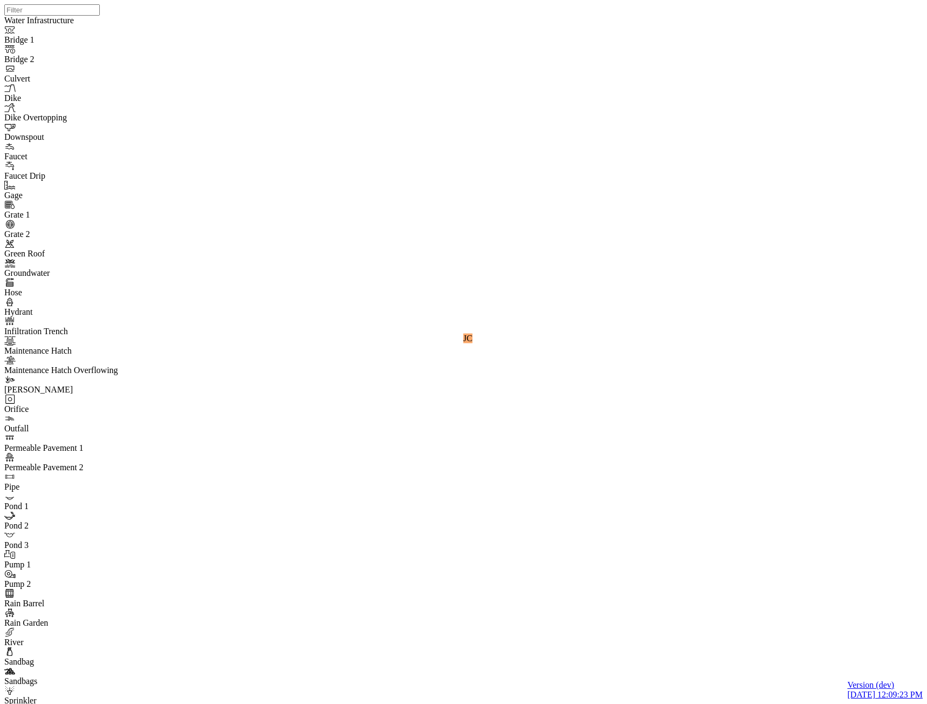
click at [794, 482] on div "JC" at bounding box center [467, 338] width 927 height 676
checkbox input "false"
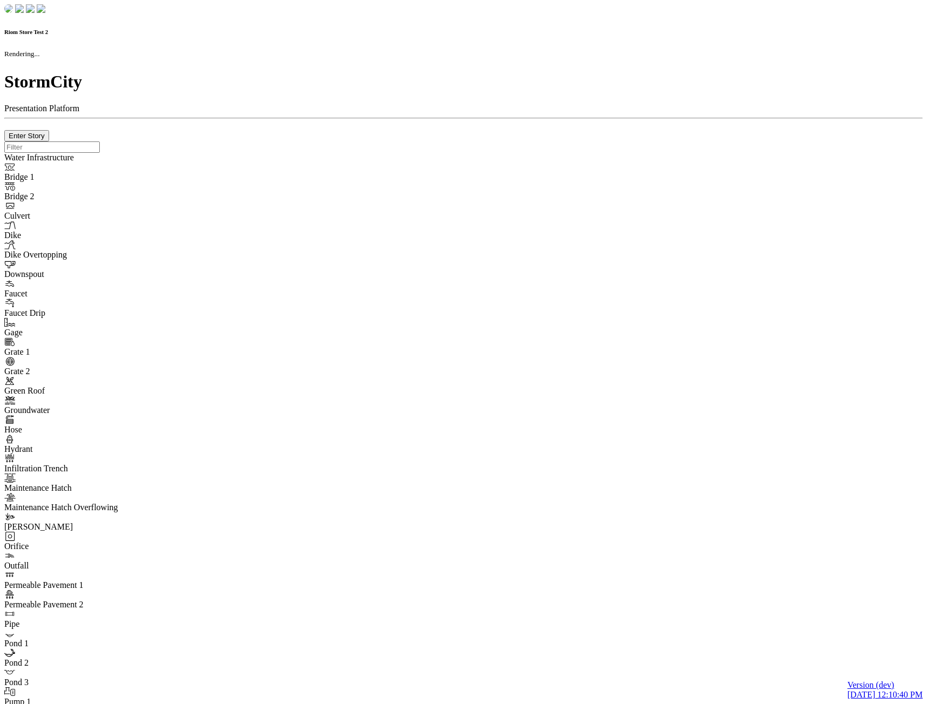
checkbox input "true"
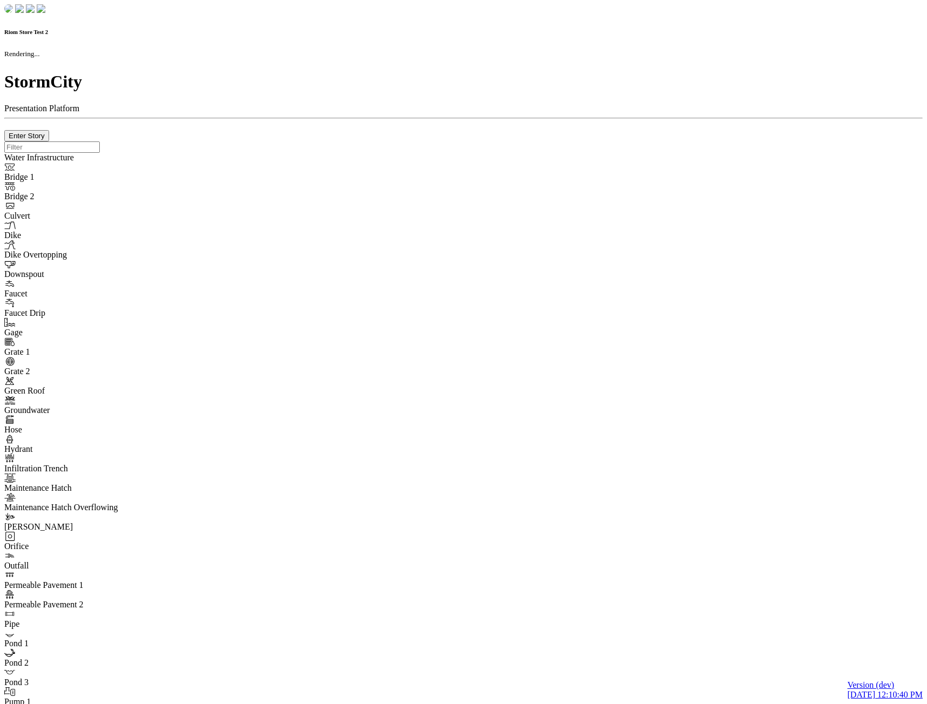
type input "0m"
type textarea "Depth = 0"
checkbox input "true"
select select "CIRCLE"
type input "7"
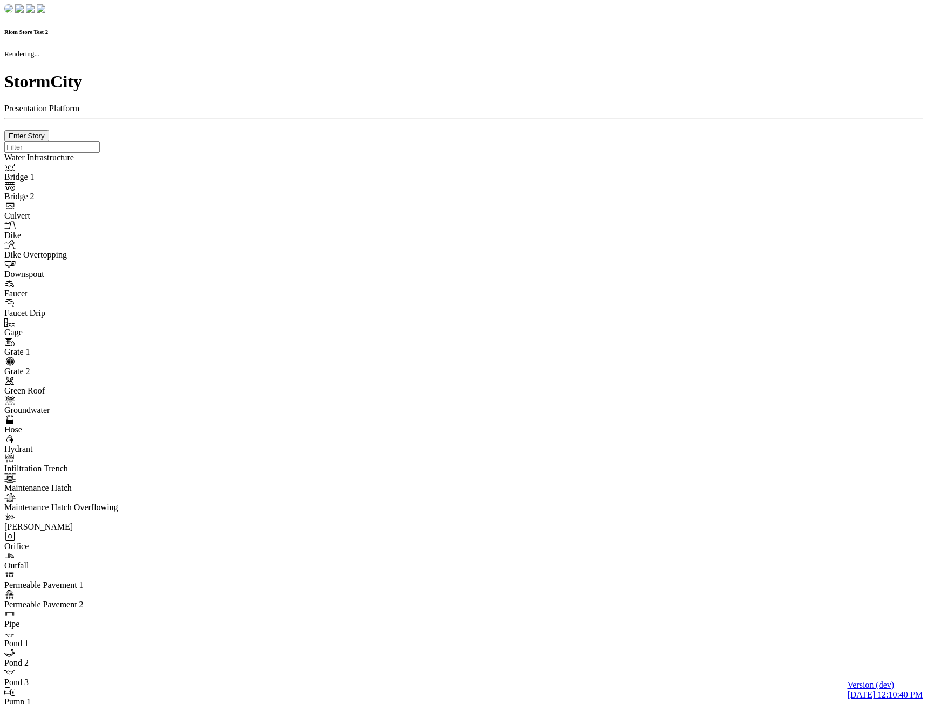
checkbox input "true"
type input "0"
type textarea "<i class="far fa-building"></i>"
select select "None"
type input "7"
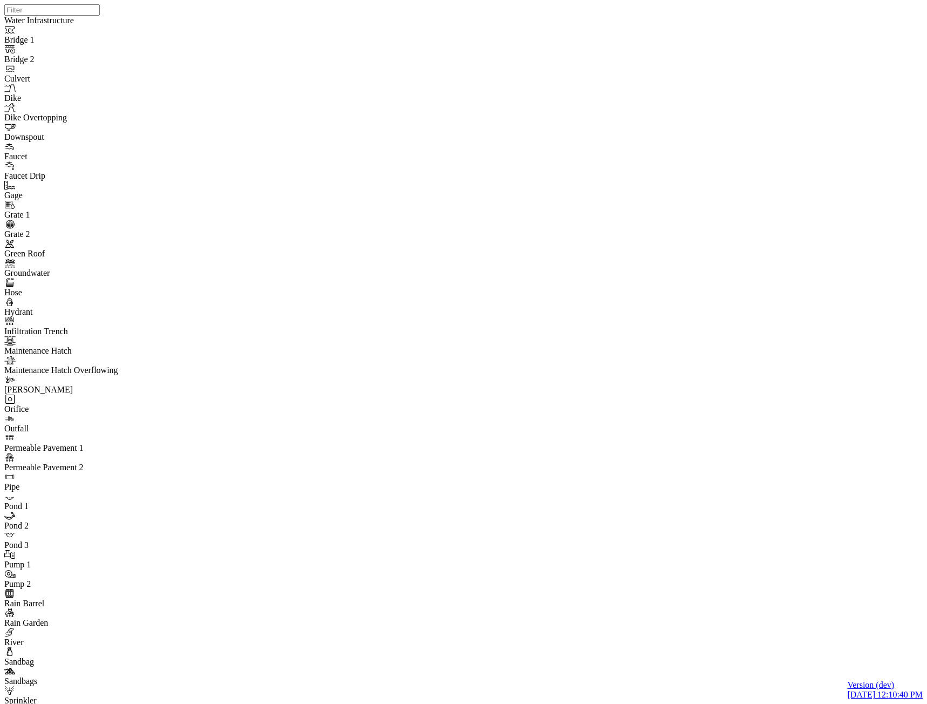
drag, startPoint x: 184, startPoint y: 179, endPoint x: 190, endPoint y: 179, distance: 5.9
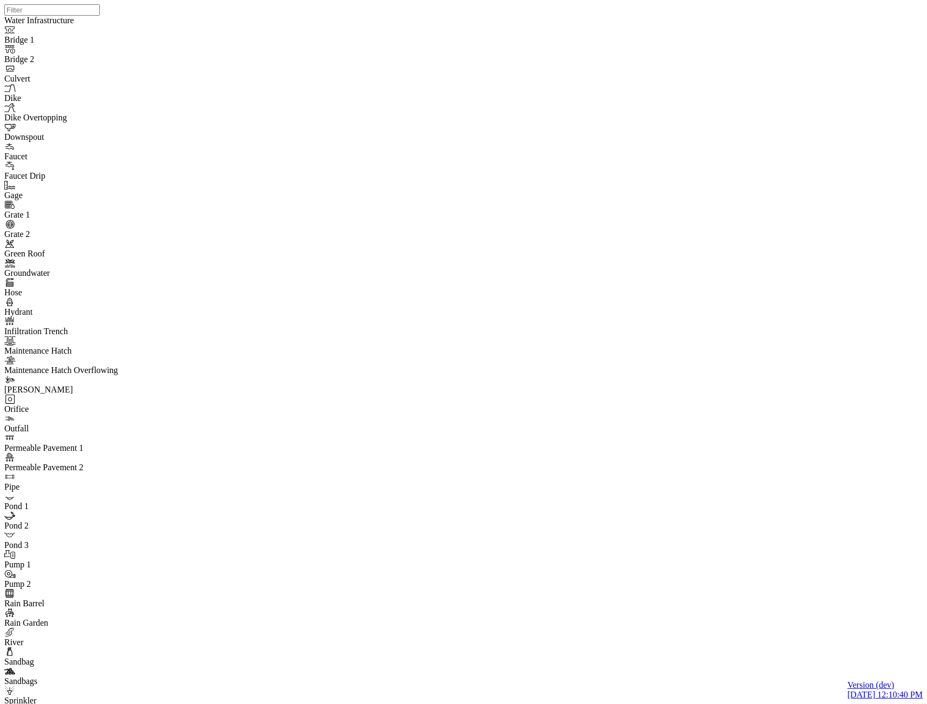
drag, startPoint x: 523, startPoint y: 73, endPoint x: 411, endPoint y: 193, distance: 164.5
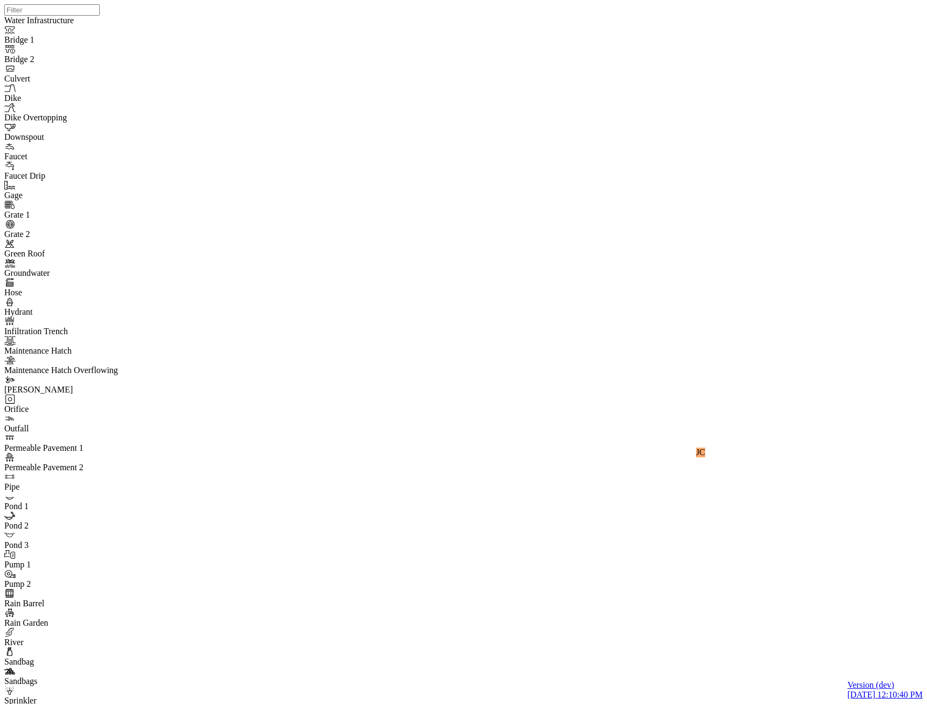
checkbox input "true"
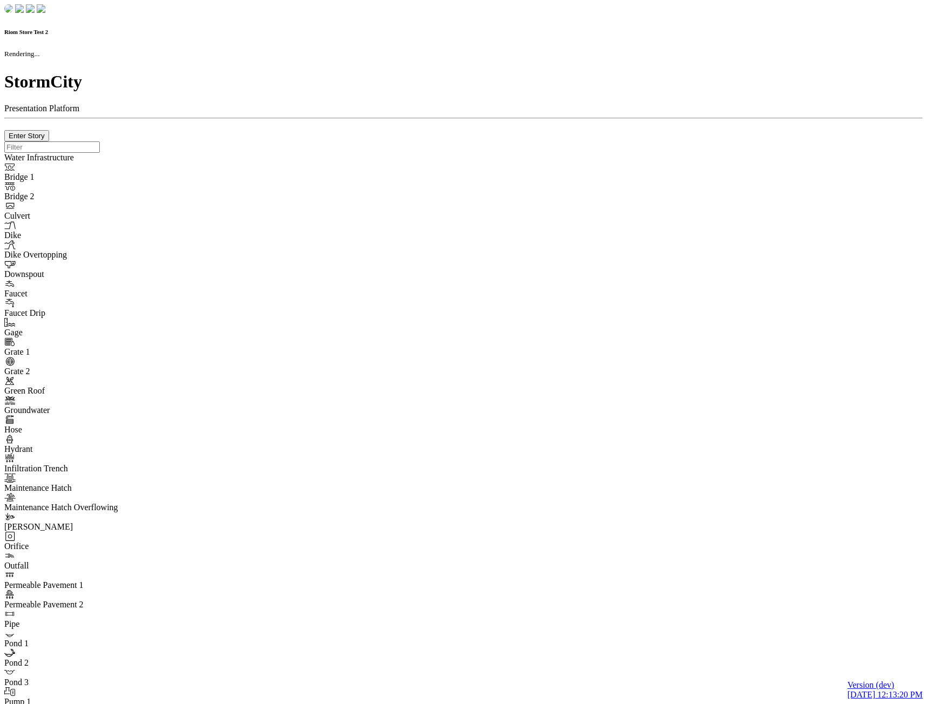
checkbox input "true"
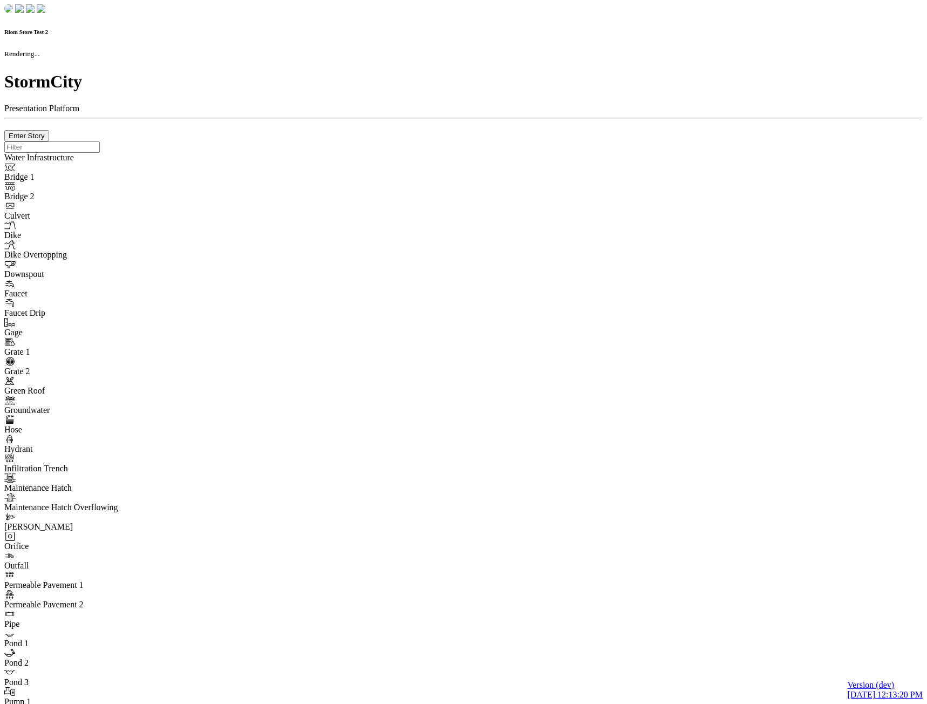
type input "0m"
type textarea "Depth = 0"
checkbox input "true"
select select "CIRCLE"
type input "7"
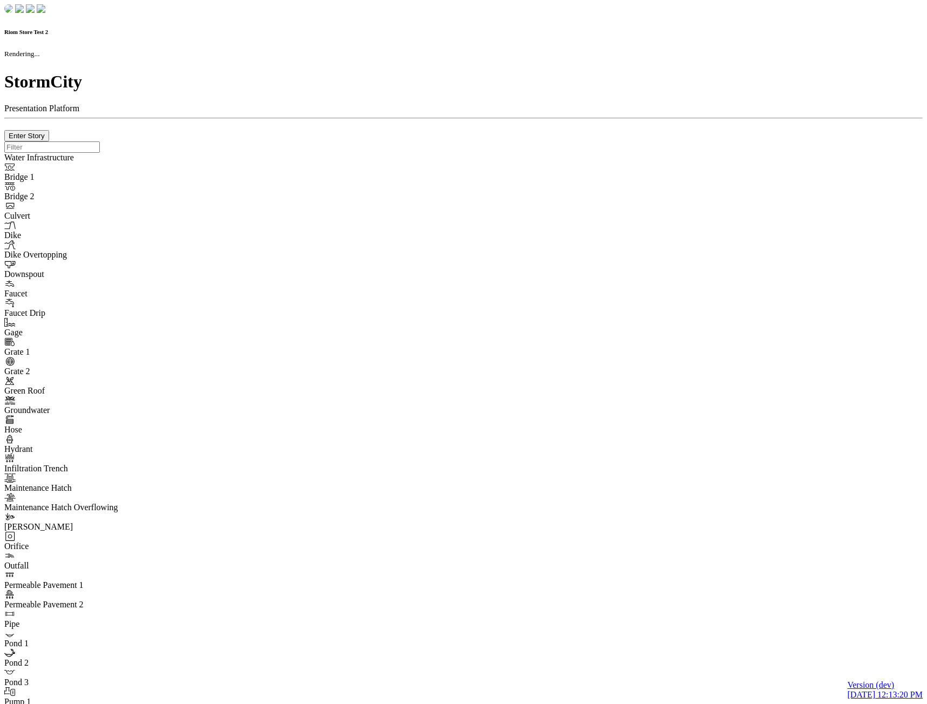
checkbox input "true"
type input "0"
type textarea "<i class="far fa-building"></i>"
select select "None"
type input "7"
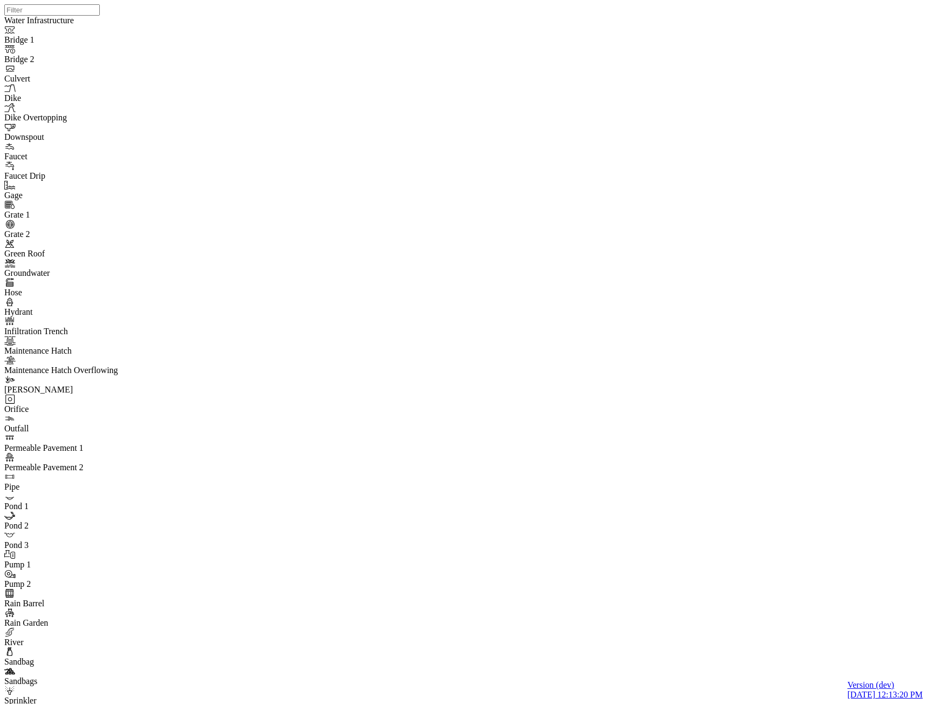
click at [474, 315] on div at bounding box center [467, 338] width 927 height 676
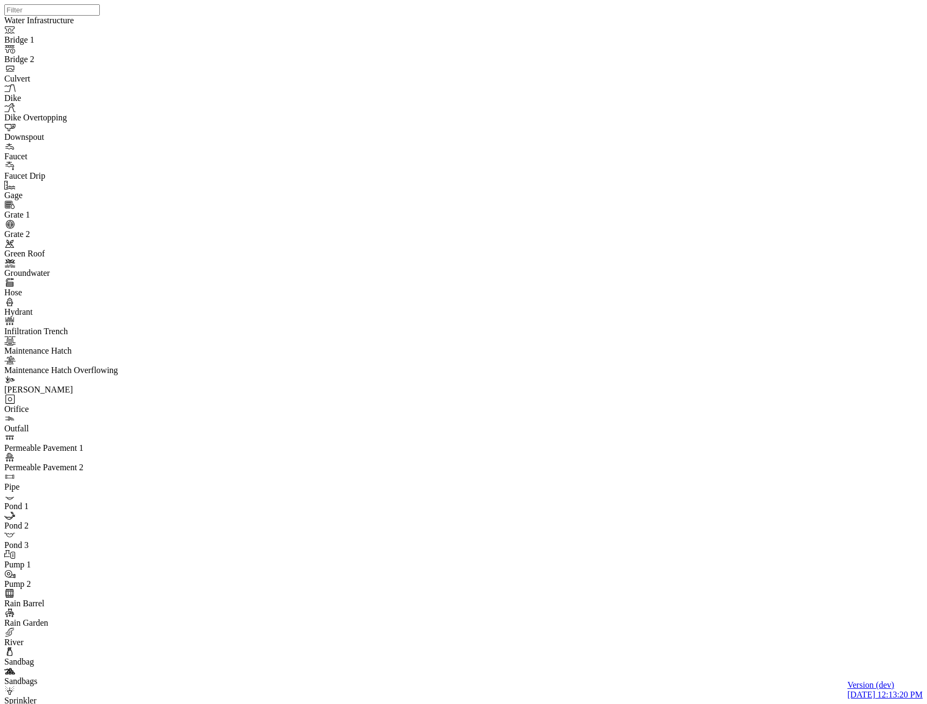
click at [256, 165] on div "Completed" at bounding box center [246, 160] width 55 height 10
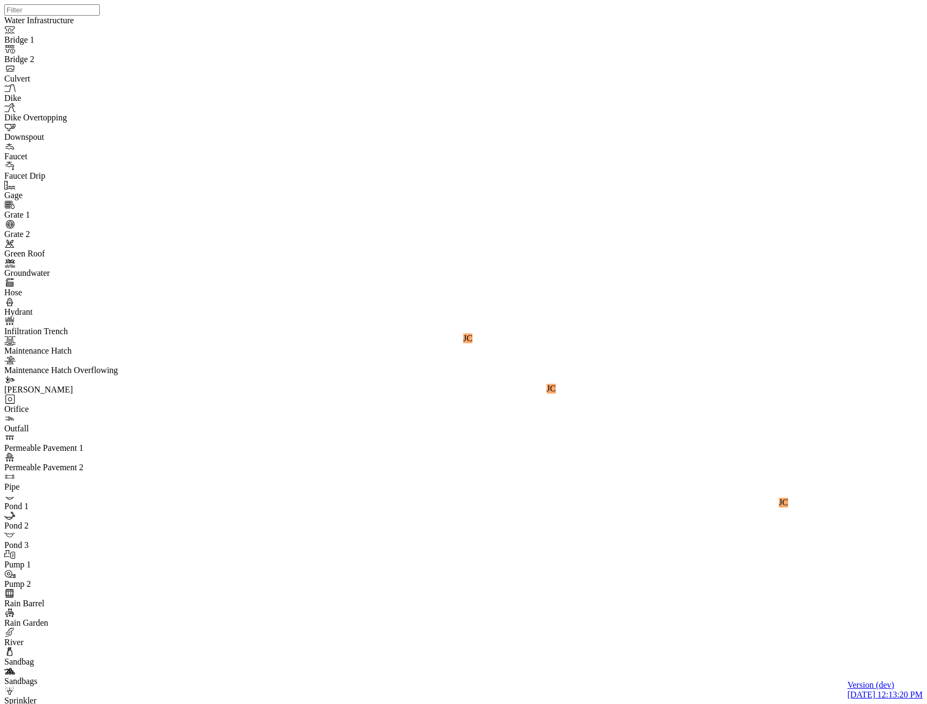
checkbox input "false"
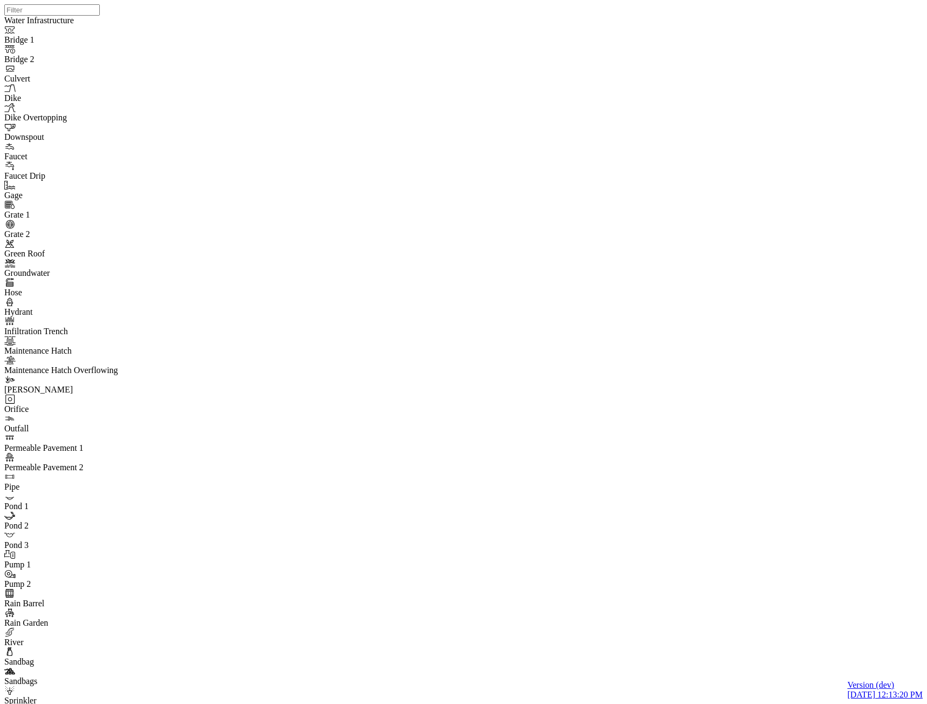
drag, startPoint x: 70, startPoint y: 205, endPoint x: 78, endPoint y: 197, distance: 10.7
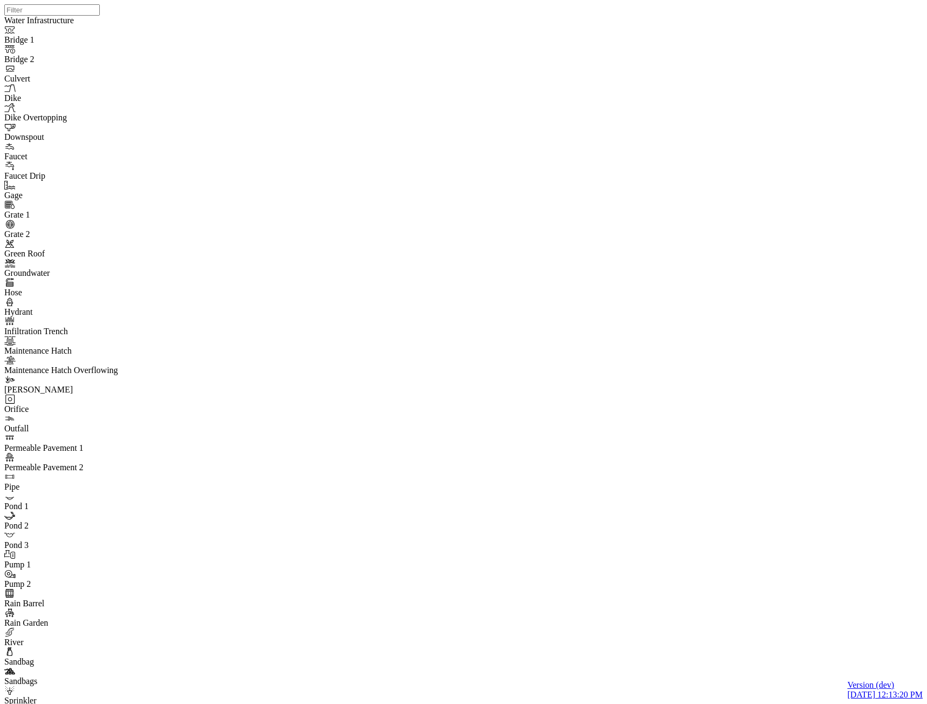
scroll to position [0, 23]
type input "Task with reactions in messages, delete"
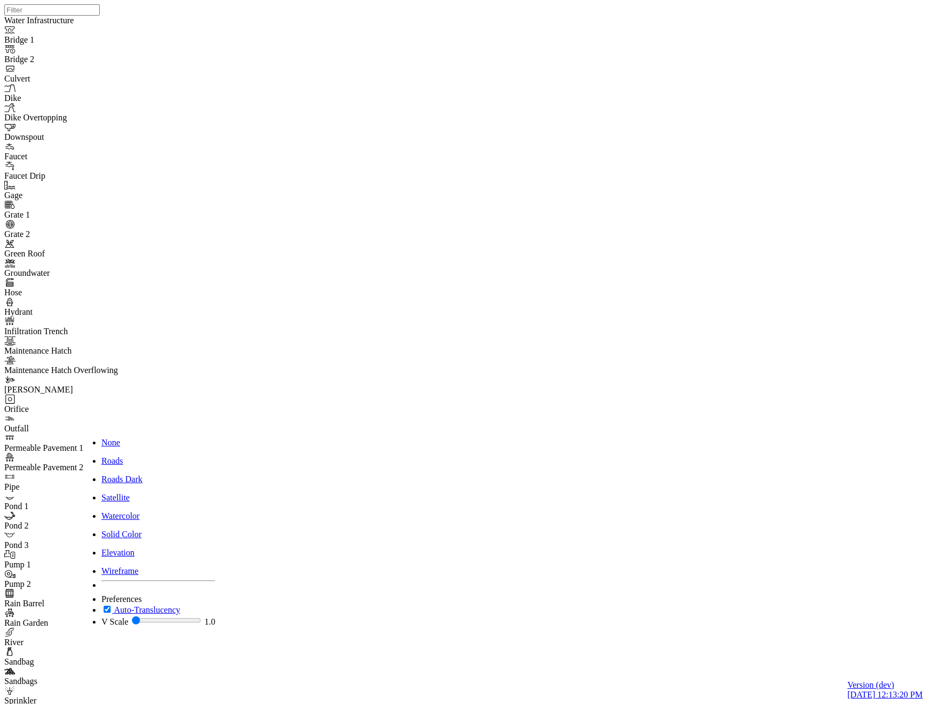
click at [140, 511] on span "Watercolor" at bounding box center [120, 515] width 38 height 9
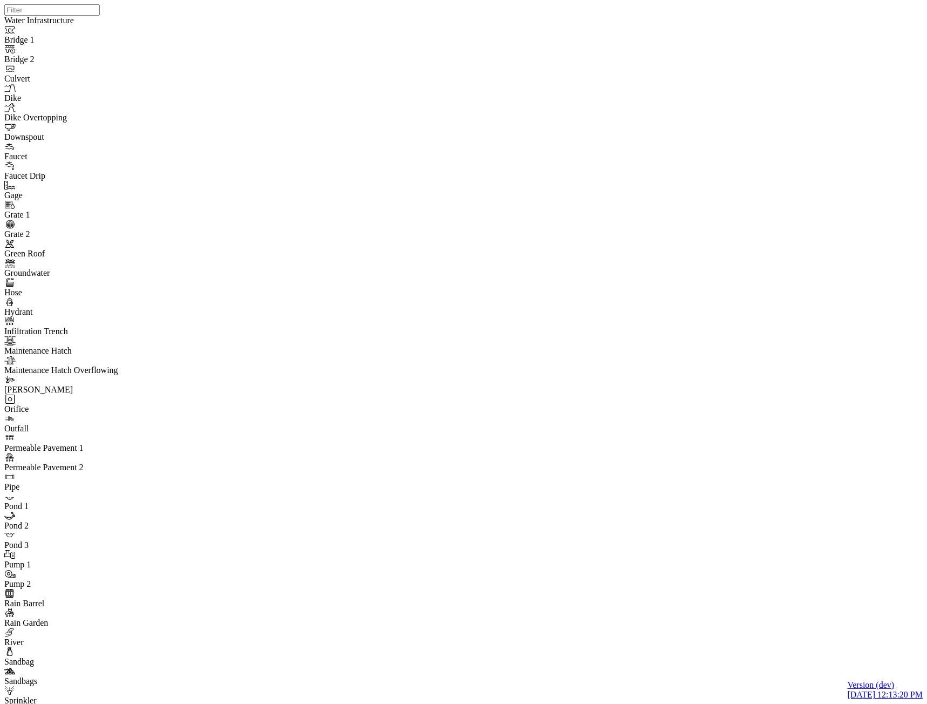
drag, startPoint x: 488, startPoint y: 440, endPoint x: 509, endPoint y: 289, distance: 152.5
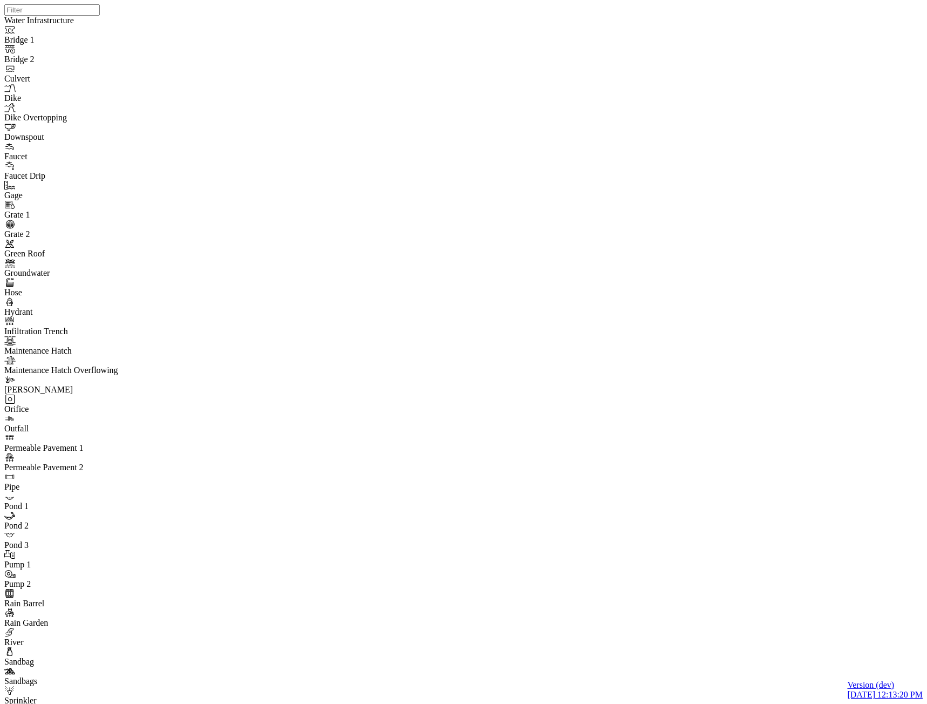
checkbox input "true"
type input "Save state test"
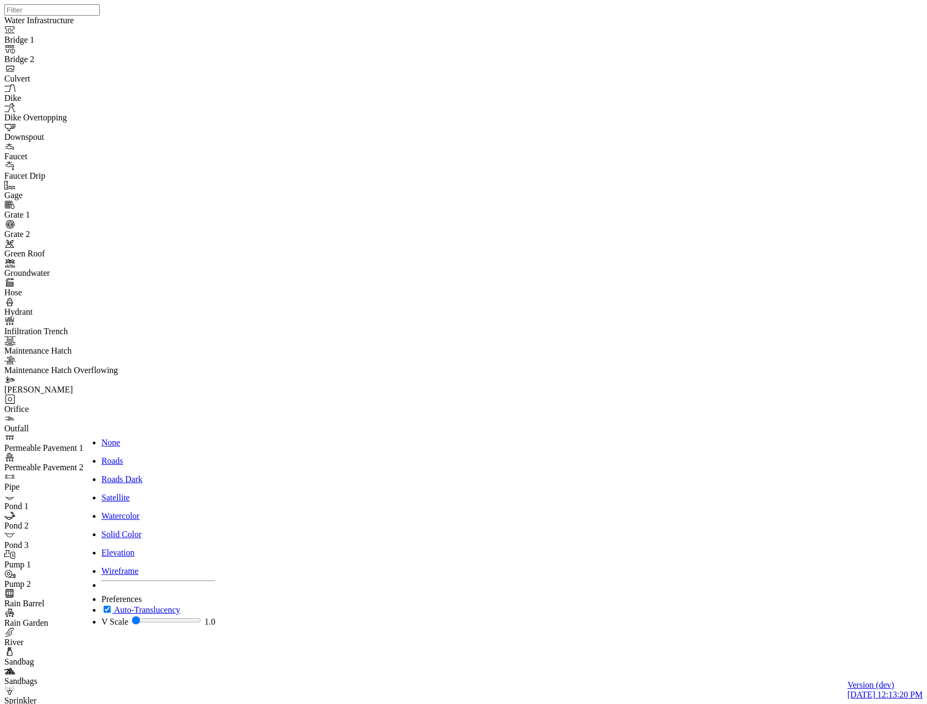
click at [129, 493] on span "Satellite" at bounding box center [115, 497] width 28 height 9
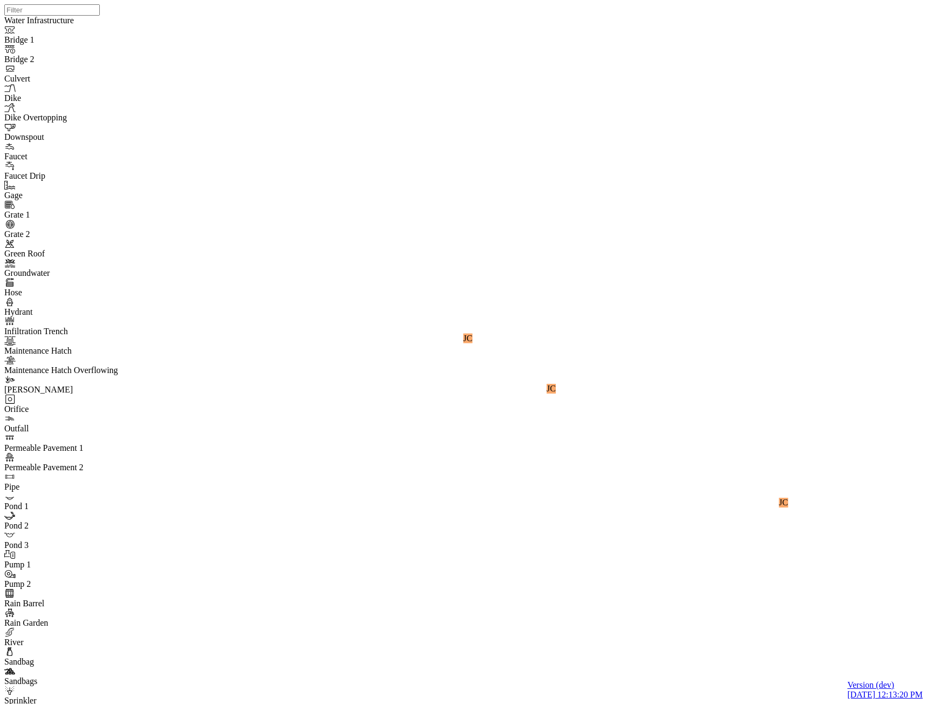
drag, startPoint x: 171, startPoint y: 44, endPoint x: 167, endPoint y: 57, distance: 13.0
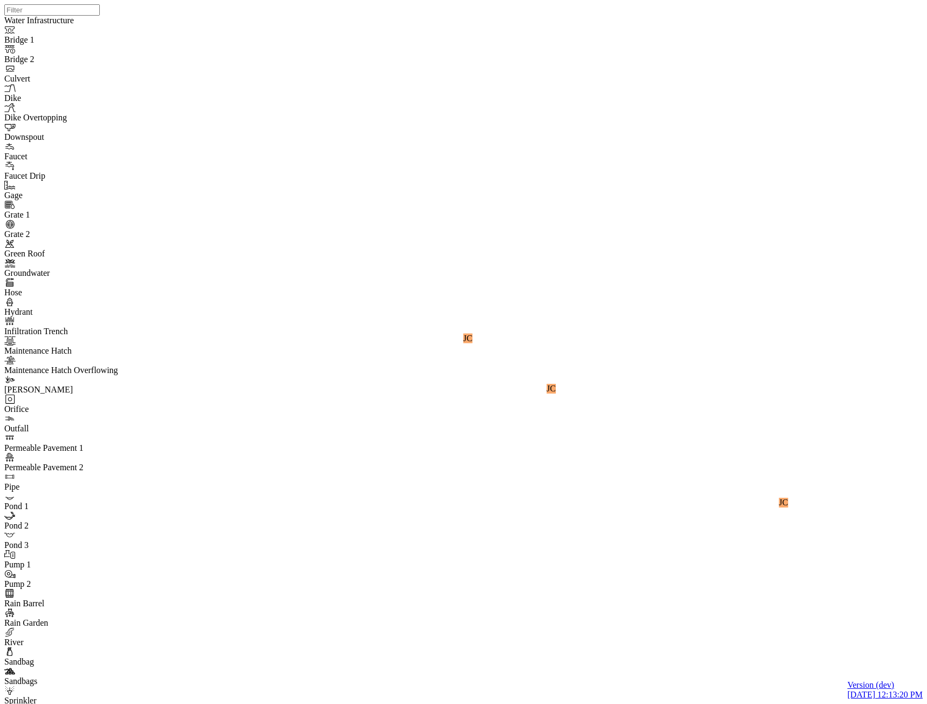
drag, startPoint x: 834, startPoint y: 581, endPoint x: 561, endPoint y: 371, distance: 343.6
click at [562, 371] on div "JC JC JC" at bounding box center [467, 338] width 927 height 676
click at [633, 590] on div "JC JC JC" at bounding box center [467, 338] width 927 height 676
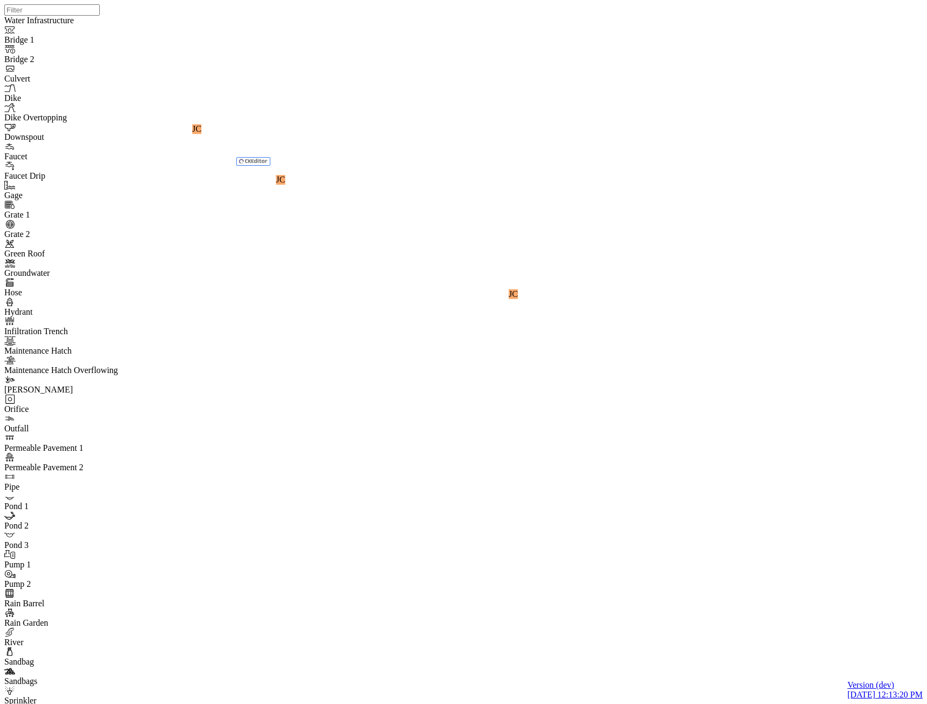
checkbox input "false"
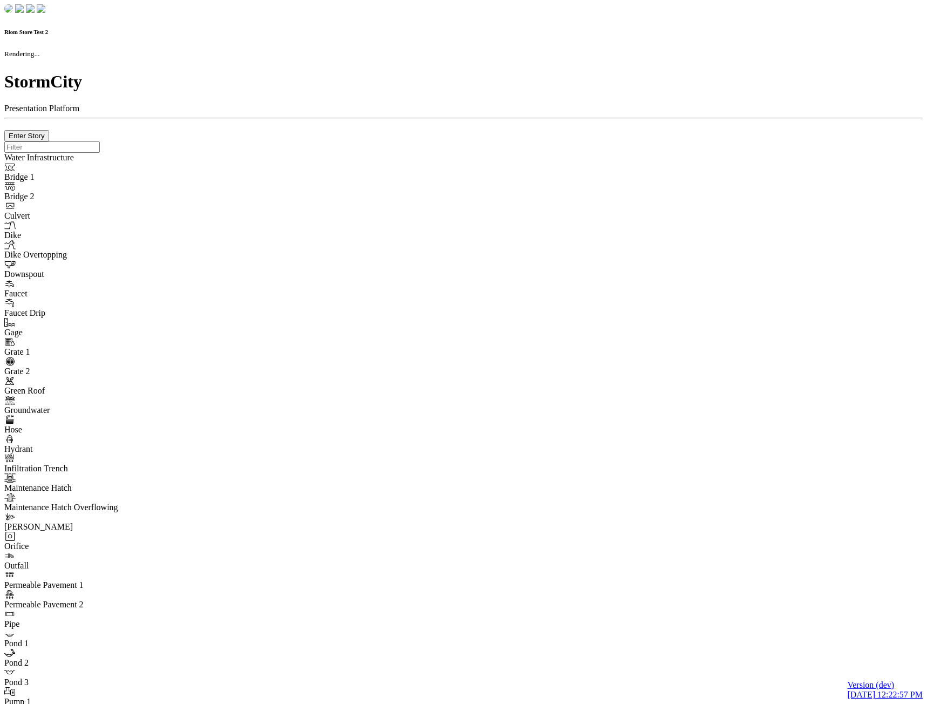
checkbox input "true"
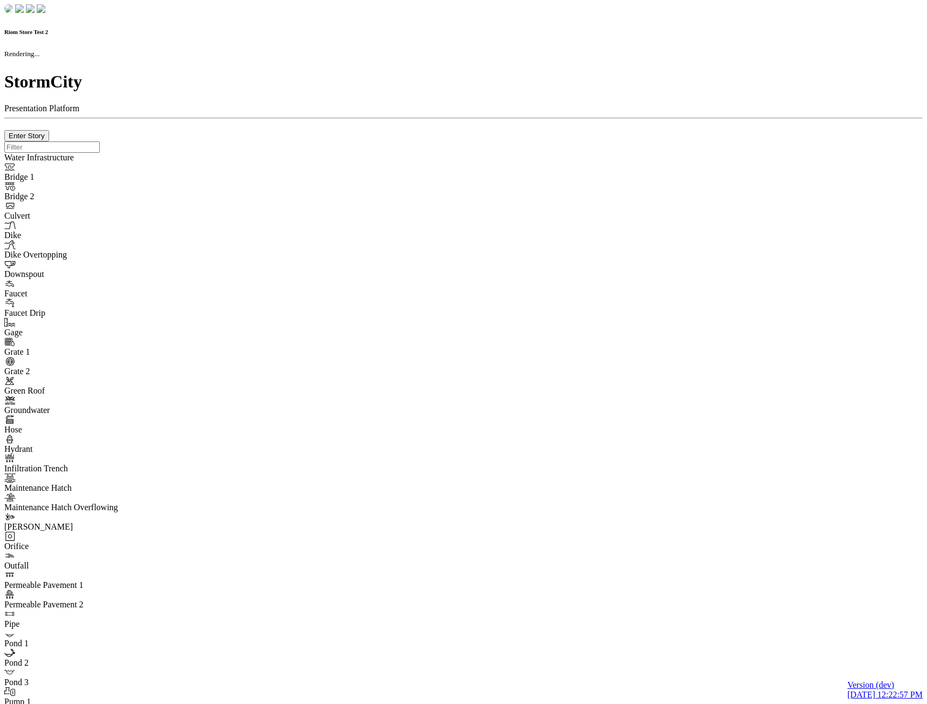
type input "0m"
type textarea "Depth = 0"
checkbox input "true"
select select "CIRCLE"
type input "7"
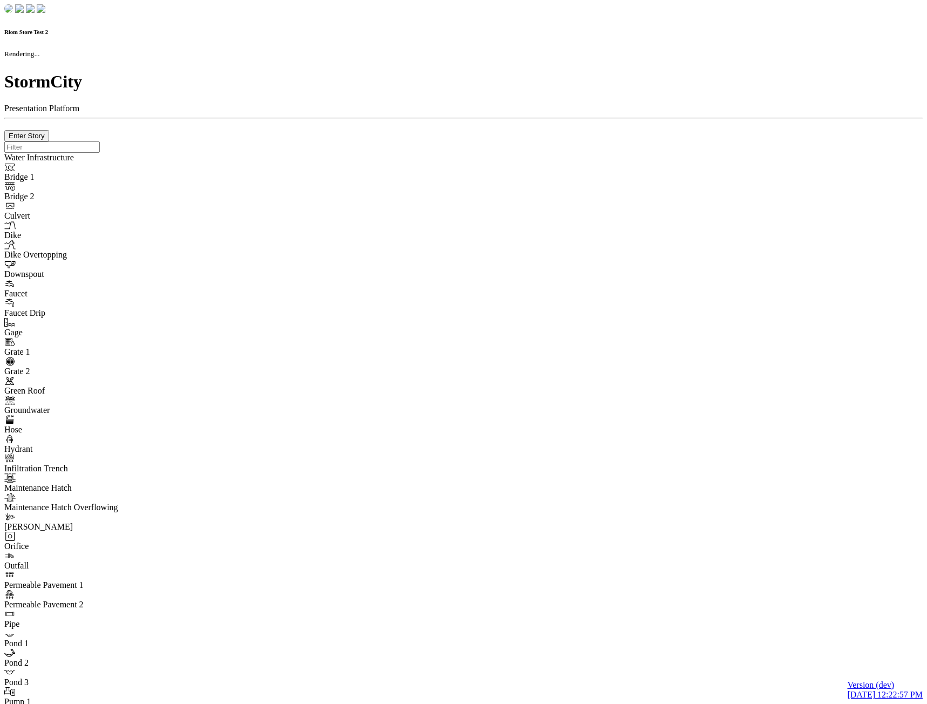
checkbox input "true"
type input "0"
type textarea "<i class="far fa-building"></i>"
type input "7"
select select "None"
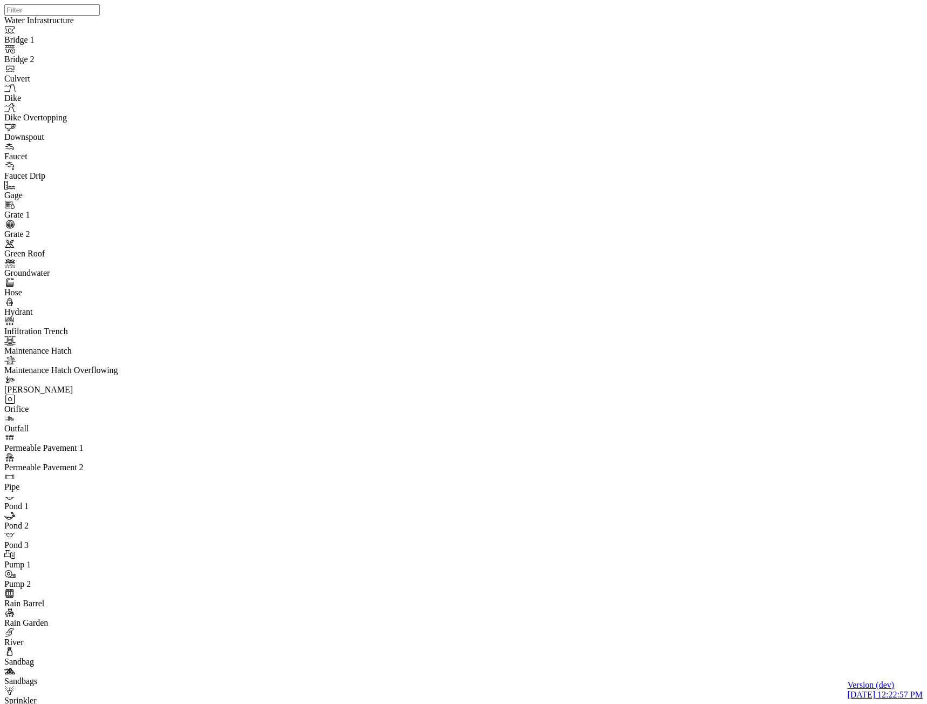
click at [654, 228] on div "JC JC JC" at bounding box center [467, 338] width 927 height 676
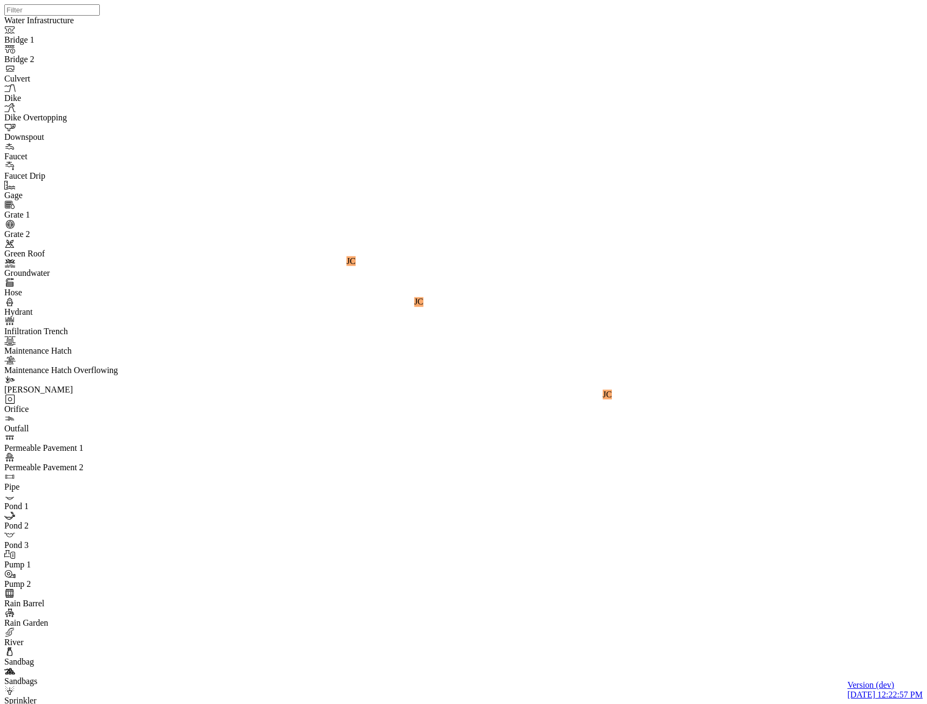
checkbox input "false"
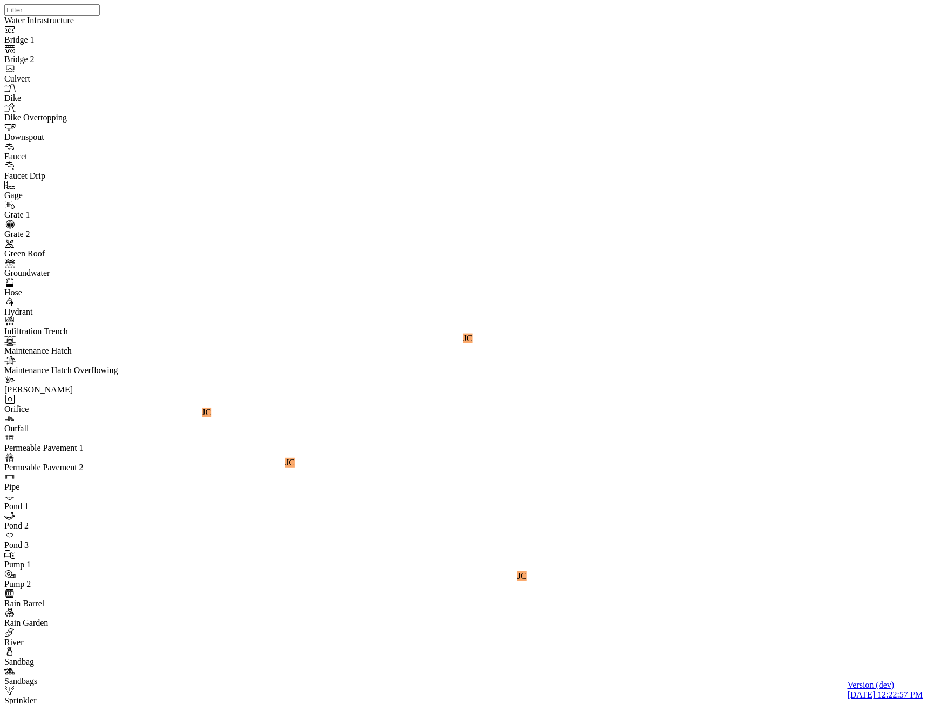
checkbox input "false"
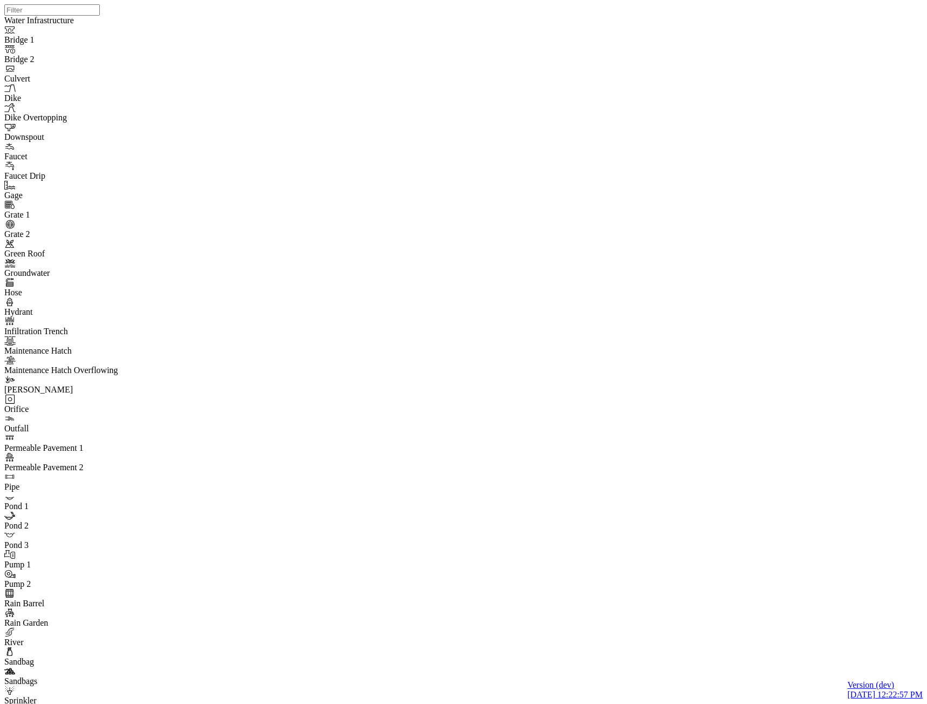
click at [399, 193] on span "[PERSON_NAME]" at bounding box center [408, 188] width 69 height 9
